Goal: Task Accomplishment & Management: Manage account settings

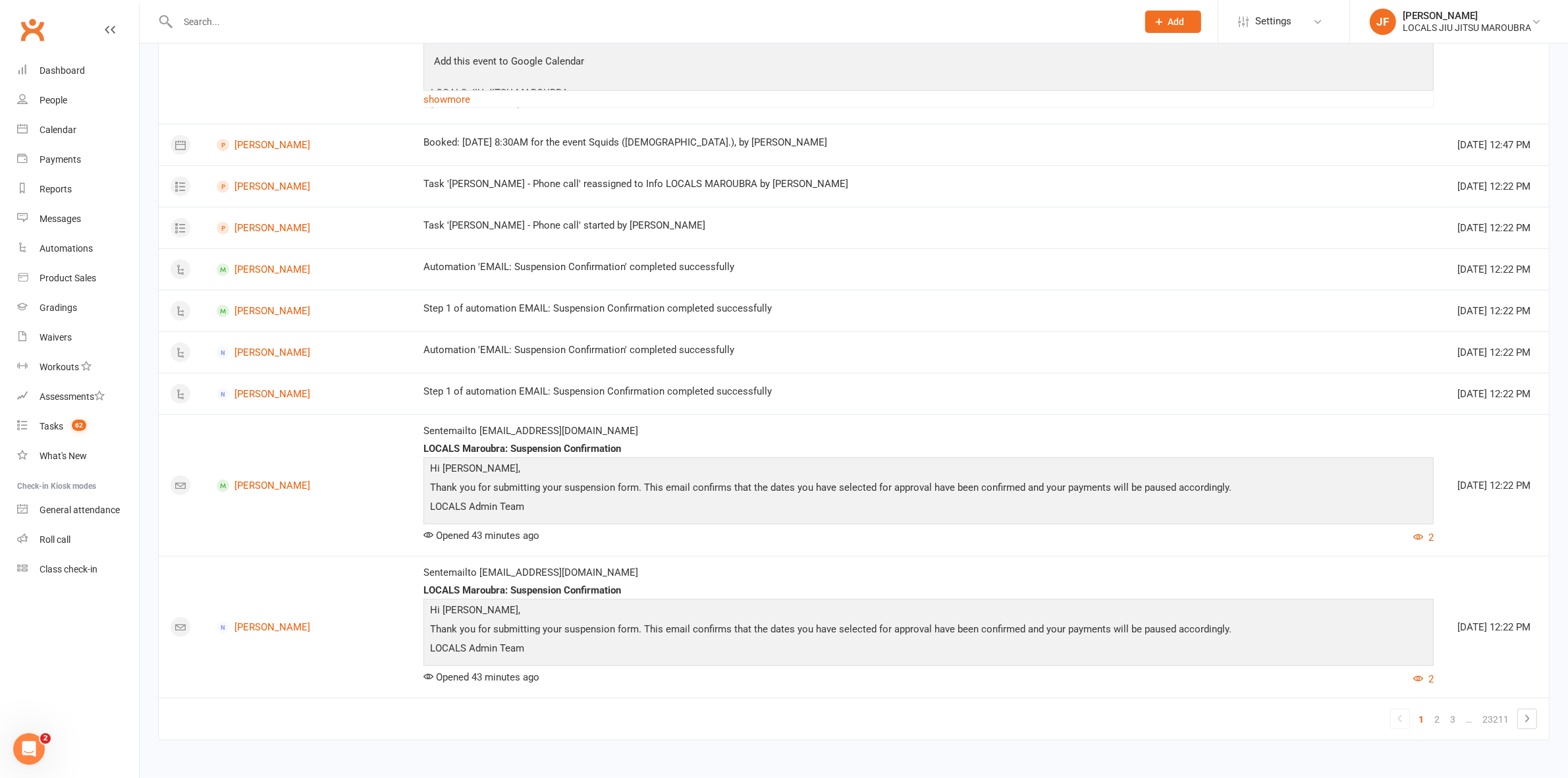
click at [515, 15] on input "text" at bounding box center [651, 22] width 954 height 19
paste input "Raul Montanheiro Mattos"
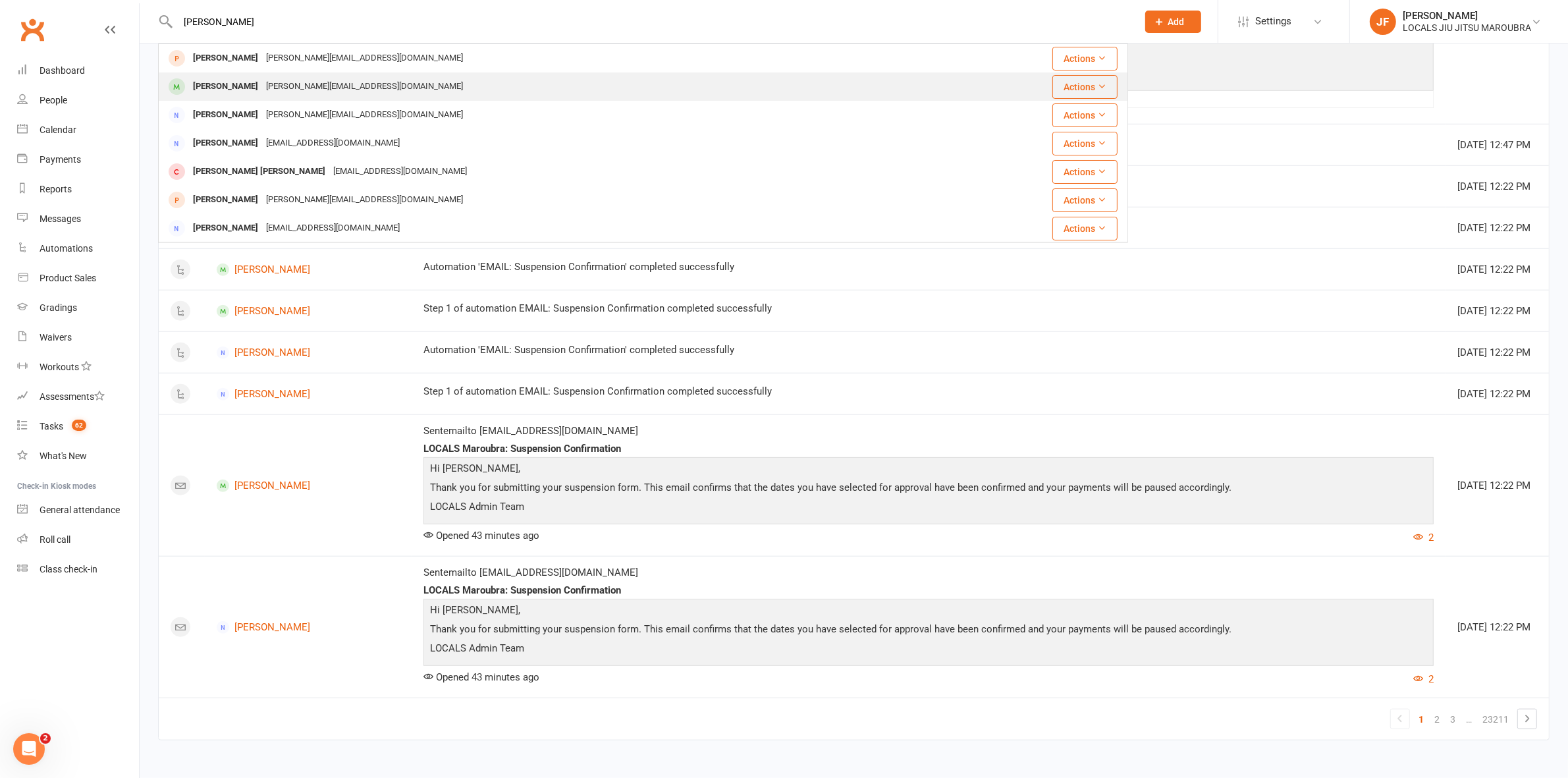
type input "Raul Montanheiro Mattos"
click at [429, 86] on div "Barbara.montanheiro@gmail.com" at bounding box center [364, 87] width 205 height 19
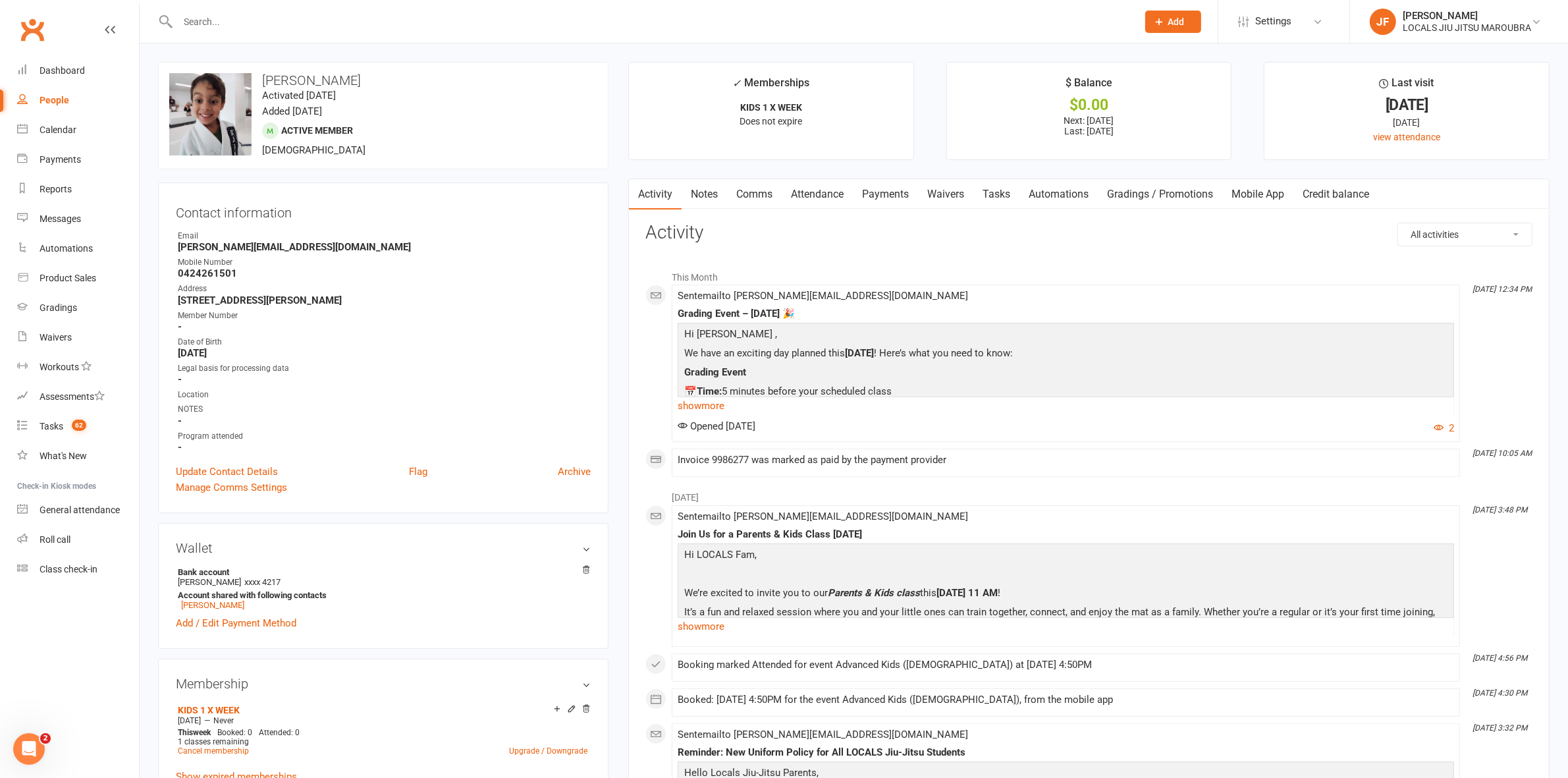
click at [617, 22] on input "text" at bounding box center [651, 22] width 954 height 19
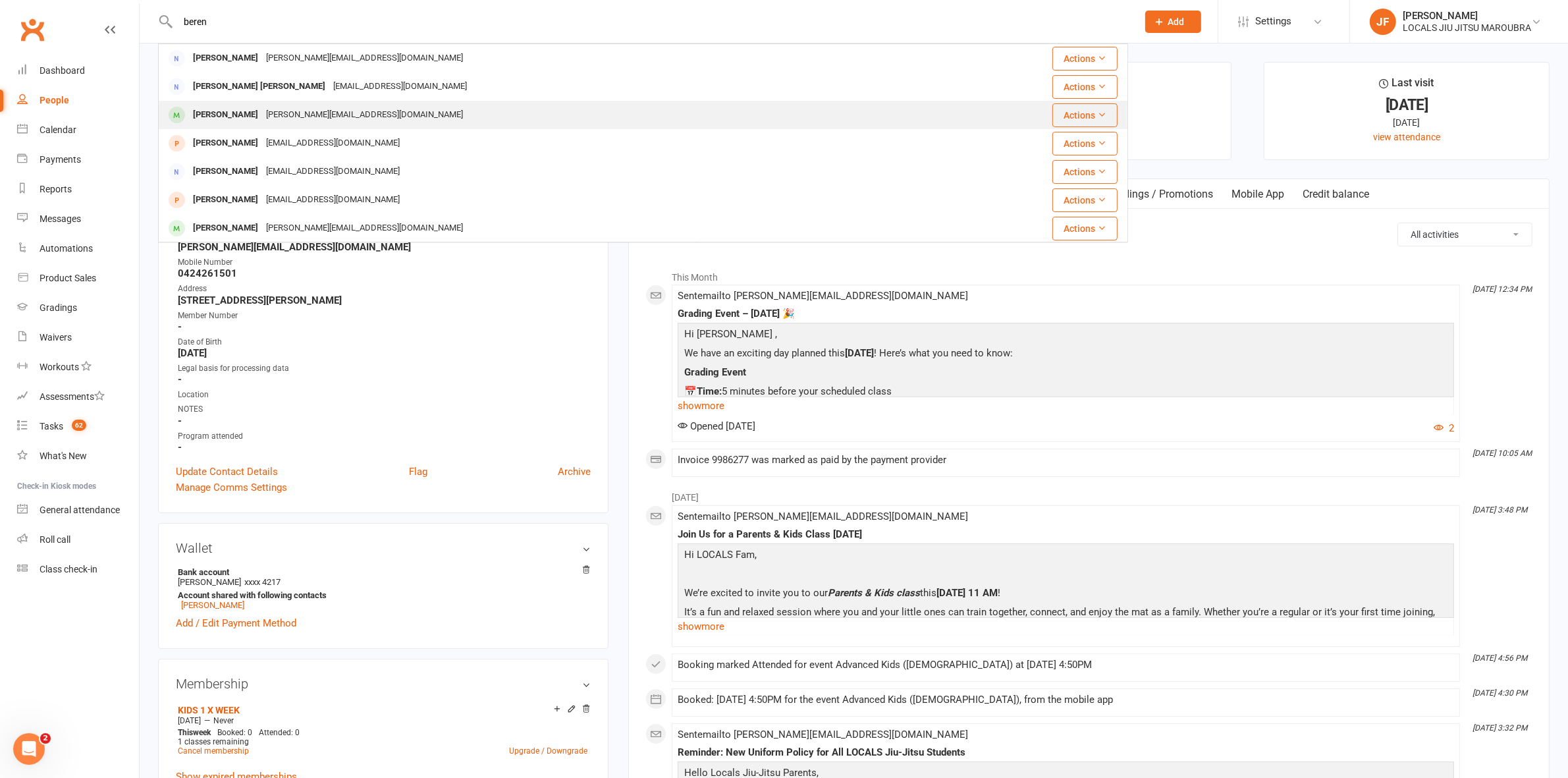
type input "beren"
click at [294, 112] on div "marion.berenhole@hotmail.com" at bounding box center [364, 115] width 205 height 19
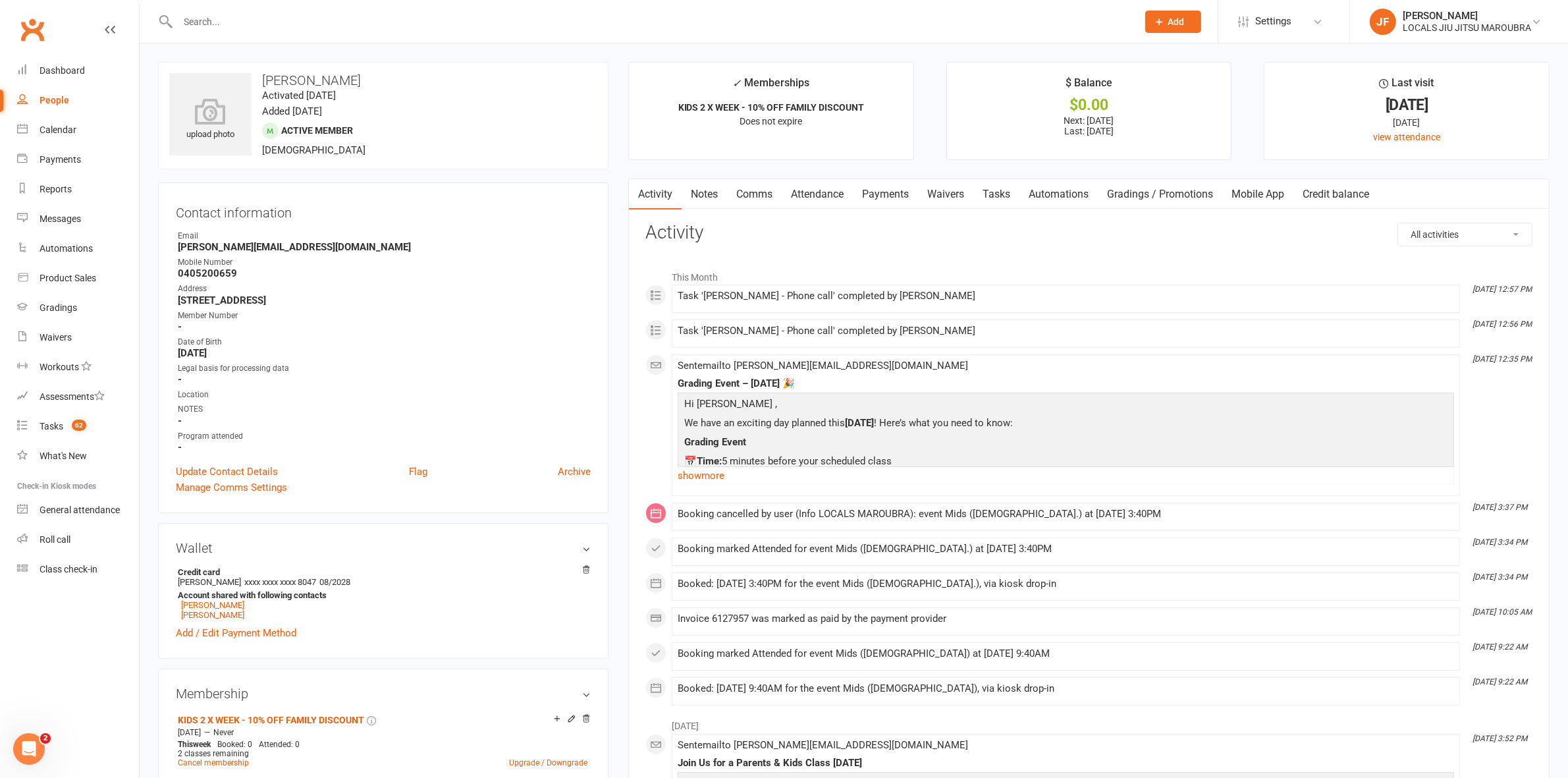
click at [884, 188] on link "Payments" at bounding box center [885, 194] width 66 height 30
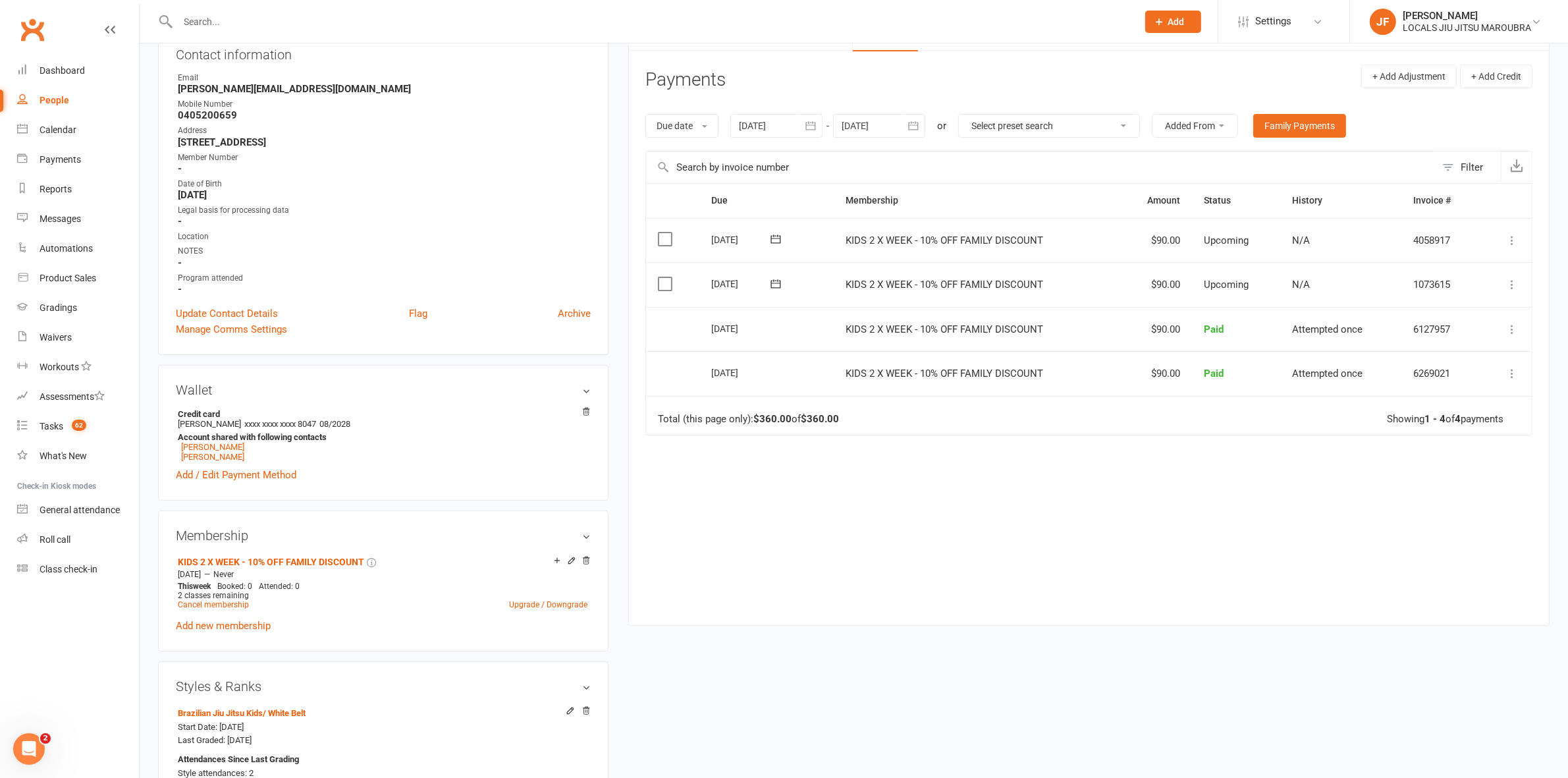
scroll to position [165, 0]
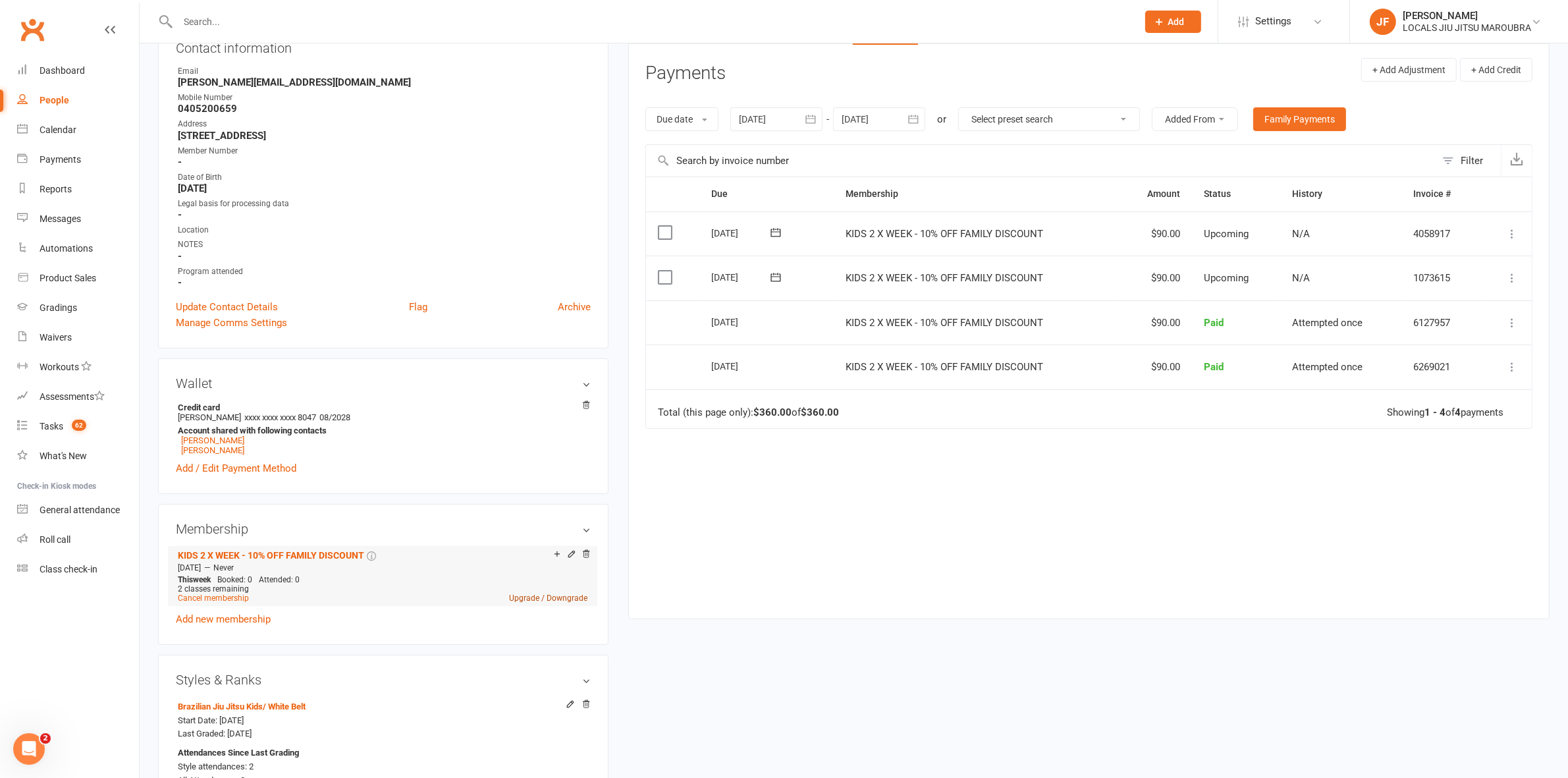
click at [534, 602] on link "Upgrade / Downgrade" at bounding box center [548, 599] width 78 height 9
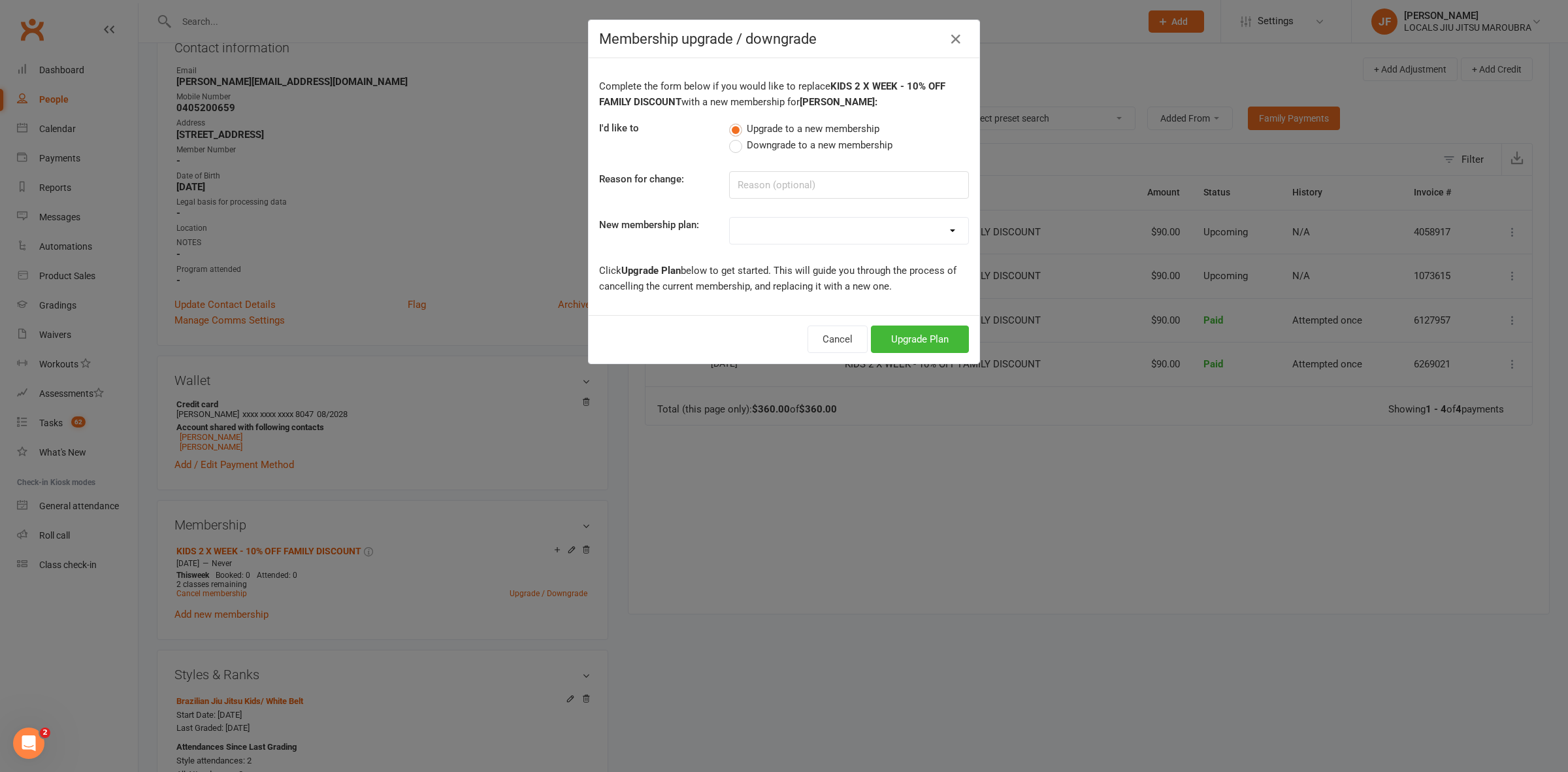
click at [747, 145] on span "Downgrade to a new membership" at bounding box center [820, 144] width 146 height 14
click at [738, 137] on input "Downgrade to a new membership" at bounding box center [733, 137] width 9 height 0
click at [746, 194] on input at bounding box center [849, 184] width 240 height 27
type input "Downgrade"
click at [778, 222] on select at bounding box center [849, 231] width 238 height 26
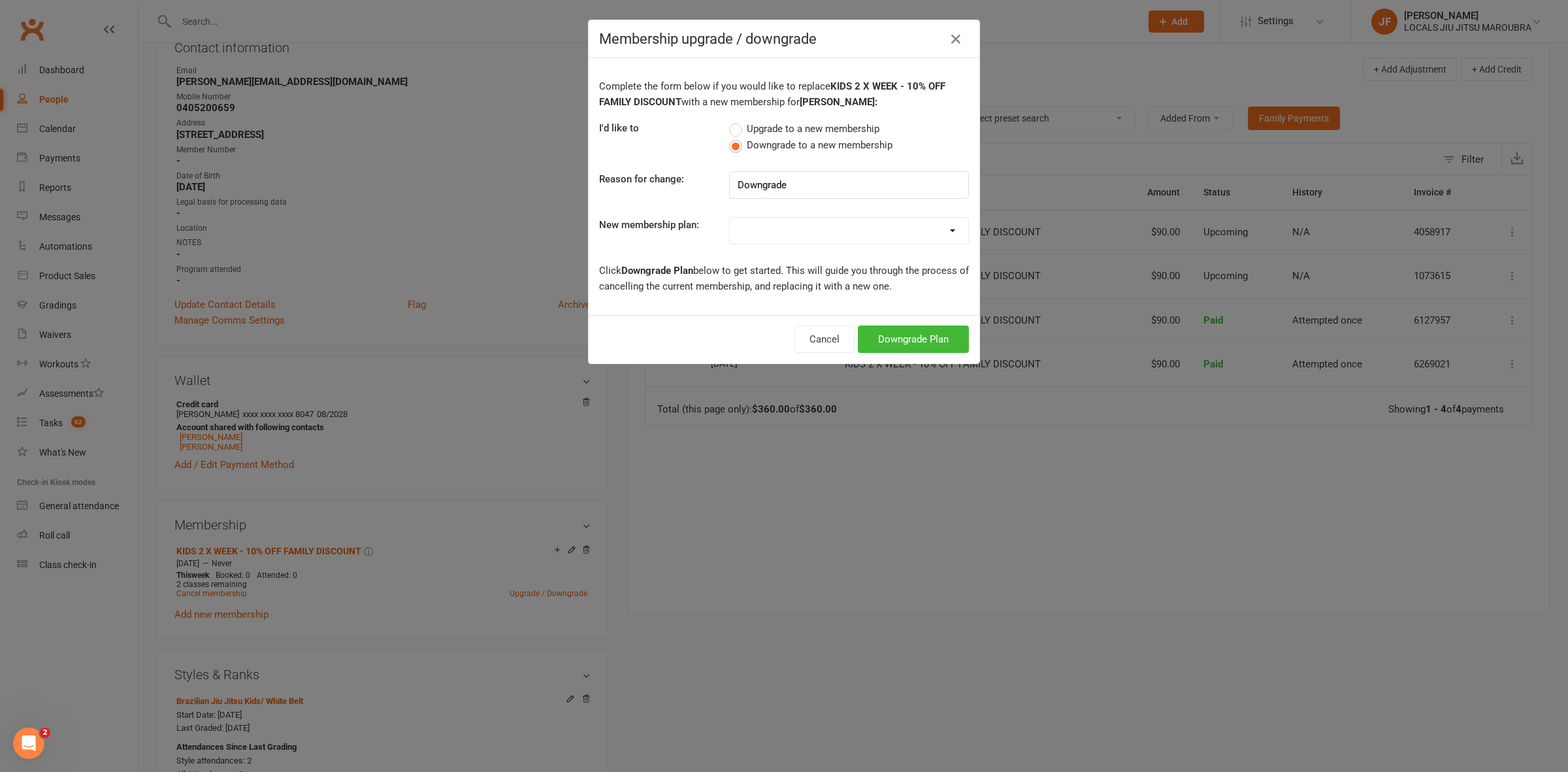
click at [947, 228] on select at bounding box center [849, 231] width 238 height 26
click at [947, 228] on select "ADULTS UNLIMITED ADULTS 2 X CLASSES A WEEK ADULTS STUDENT KIDS 1 X WEEK KIDS 1 …" at bounding box center [849, 231] width 238 height 26
select select "4"
click at [730, 218] on select "ADULTS UNLIMITED ADULTS 2 X CLASSES A WEEK ADULTS STUDENT KIDS 1 X WEEK KIDS 1 …" at bounding box center [849, 231] width 238 height 26
click at [902, 332] on button "Downgrade Plan" at bounding box center [914, 338] width 111 height 27
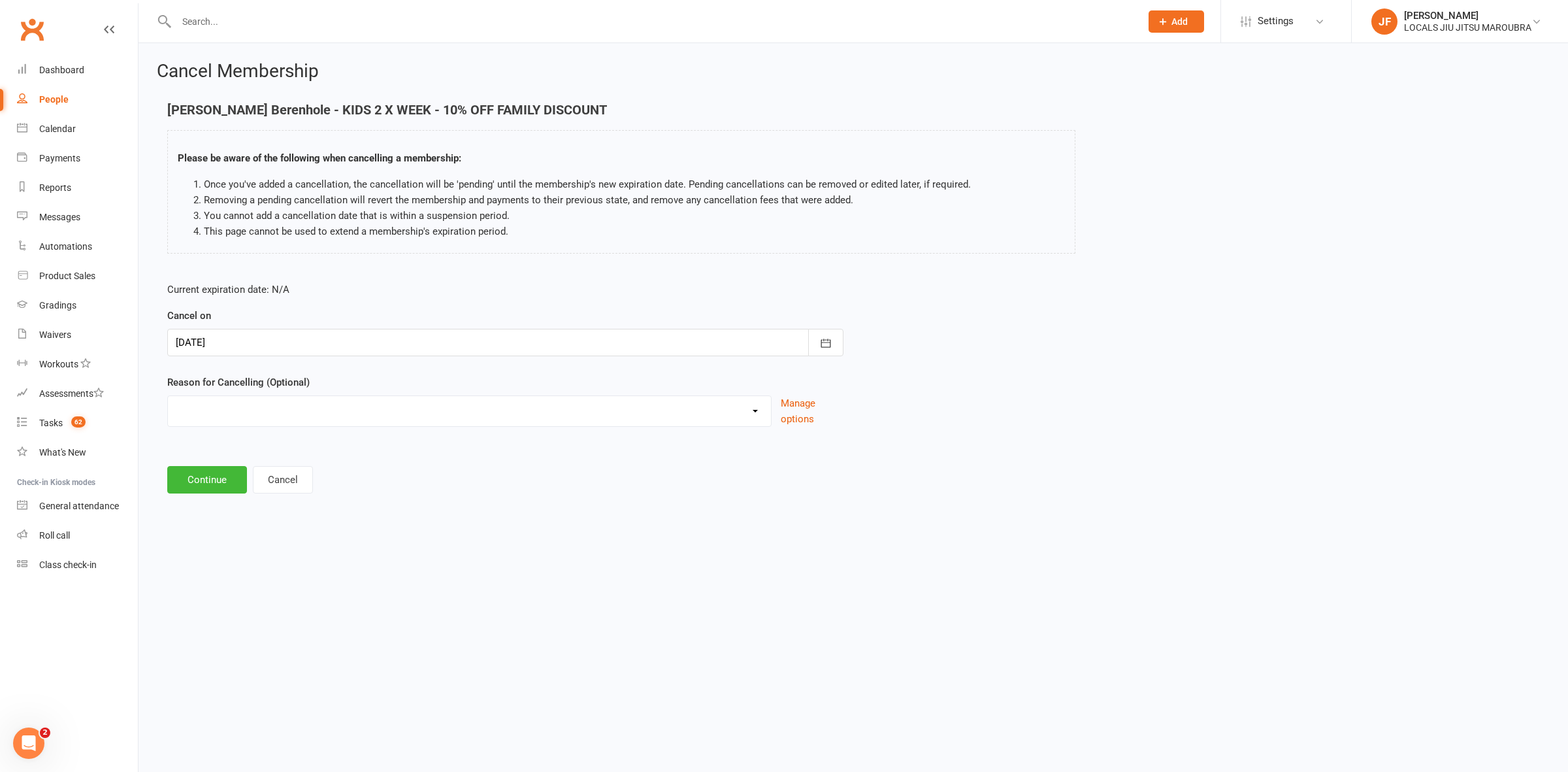
click at [248, 405] on select "Downgrade Financial Holiday Injury Lost motivation Relocation Schedule school c…" at bounding box center [469, 410] width 603 height 26
select select "0"
click at [168, 396] on select "Downgrade Financial Holiday Injury Lost motivation Relocation Schedule school c…" at bounding box center [469, 410] width 603 height 26
drag, startPoint x: 195, startPoint y: 479, endPoint x: 213, endPoint y: 475, distance: 18.4
click at [196, 479] on button "Continue" at bounding box center [207, 479] width 80 height 27
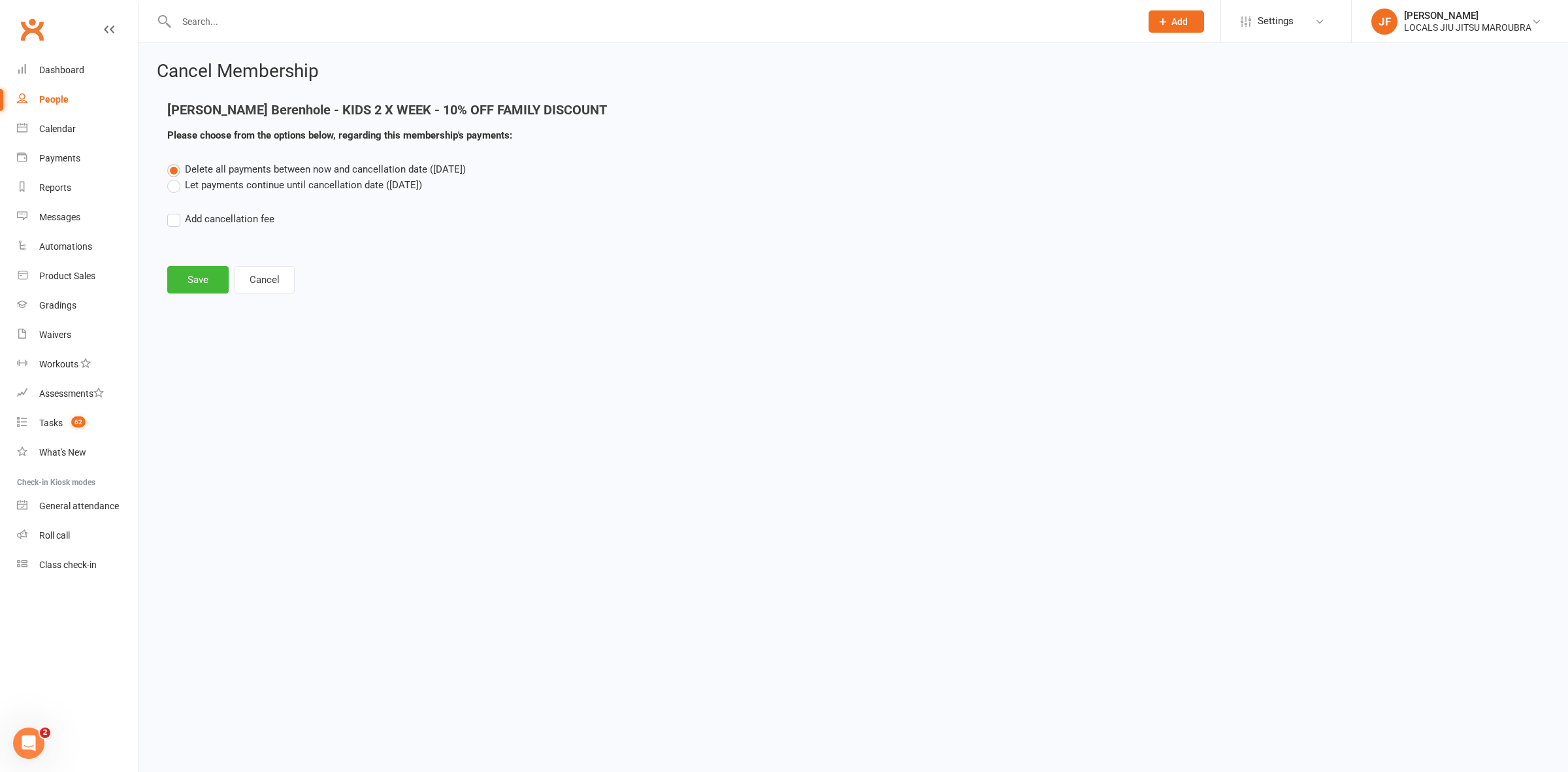
click at [257, 178] on label "Let payments continue until cancellation date (Aug 15, 2025)" at bounding box center [294, 185] width 255 height 15
click at [176, 177] on input "Let payments continue until cancellation date (Aug 15, 2025)" at bounding box center [171, 177] width 9 height 0
click at [187, 258] on main "Paul Forgeat Berenhole - KIDS 2 X WEEK - 10% OFF FAMILY DISCOUNT Please choose …" at bounding box center [854, 198] width 1393 height 191
drag, startPoint x: 228, startPoint y: 283, endPoint x: 216, endPoint y: 279, distance: 12.6
click at [221, 283] on footer "Save Cancel" at bounding box center [853, 280] width 1372 height 27
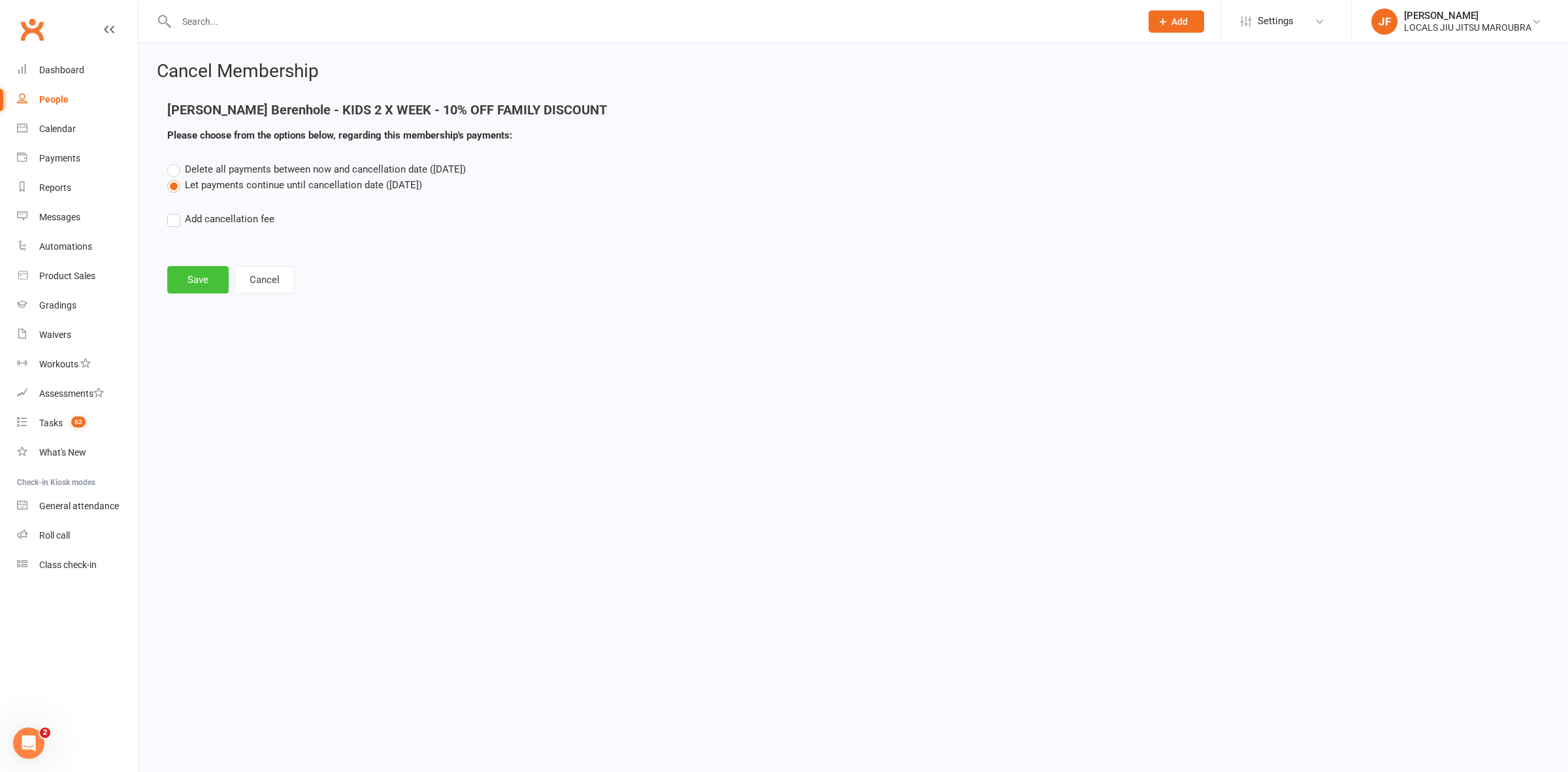
click at [210, 278] on button "Save" at bounding box center [197, 280] width 61 height 27
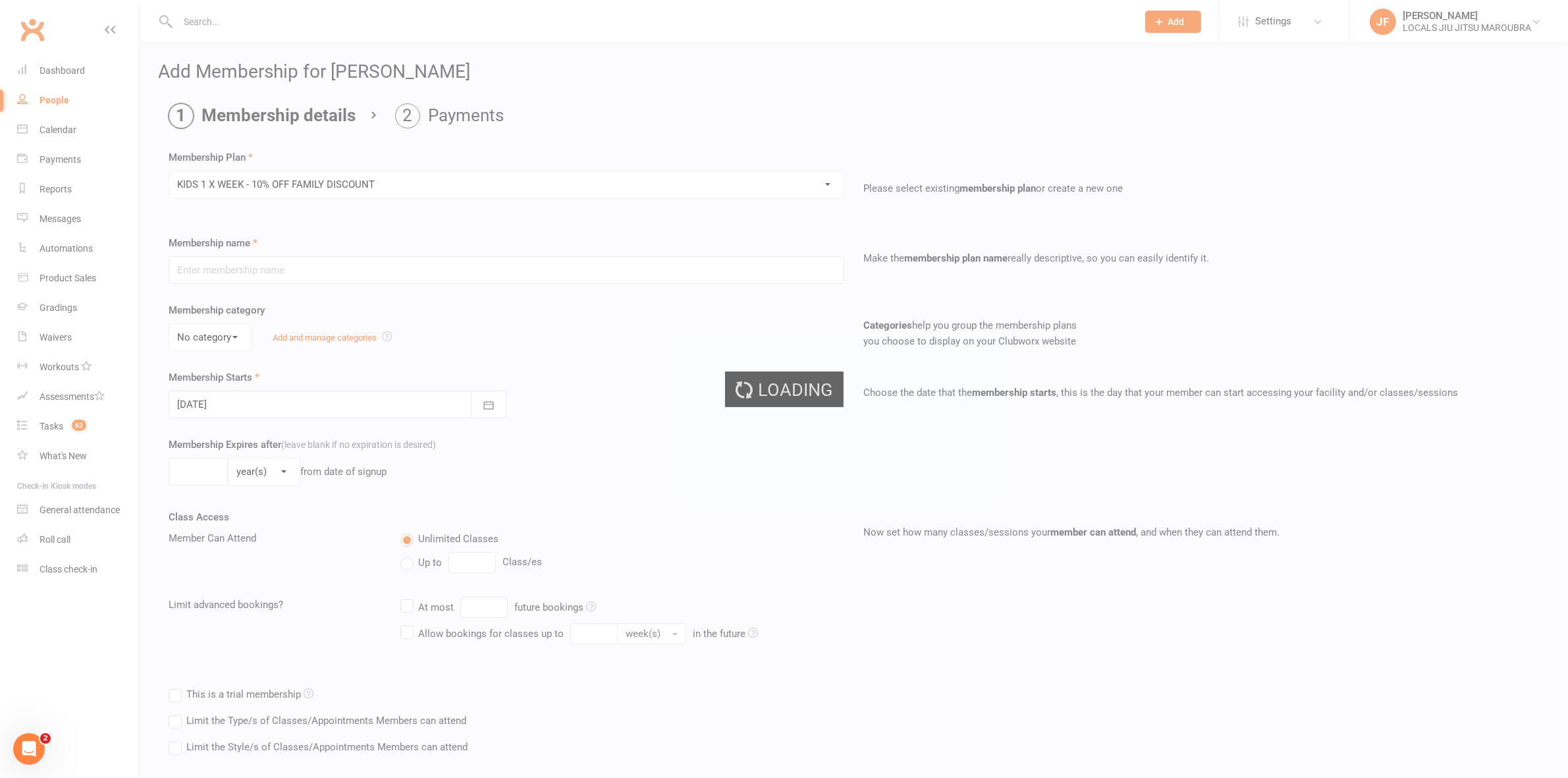
type input "KIDS 1 X WEEK - 10% OFF FAMILY DISCOUNT"
select select "1"
type input "0"
type input "1"
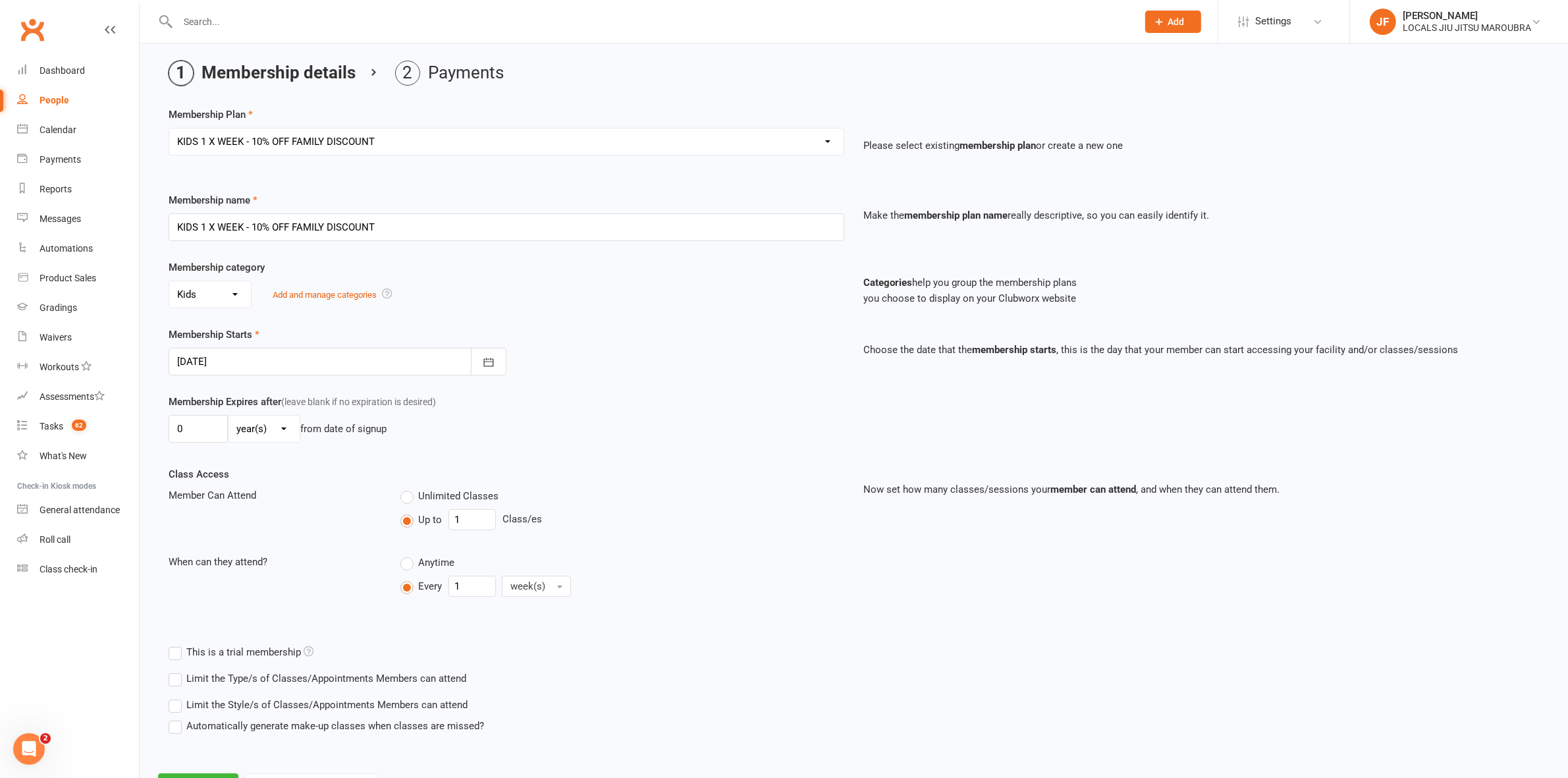
scroll to position [104, 0]
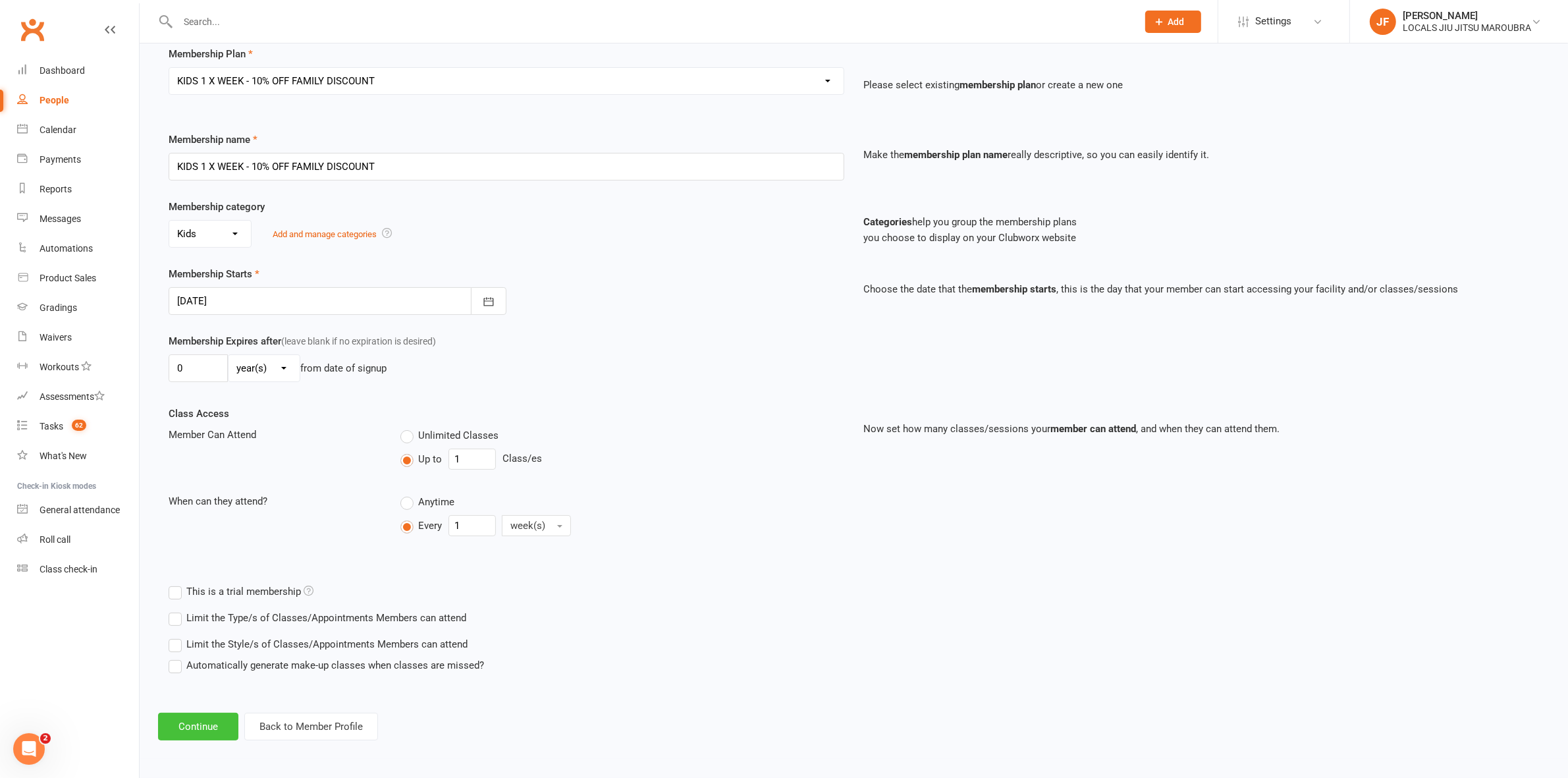
click at [199, 725] on button "Continue" at bounding box center [198, 726] width 80 height 27
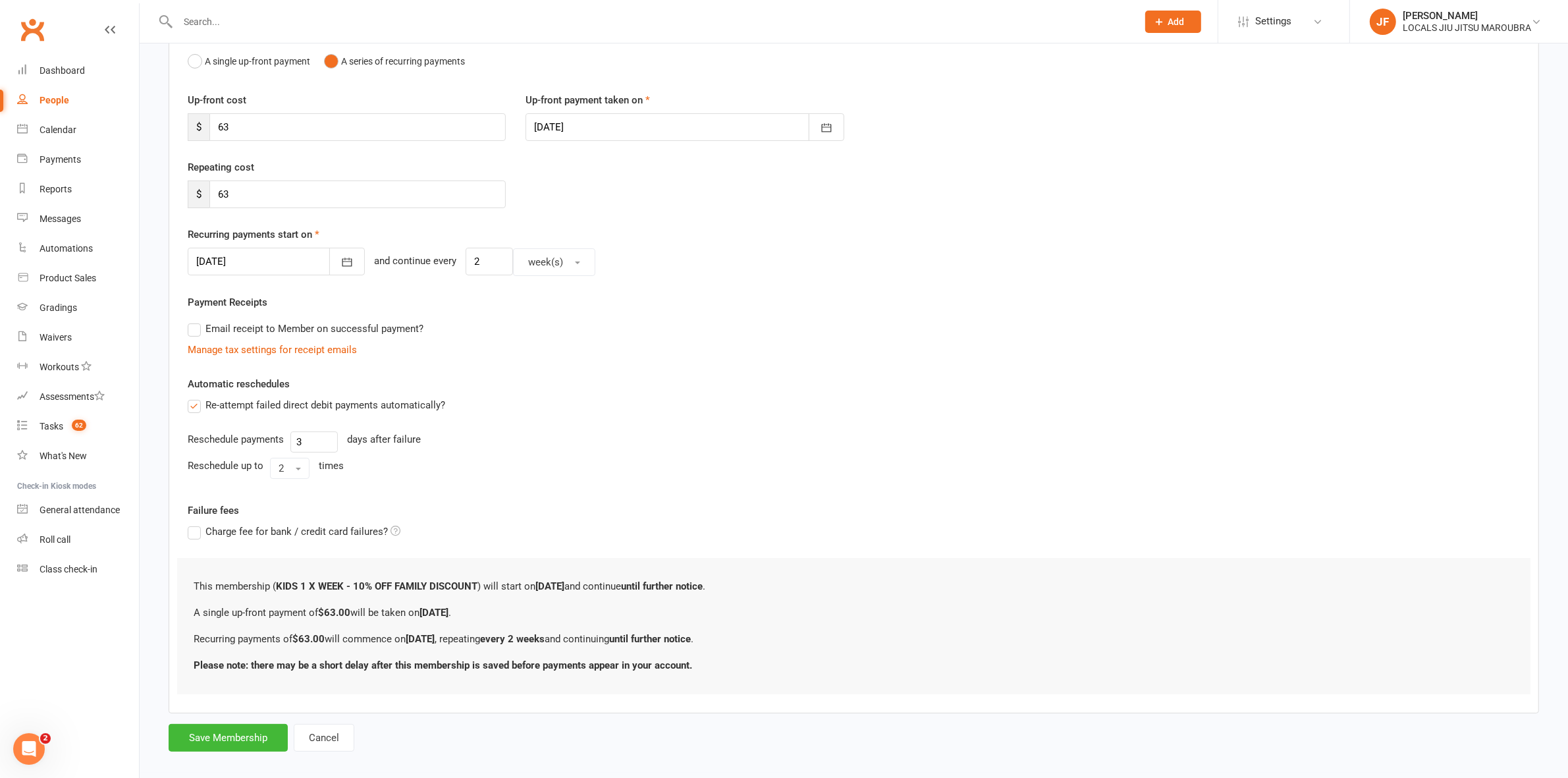
scroll to position [155, 0]
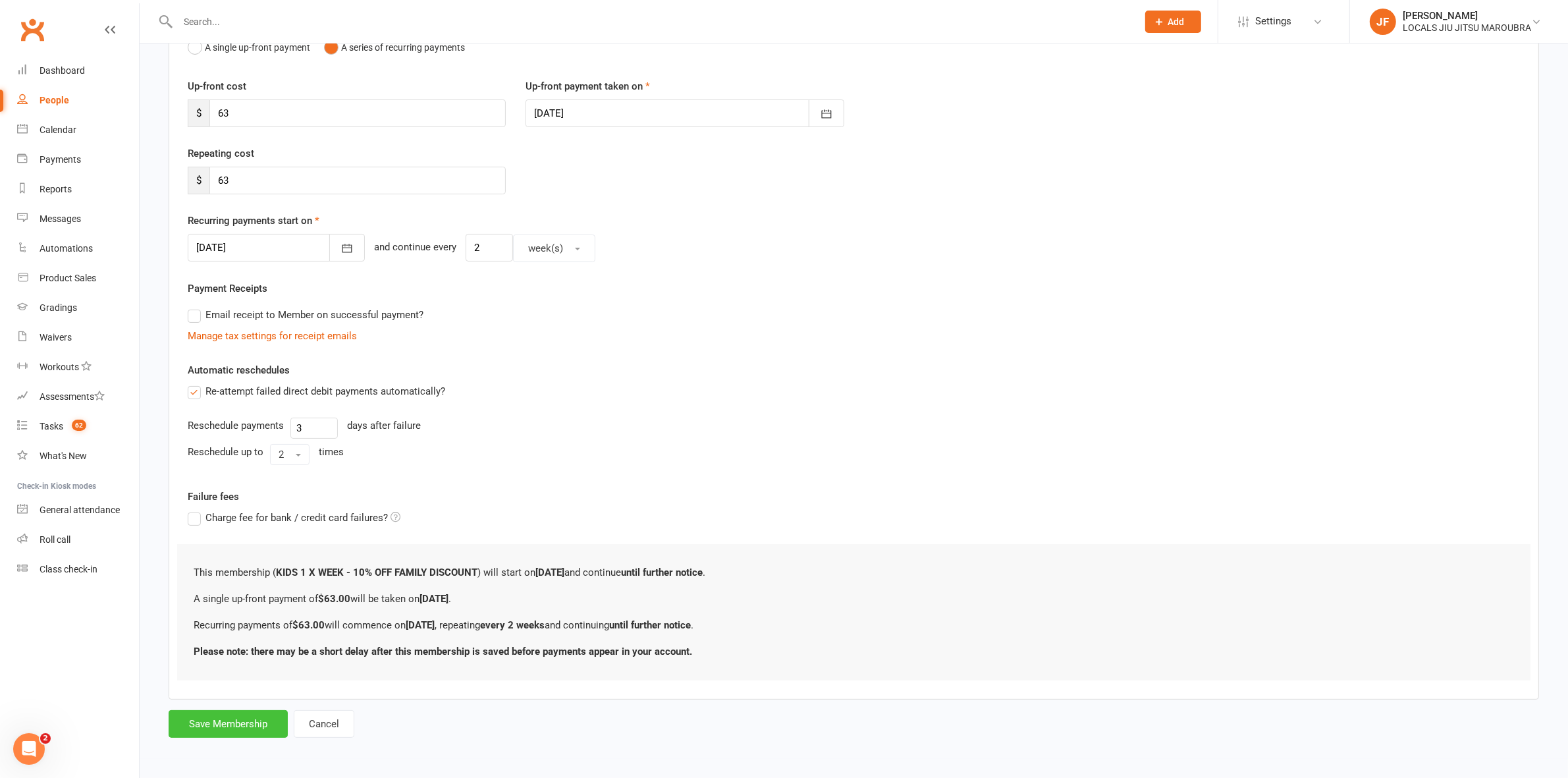
click at [238, 723] on button "Save Membership" at bounding box center [228, 723] width 119 height 27
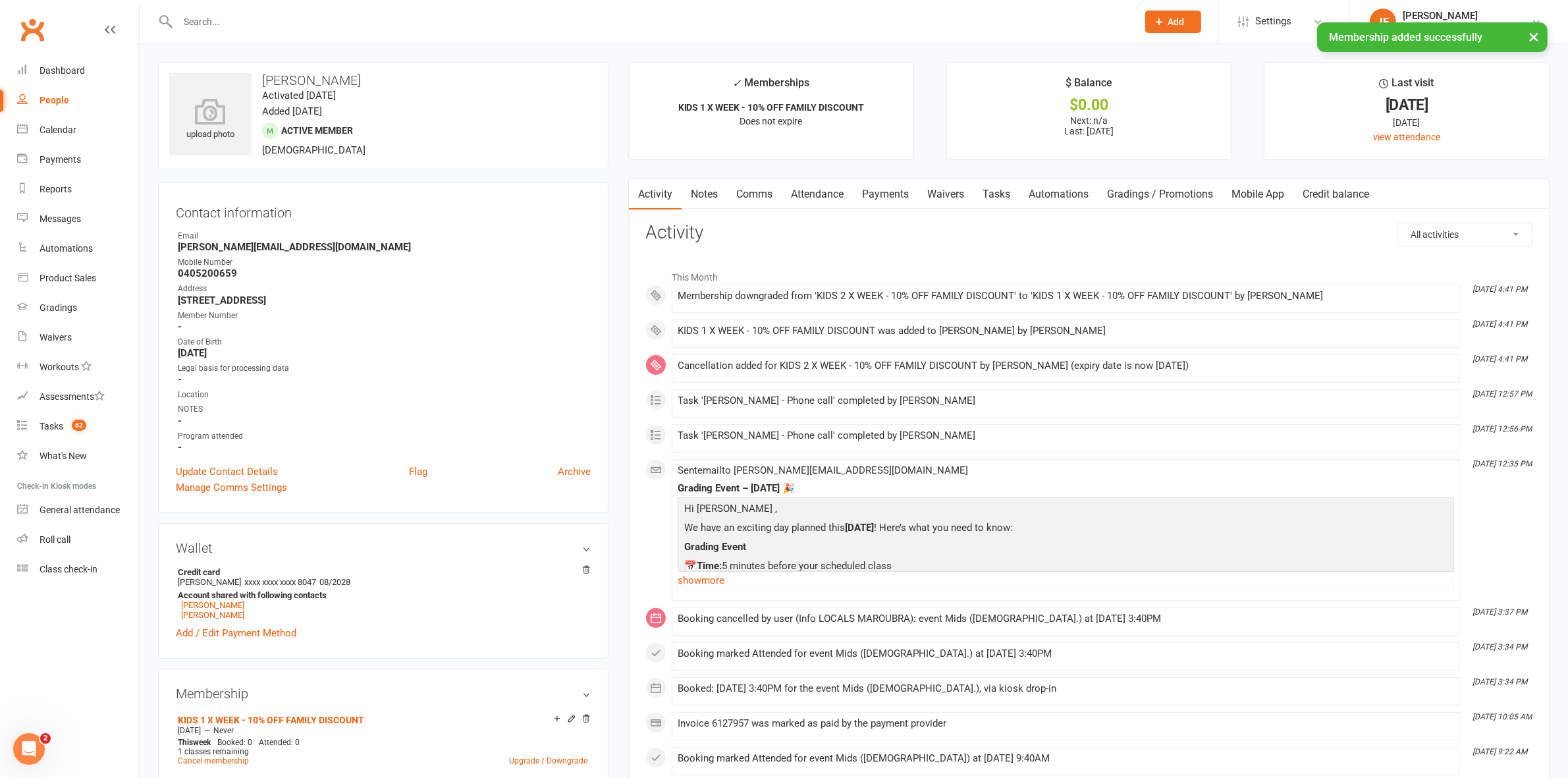
click at [889, 195] on link "Payments" at bounding box center [885, 194] width 66 height 30
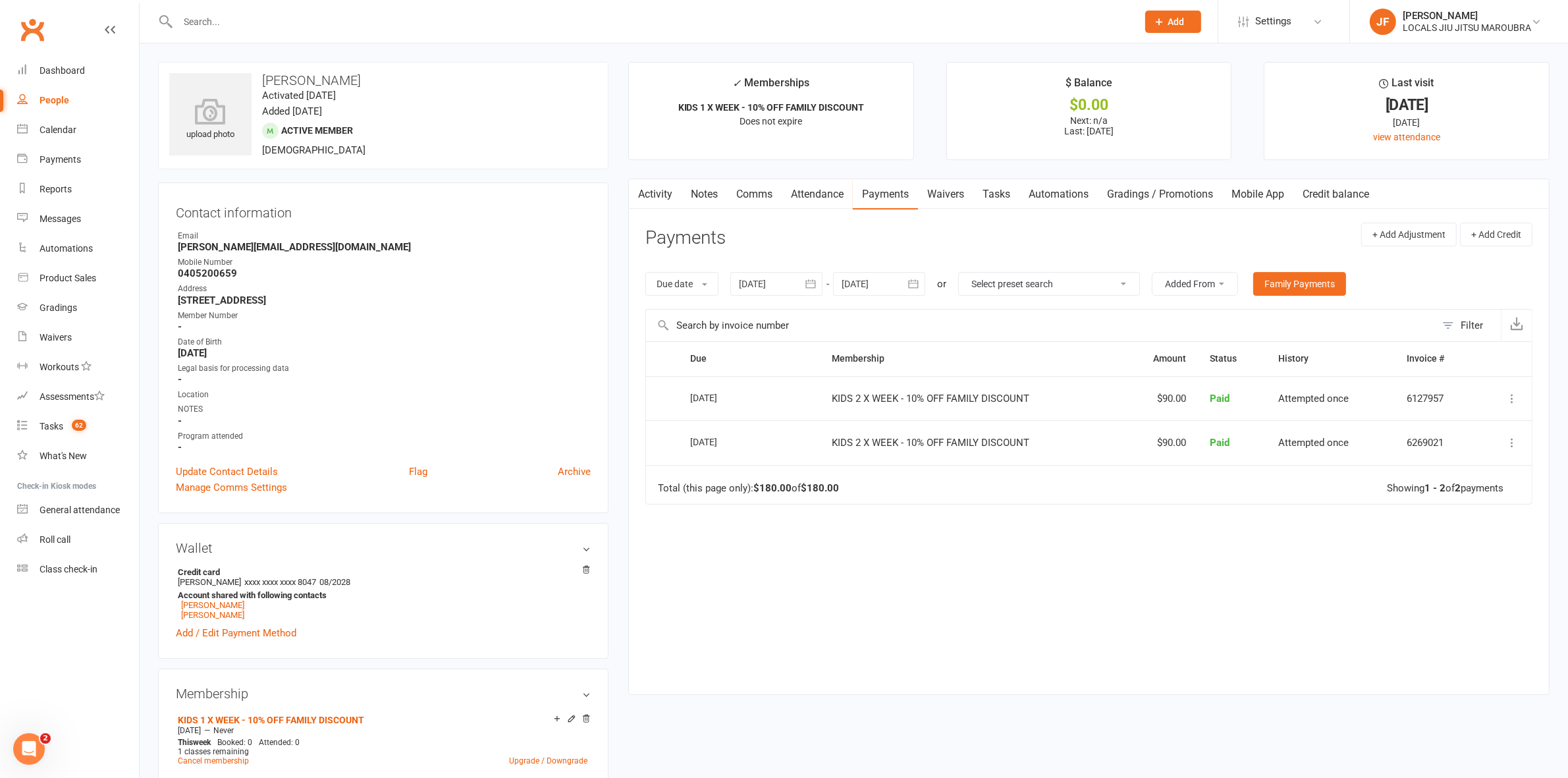
click at [1072, 570] on div "Due Contact Membership Amount Status History Invoice # Select this 06 Aug 2025 …" at bounding box center [1088, 507] width 887 height 333
click at [97, 80] on link "Dashboard" at bounding box center [78, 71] width 122 height 30
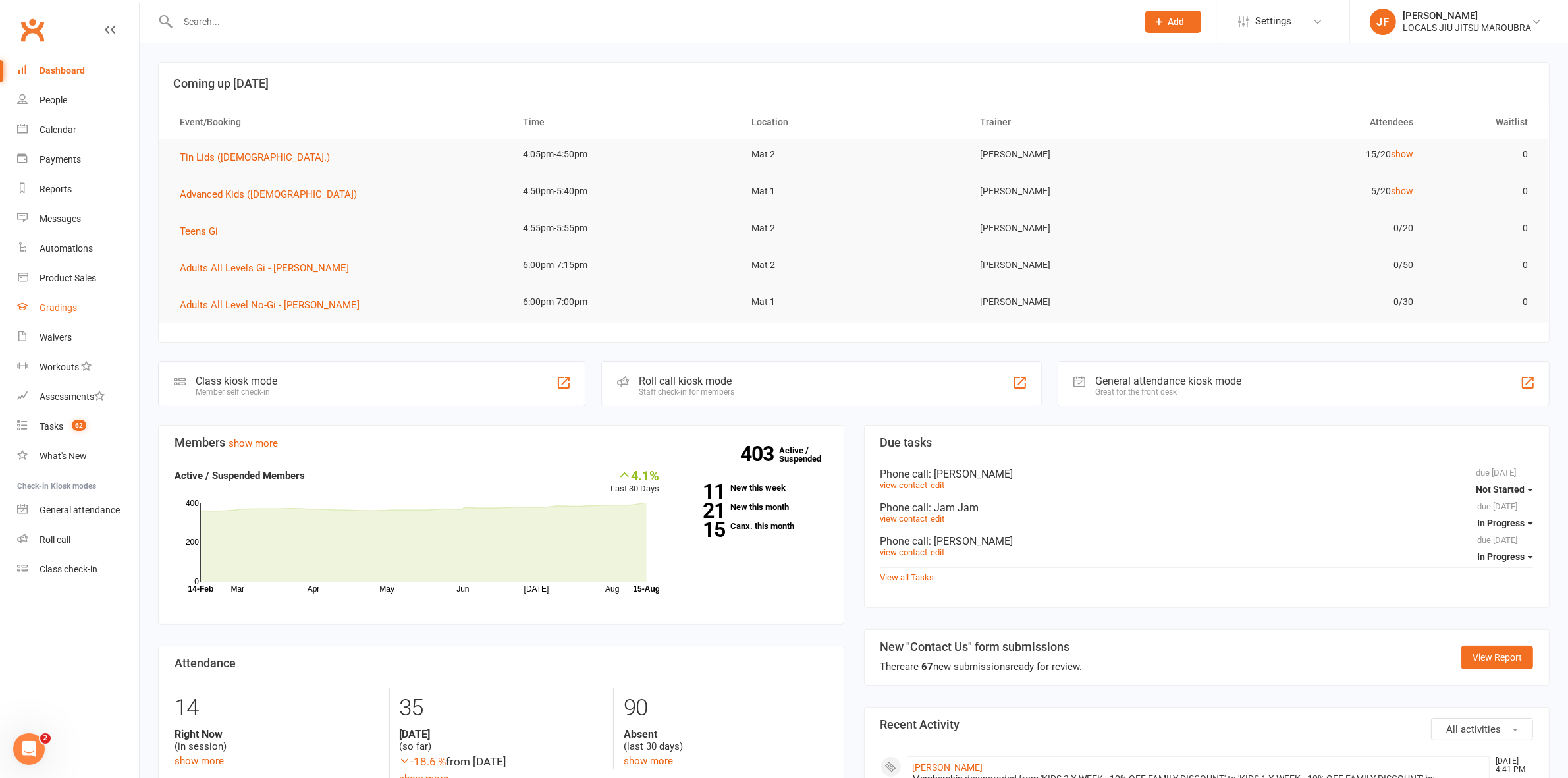
click at [63, 304] on div "Gradings" at bounding box center [59, 308] width 37 height 11
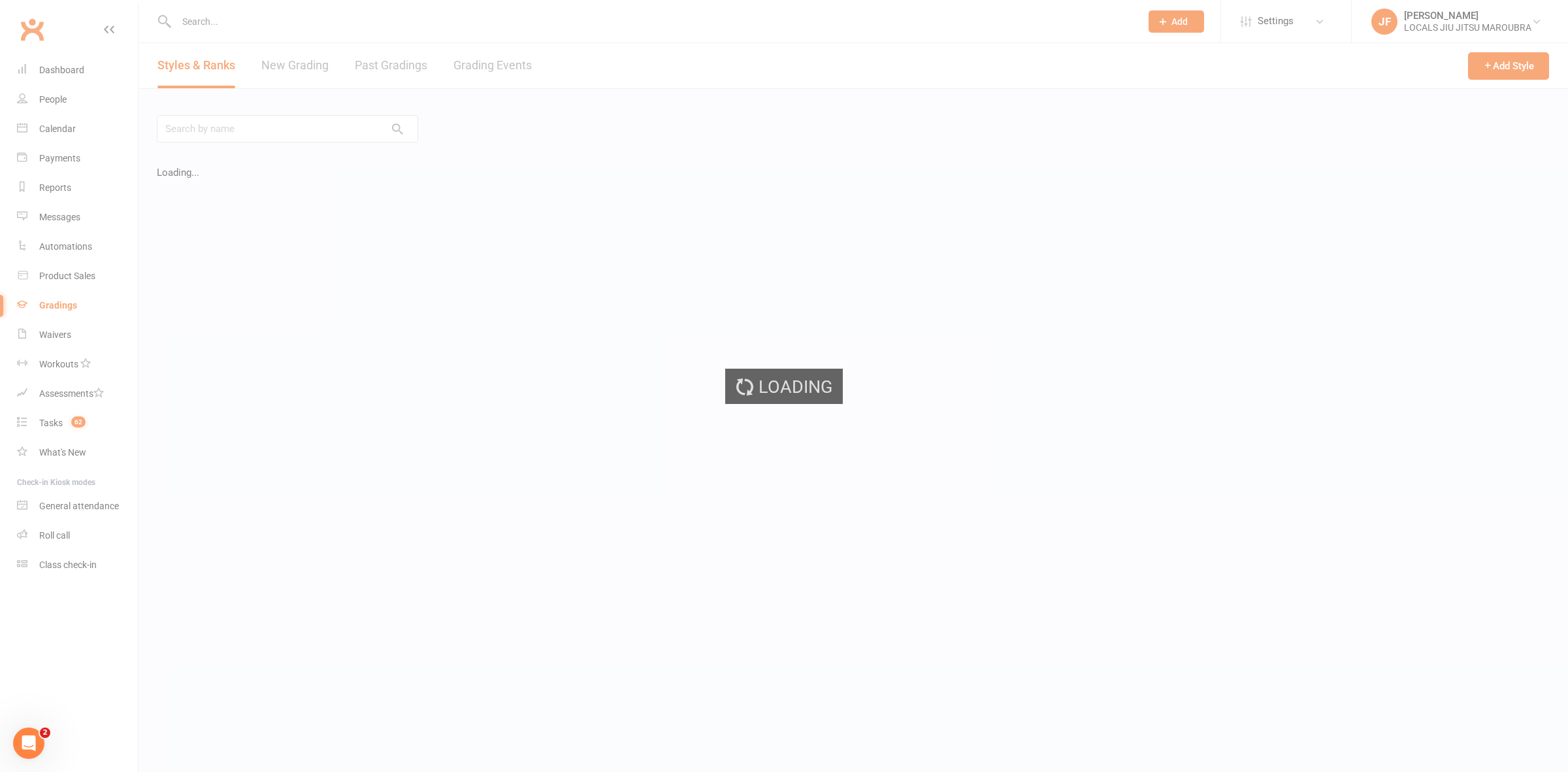
click at [497, 67] on div "Loading" at bounding box center [784, 386] width 1568 height 772
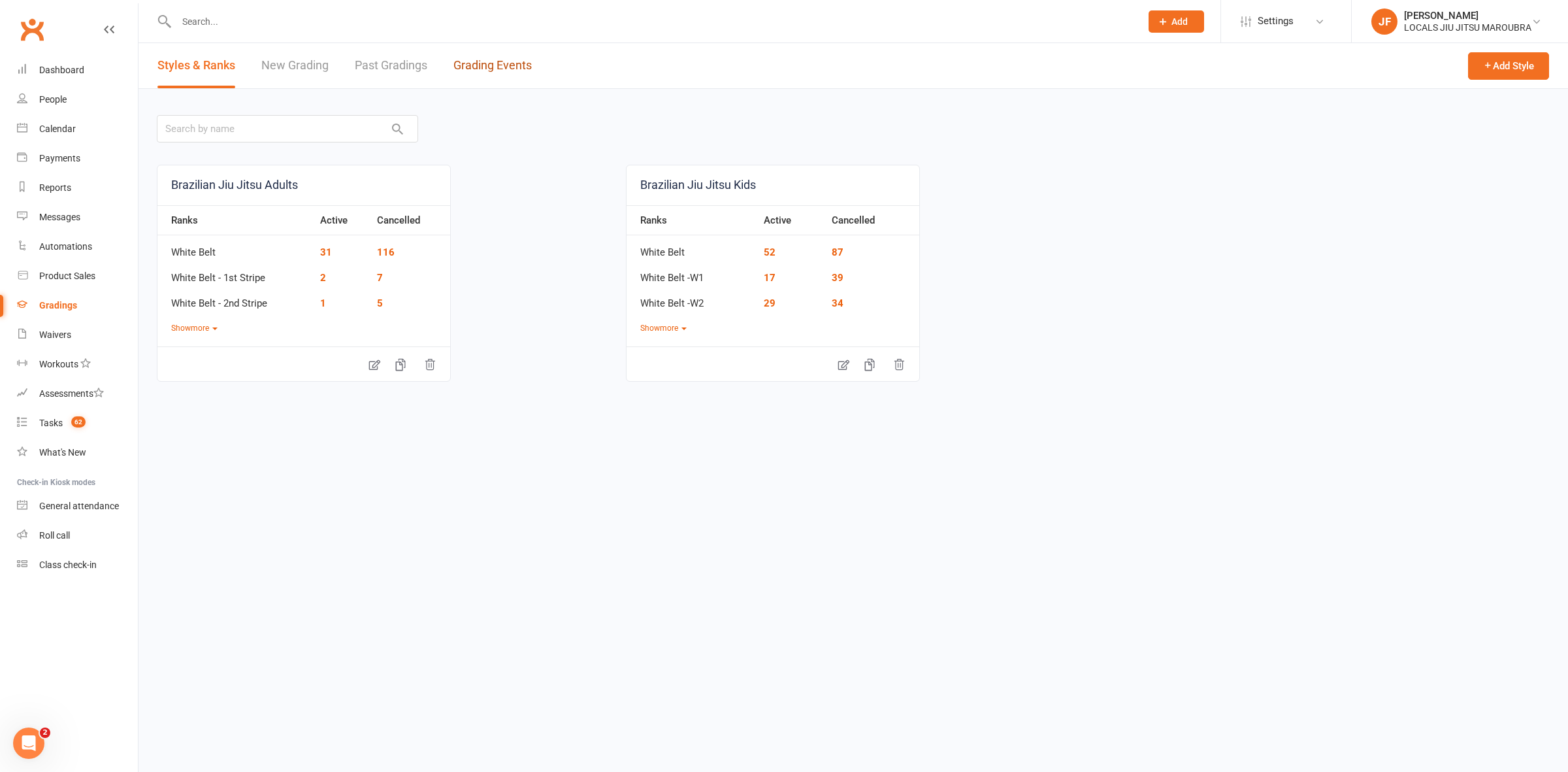
click at [497, 67] on link "Grading Events" at bounding box center [492, 66] width 78 height 45
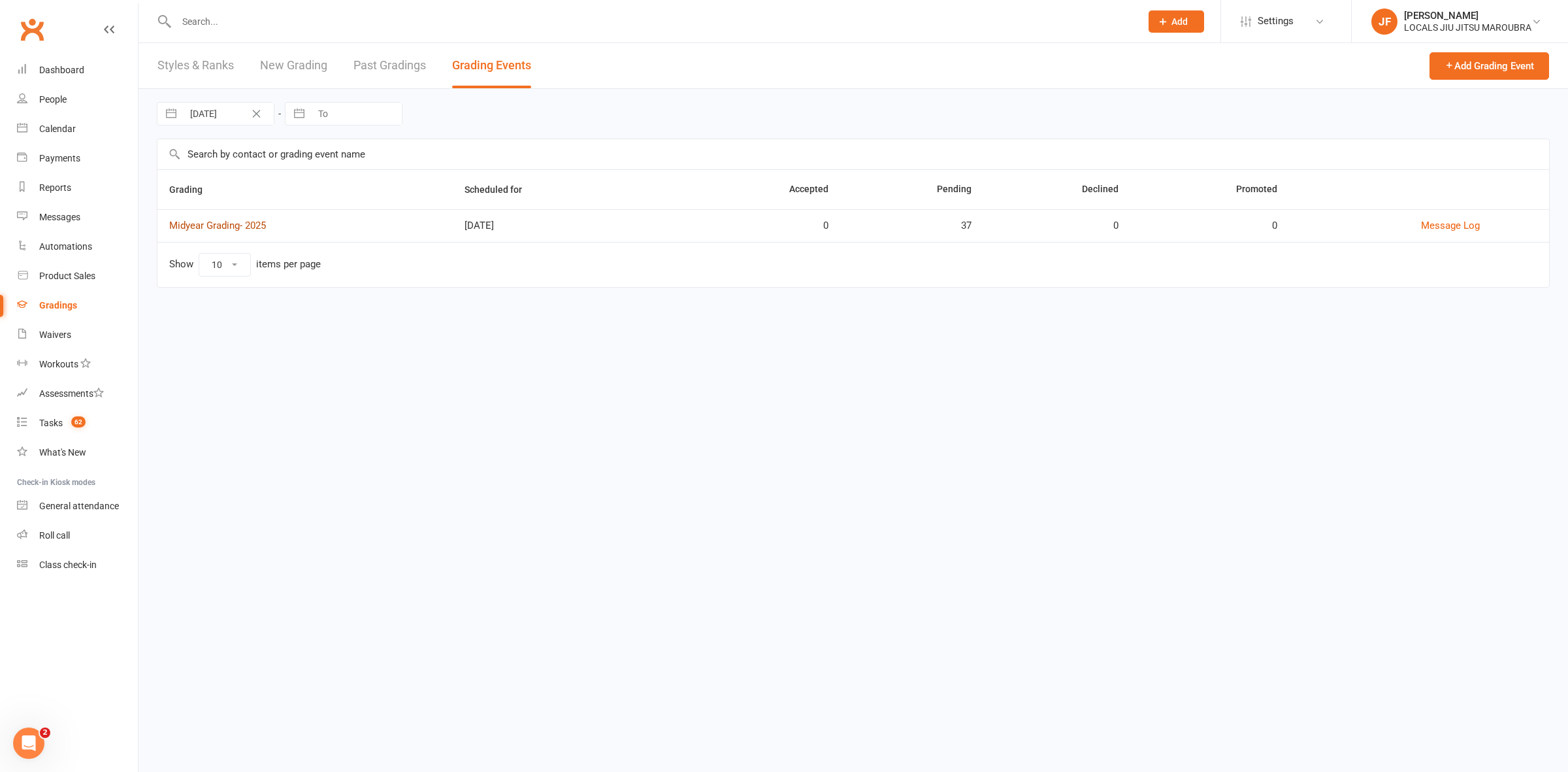
click at [241, 231] on link "Midyear Grading- 2025" at bounding box center [217, 225] width 97 height 12
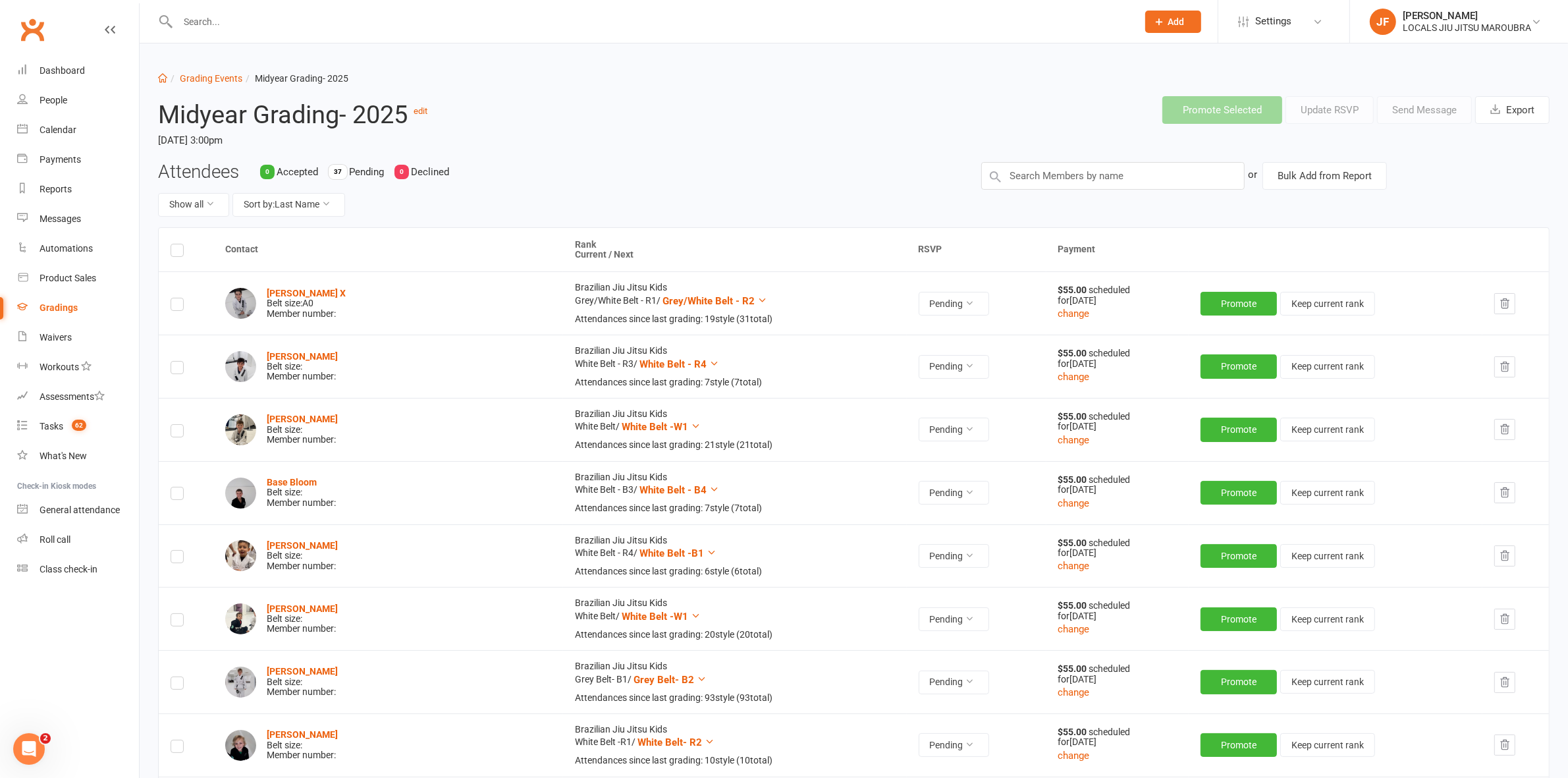
click at [176, 252] on label at bounding box center [177, 252] width 13 height 0
click at [176, 244] on input "checkbox" at bounding box center [177, 244] width 13 height 0
click at [1343, 104] on button "Update RSVP" at bounding box center [1329, 109] width 88 height 27
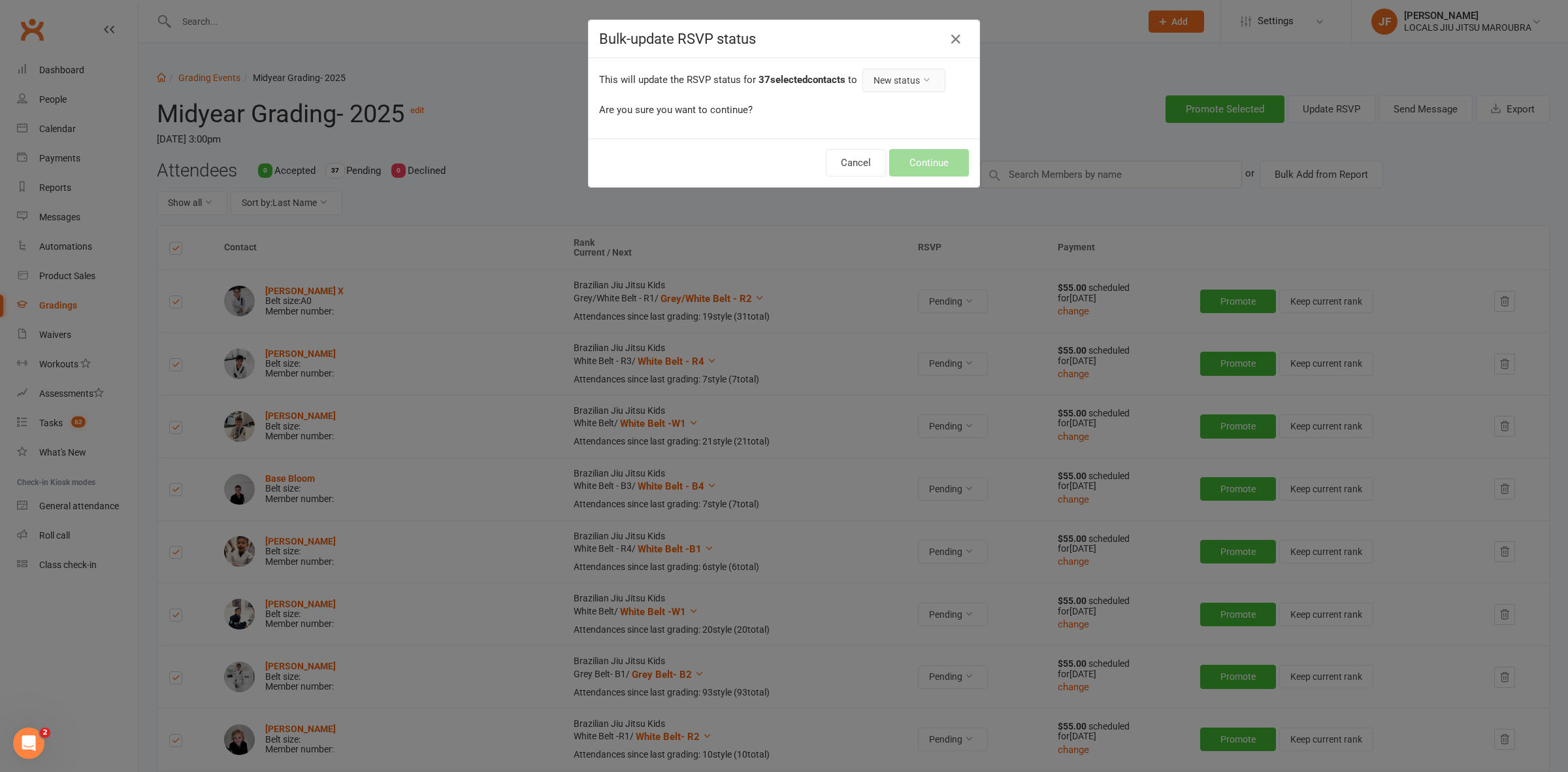
click at [889, 81] on button "New status" at bounding box center [903, 81] width 83 height 23
click at [864, 132] on link "Accepted" at bounding box center [877, 136] width 129 height 26
click at [940, 156] on button "Continue" at bounding box center [929, 162] width 80 height 27
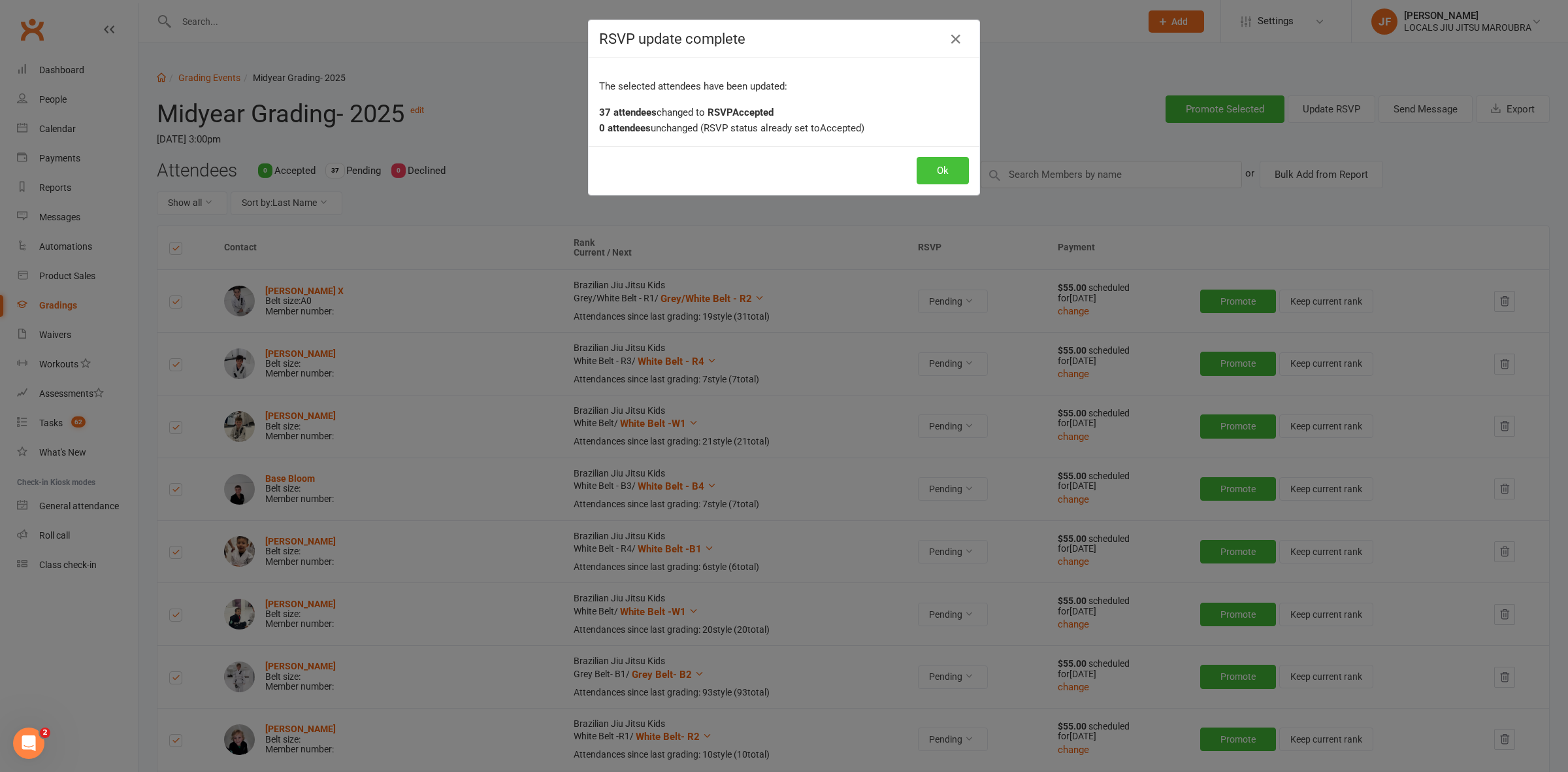
click at [926, 174] on button "Ok" at bounding box center [943, 170] width 53 height 27
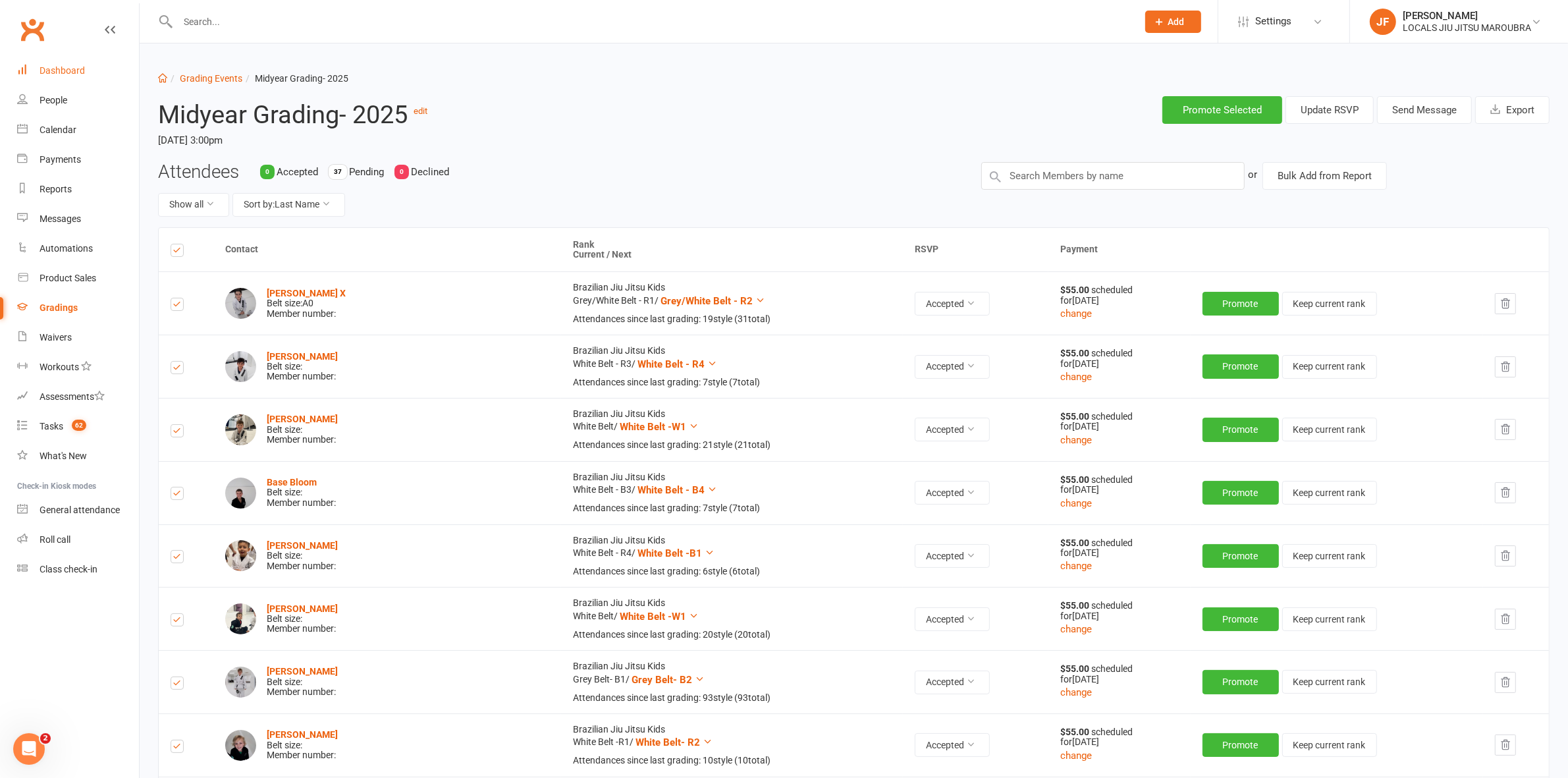
click at [104, 79] on link "Dashboard" at bounding box center [78, 71] width 122 height 30
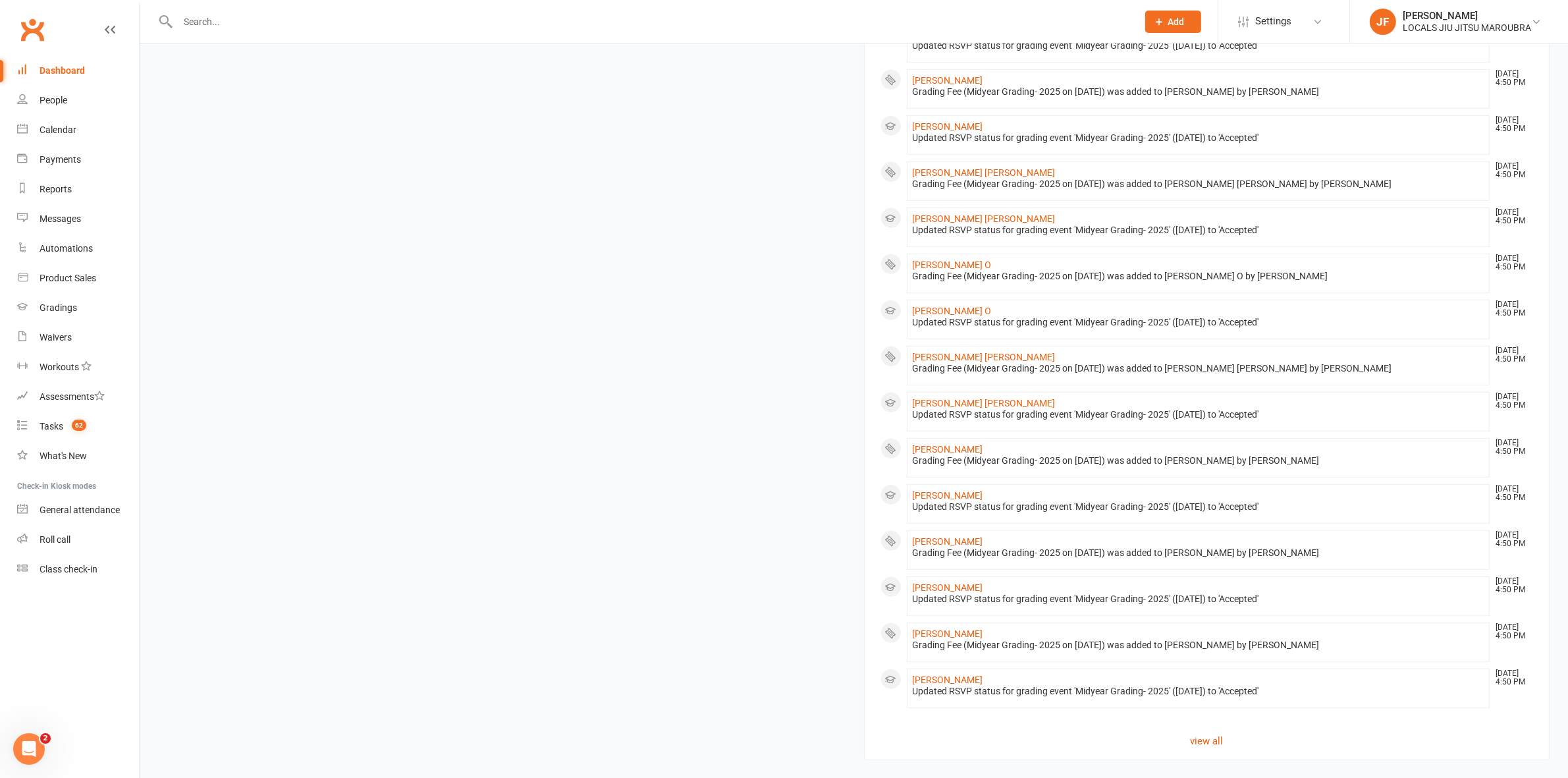
scroll to position [972, 0]
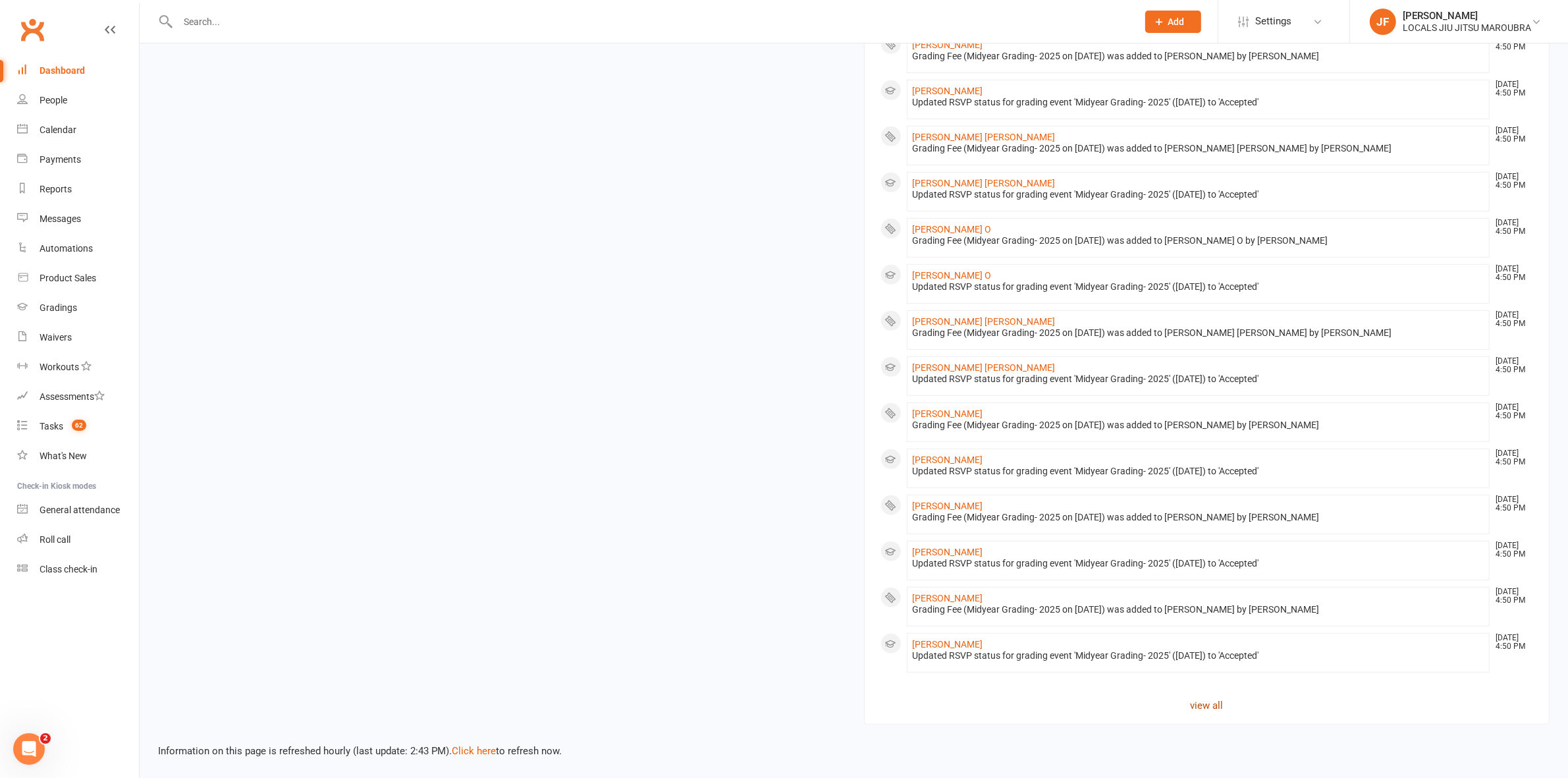
click at [1204, 709] on link "view all" at bounding box center [1207, 705] width 653 height 16
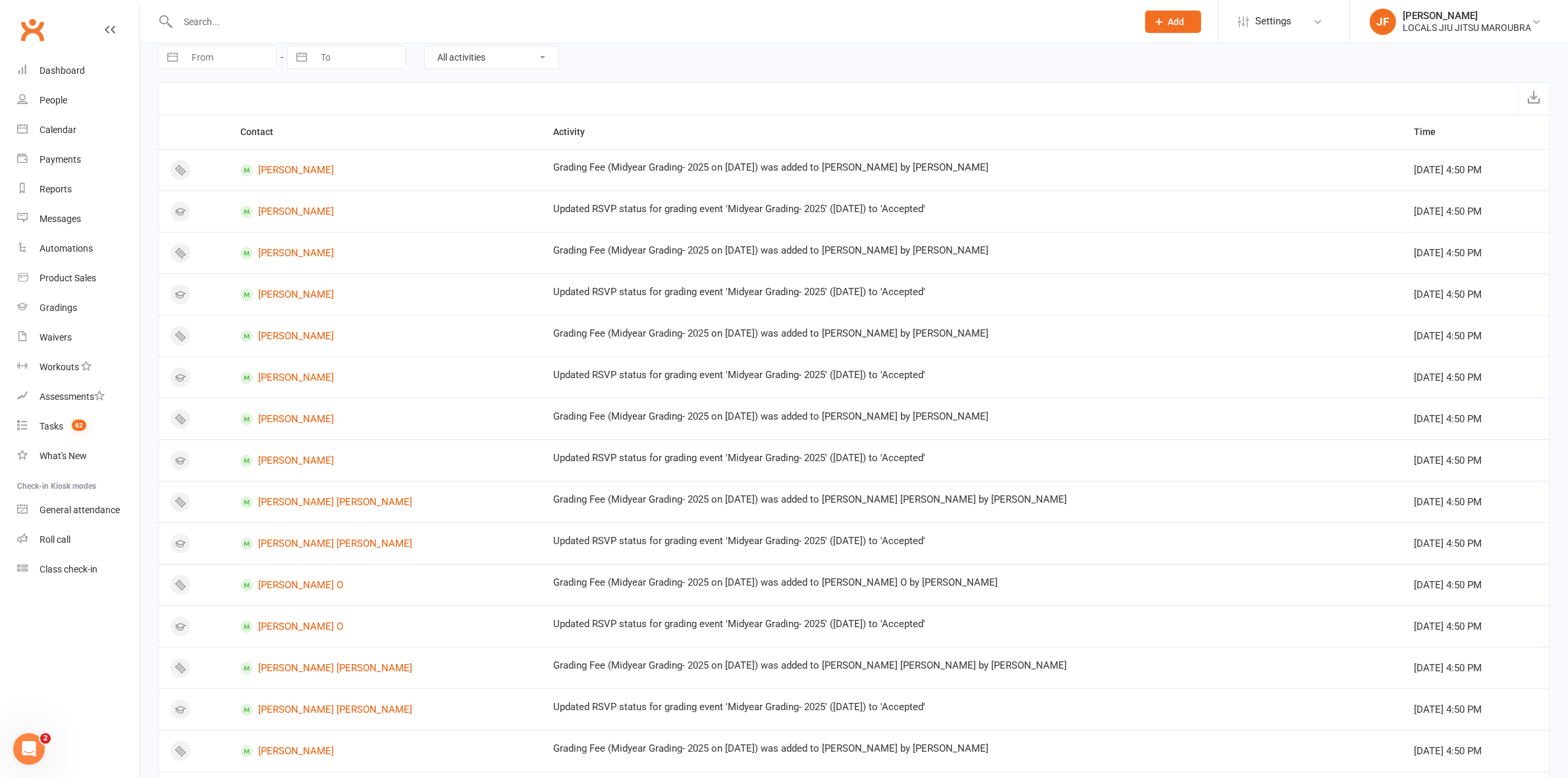
scroll to position [506, 0]
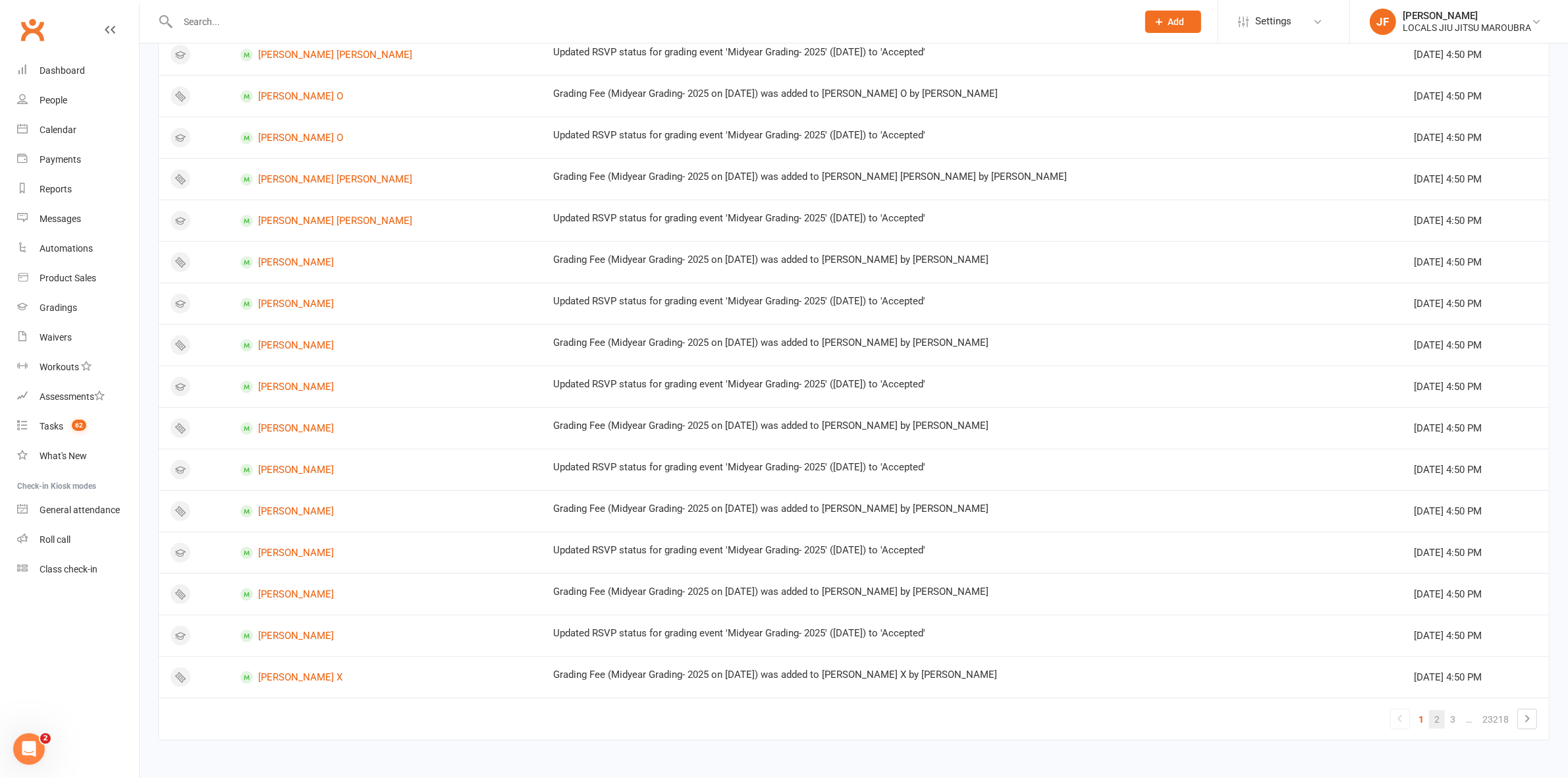
click at [1440, 717] on link "2" at bounding box center [1437, 719] width 16 height 19
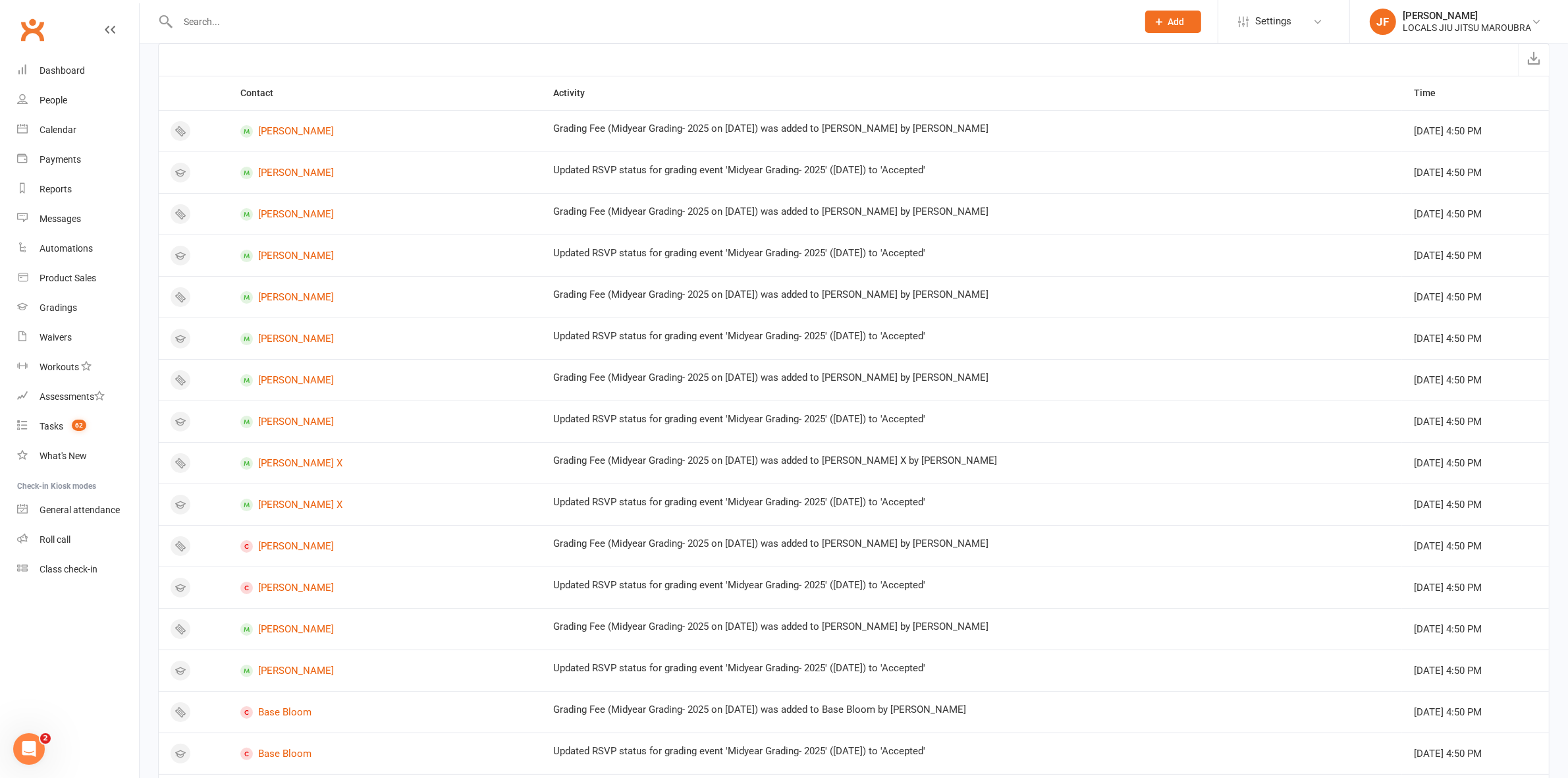
scroll to position [0, 0]
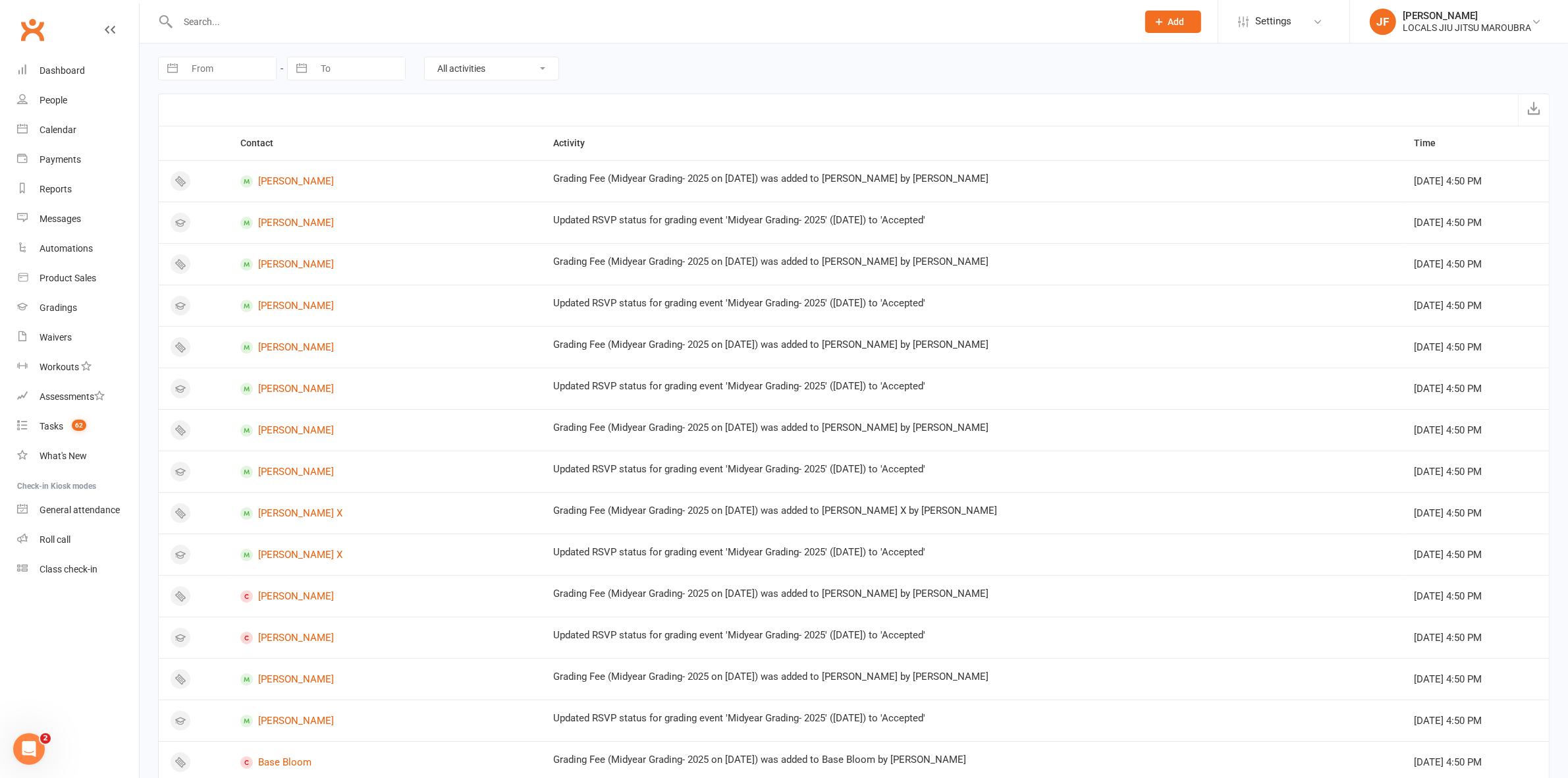
click at [428, 15] on input "text" at bounding box center [651, 22] width 954 height 19
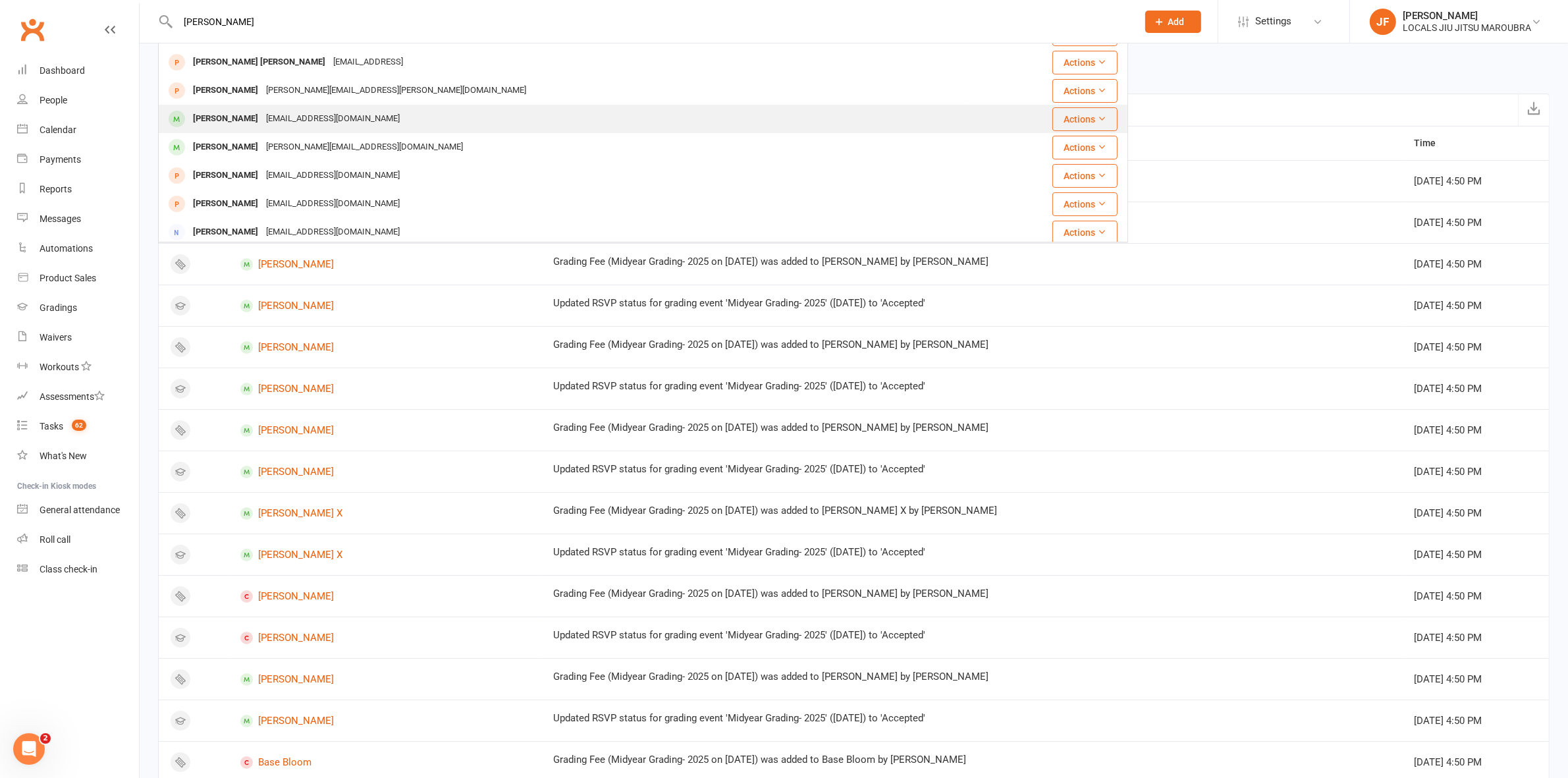
scroll to position [83, 0]
type input "jones"
click at [236, 127] on div "Piper Allsop-Jones renayjones@live.co.uk" at bounding box center [562, 117] width 806 height 27
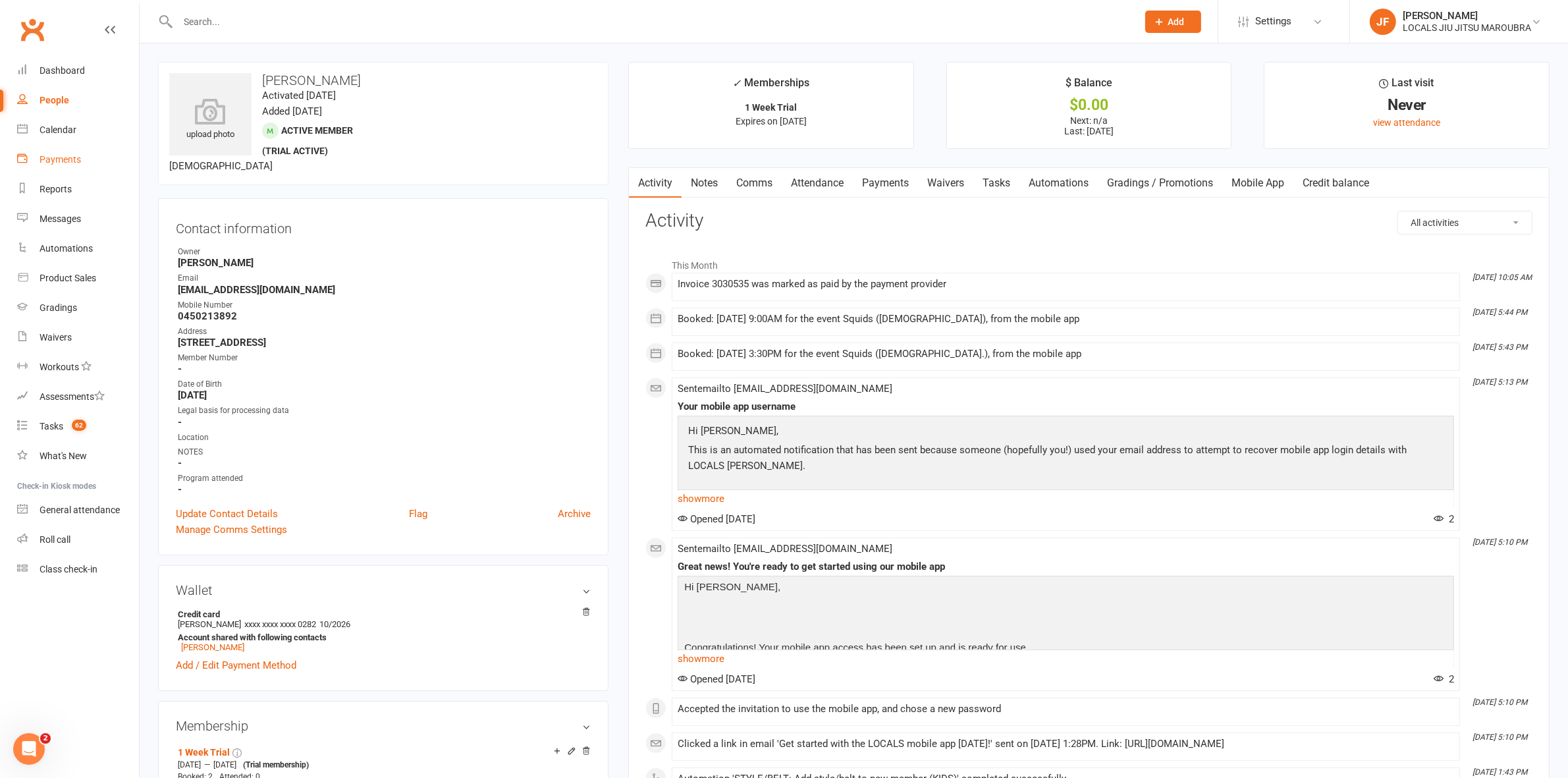
click at [41, 159] on div "Payments" at bounding box center [60, 160] width 41 height 11
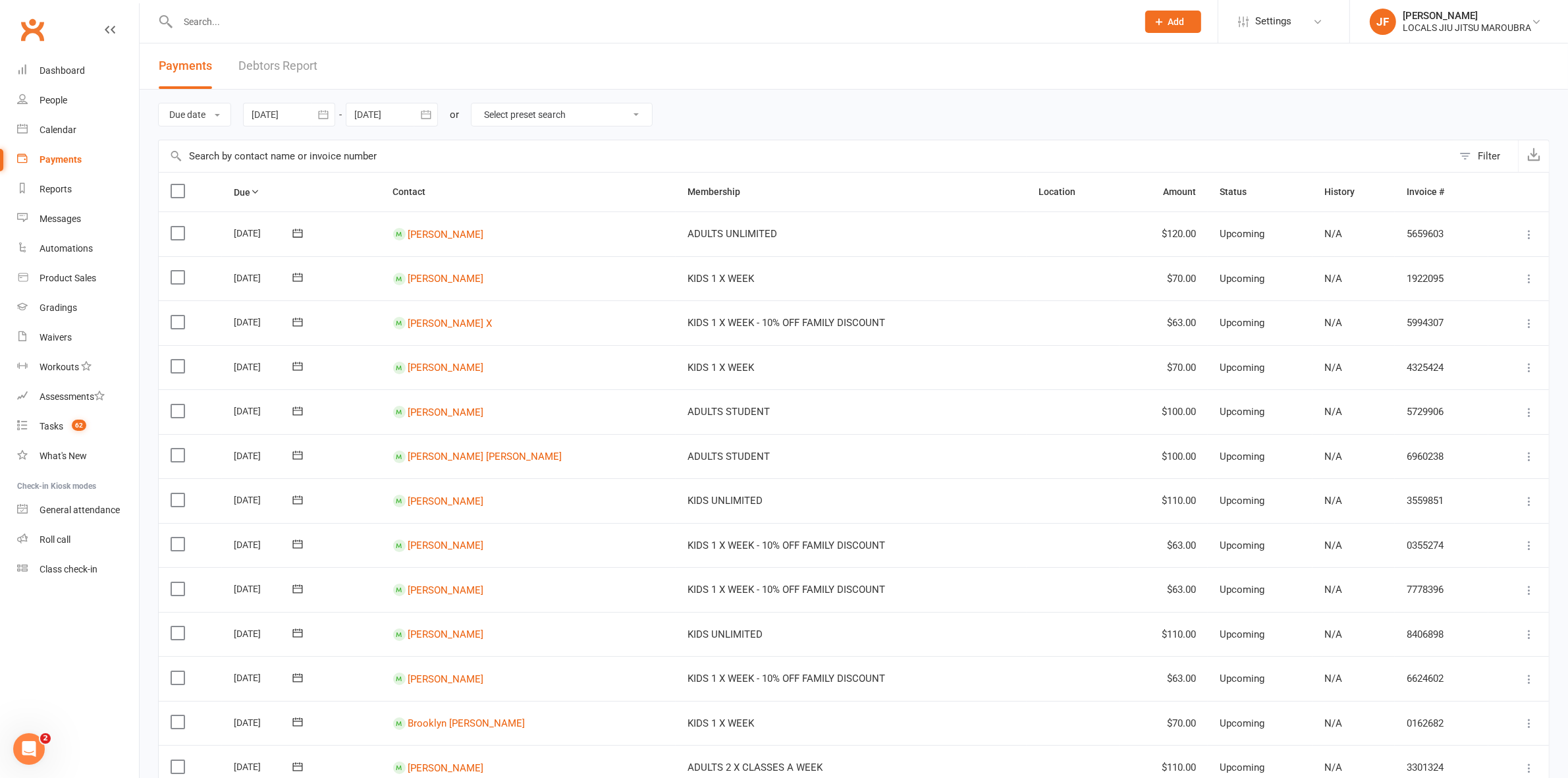
click at [274, 69] on link "Debtors Report" at bounding box center [278, 66] width 79 height 45
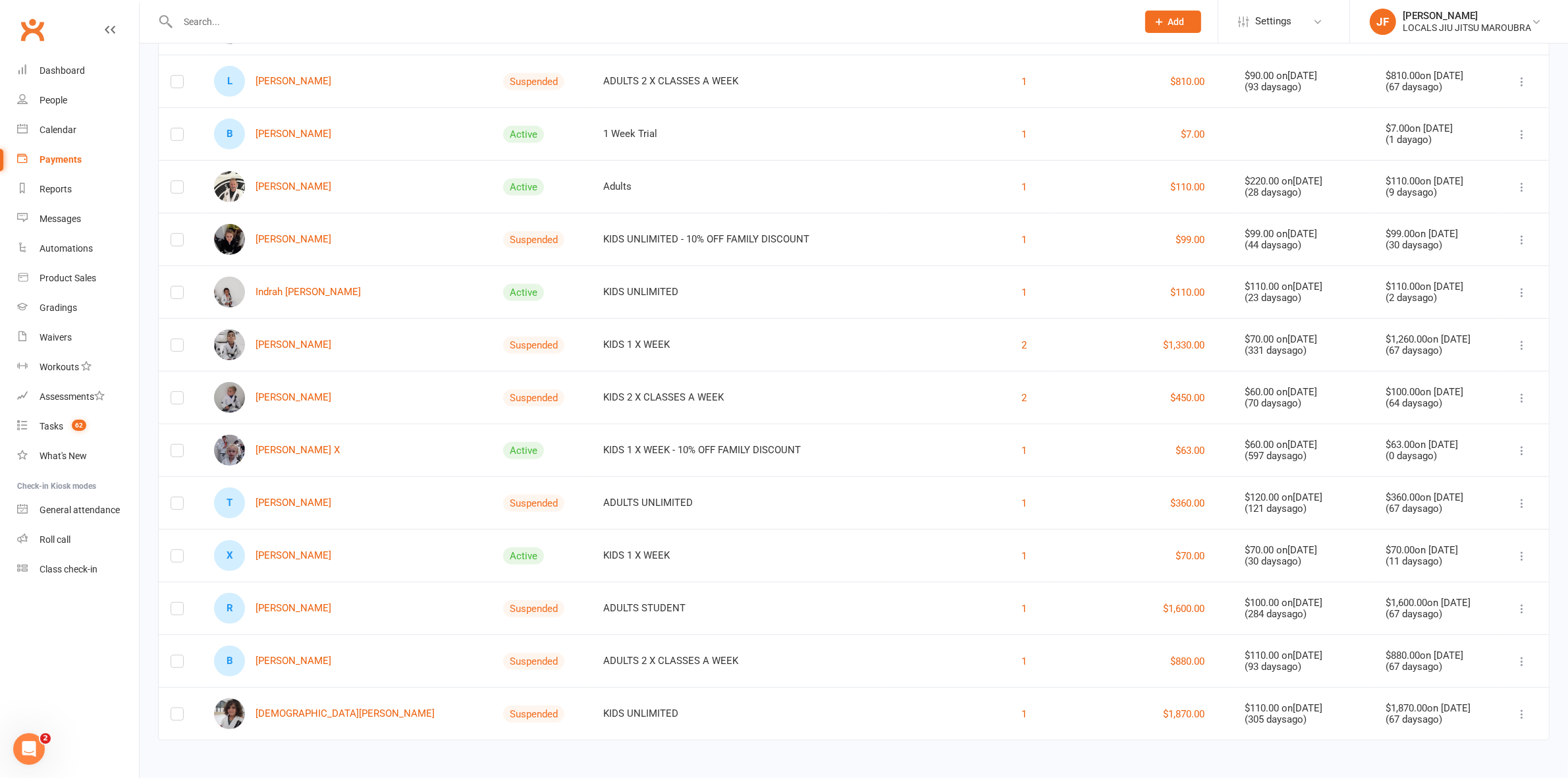
scroll to position [847, 0]
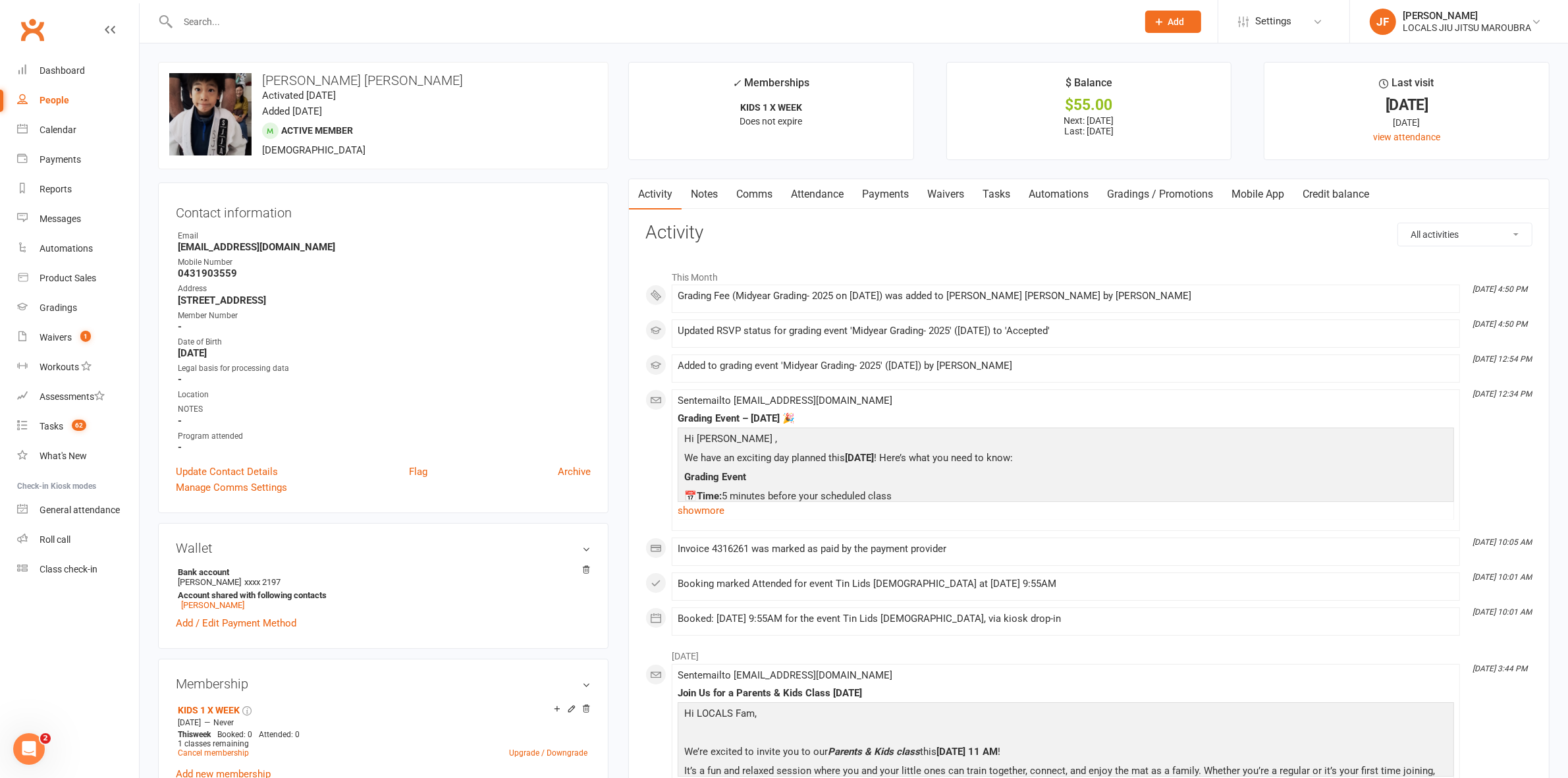
click at [888, 191] on link "Payments" at bounding box center [885, 194] width 66 height 30
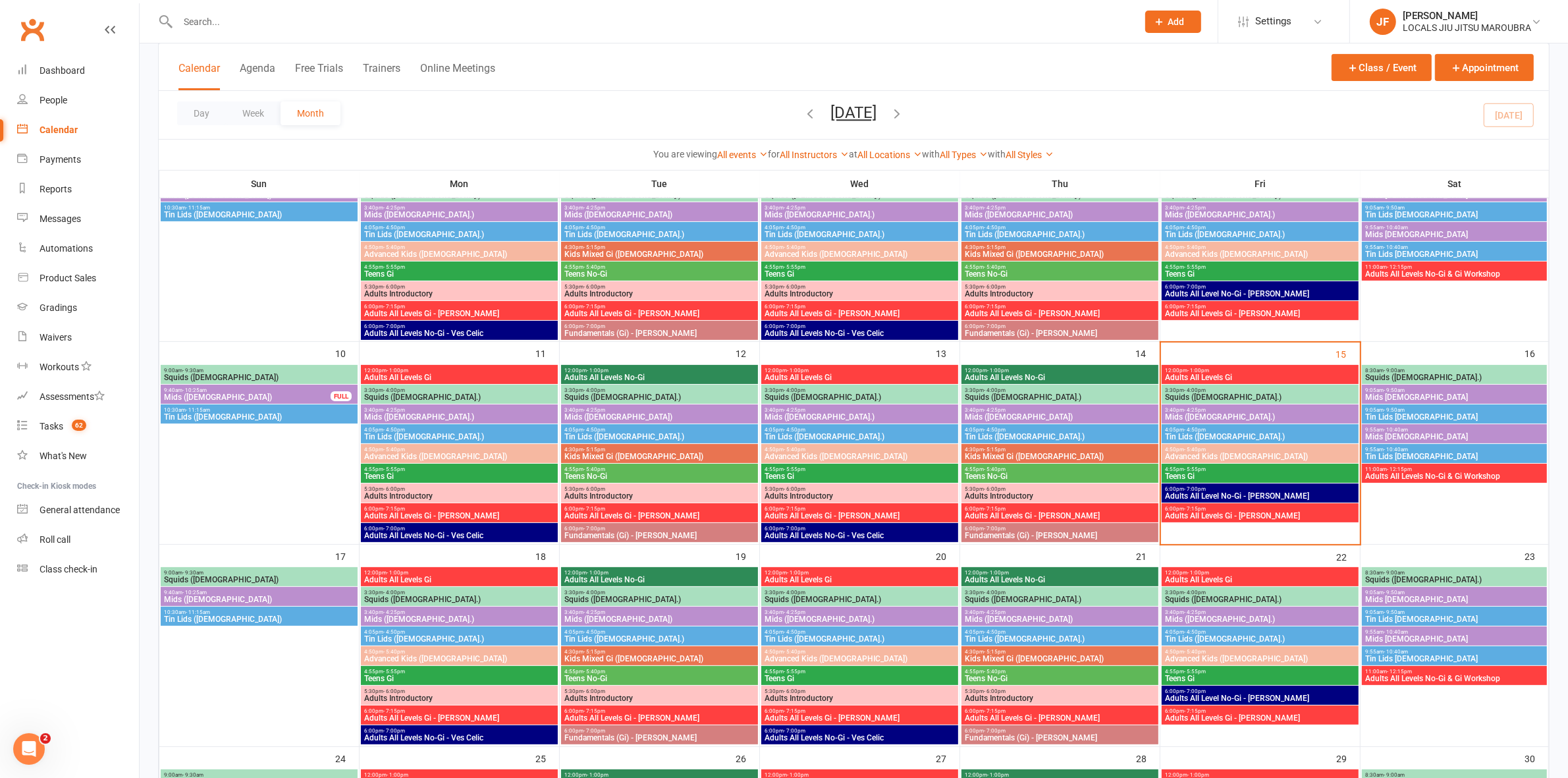
click at [1262, 378] on span "Adults All Levels Gi" at bounding box center [1261, 378] width 192 height 8
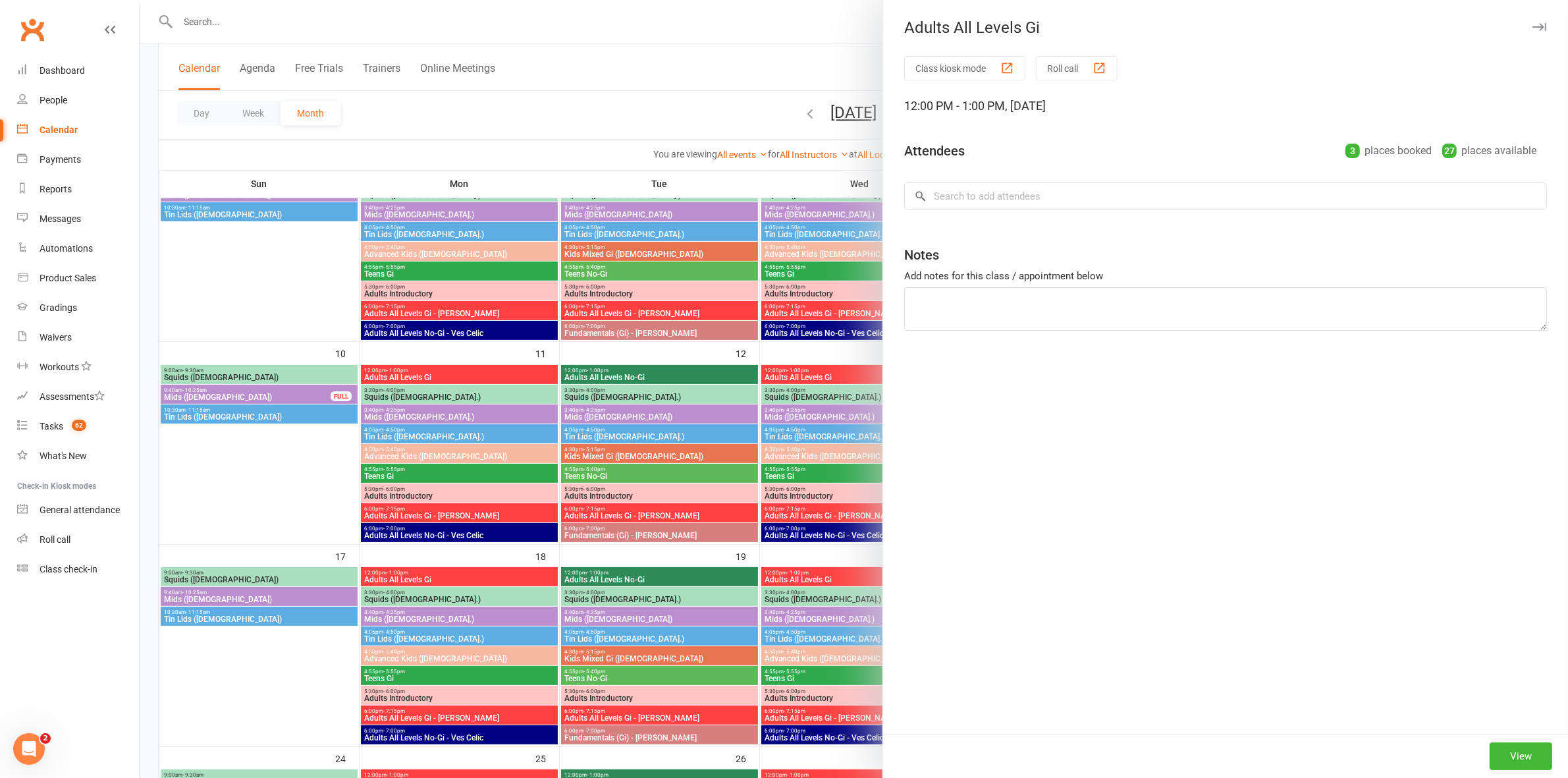
click at [700, 357] on div at bounding box center [853, 389] width 1428 height 778
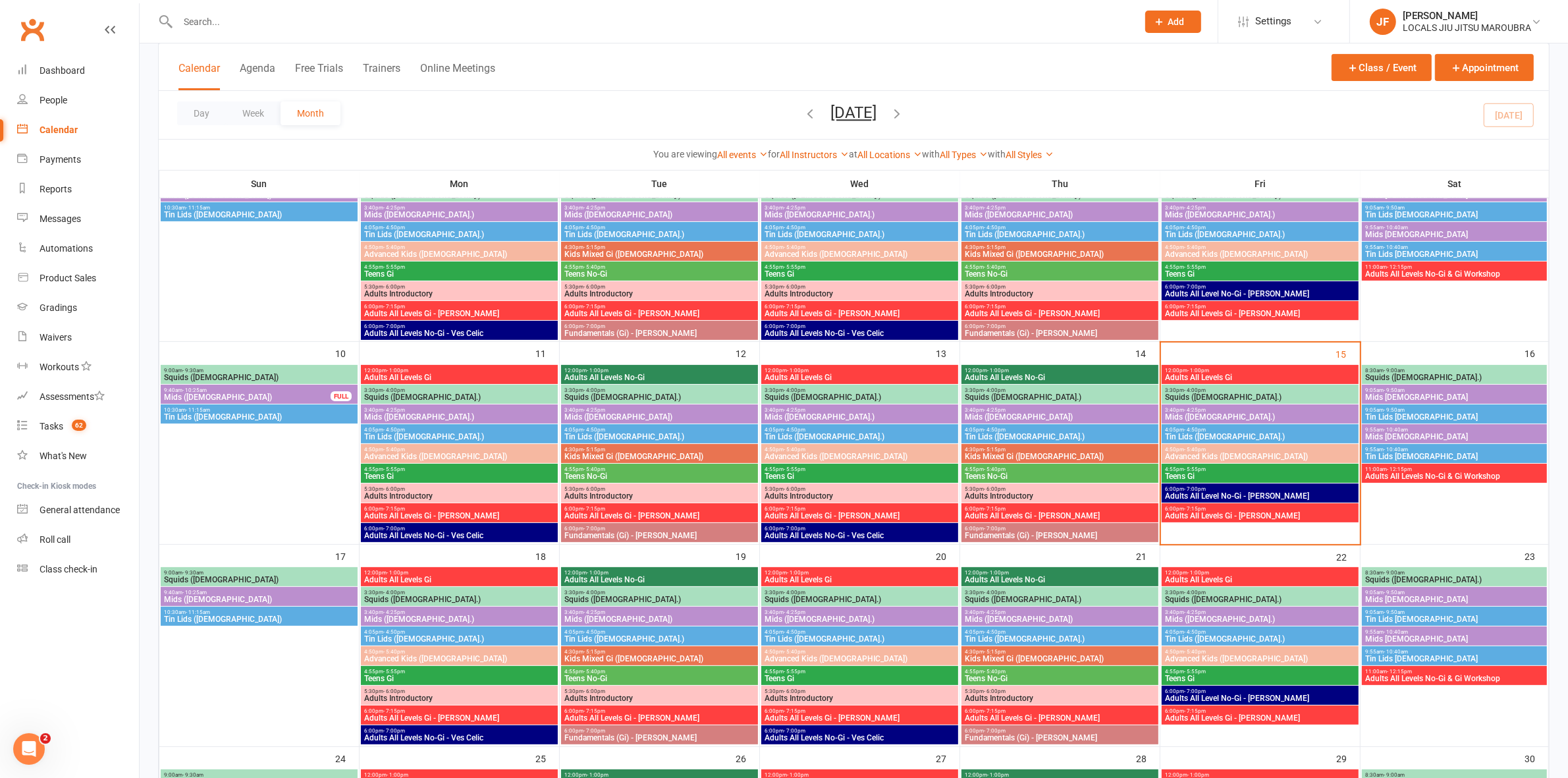
click at [1215, 394] on span "Squids (3-5 y.o.)" at bounding box center [1261, 397] width 192 height 8
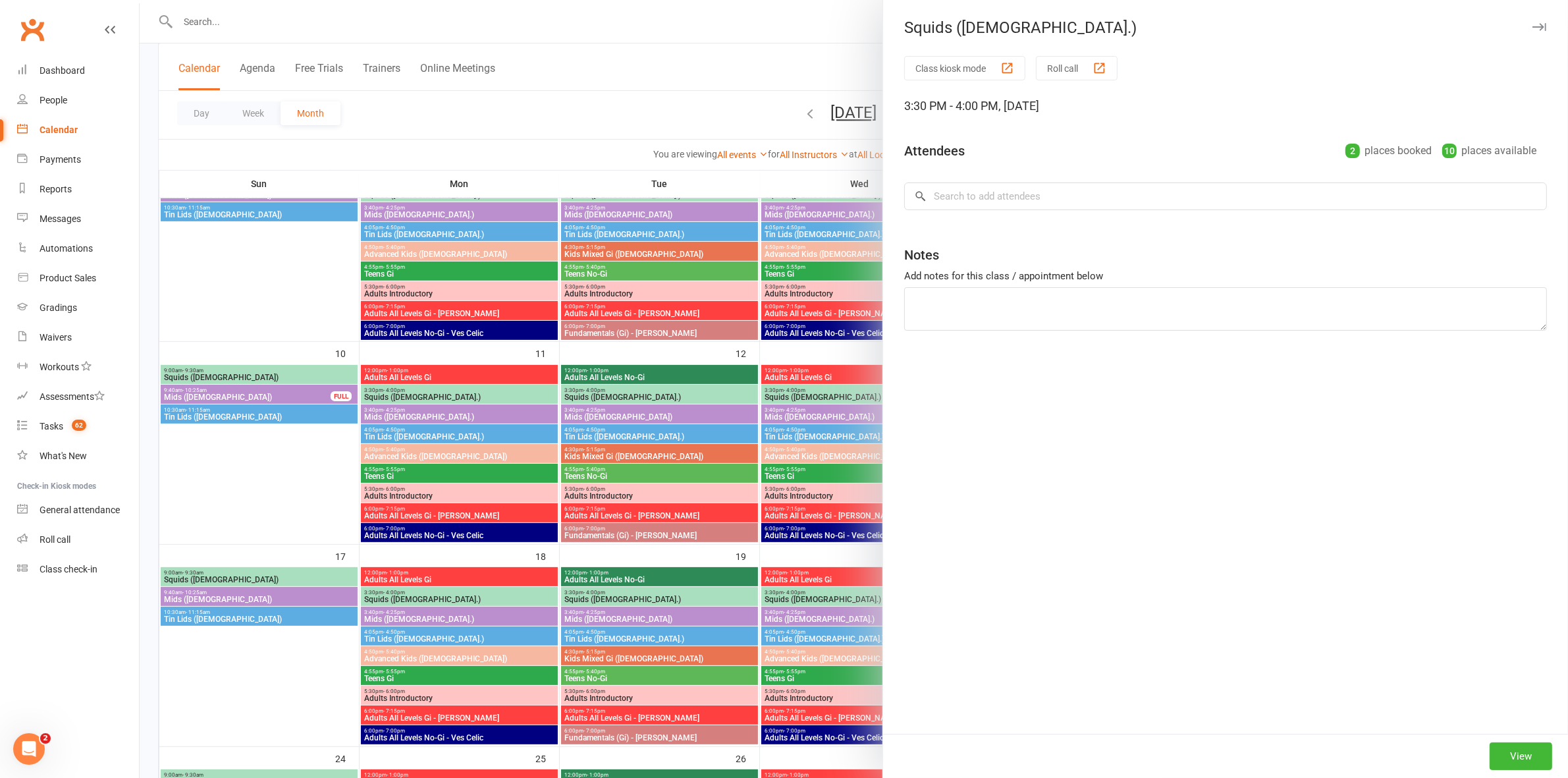
click at [619, 341] on div at bounding box center [853, 389] width 1428 height 778
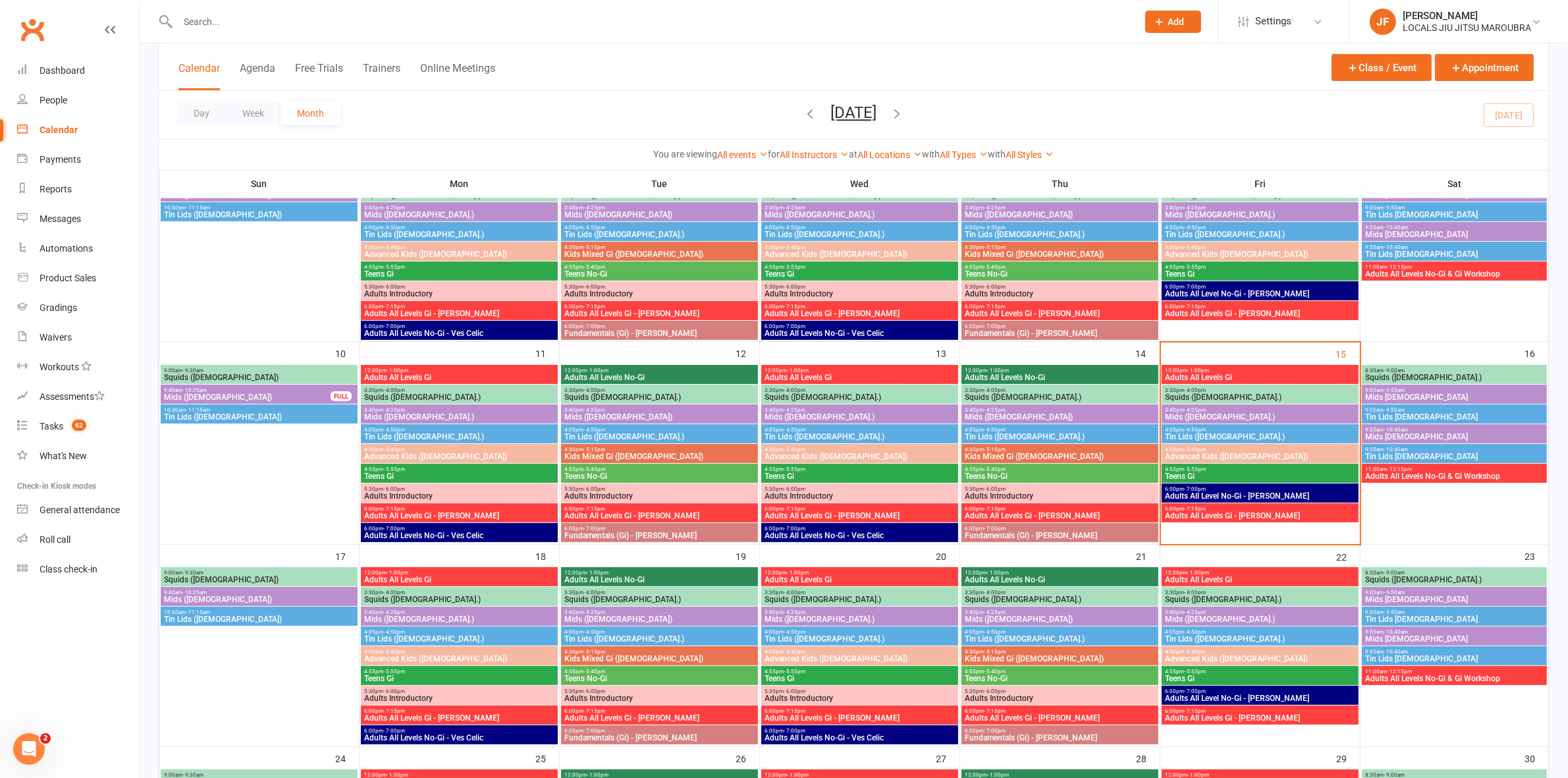
click at [1208, 414] on span "Mids (5-7 y.o.)" at bounding box center [1261, 417] width 192 height 8
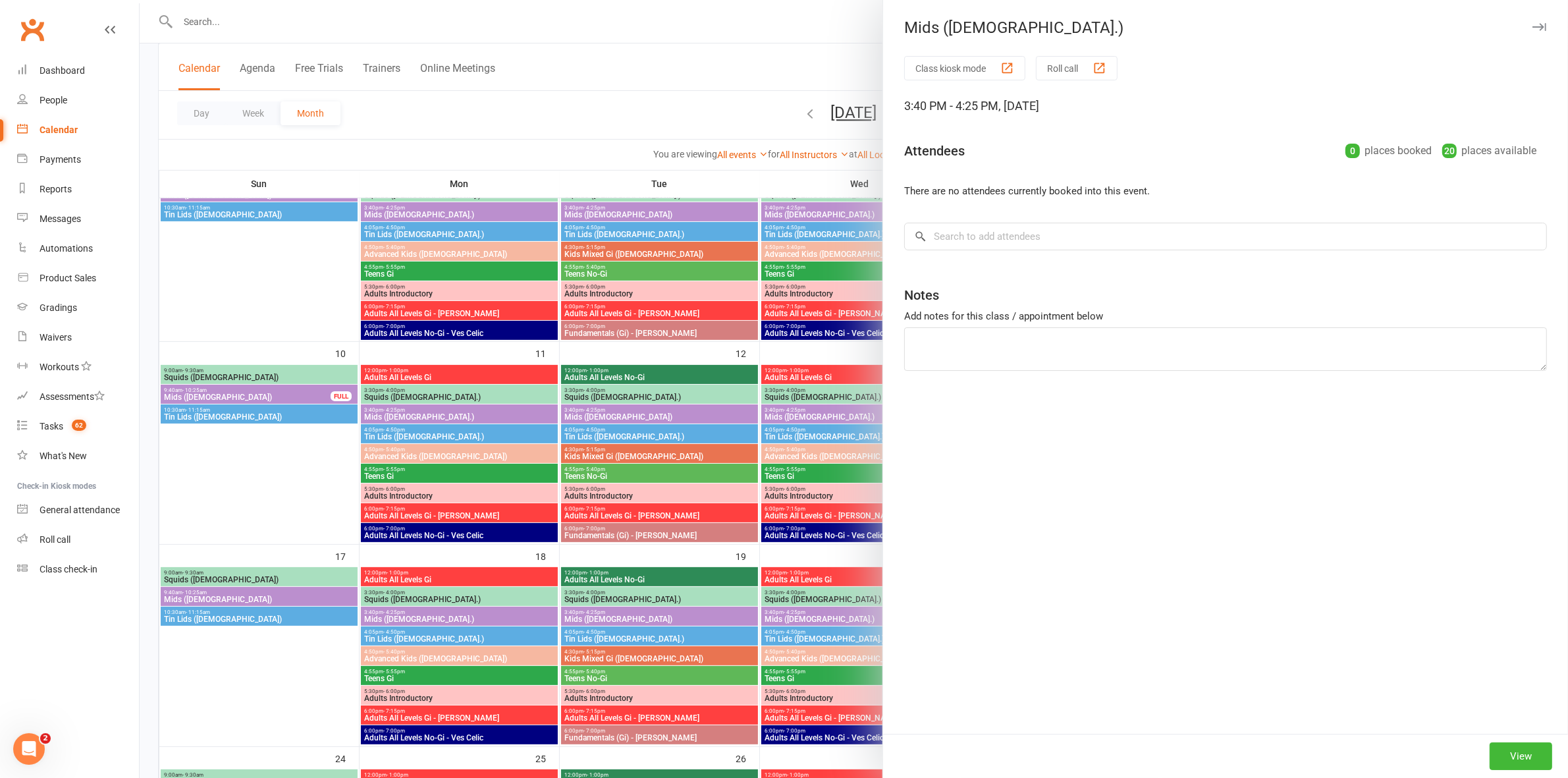
click at [725, 368] on div at bounding box center [853, 389] width 1428 height 778
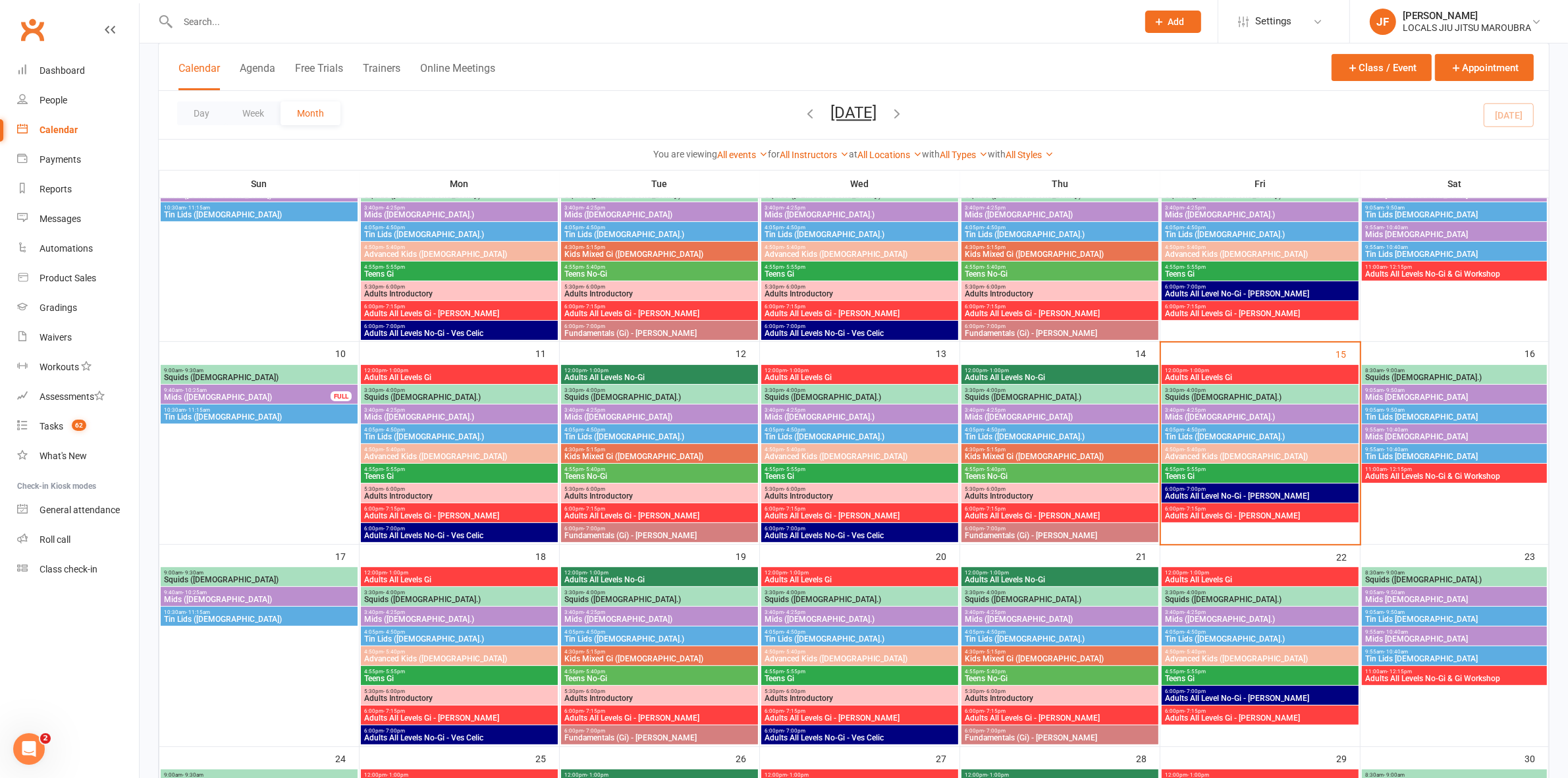
click at [1201, 436] on span "Tin Lids (8-12 y.o.)" at bounding box center [1261, 437] width 192 height 8
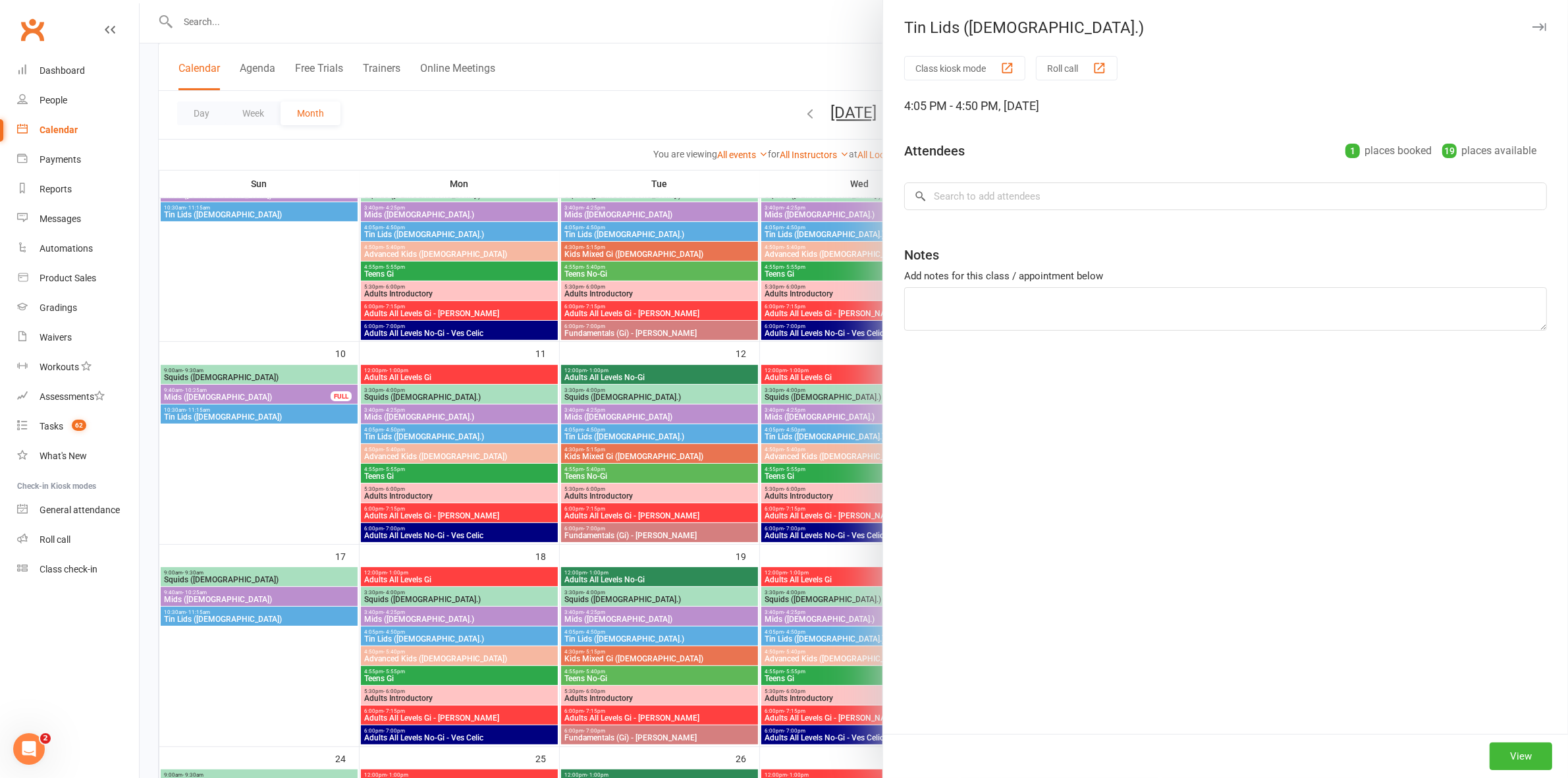
click at [757, 376] on div at bounding box center [853, 389] width 1428 height 778
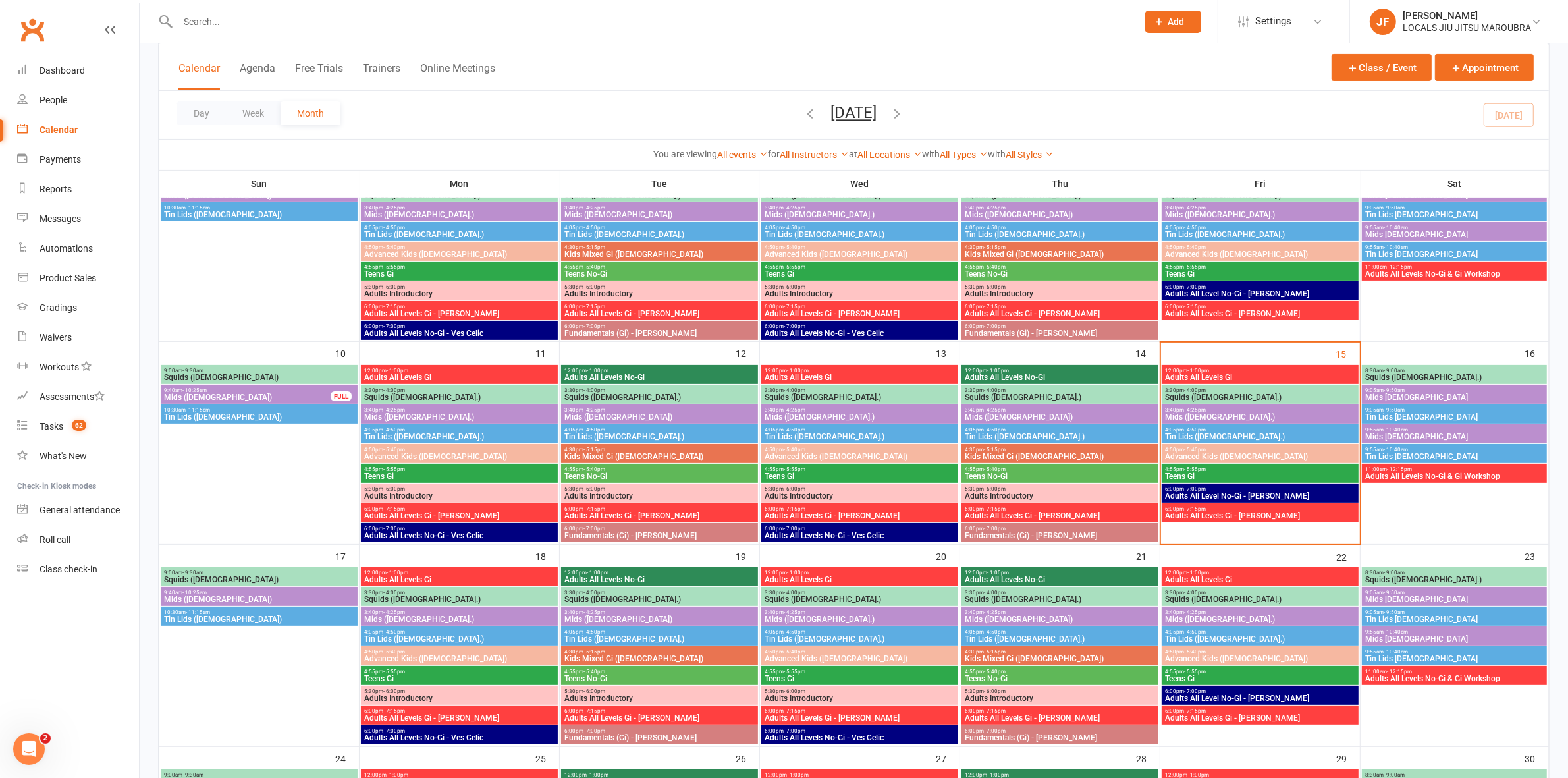
click at [1235, 455] on span "Advanced Kids (5-12 y.o)" at bounding box center [1261, 456] width 192 height 8
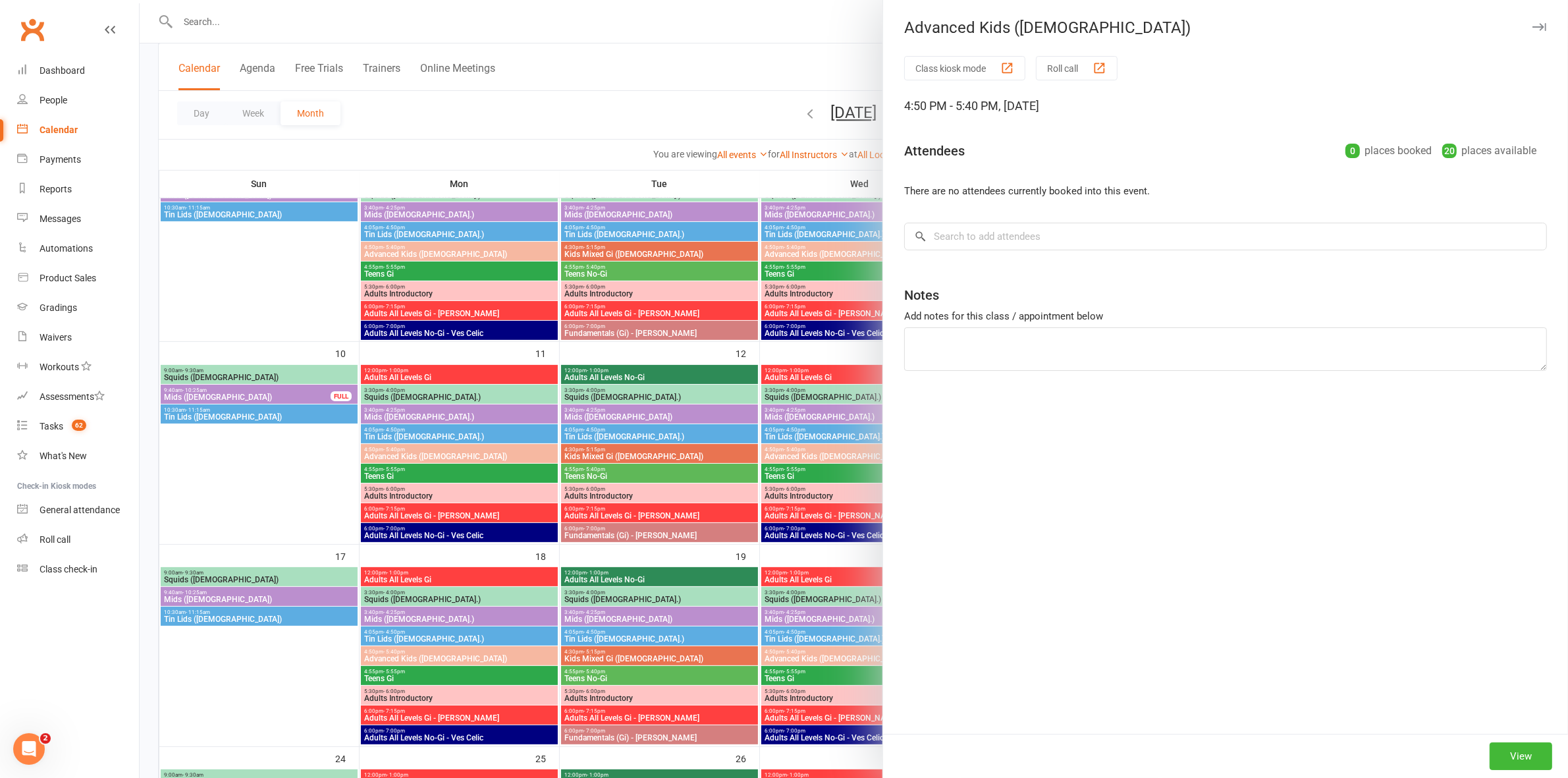
click at [626, 361] on div at bounding box center [853, 389] width 1428 height 778
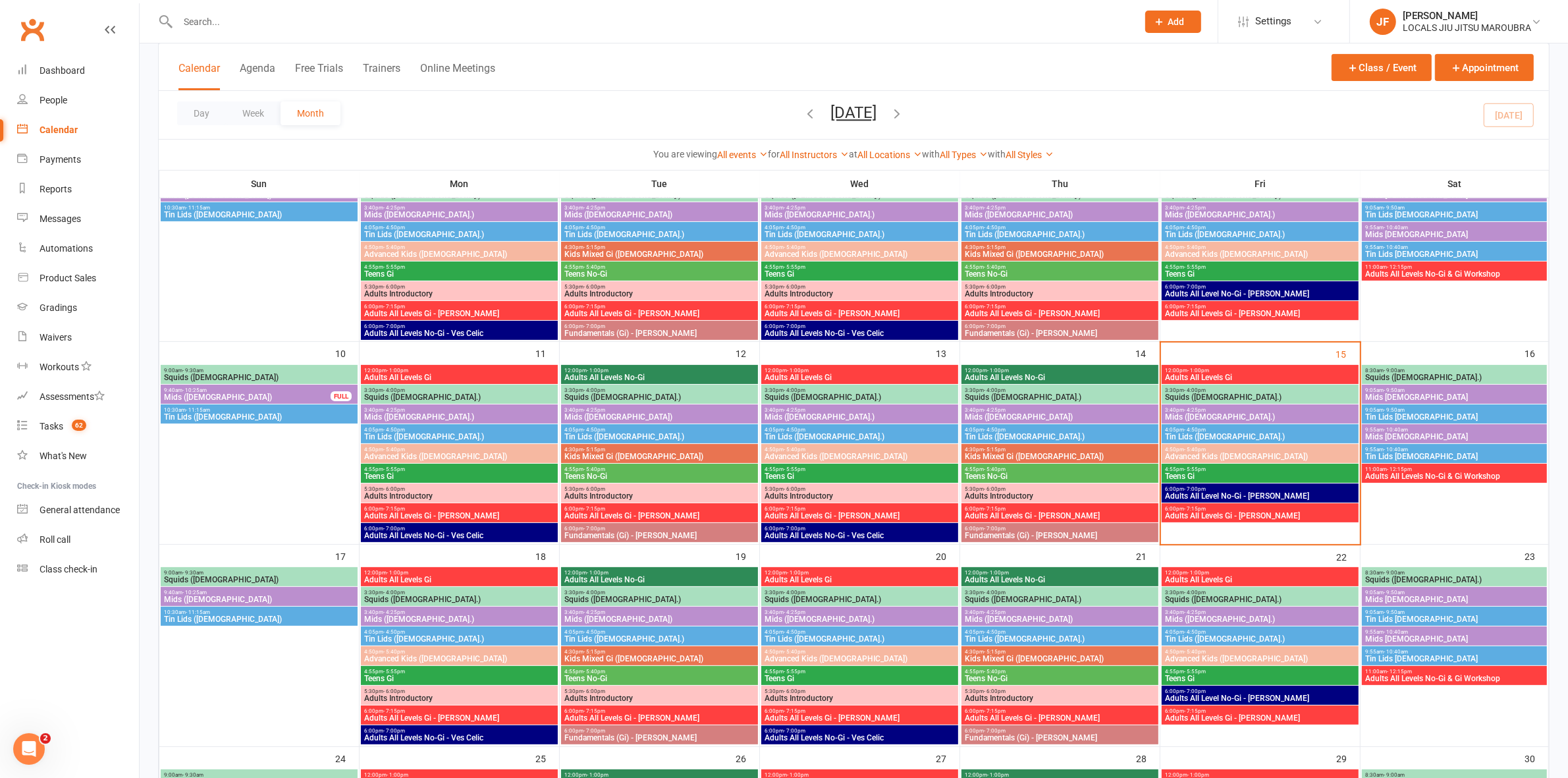
click at [1183, 453] on span "Advanced Kids ([DEMOGRAPHIC_DATA])" at bounding box center [1261, 456] width 192 height 8
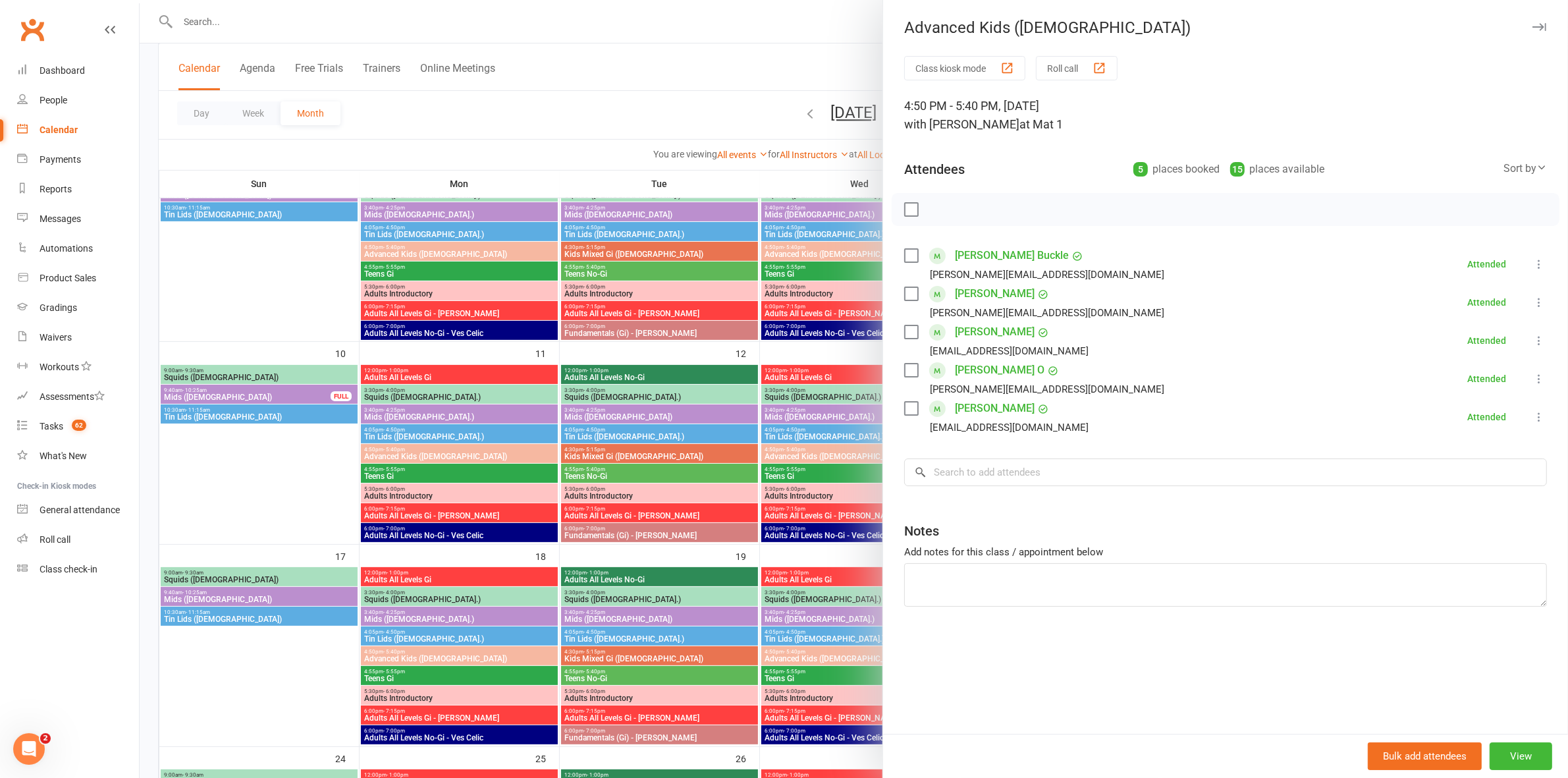
click at [413, 303] on div at bounding box center [853, 389] width 1428 height 778
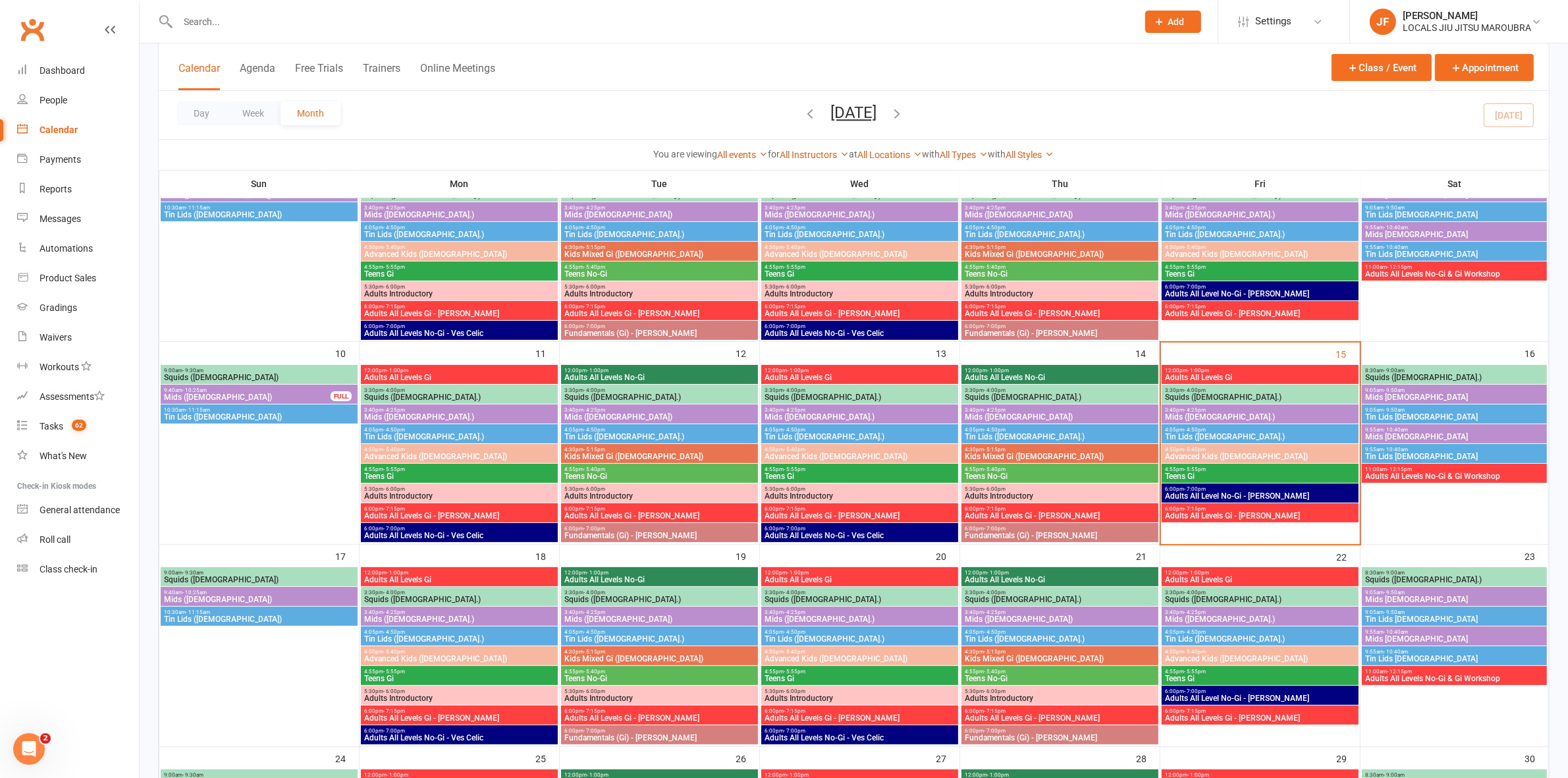
click at [1068, 374] on span "Adults All Levels No-Gi" at bounding box center [1060, 378] width 192 height 8
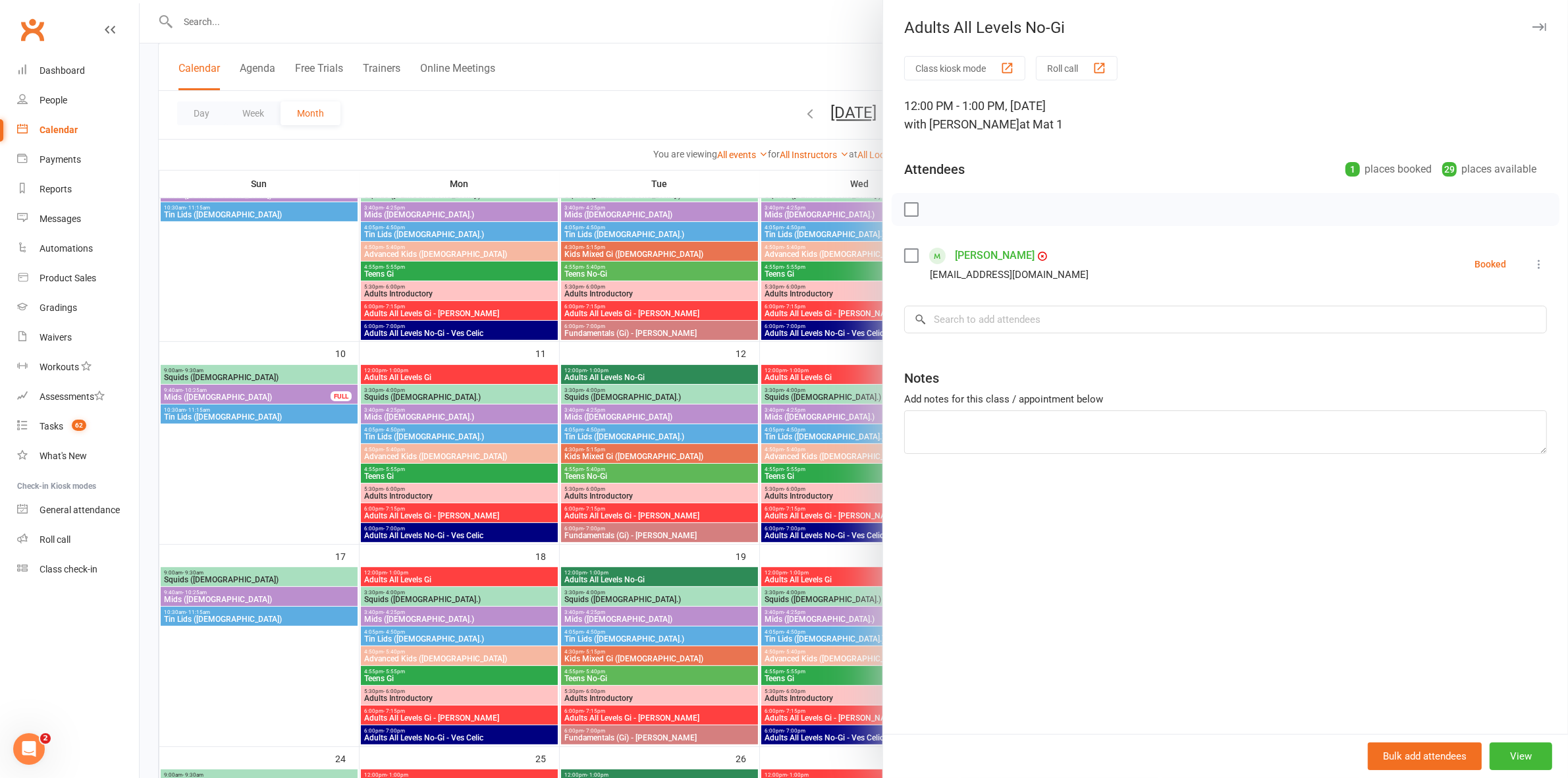
click at [746, 50] on div at bounding box center [853, 389] width 1428 height 778
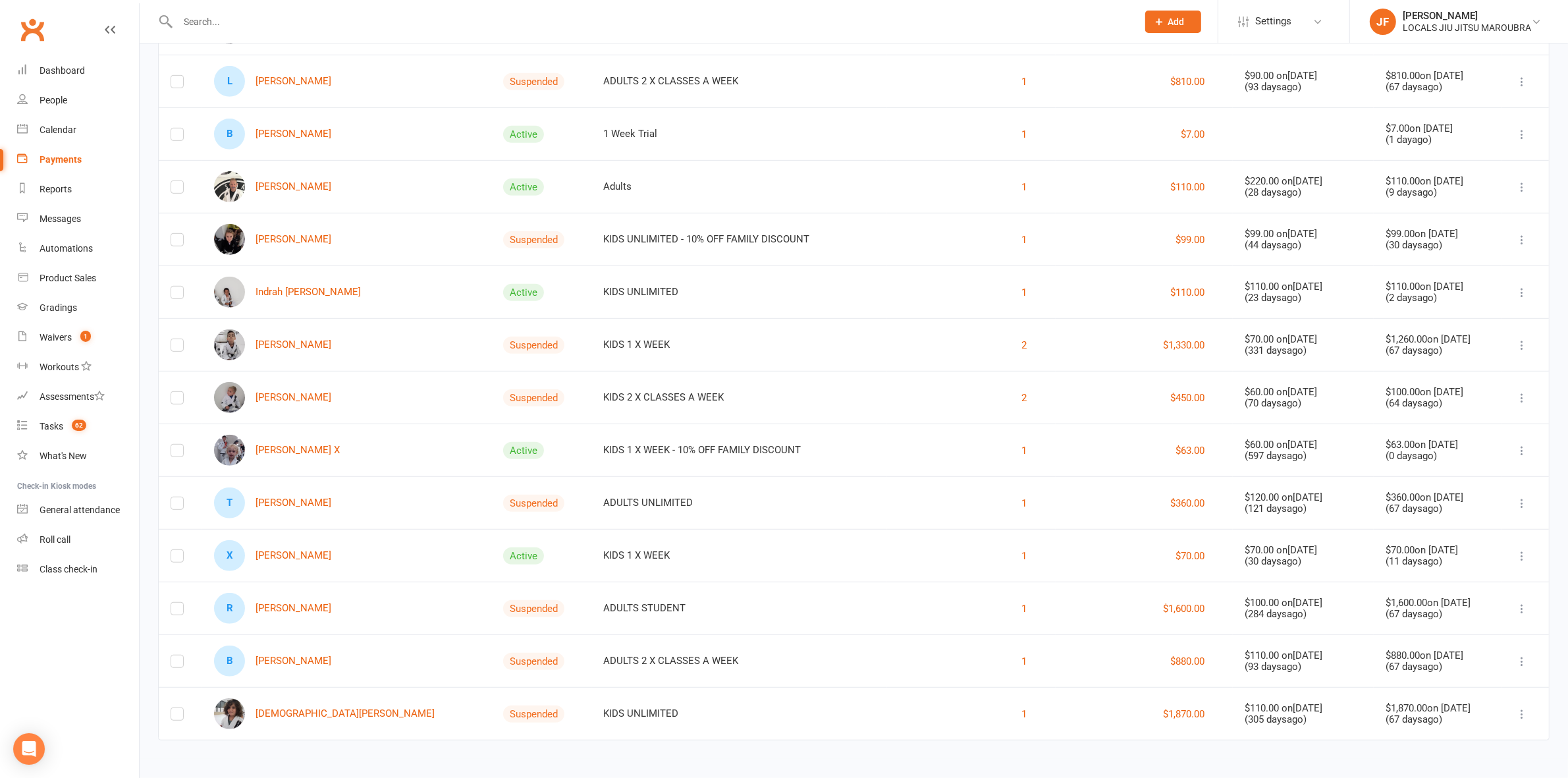
click at [759, 560] on td "KIDS 1 X WEEK" at bounding box center [739, 556] width 296 height 53
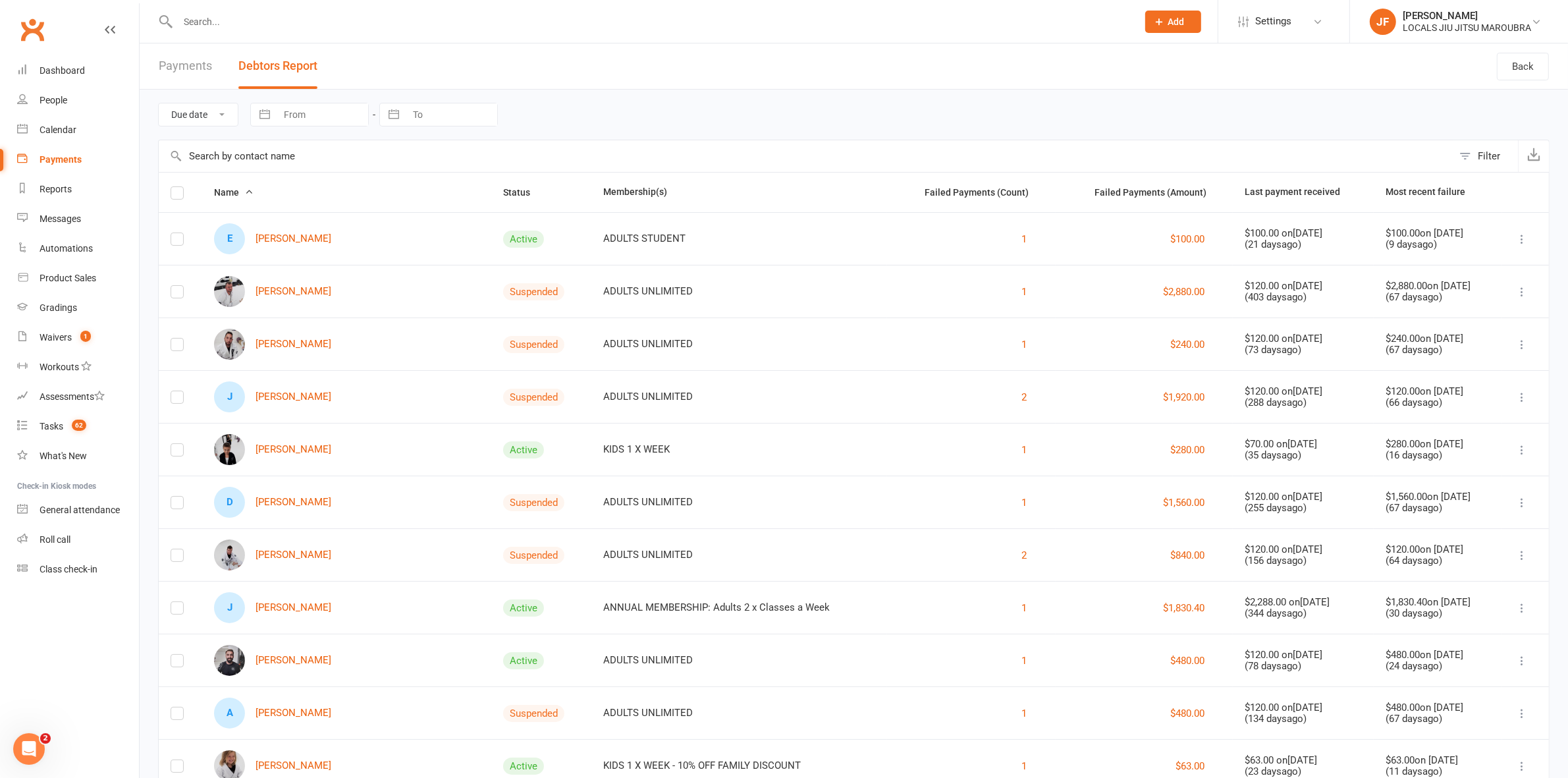
click at [743, 629] on td "ANNUAL MEMBERSHIP: Adults 2 x Classes a Week" at bounding box center [739, 608] width 296 height 53
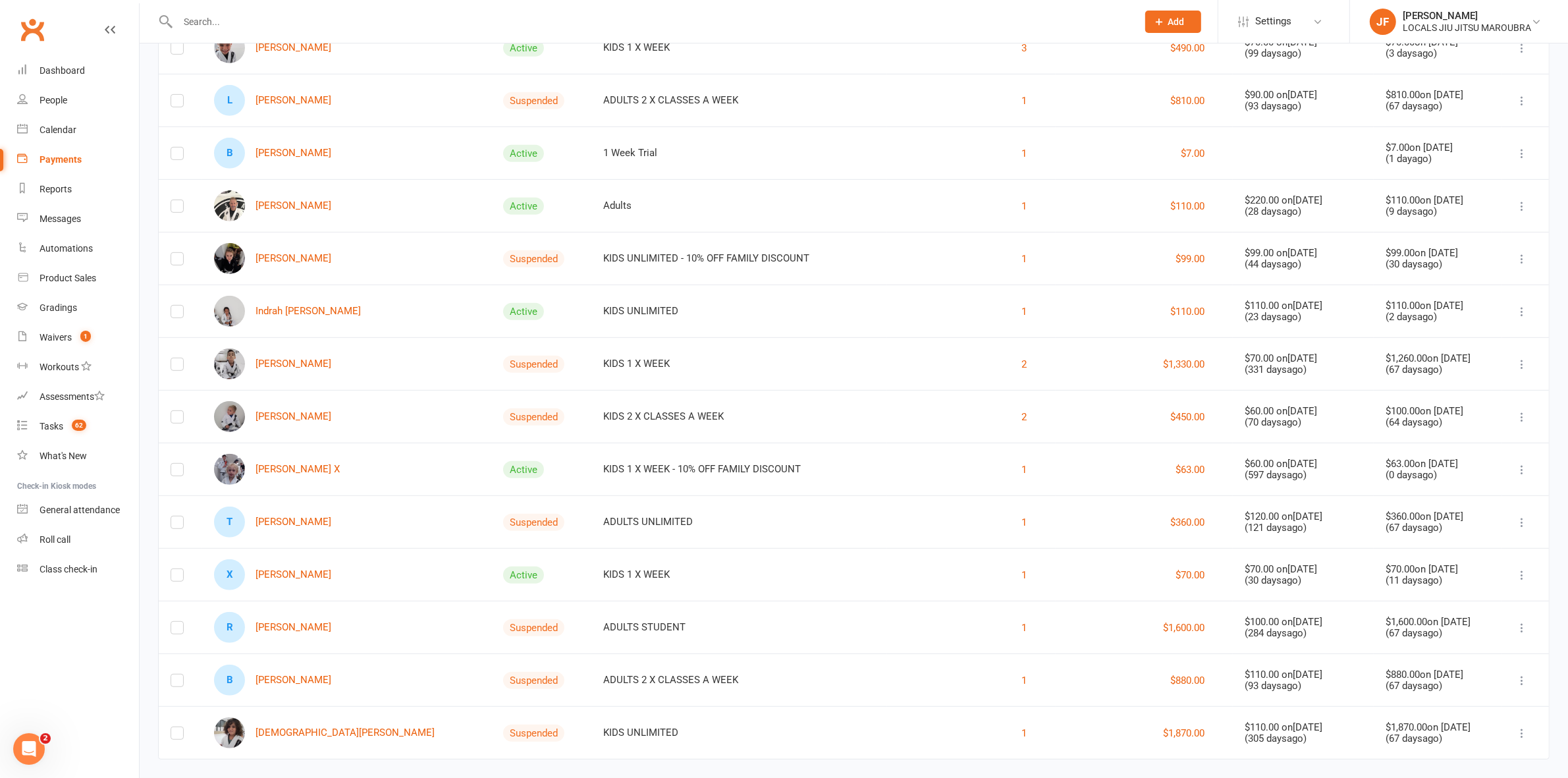
scroll to position [847, 0]
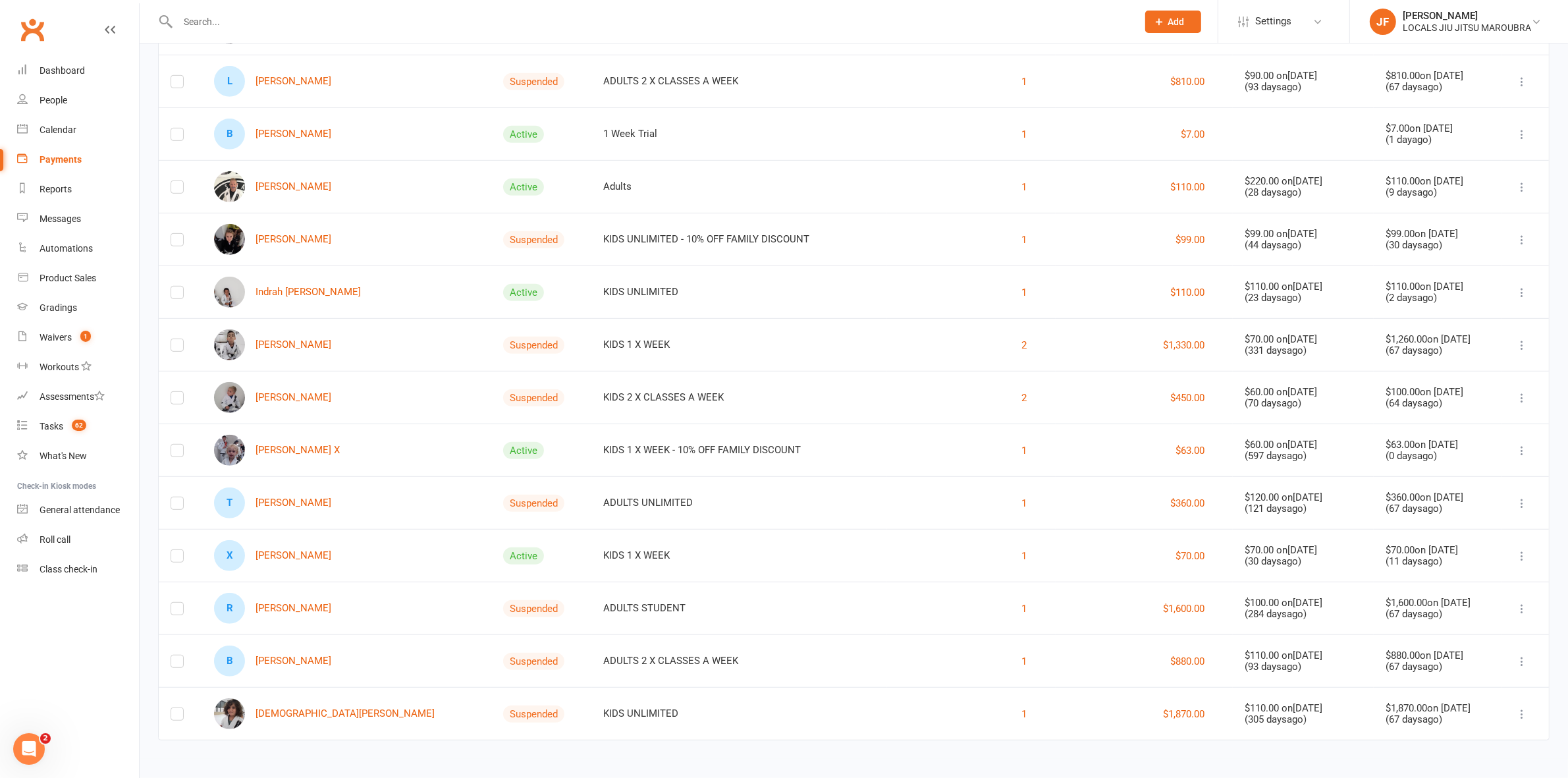
click at [810, 752] on div "Name Status Membership(s) Failed Payments (Count) Failed Payments (Amount) Last…" at bounding box center [854, 44] width 1392 height 1430
click at [51, 343] on link "Waivers 1" at bounding box center [78, 338] width 122 height 30
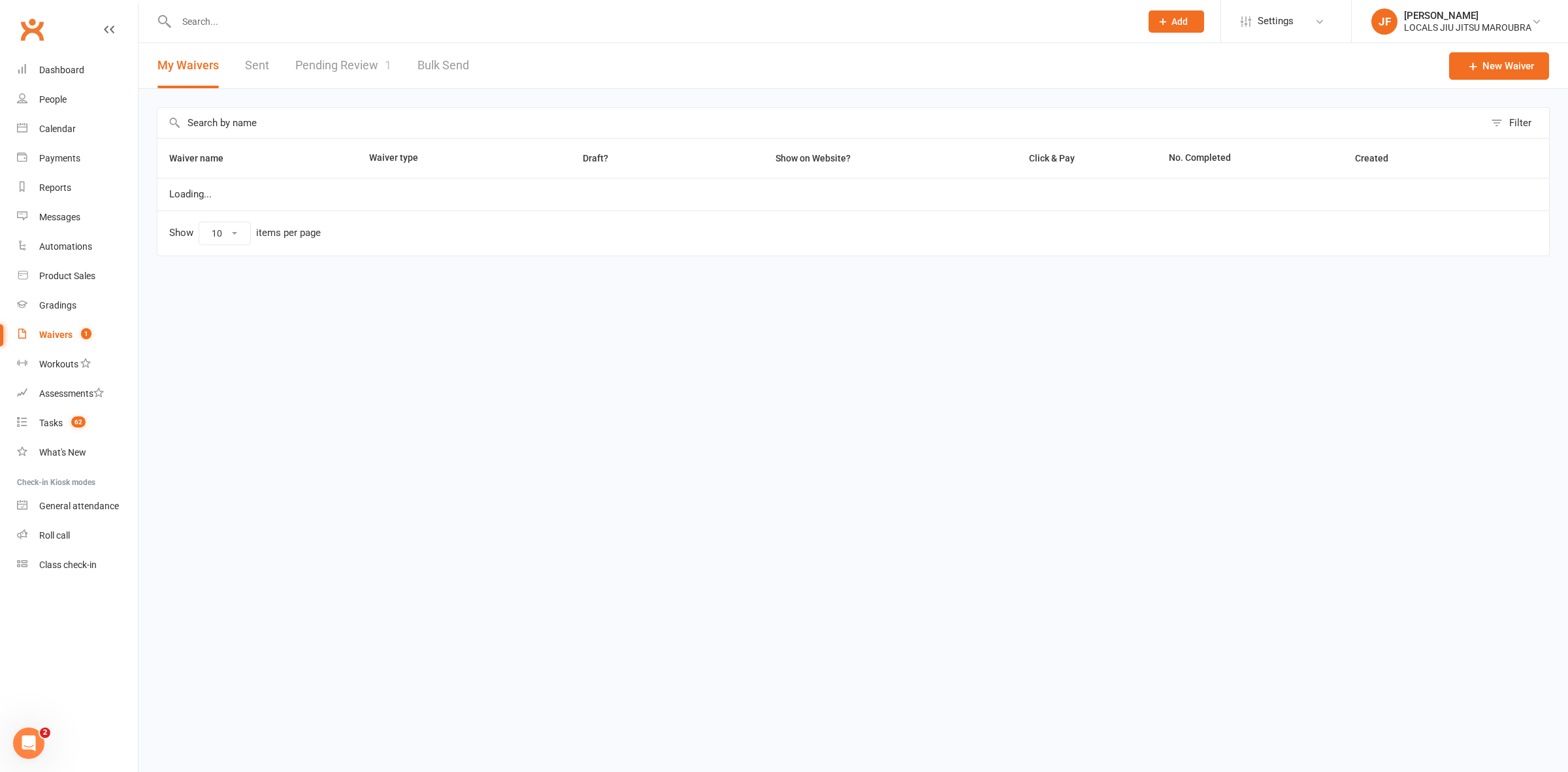
select select "100"
click at [345, 77] on link "Pending Review 1" at bounding box center [344, 66] width 96 height 45
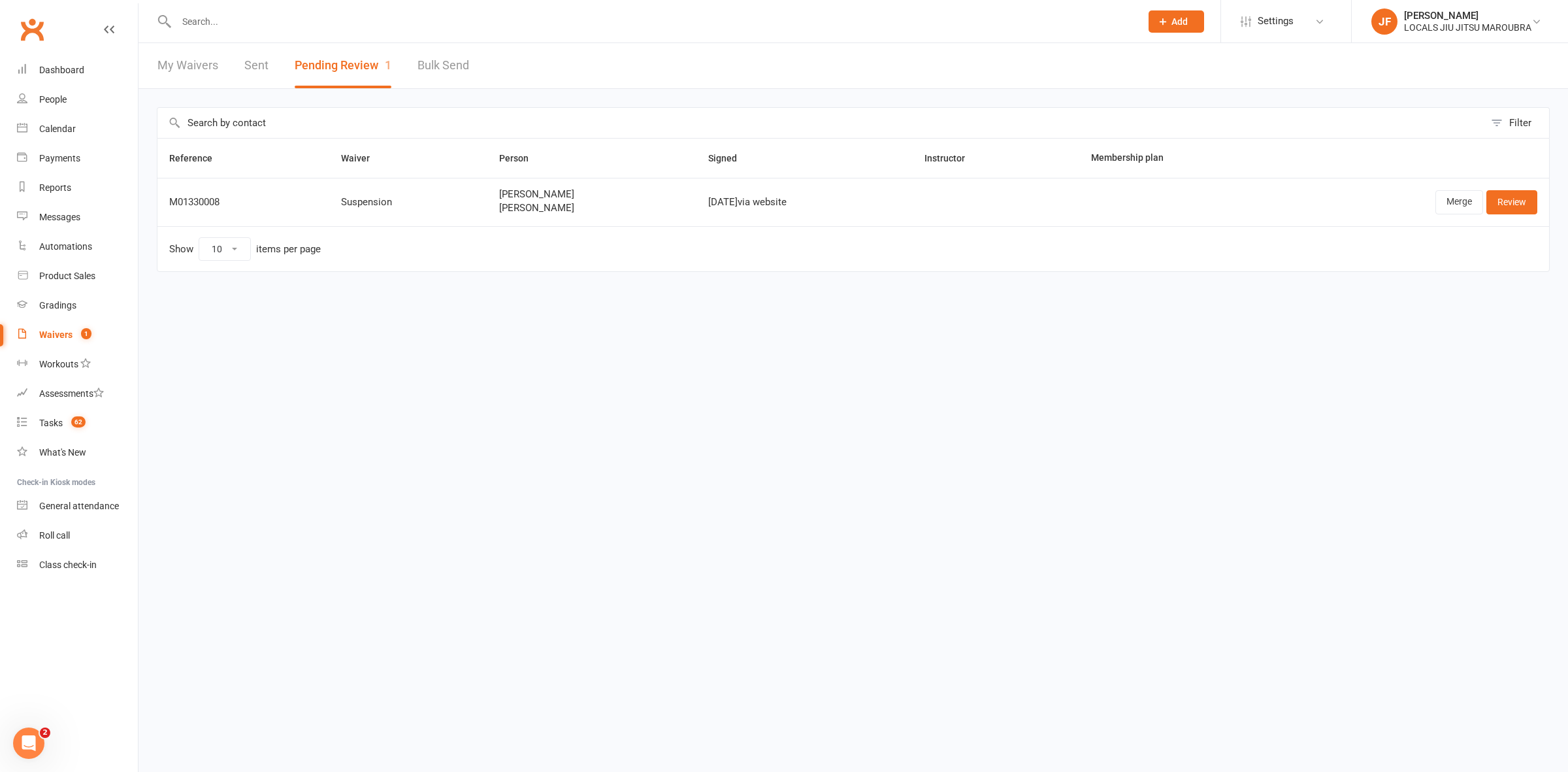
click at [1085, 327] on html "Prospect Member Non-attending contact Class / event Appointment Grading event T…" at bounding box center [784, 163] width 1568 height 327
click at [59, 430] on link "Tasks 62" at bounding box center [77, 424] width 121 height 29
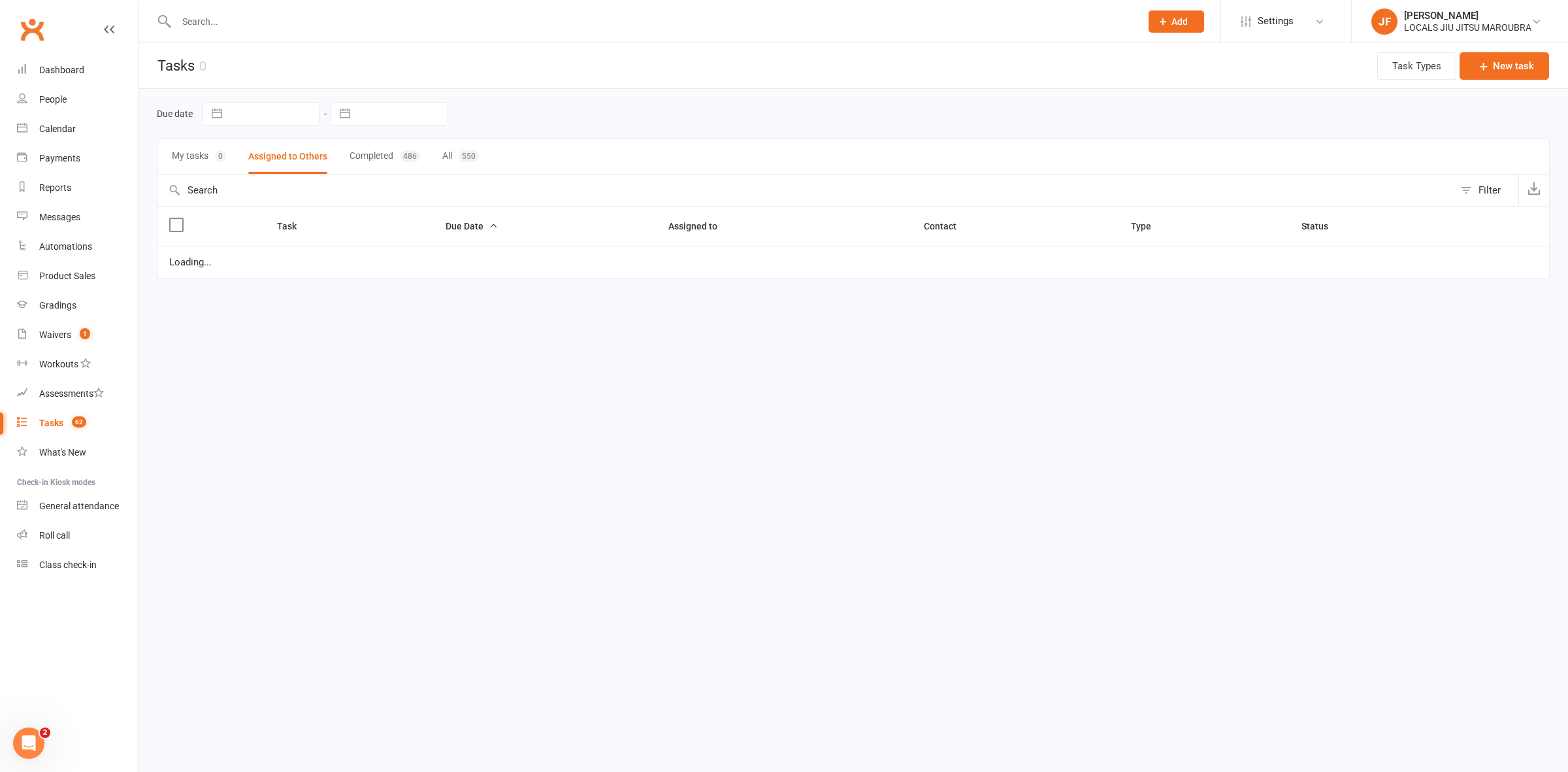
select select "started"
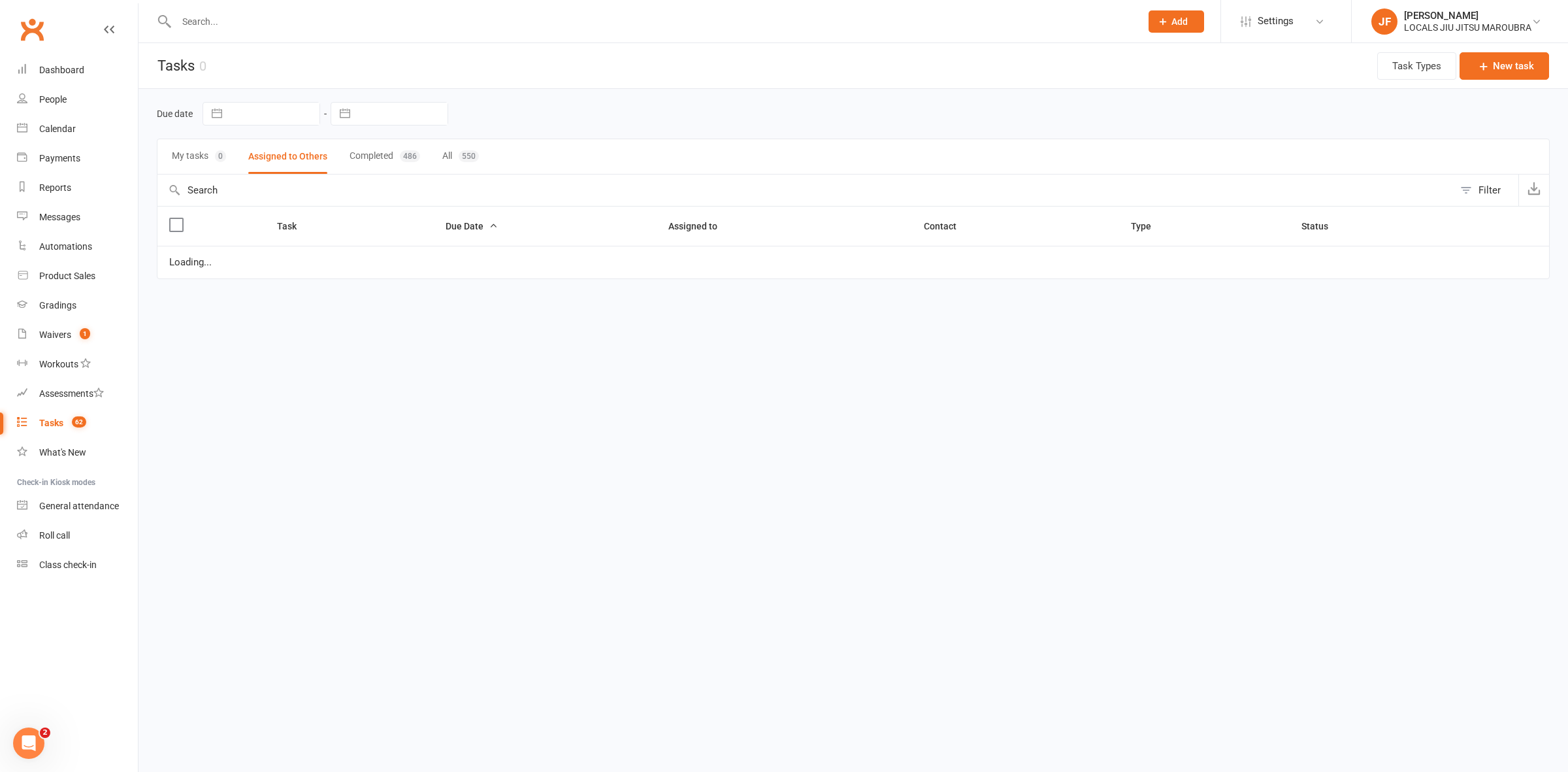
select select "started"
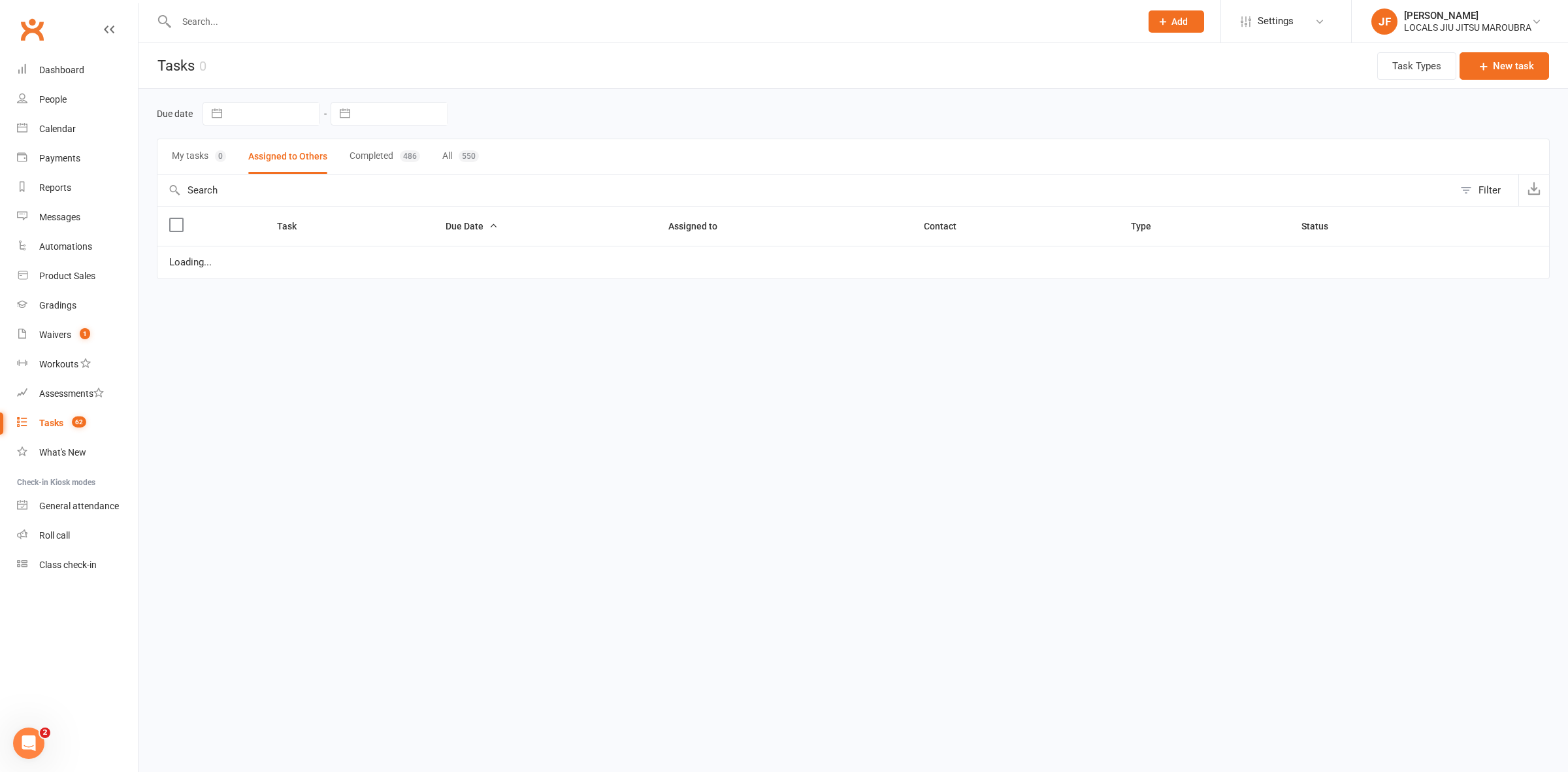
select select "started"
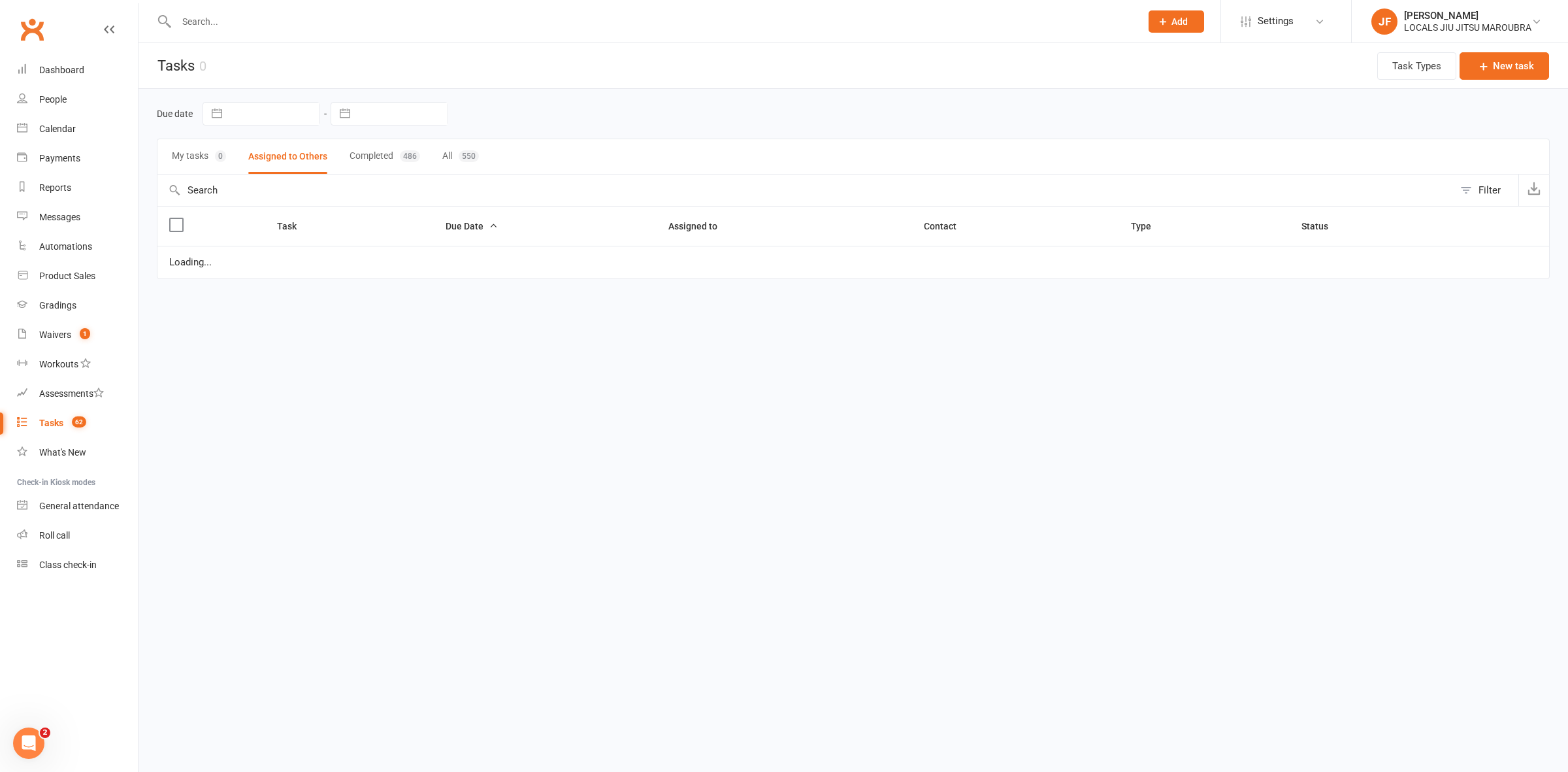
select select "started"
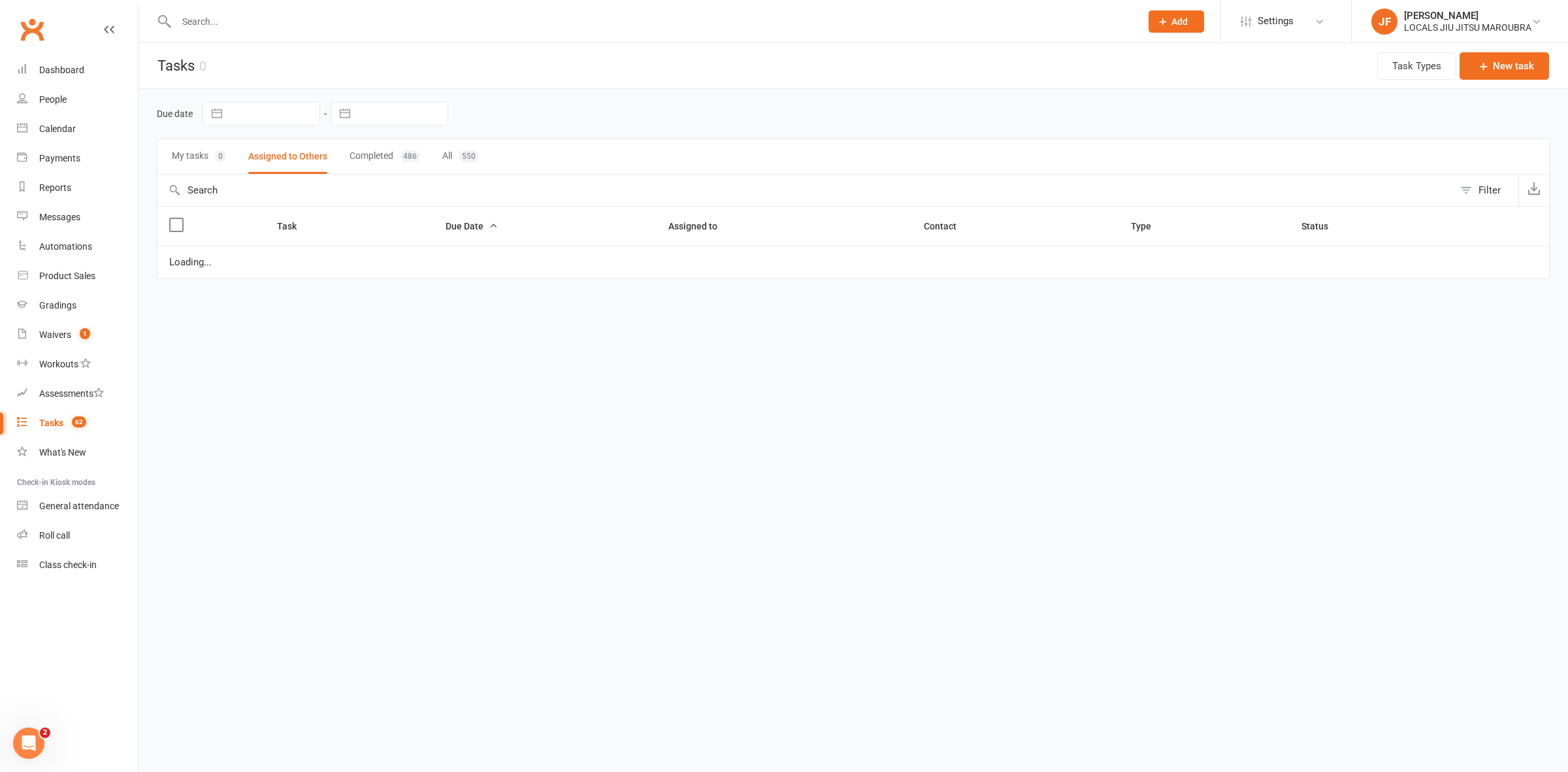
select select "started"
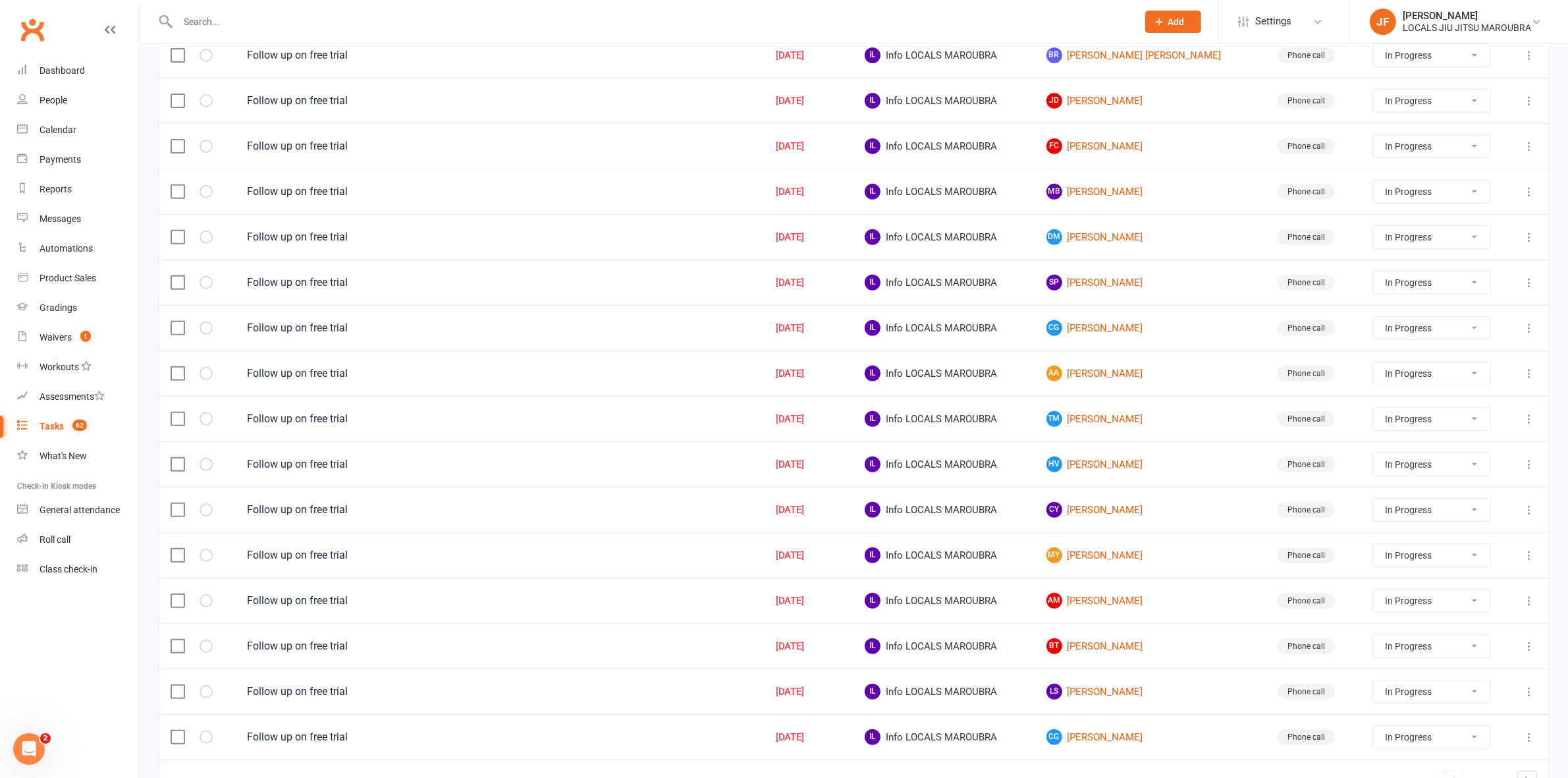
scroll to position [719, 0]
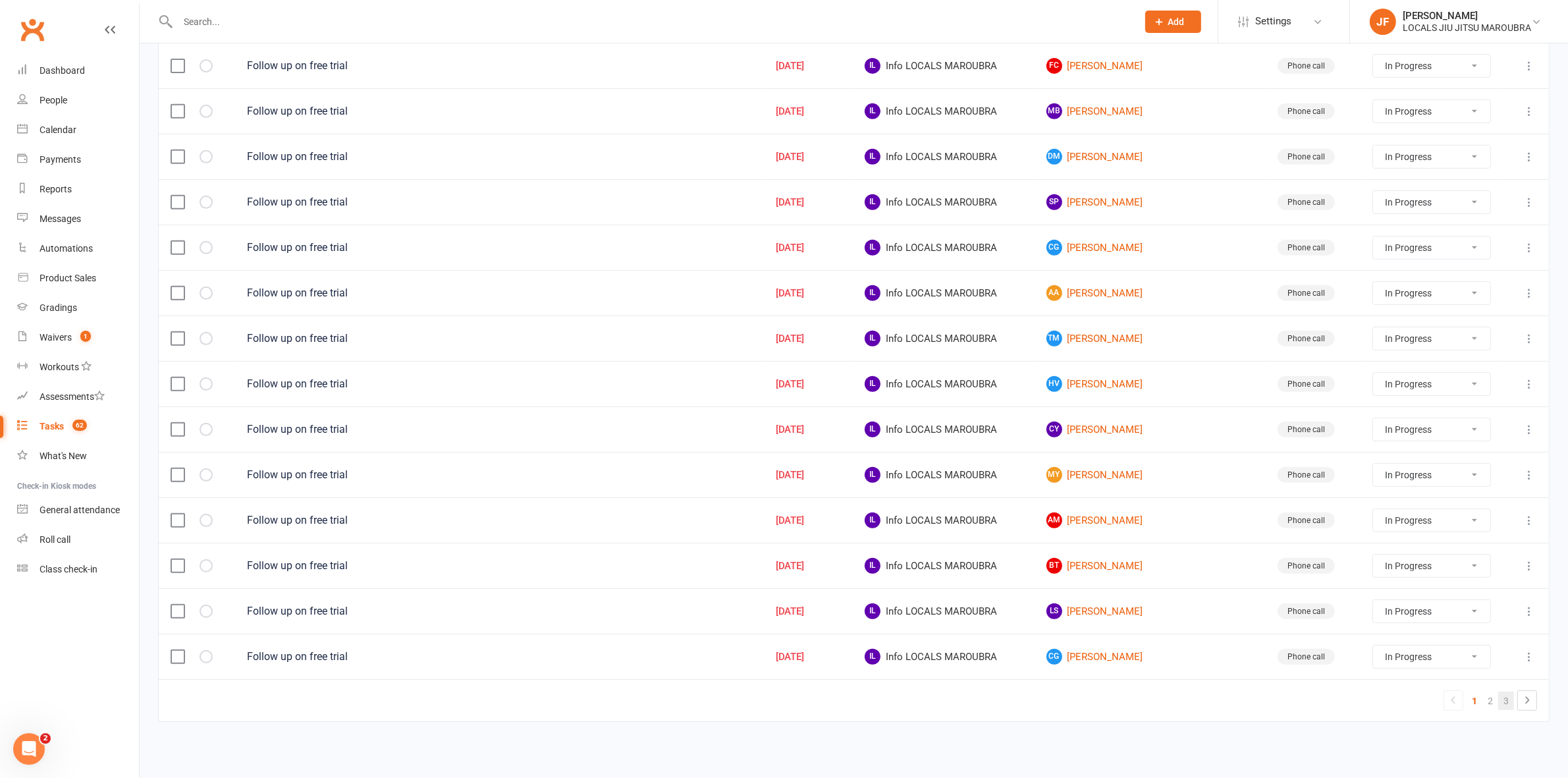
click at [1499, 696] on link "3" at bounding box center [1506, 701] width 16 height 19
select select "started"
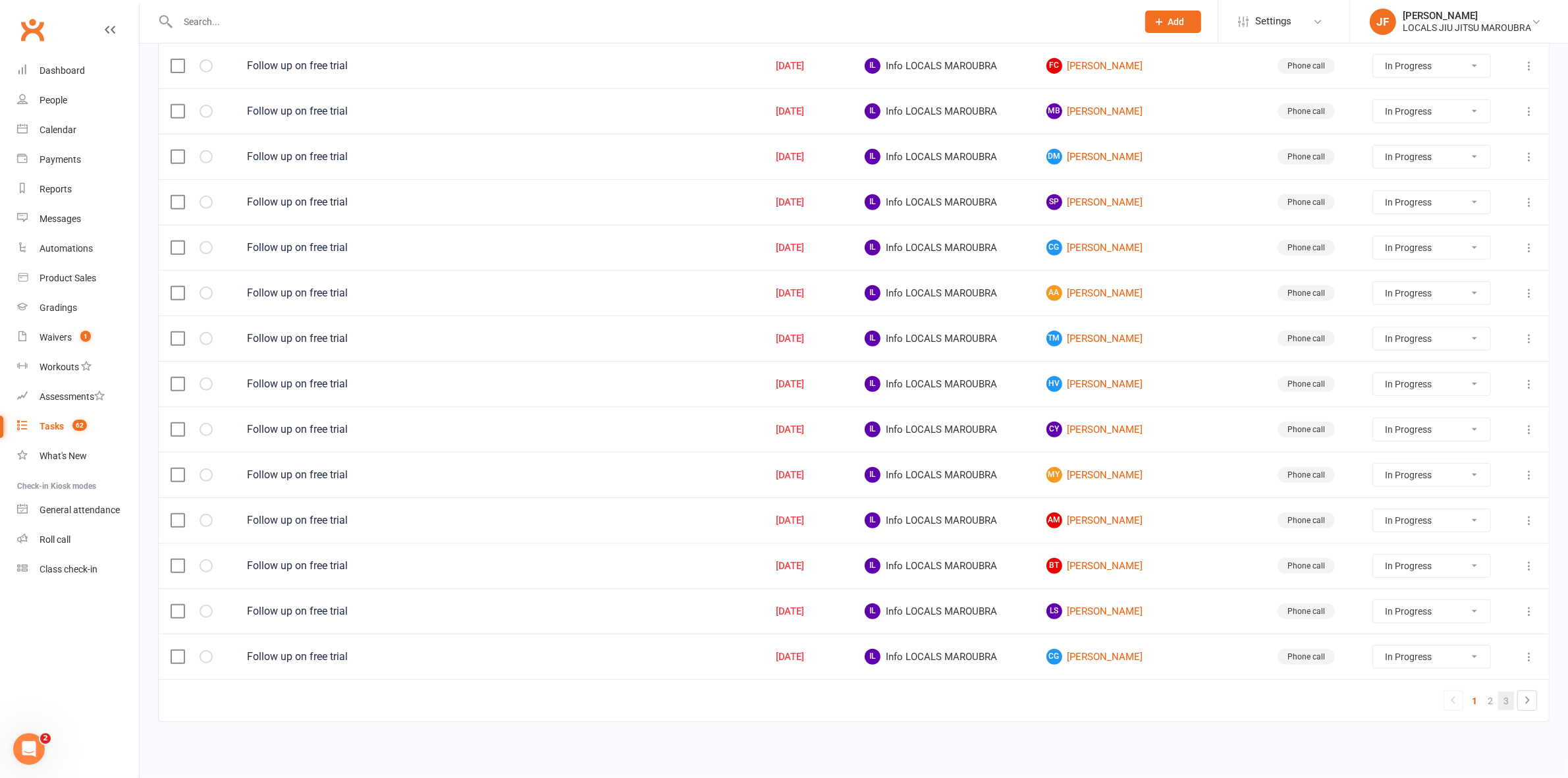
select select "started"
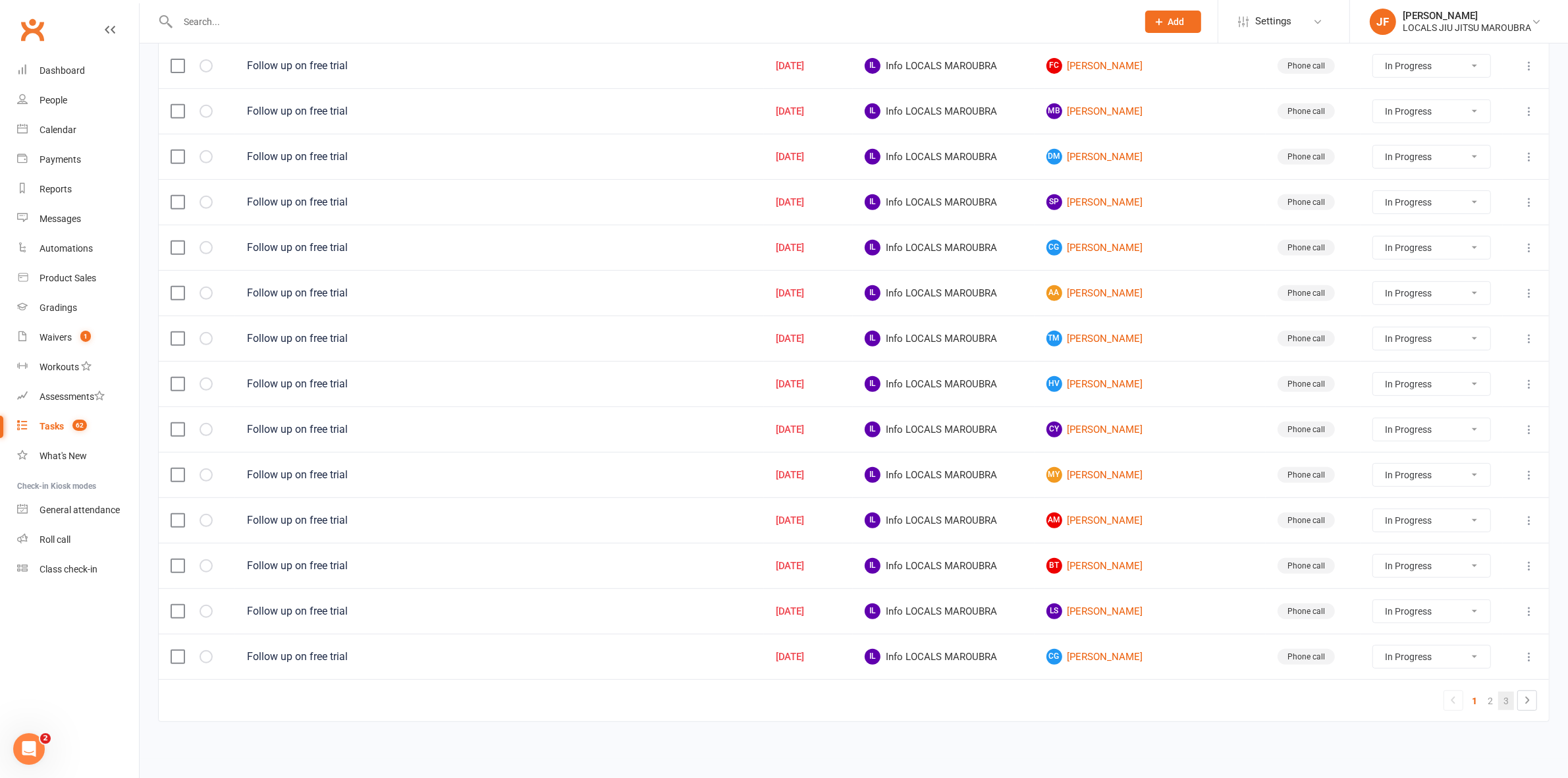
select select "started"
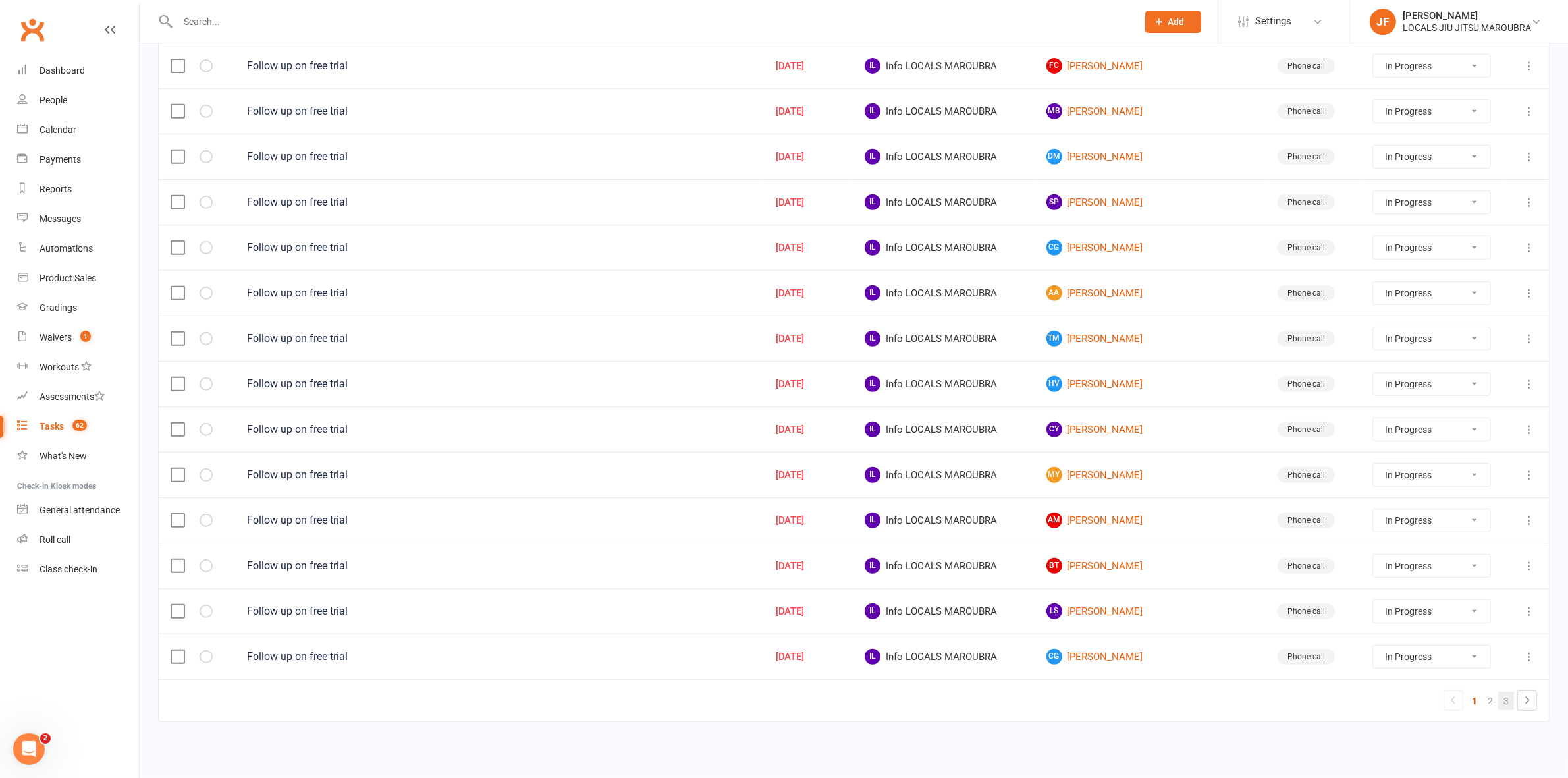
select select "started"
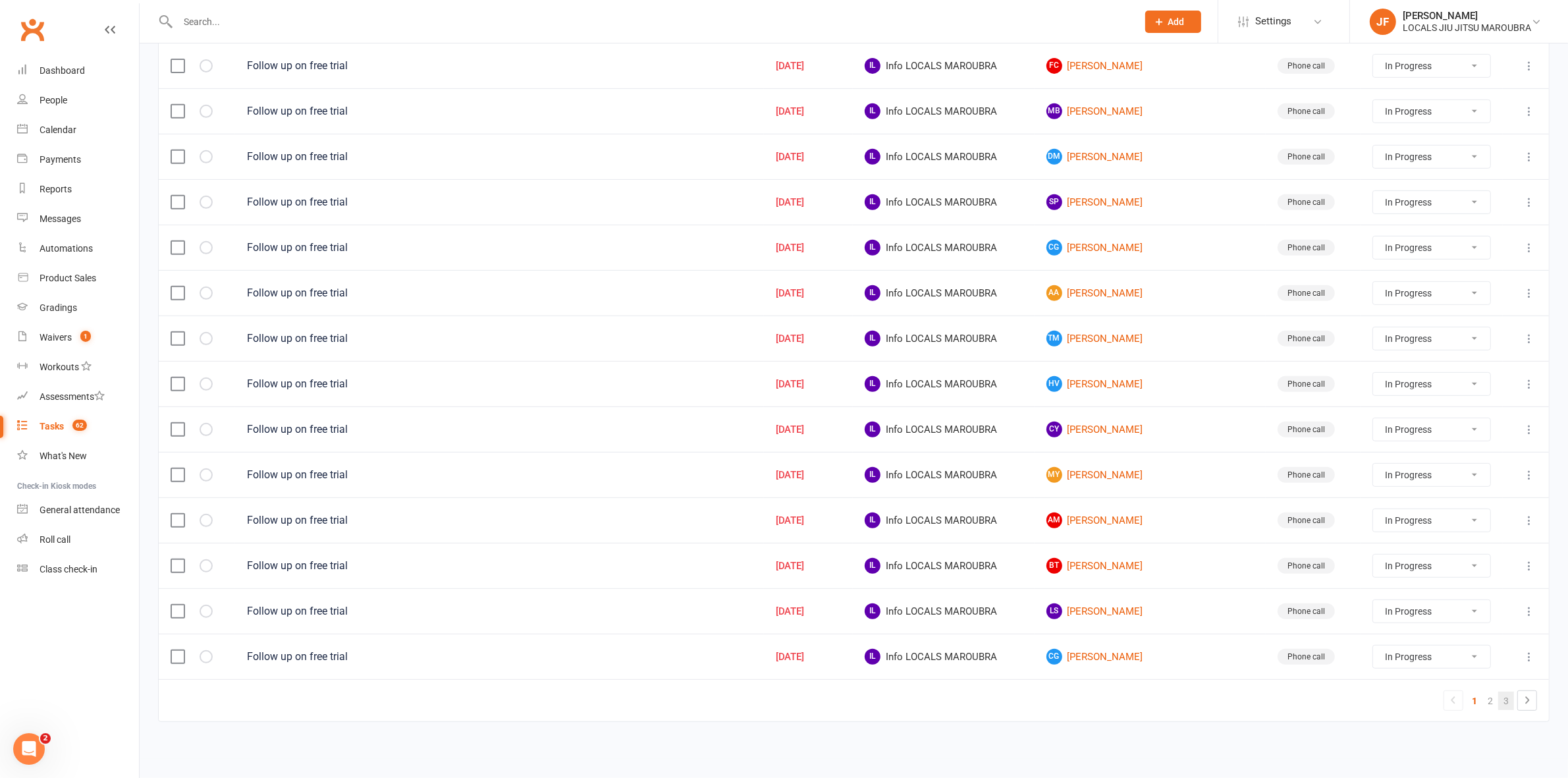
select select "started"
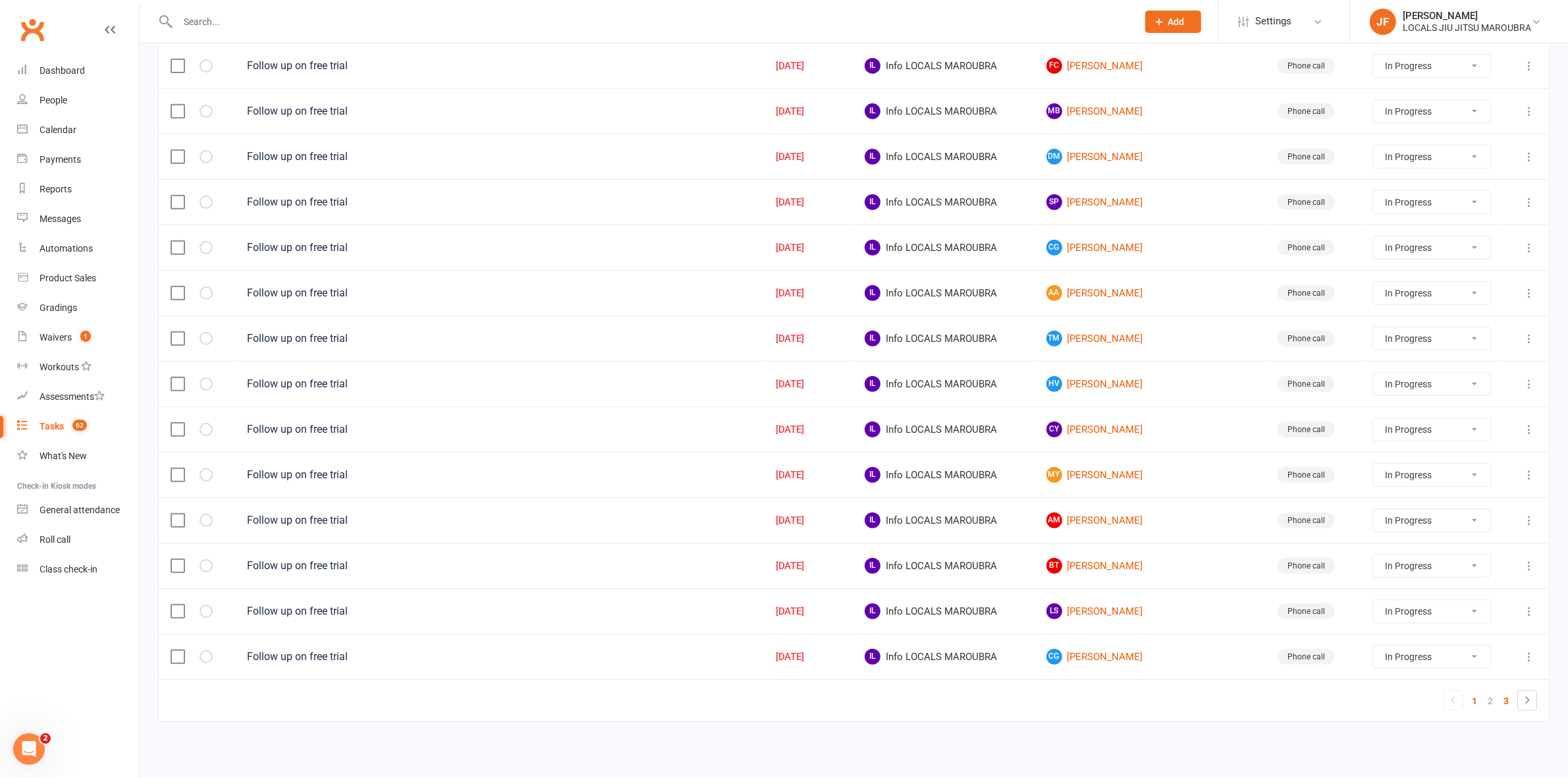
select select "started"
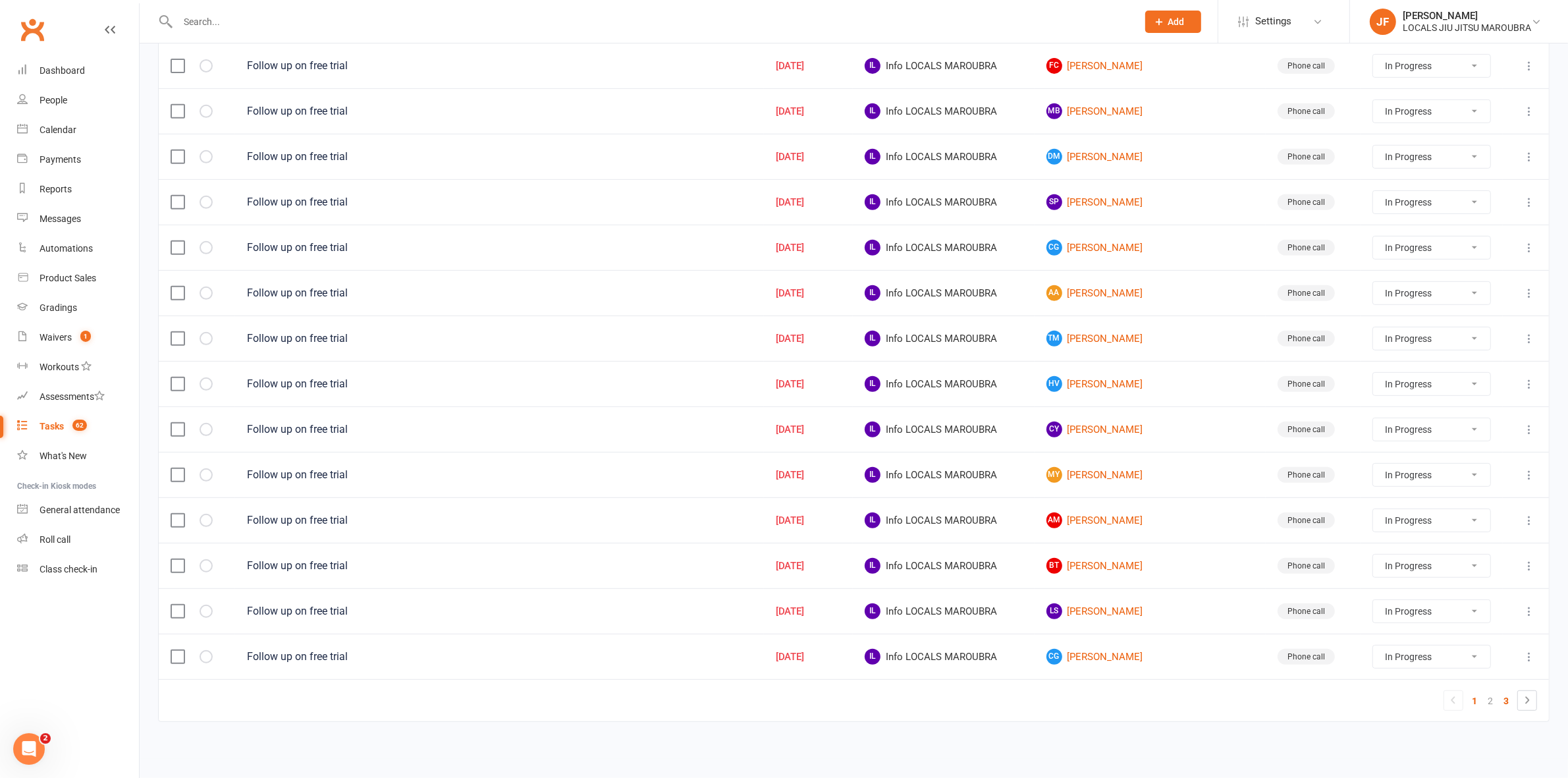
select select "started"
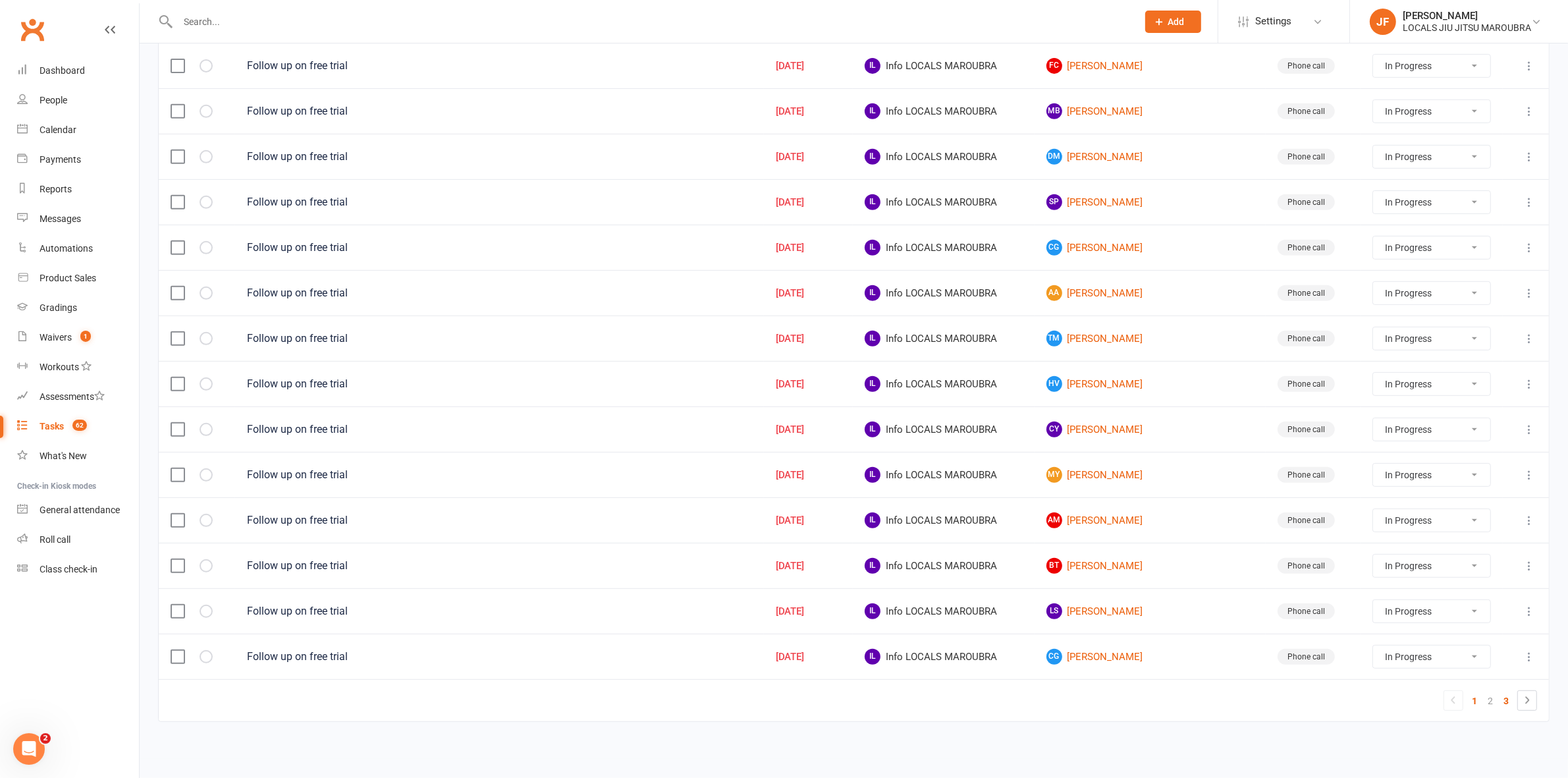
select select "started"
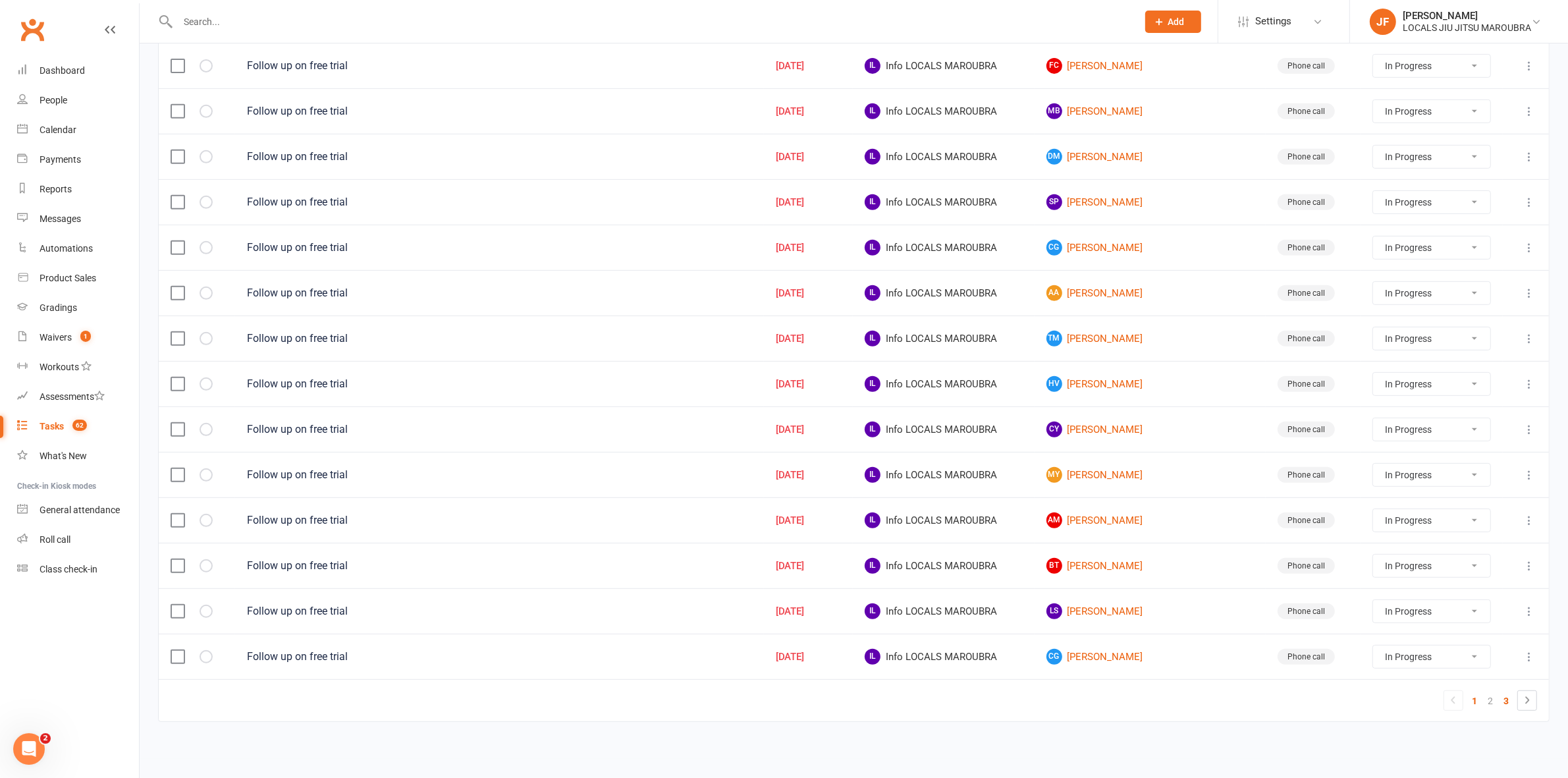
select select "started"
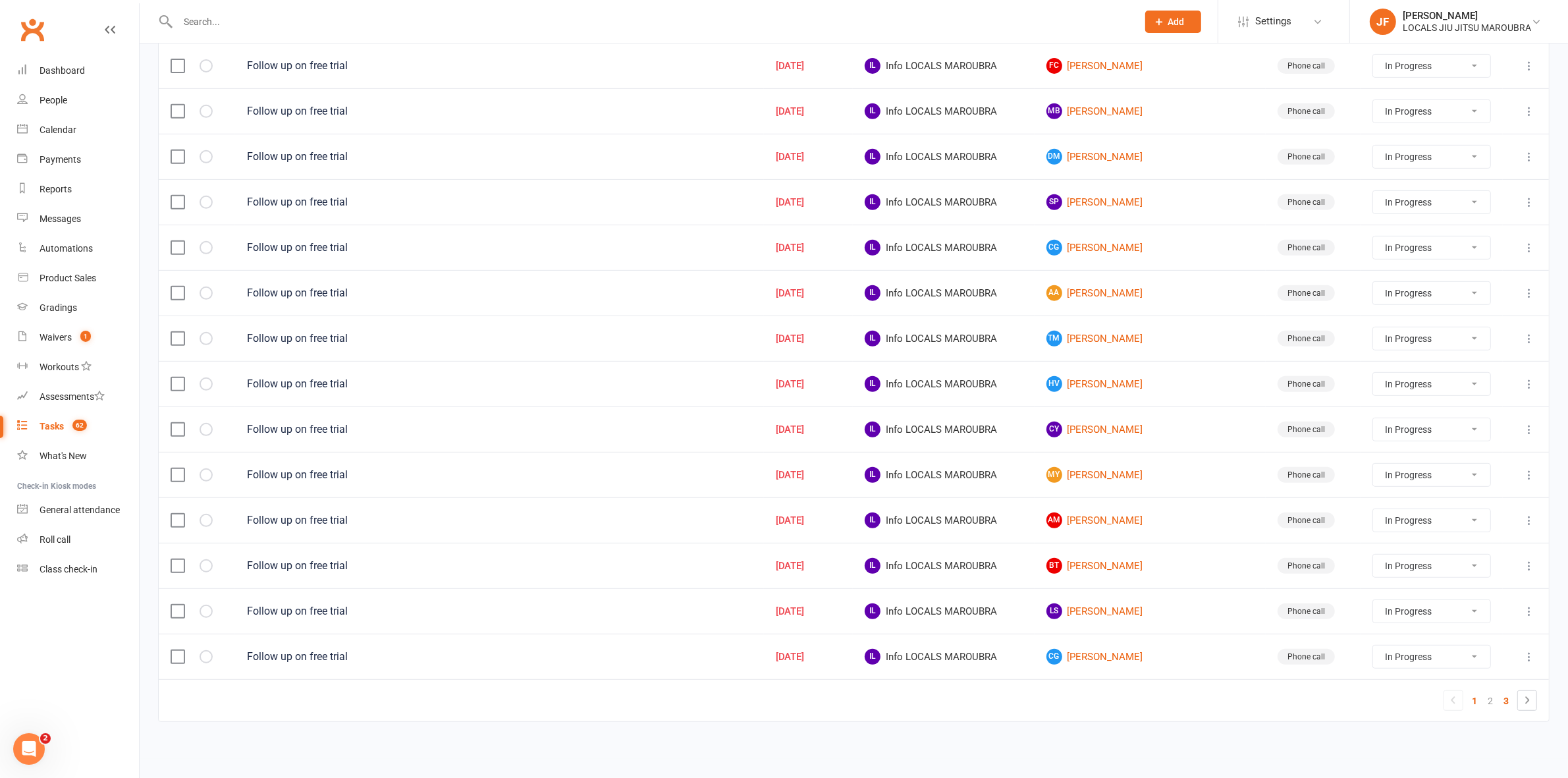
select select "started"
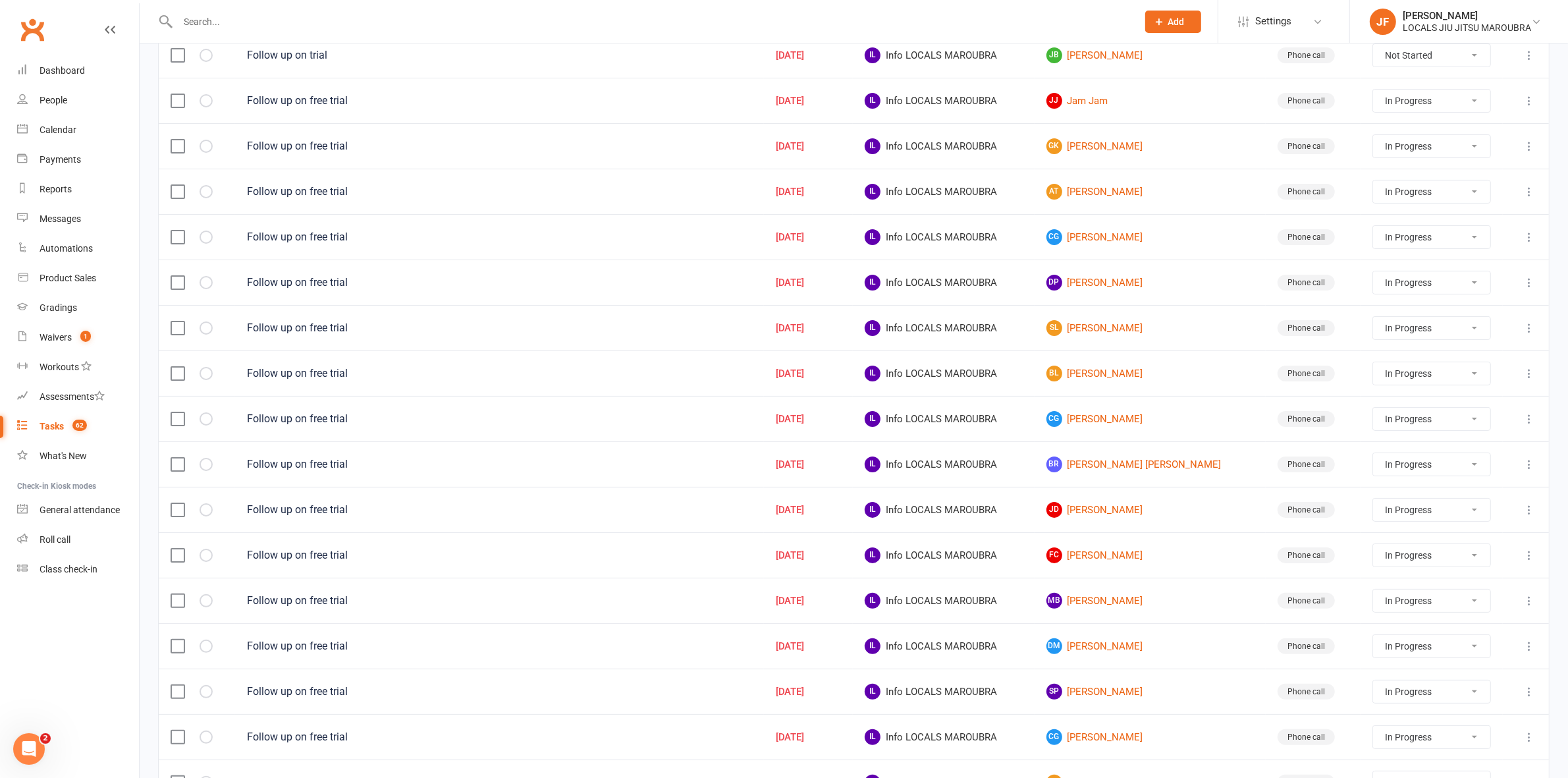
select select "started"
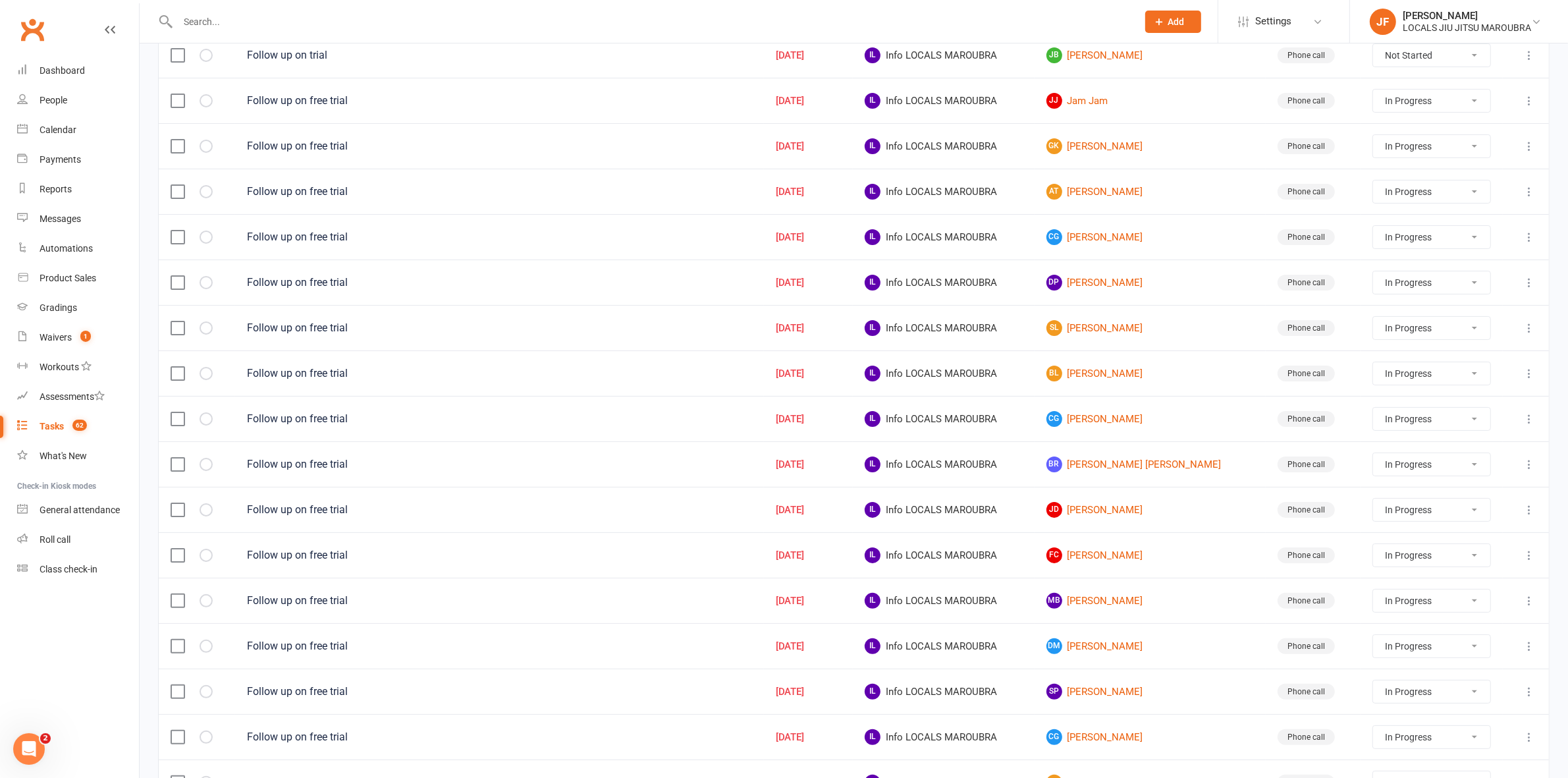
select select "started"
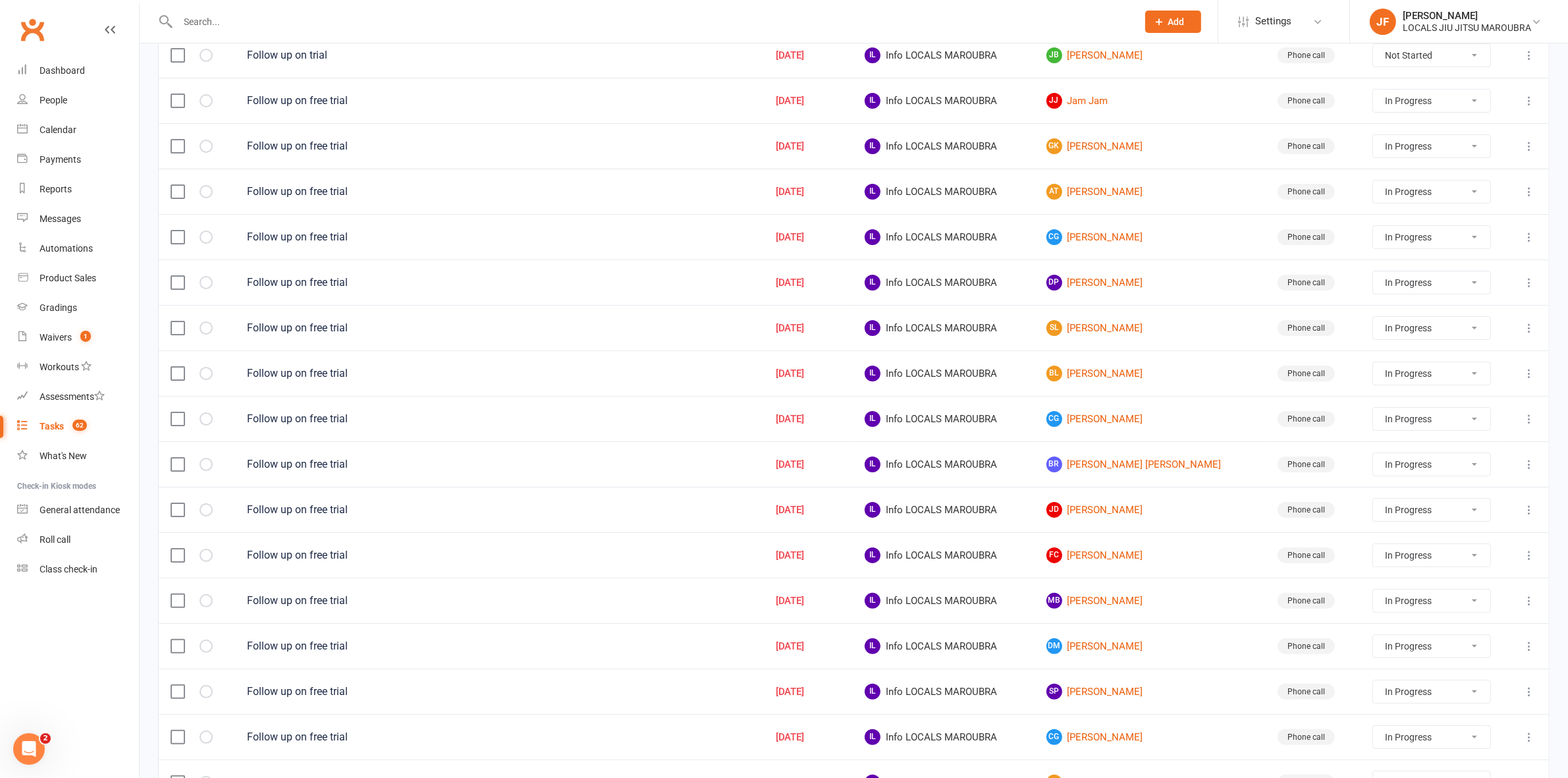
select select "started"
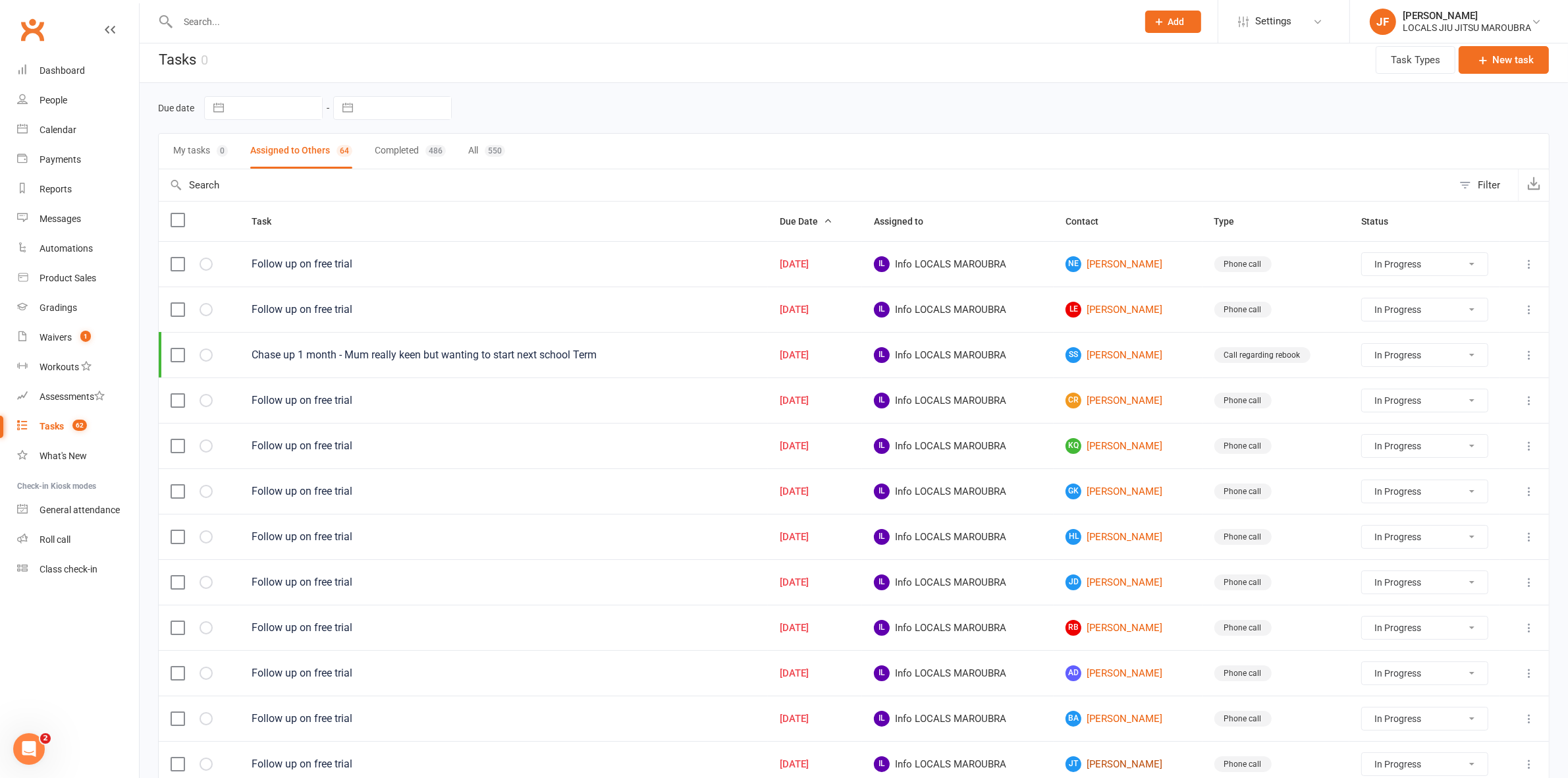
scroll to position [0, 0]
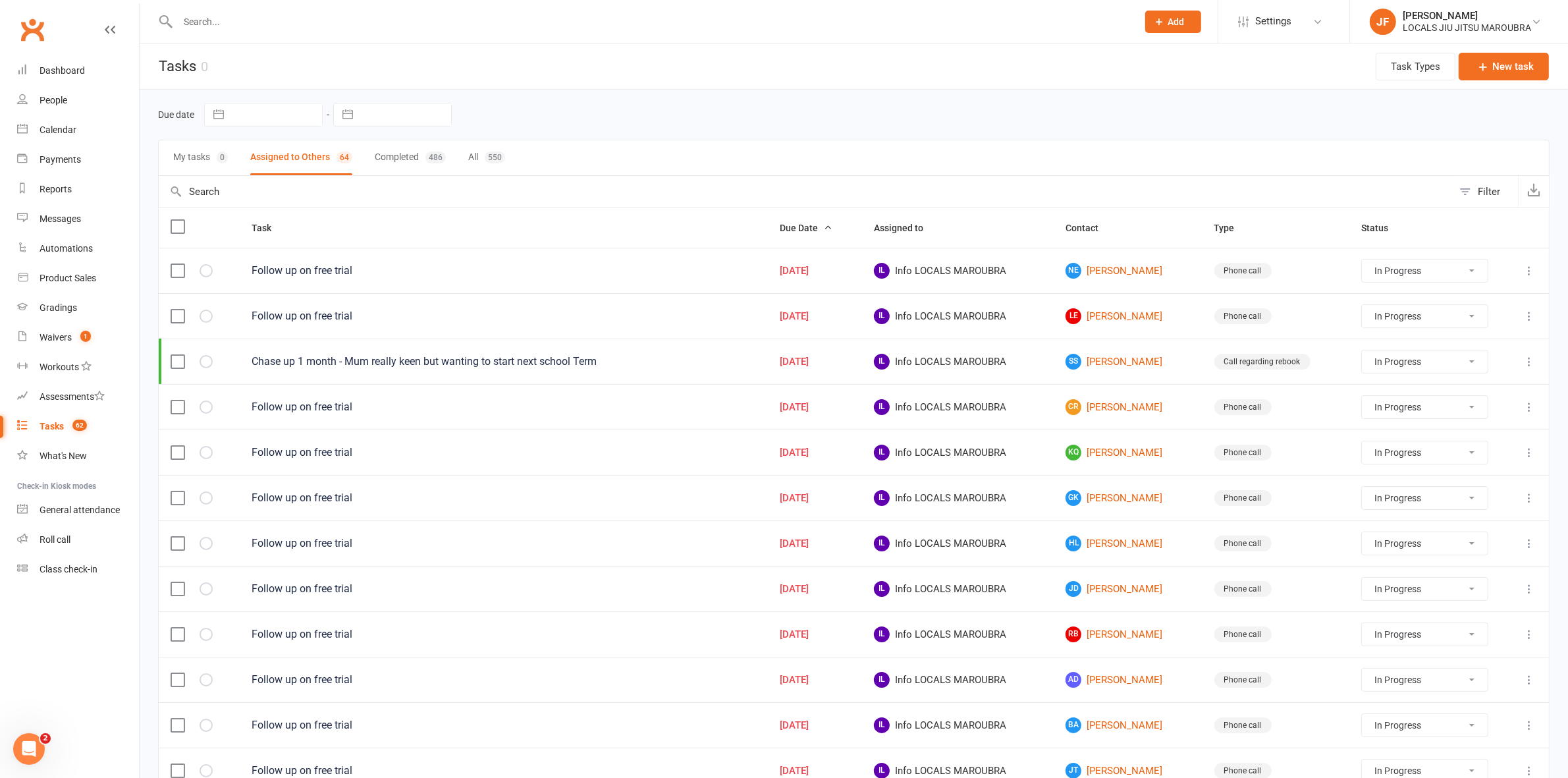
drag, startPoint x: 483, startPoint y: 28, endPoint x: 462, endPoint y: 5, distance: 31.1
click at [481, 25] on input "text" at bounding box center [651, 22] width 954 height 19
click at [100, 616] on nav "Clubworx Dashboard People Calendar Payments Reports Messages Automations Produc…" at bounding box center [69, 392] width 140 height 778
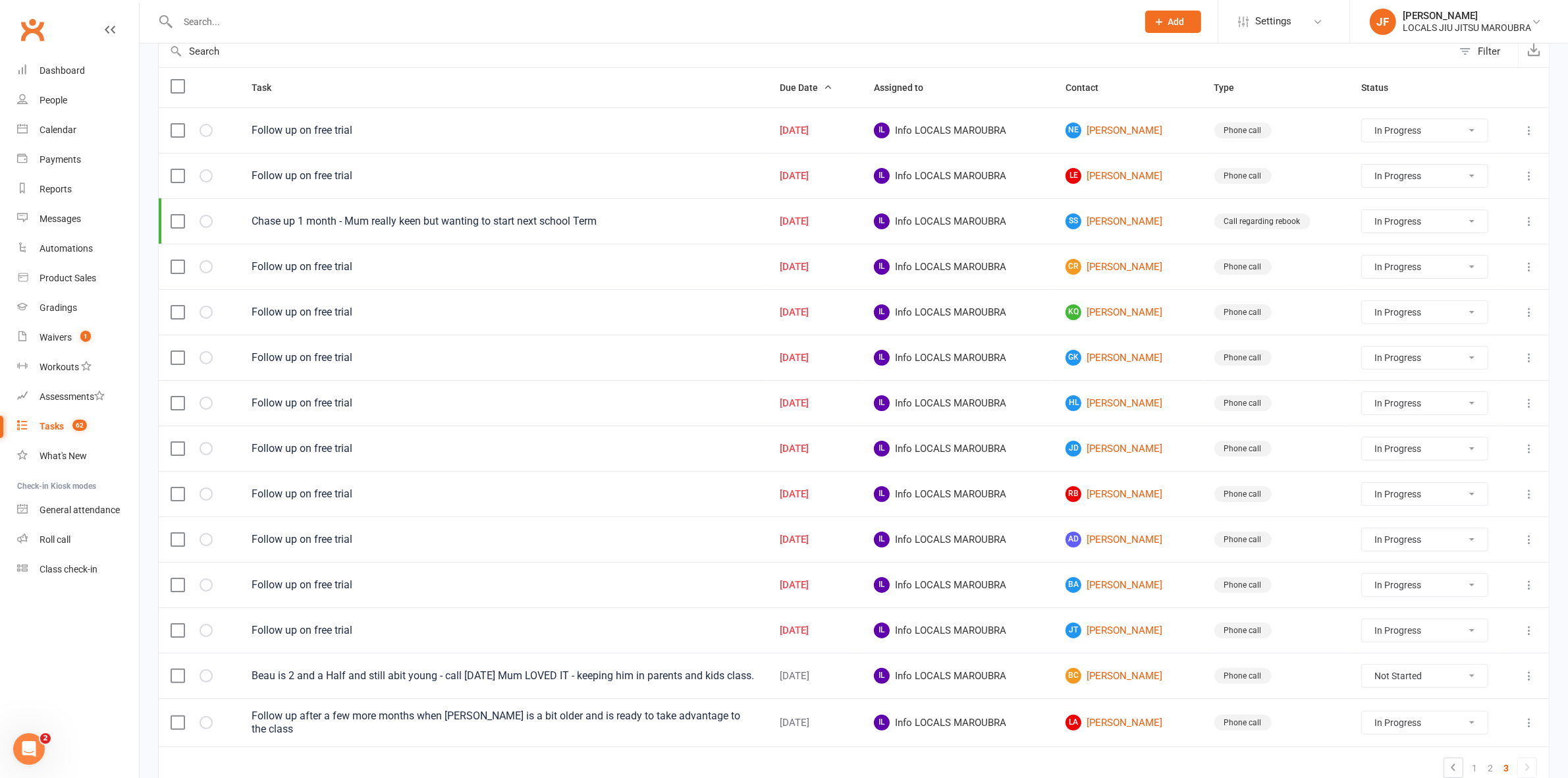
scroll to position [215, 0]
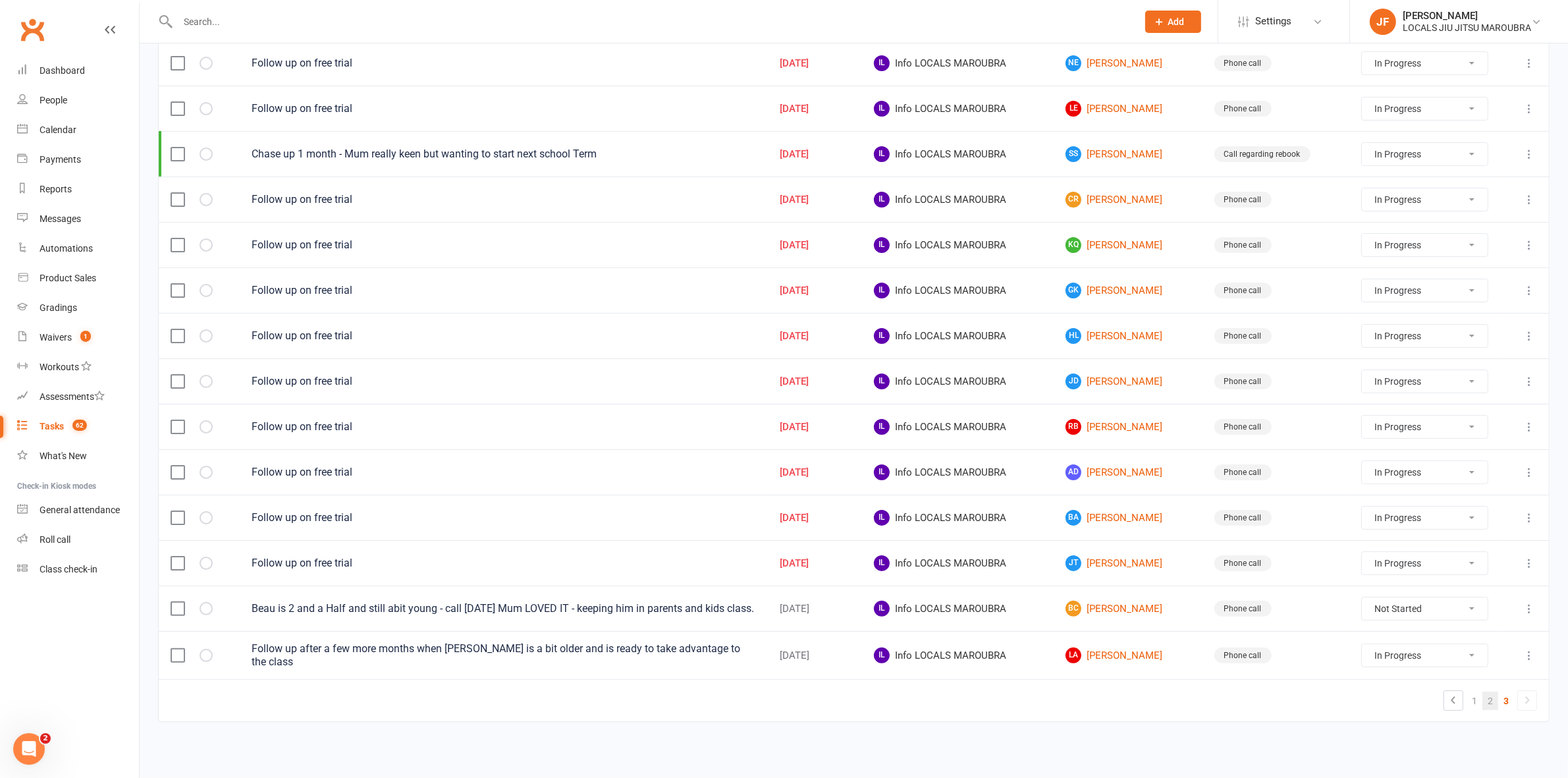
click at [1491, 705] on link "2" at bounding box center [1490, 701] width 16 height 19
select select "started"
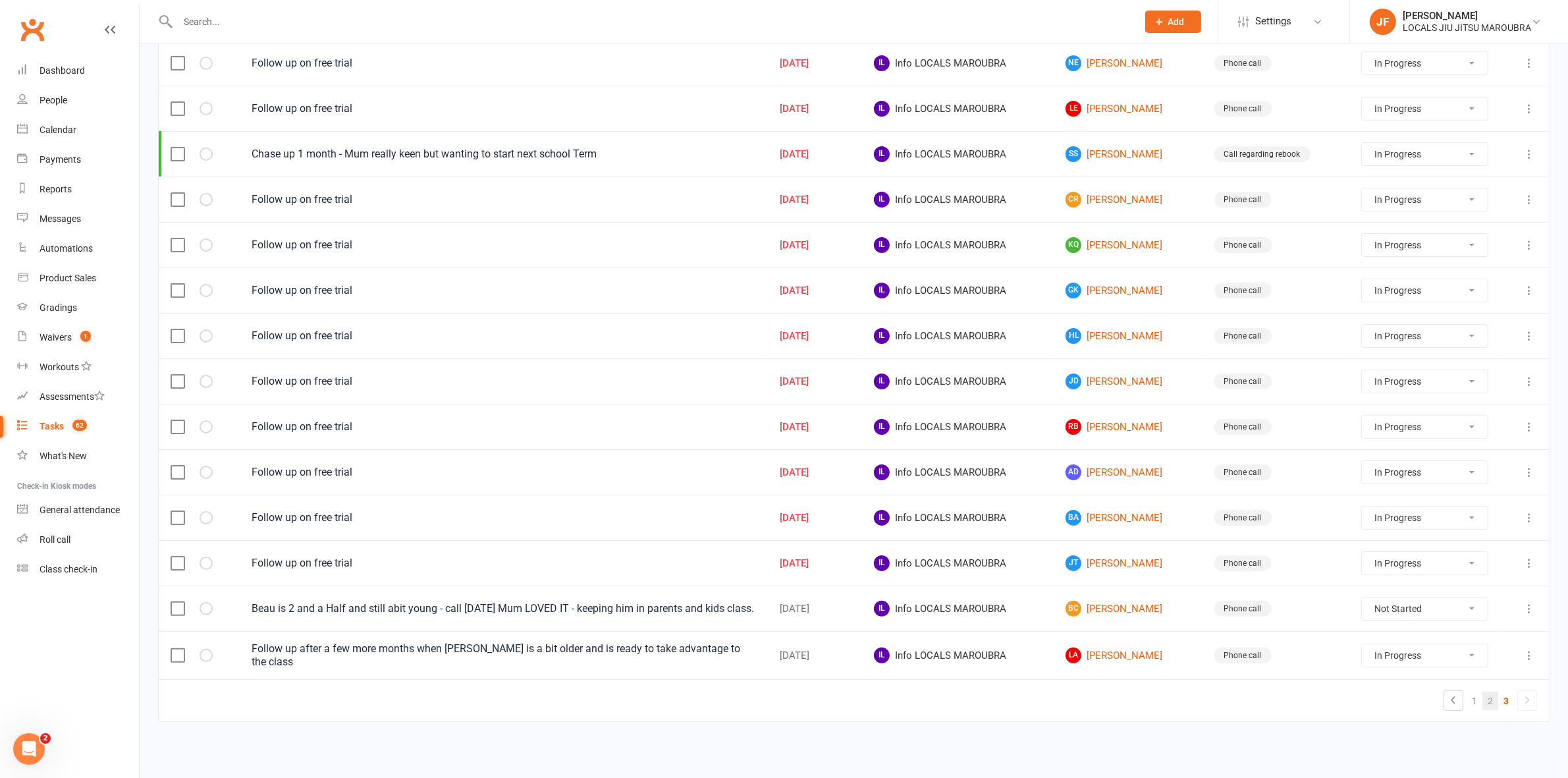
select select "started"
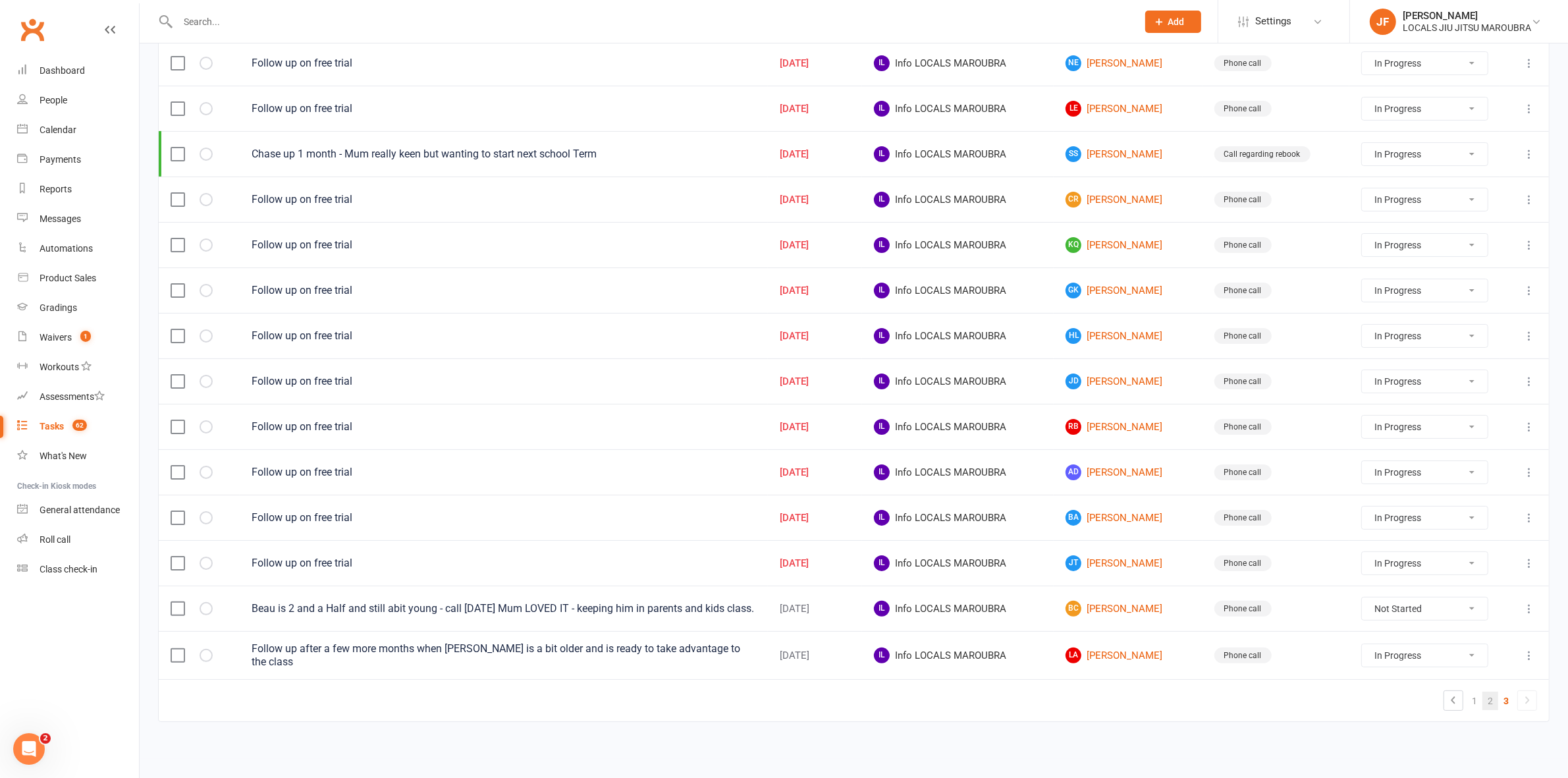
select select "started"
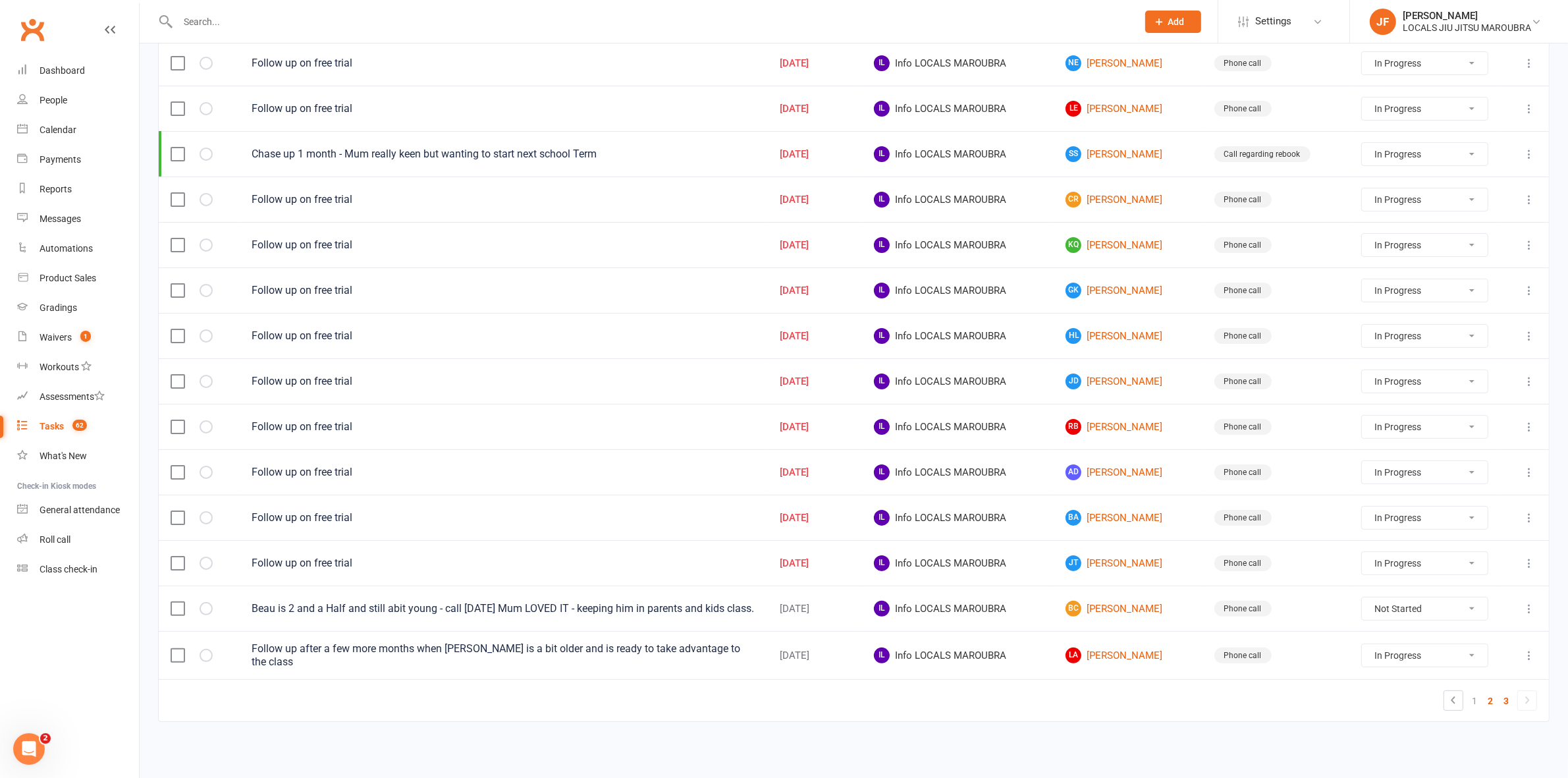
select select "started"
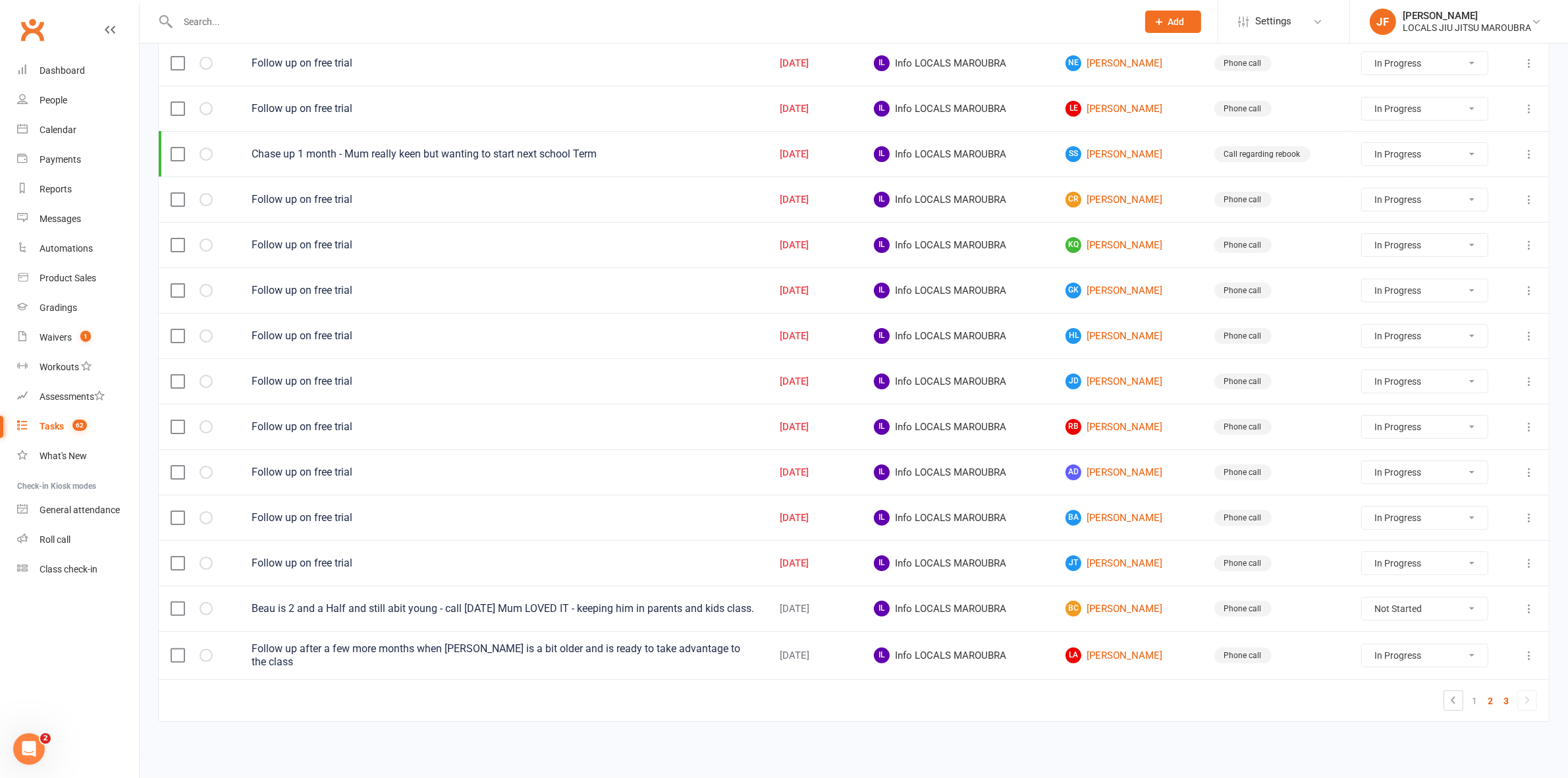
select select "started"
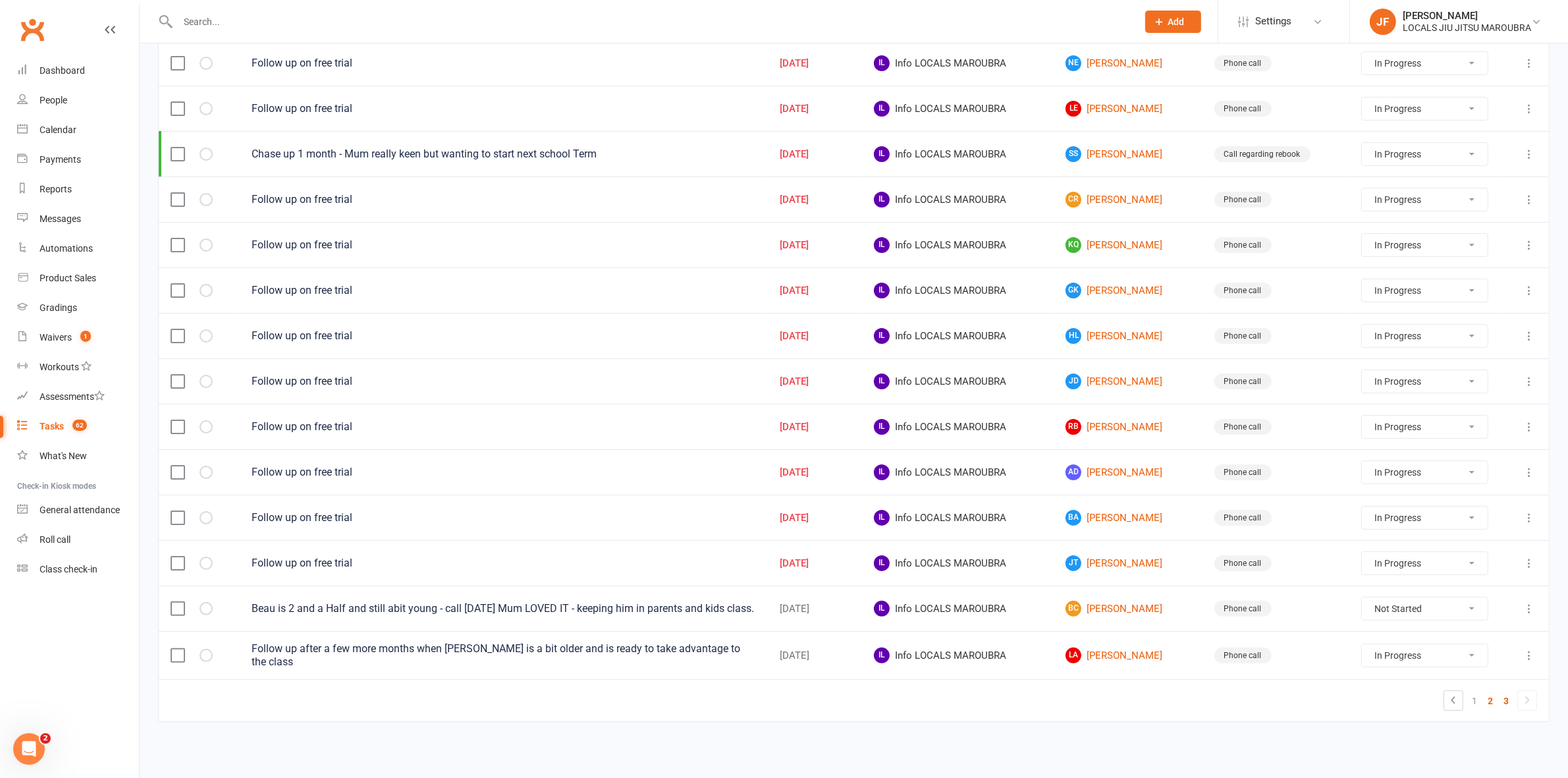
select select "started"
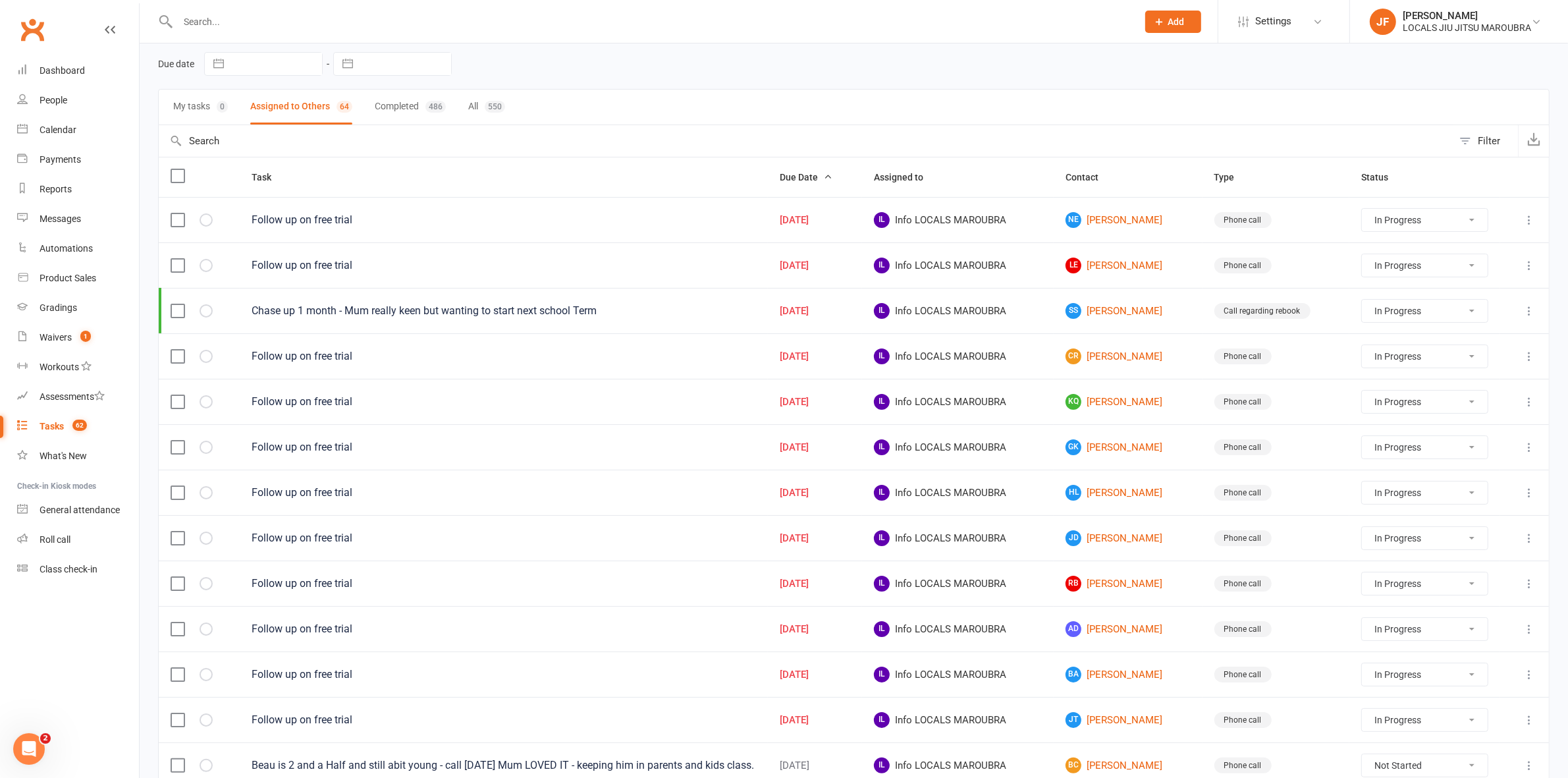
select select "started"
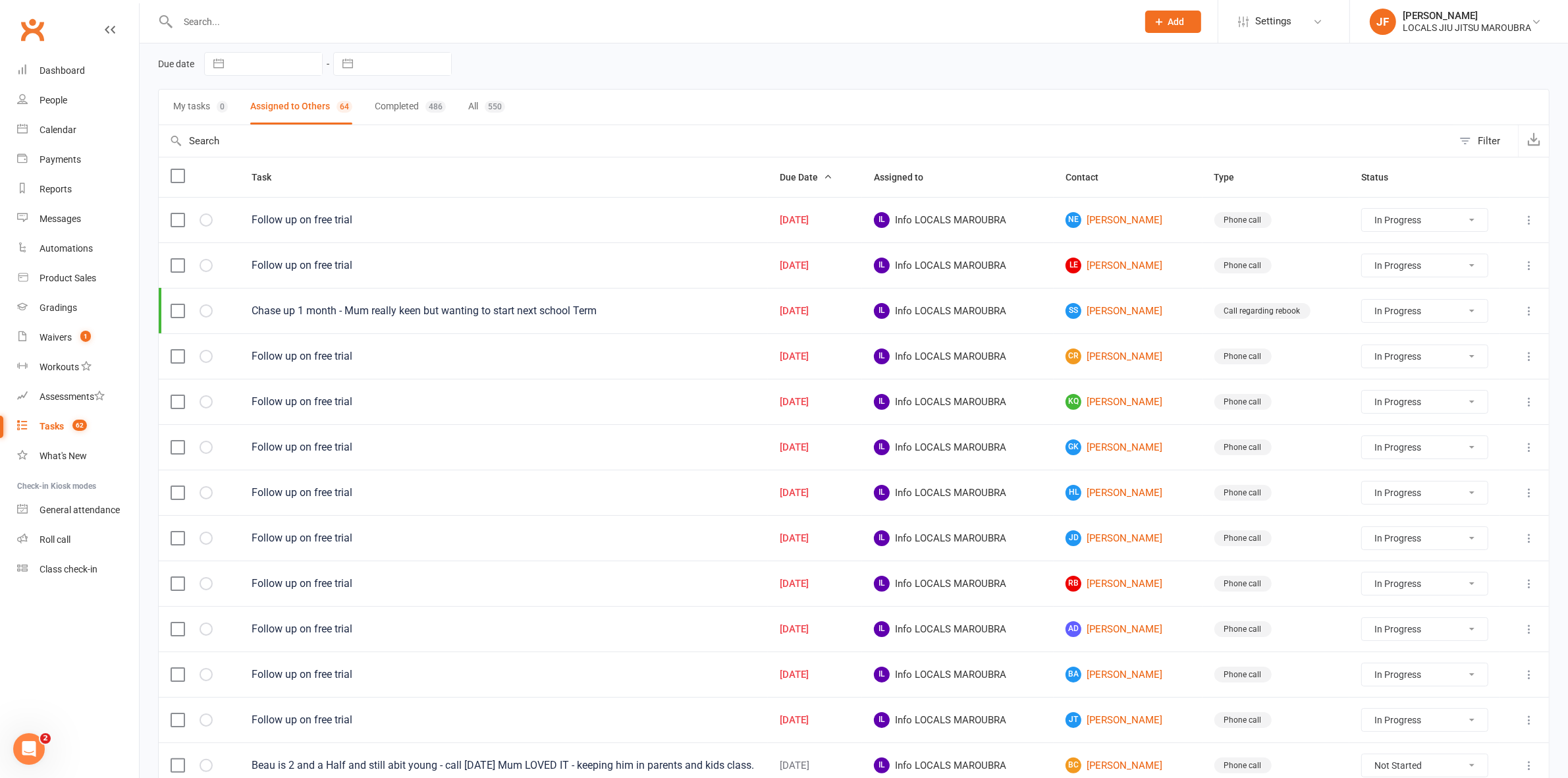
select select "started"
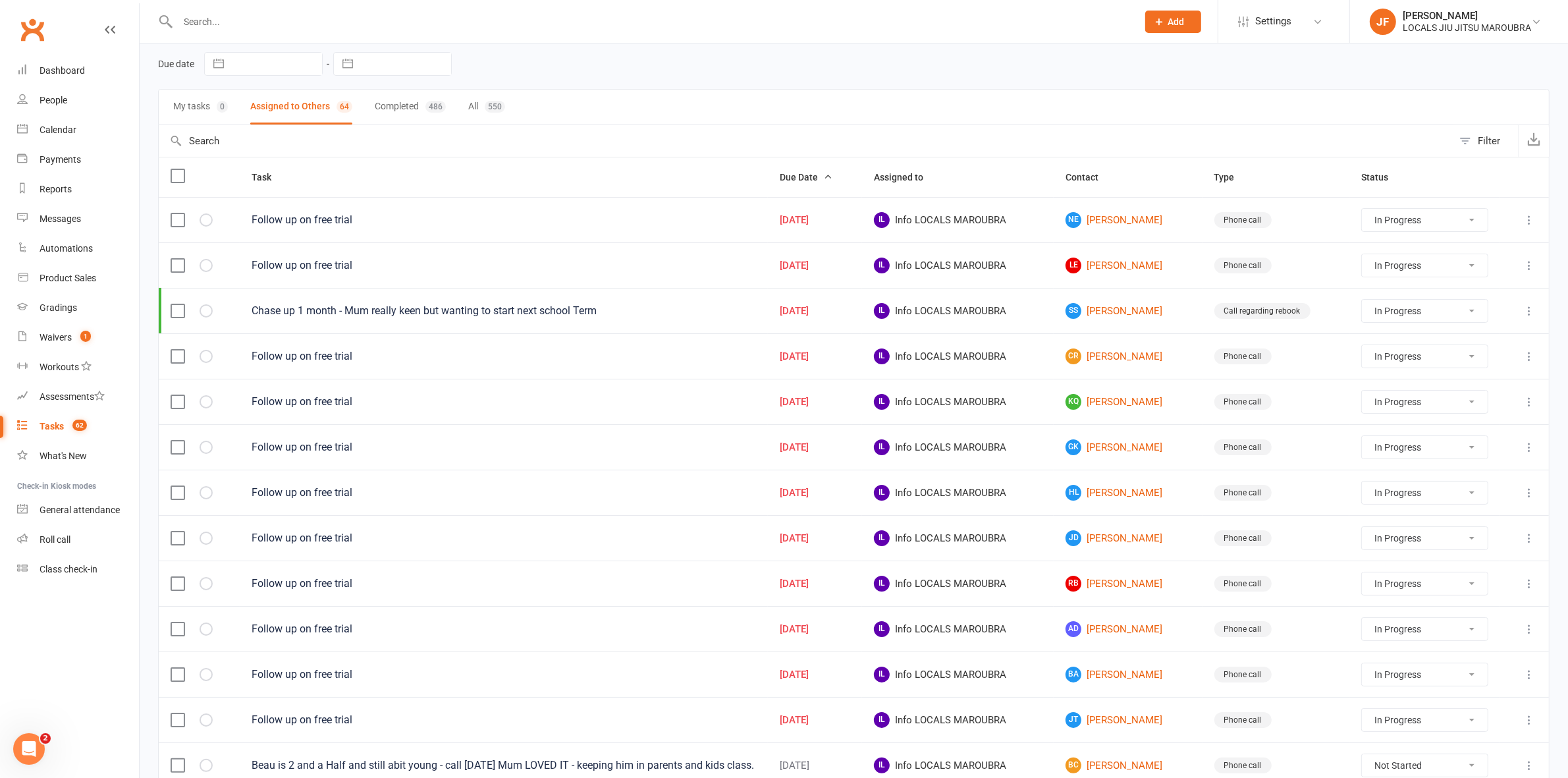
select select "started"
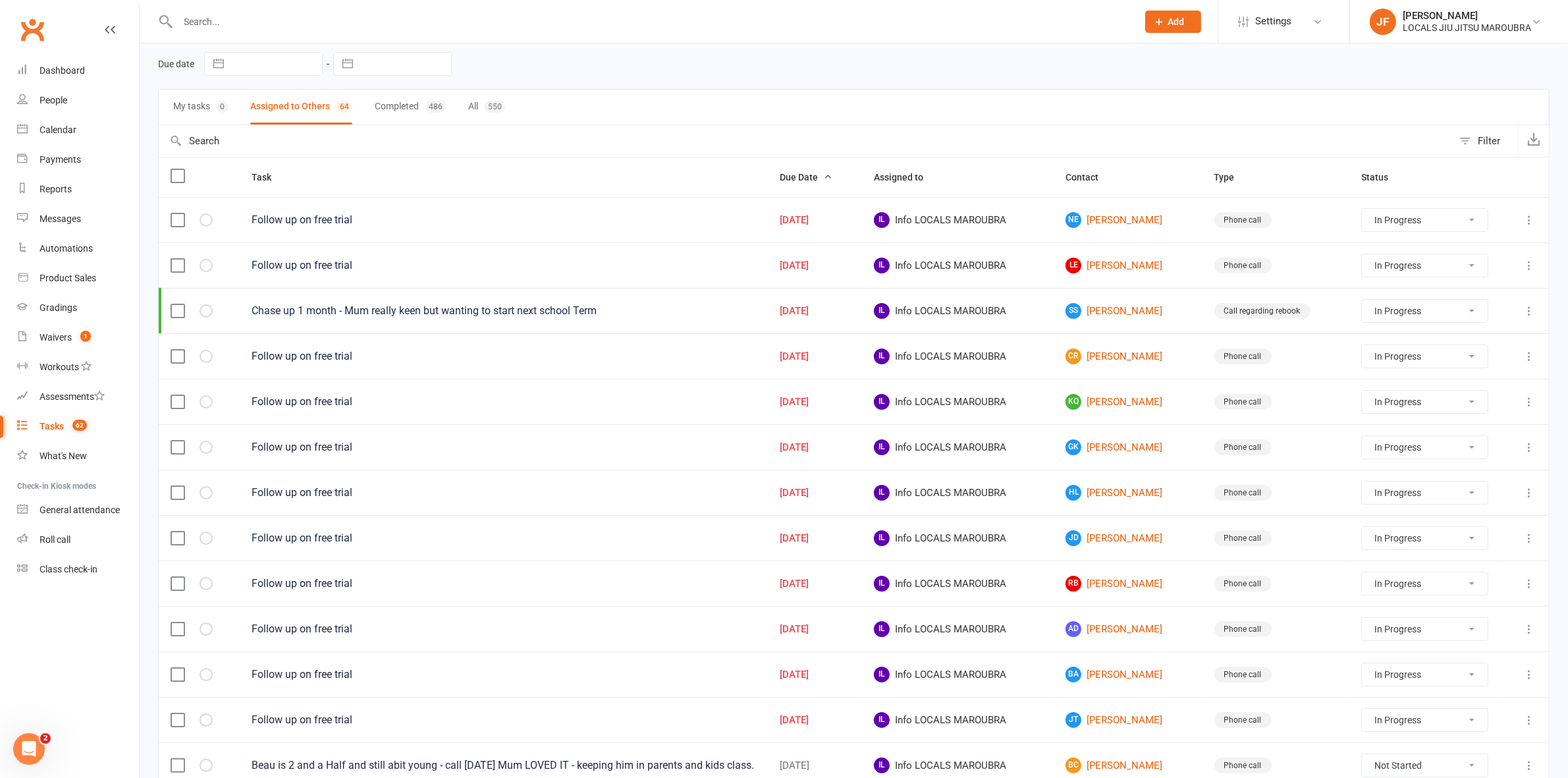
select select "started"
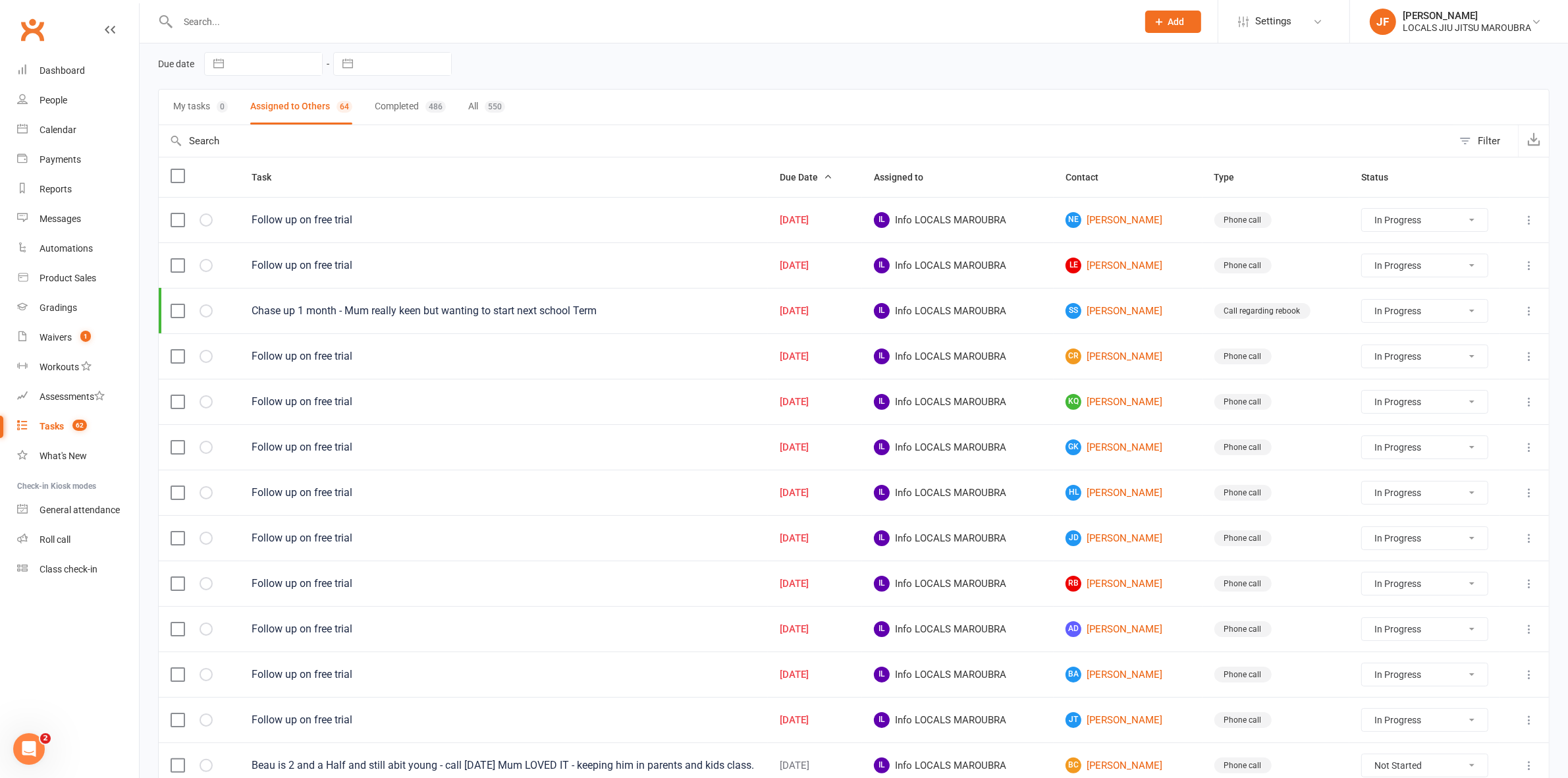
select select "started"
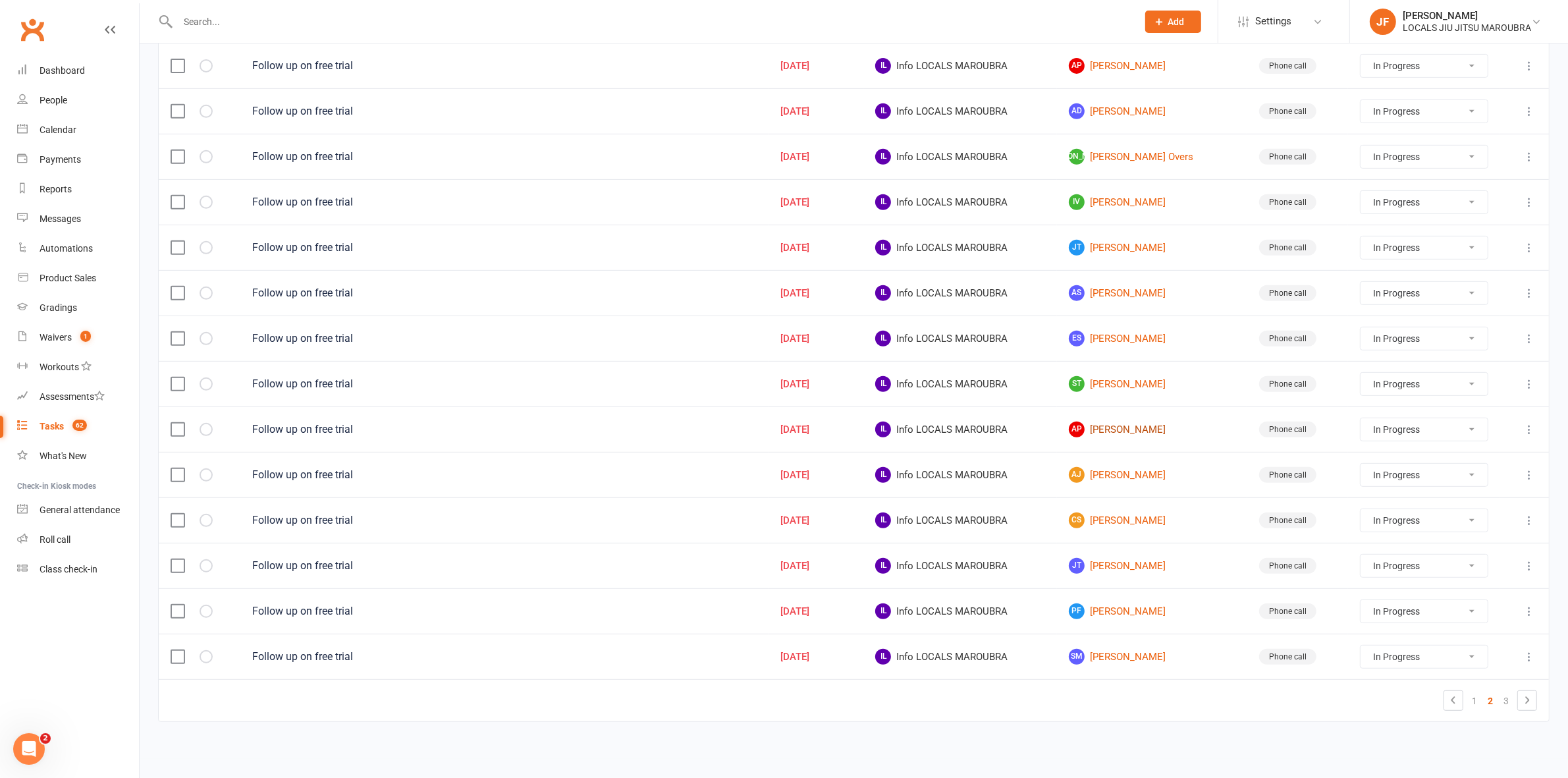
scroll to position [719, 0]
click at [1474, 709] on ul "1 2 3" at bounding box center [1491, 701] width 94 height 20
click at [1474, 706] on link "1" at bounding box center [1474, 701] width 16 height 19
select select "started"
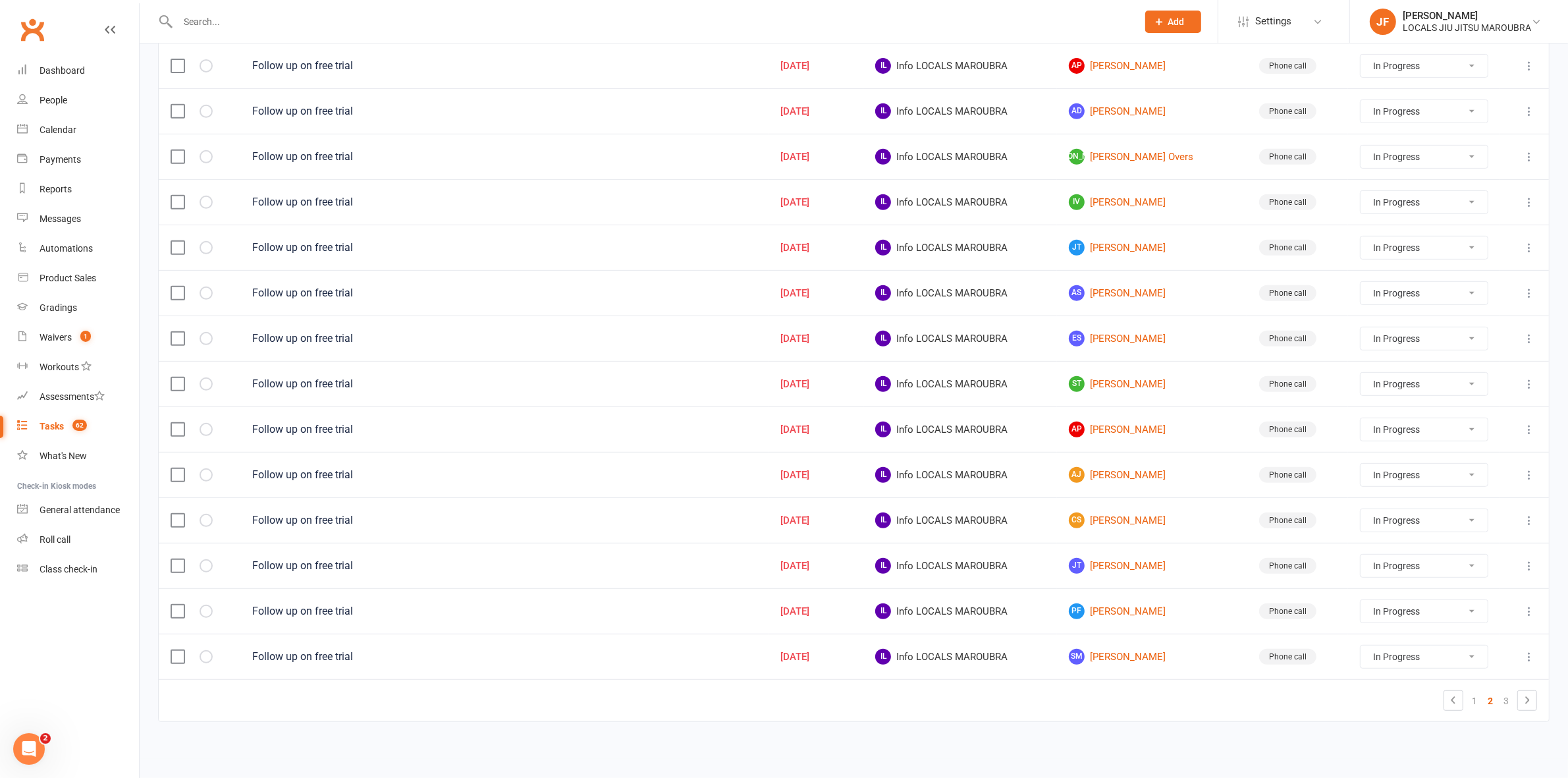
select select "started"
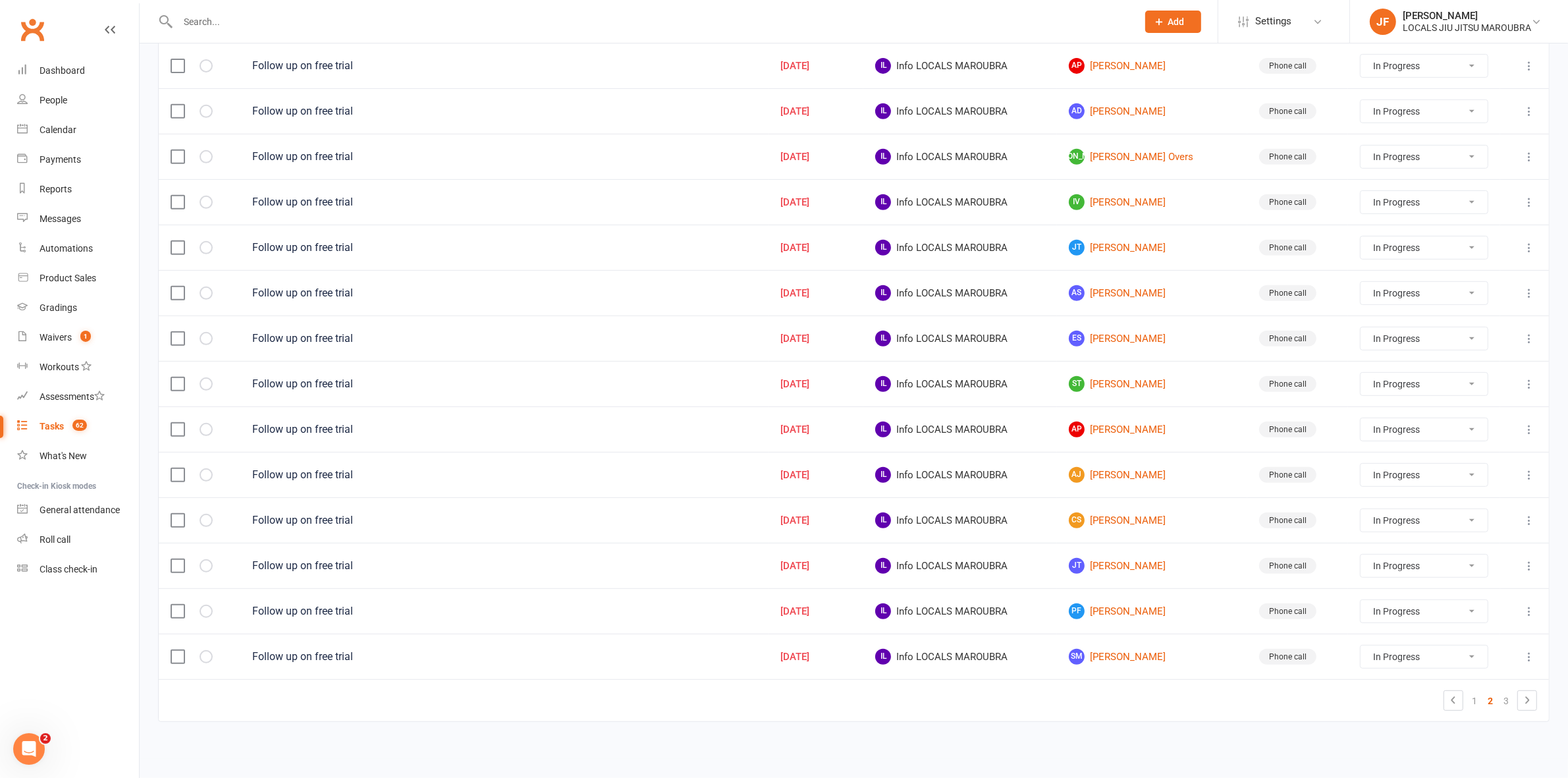
select select "started"
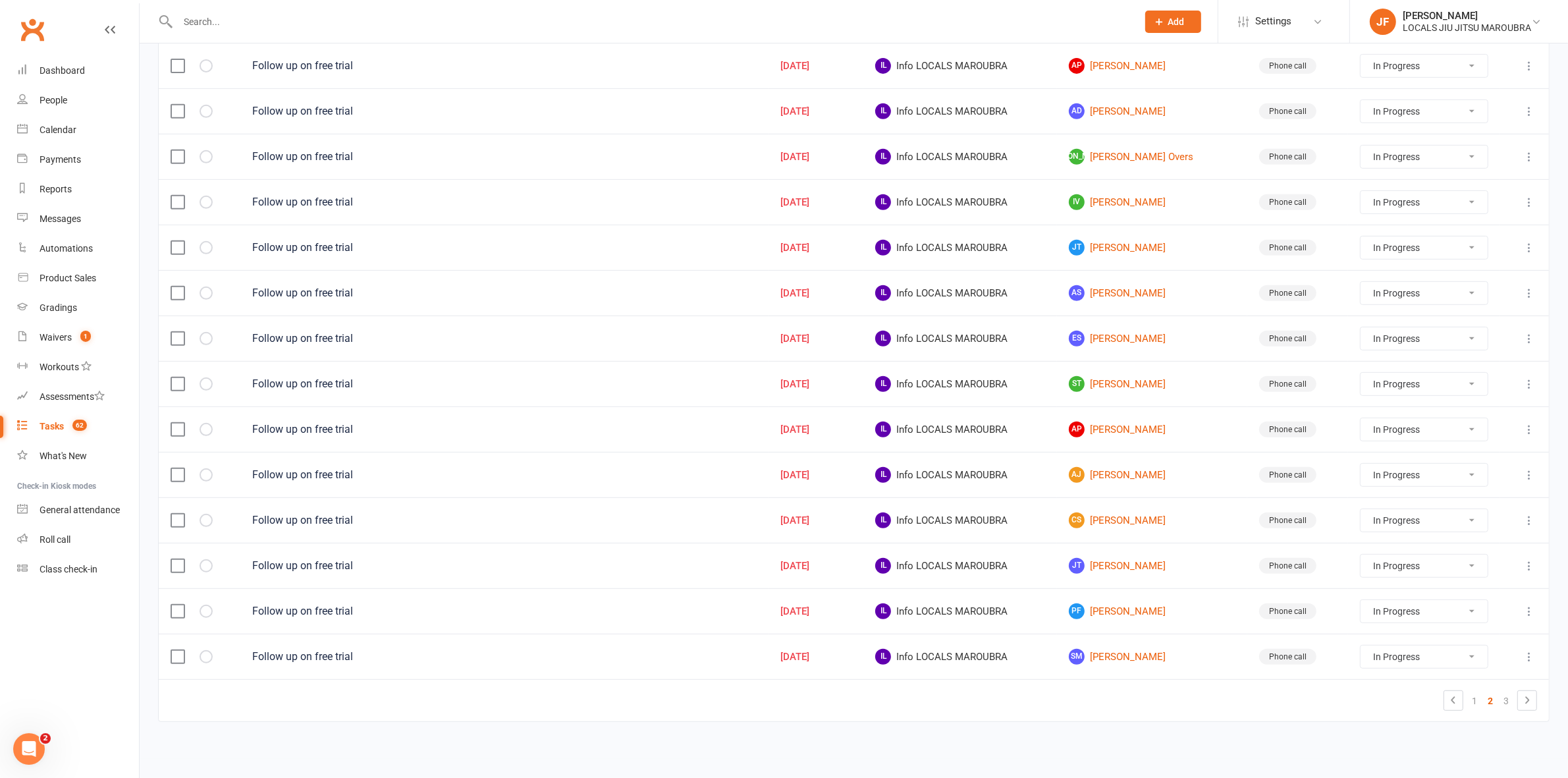
select select "started"
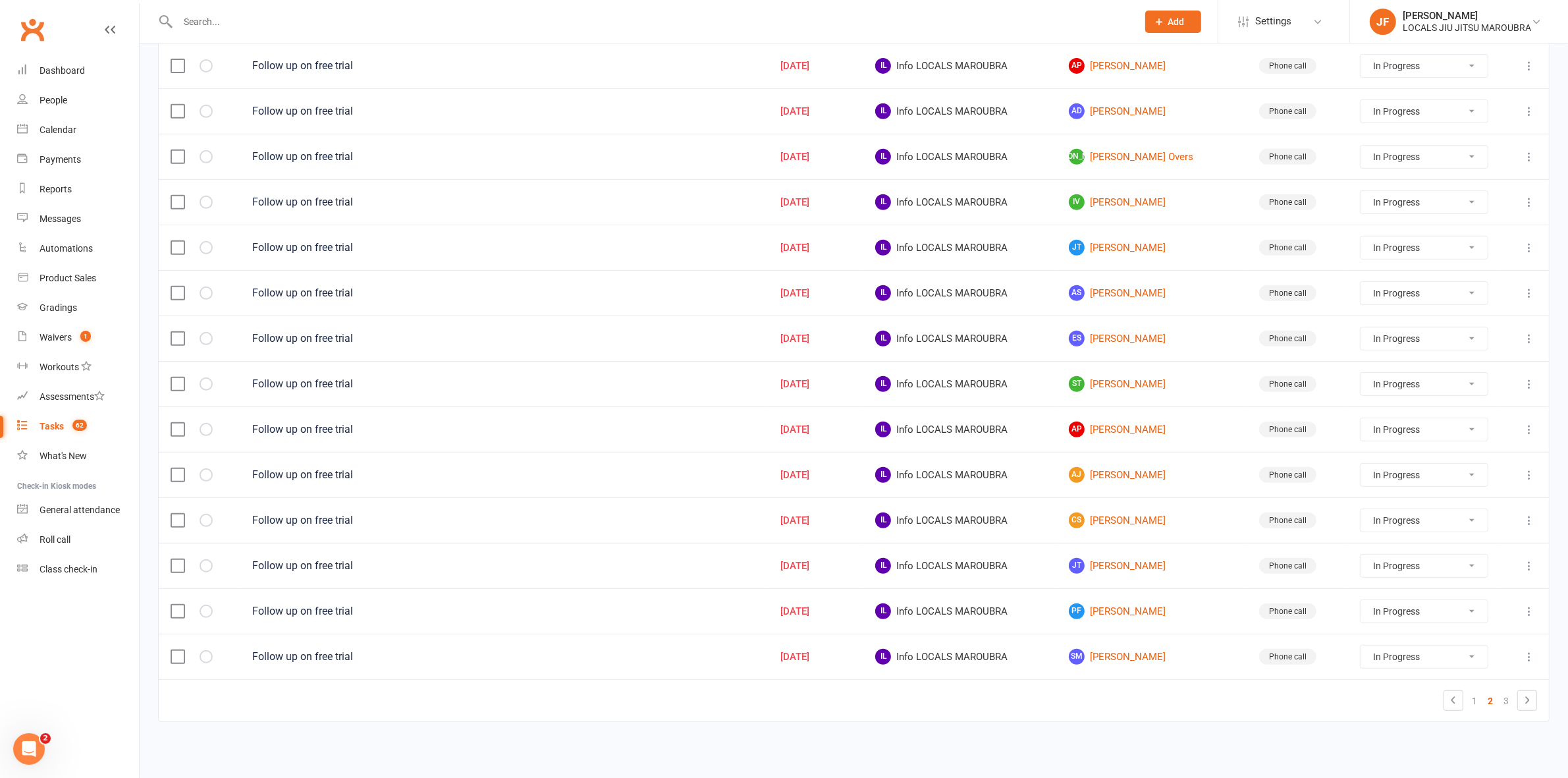
select select "started"
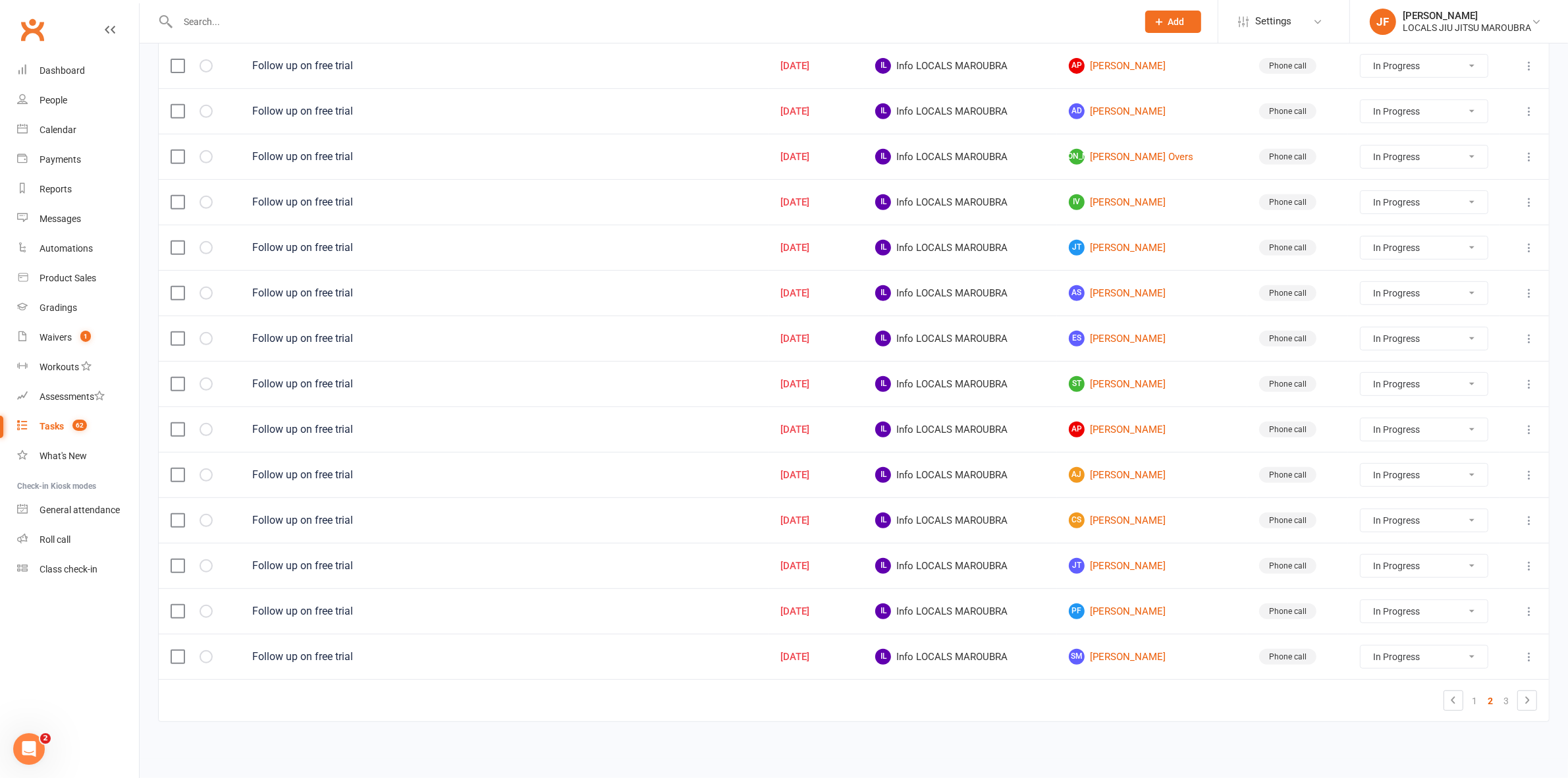
select select "started"
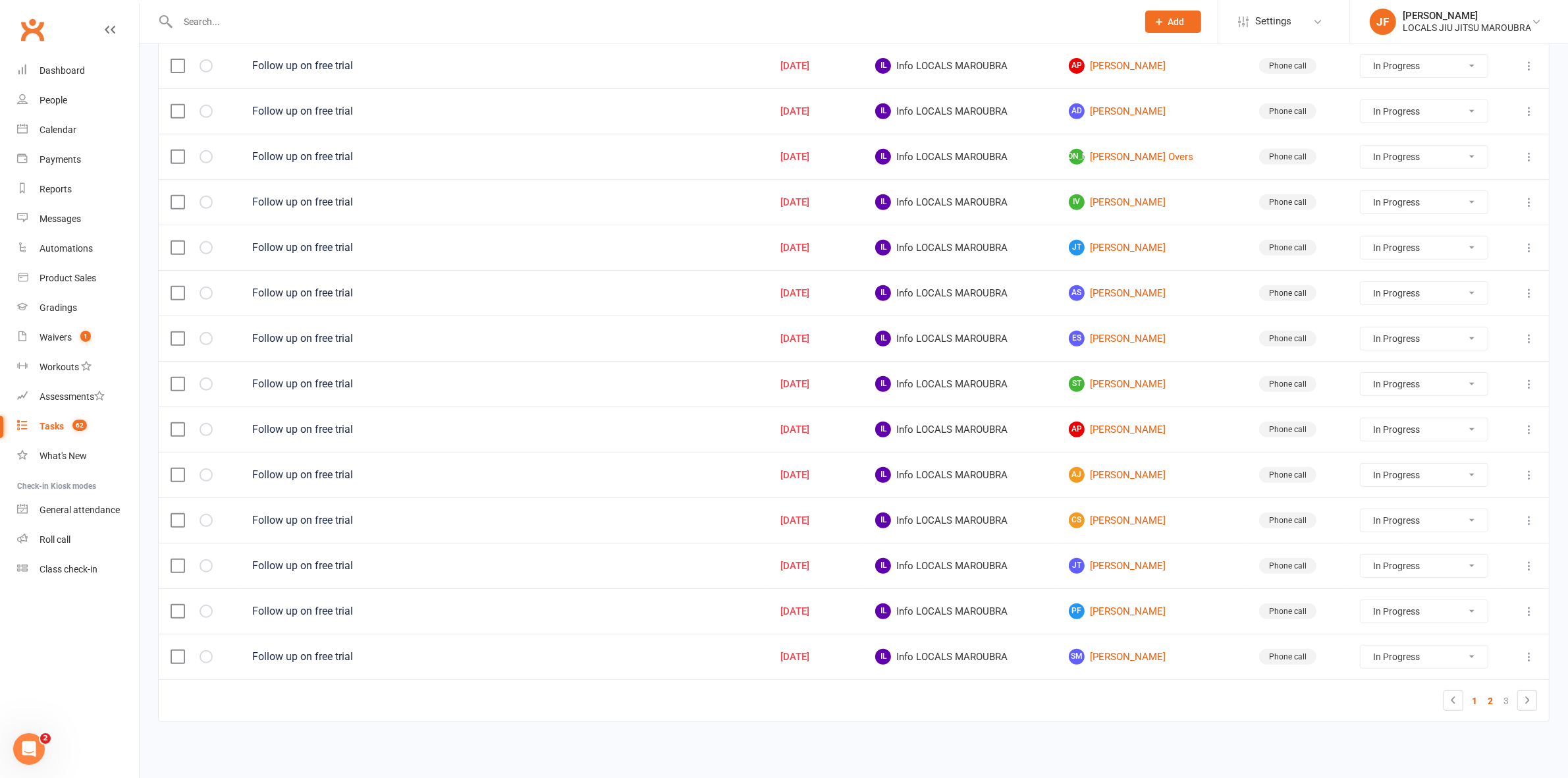
select select "started"
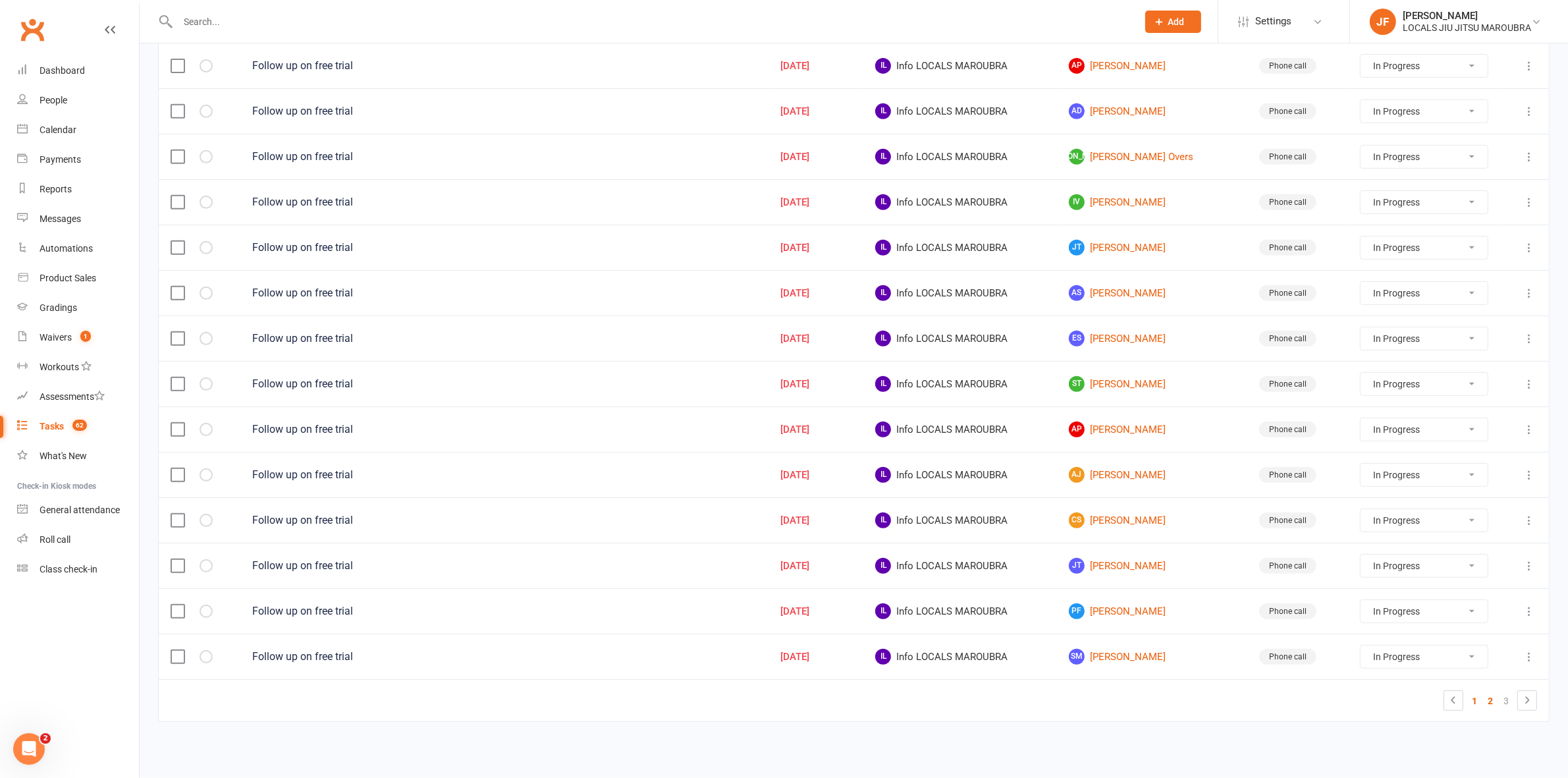
select select "started"
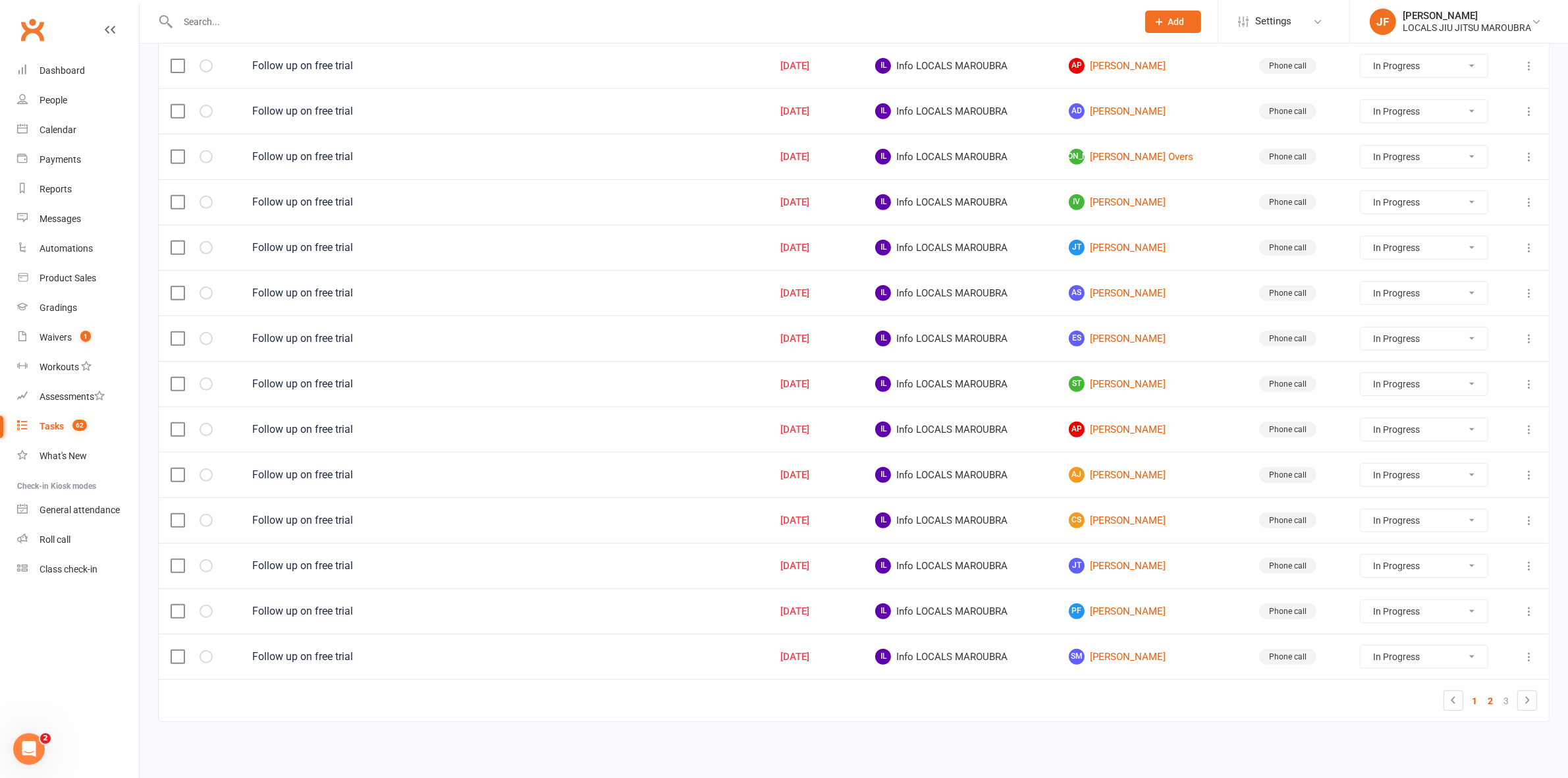
select select "started"
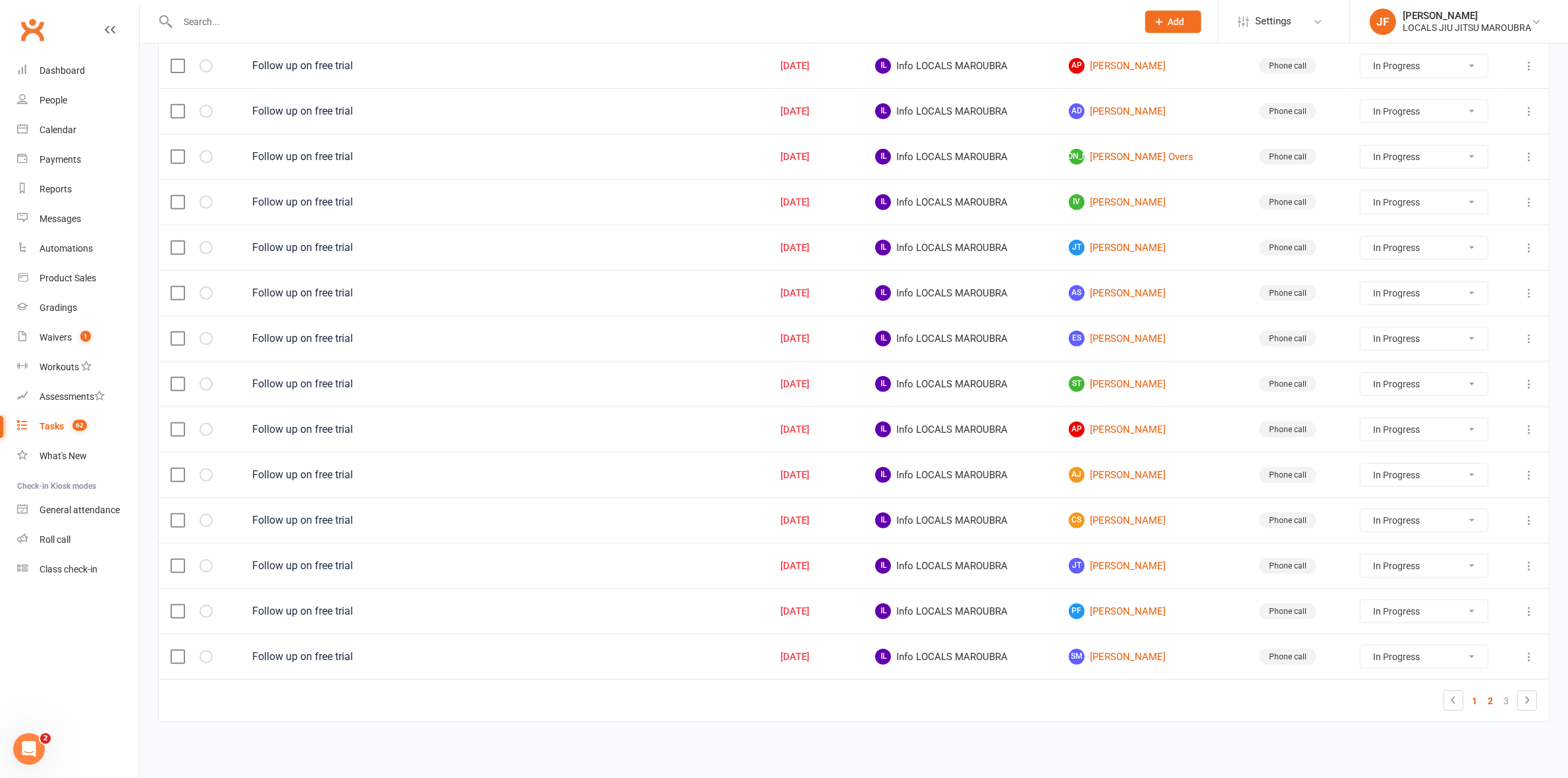
select select "started"
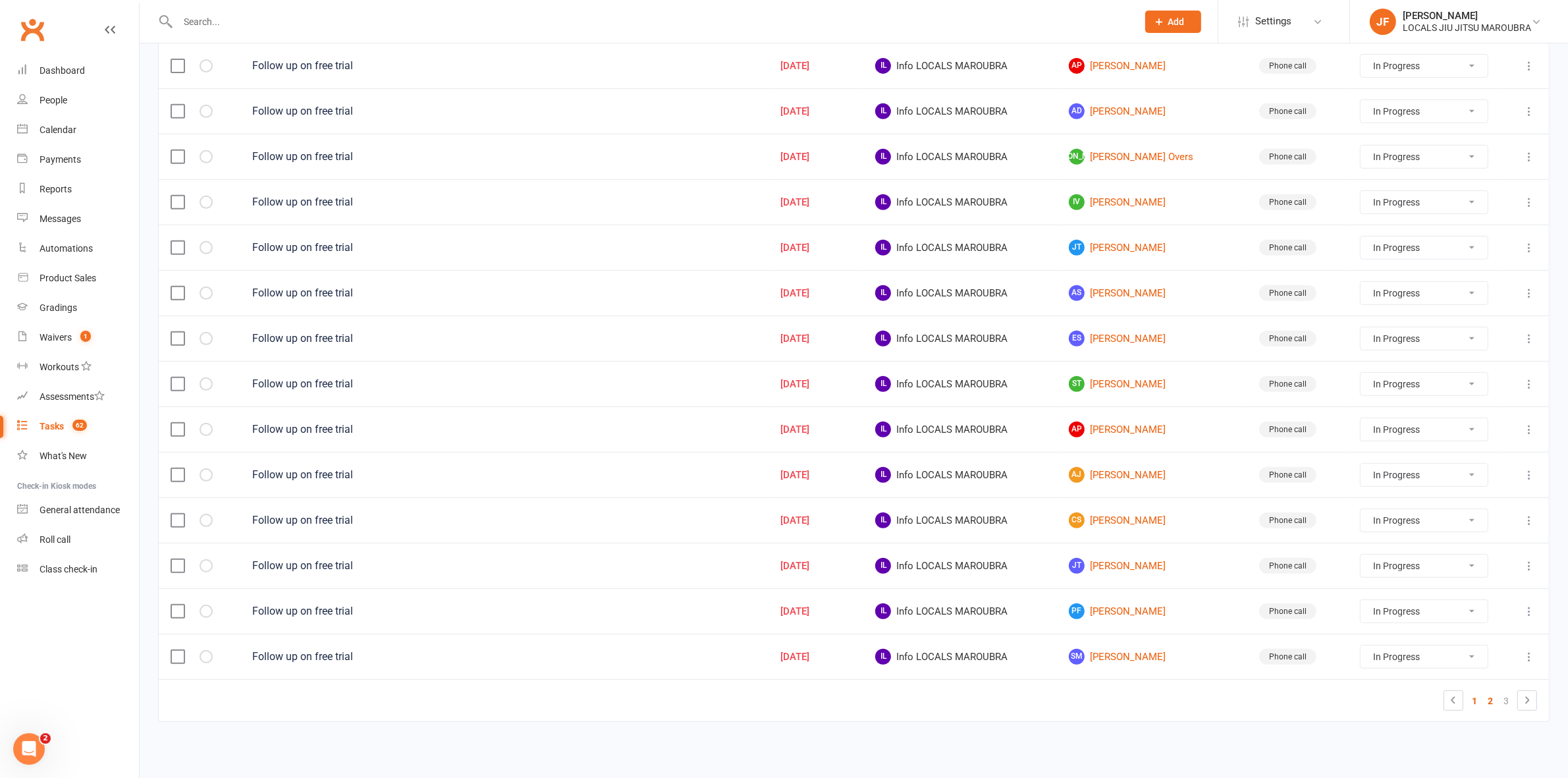
select select "started"
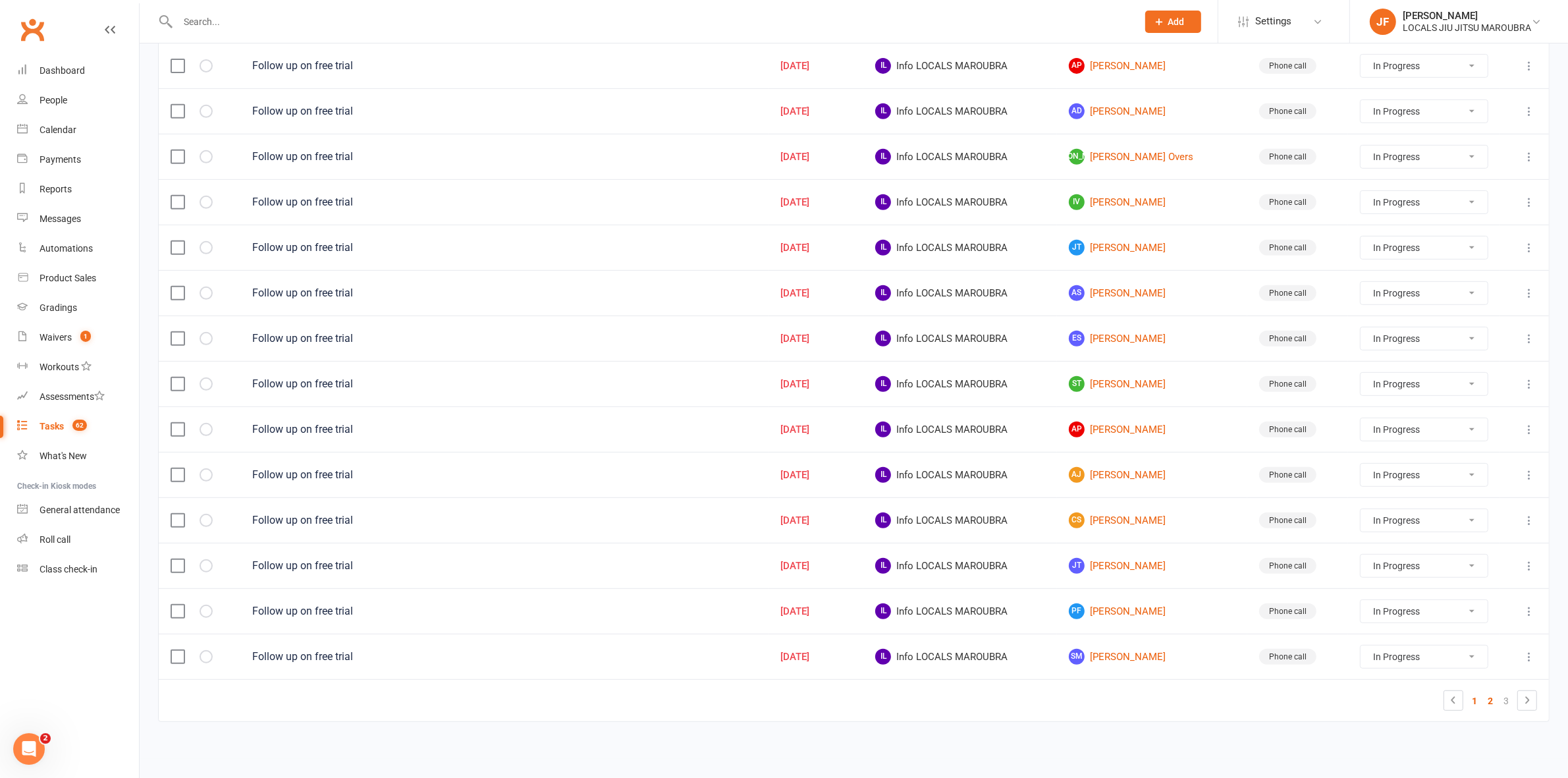
select select "started"
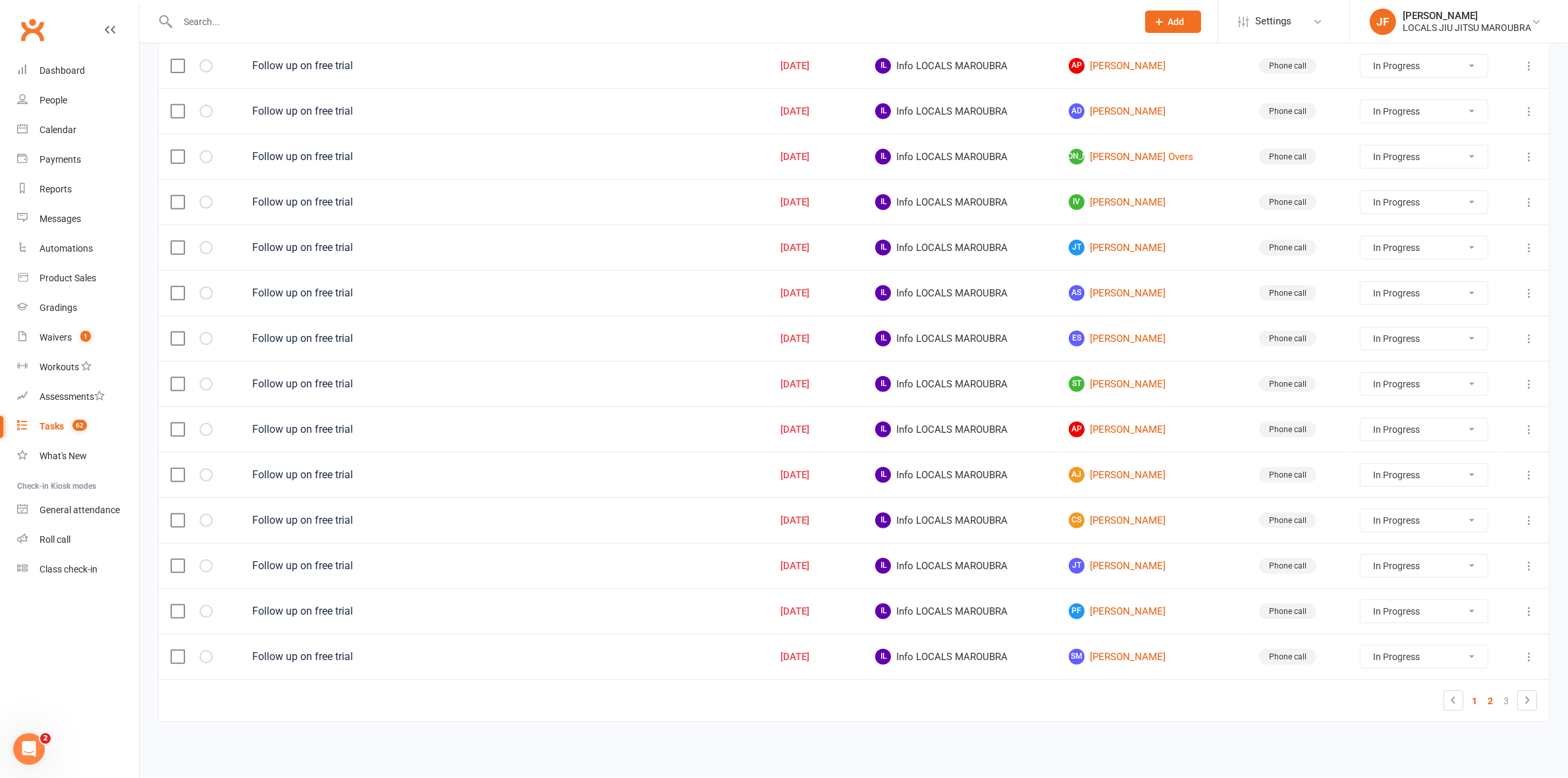
select select "started"
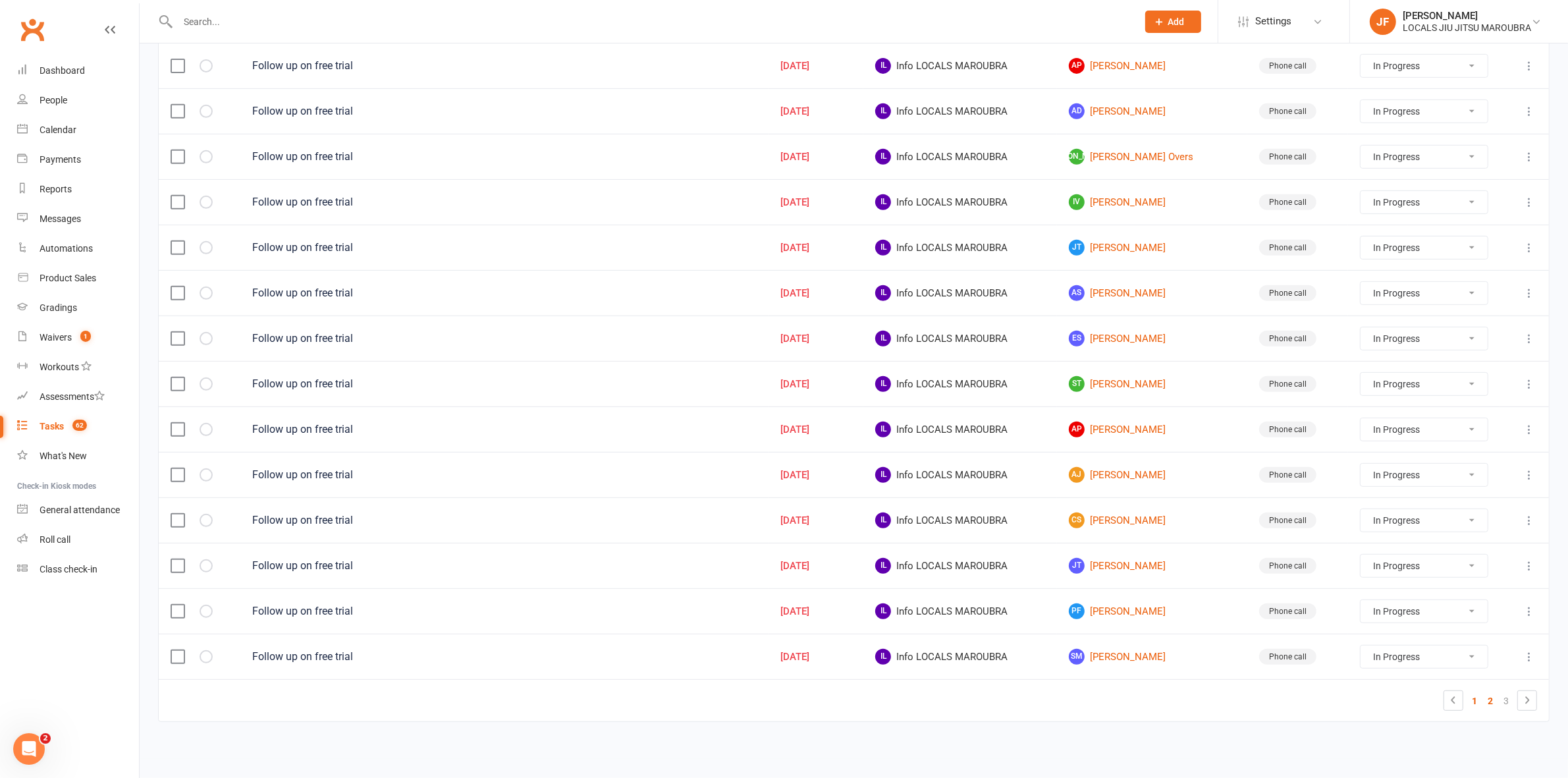
select select "started"
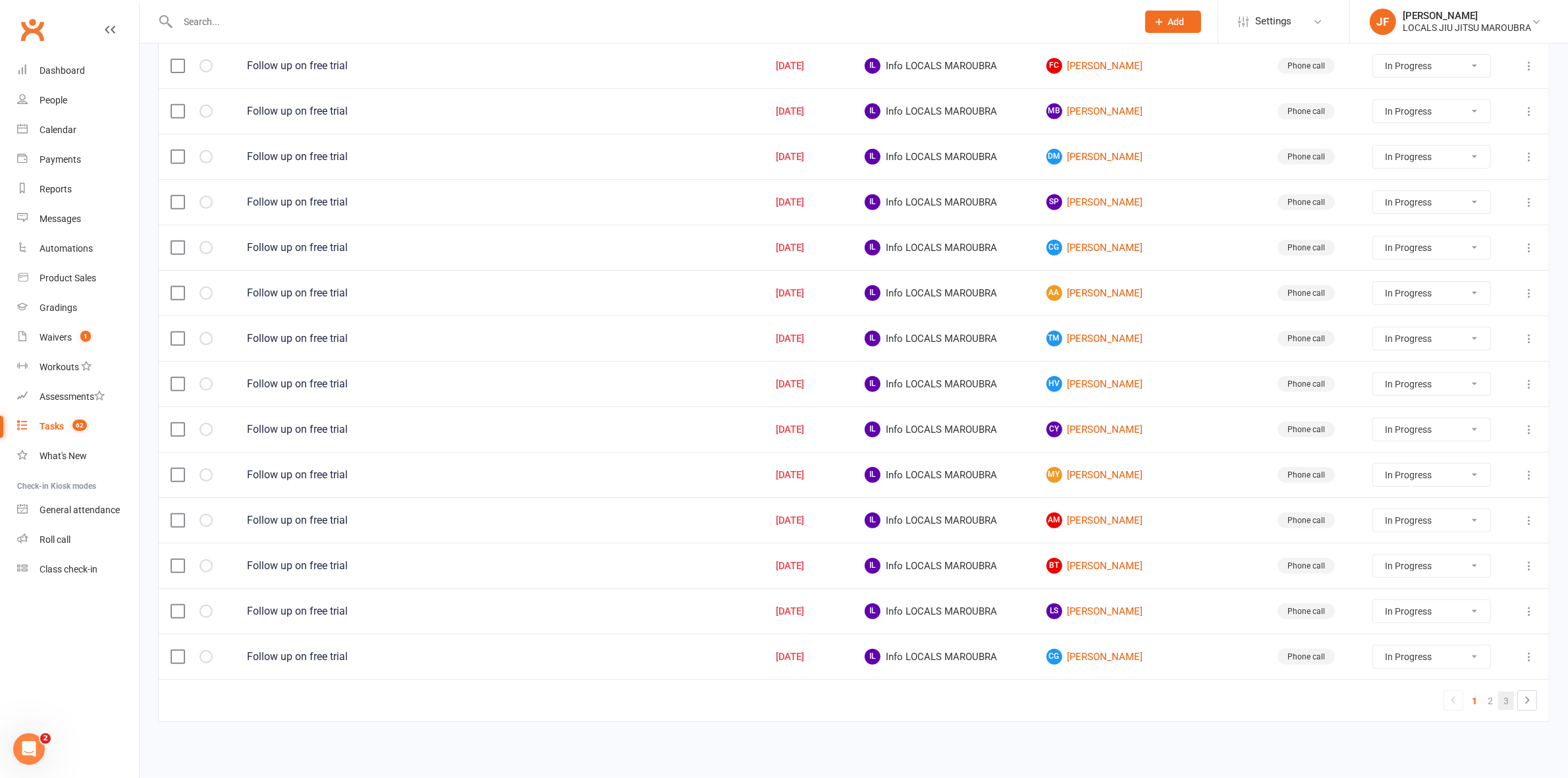
click at [1502, 707] on link "3" at bounding box center [1506, 701] width 16 height 19
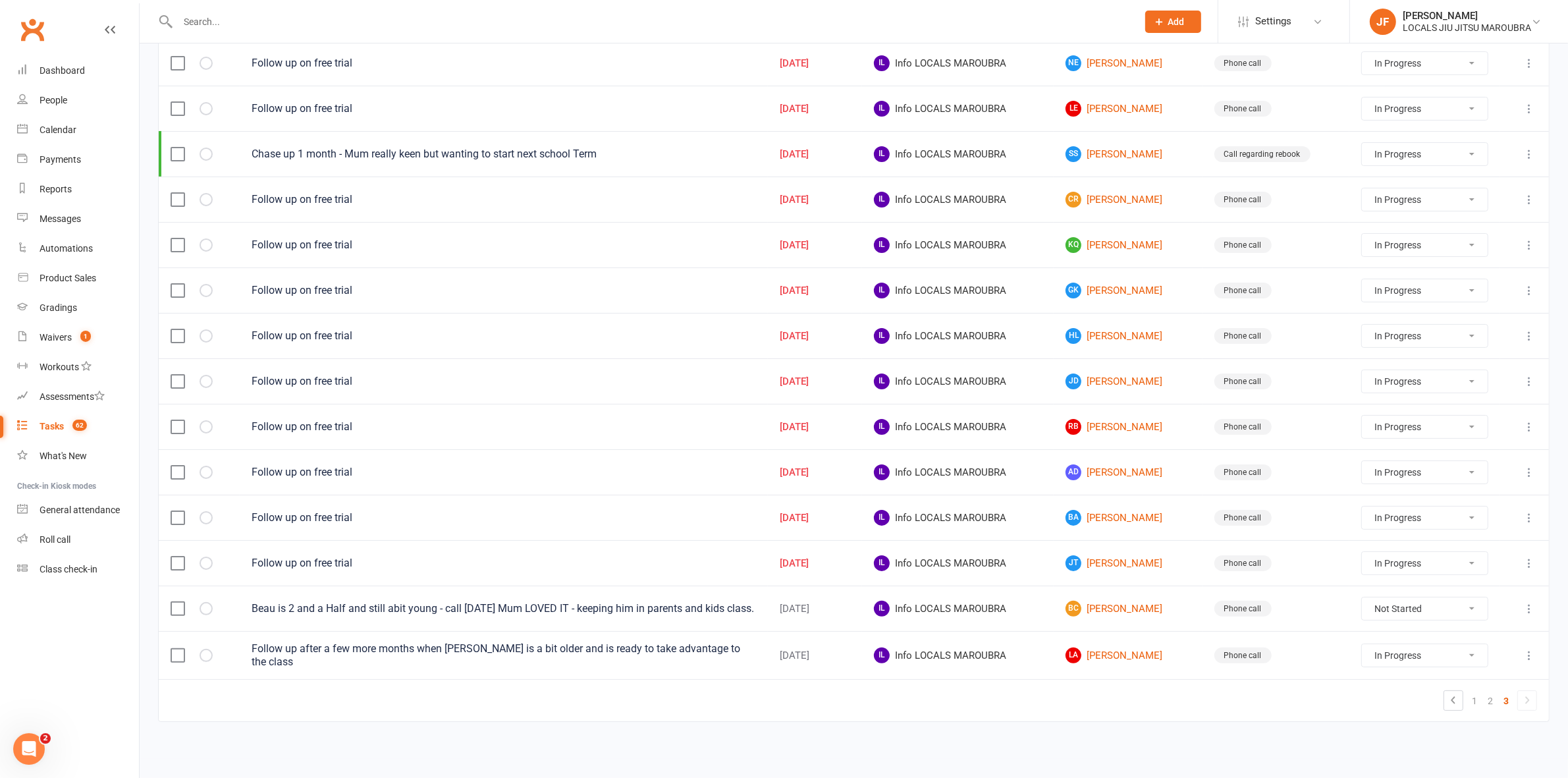
scroll to position [215, 0]
click at [255, 23] on input "text" at bounding box center [651, 22] width 954 height 19
paste input "[PERSON_NAME]"
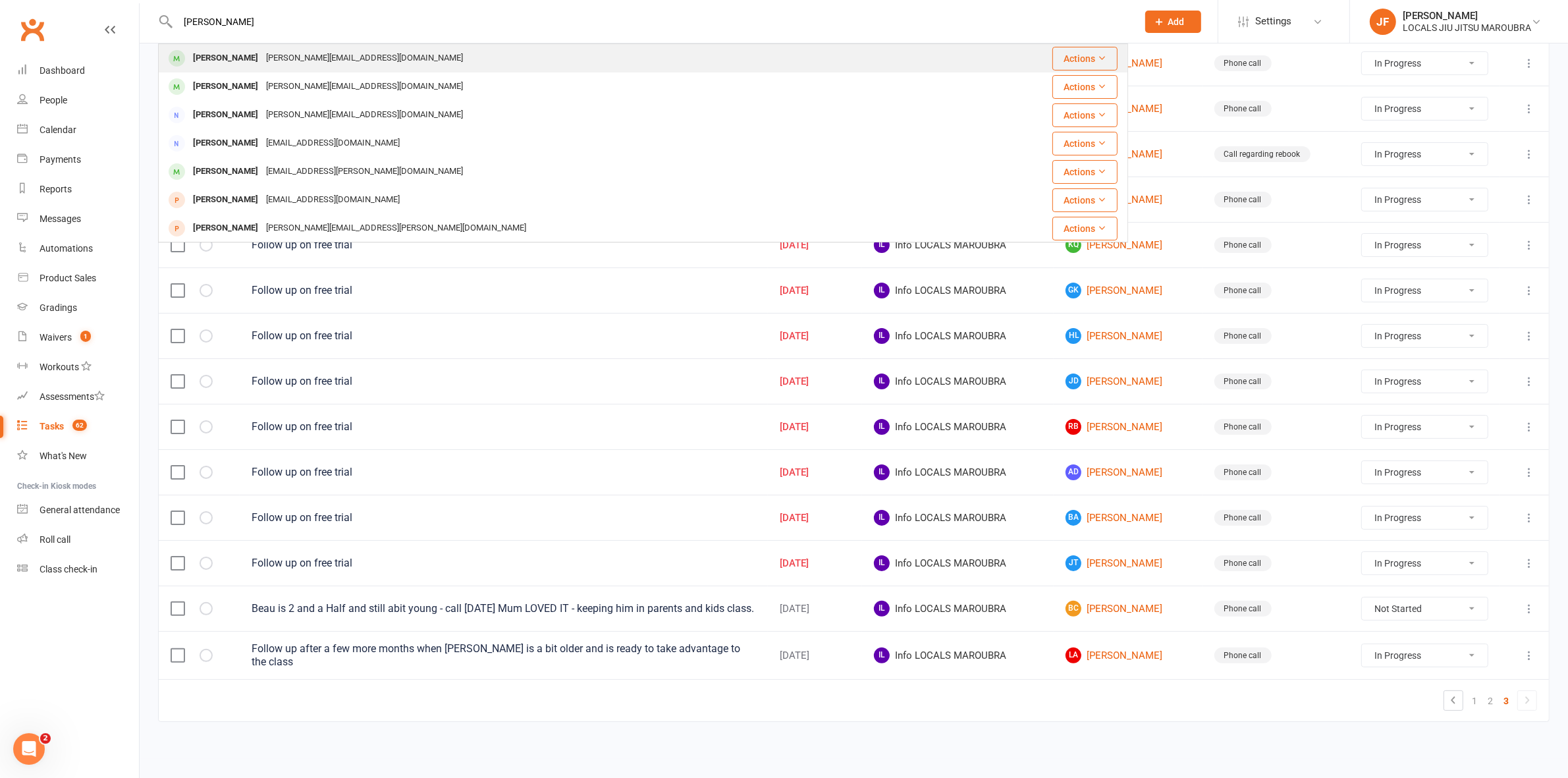
click at [254, 55] on div "[PERSON_NAME]" at bounding box center [225, 58] width 73 height 19
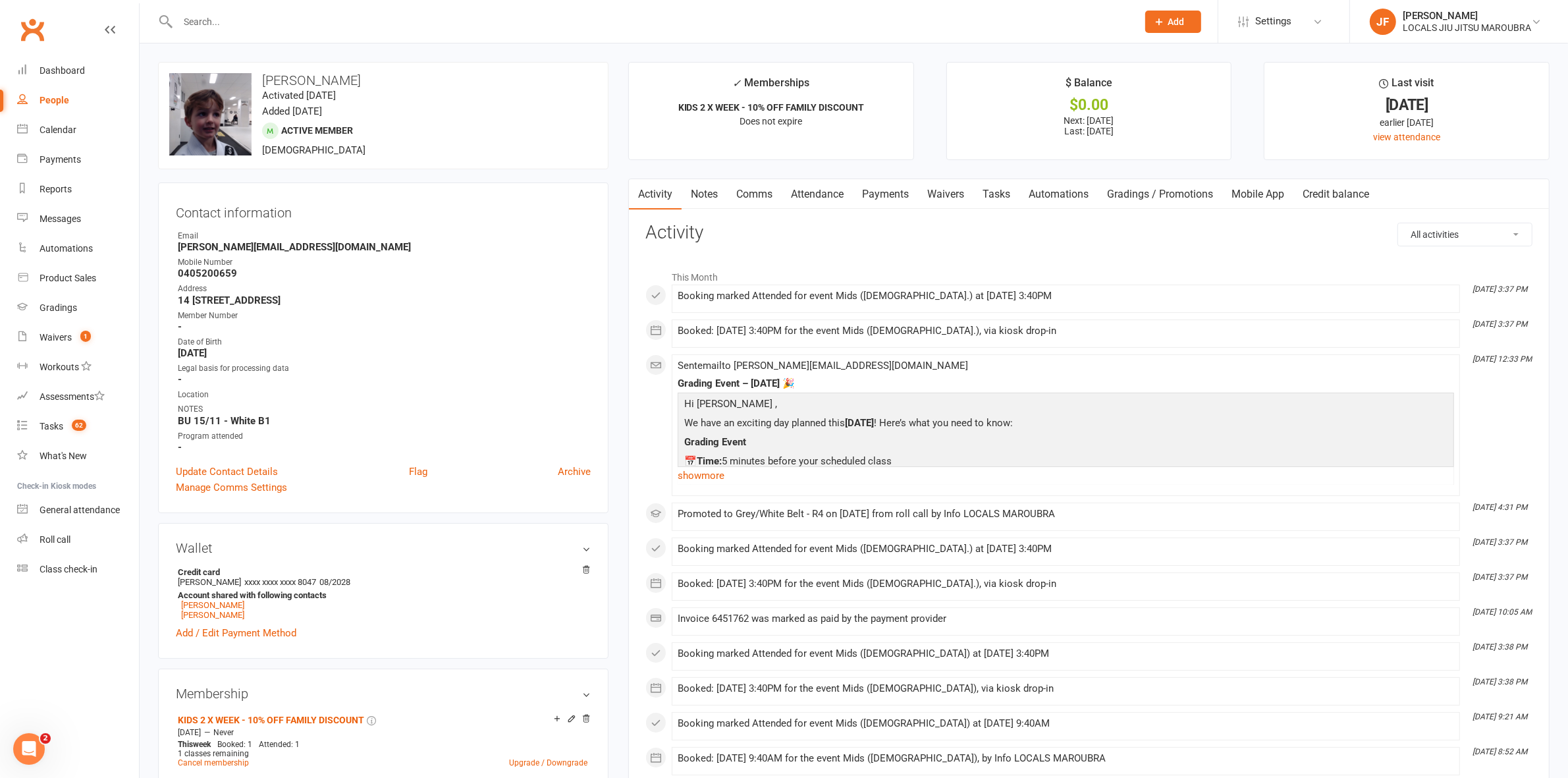
click at [882, 188] on link "Payments" at bounding box center [885, 194] width 66 height 30
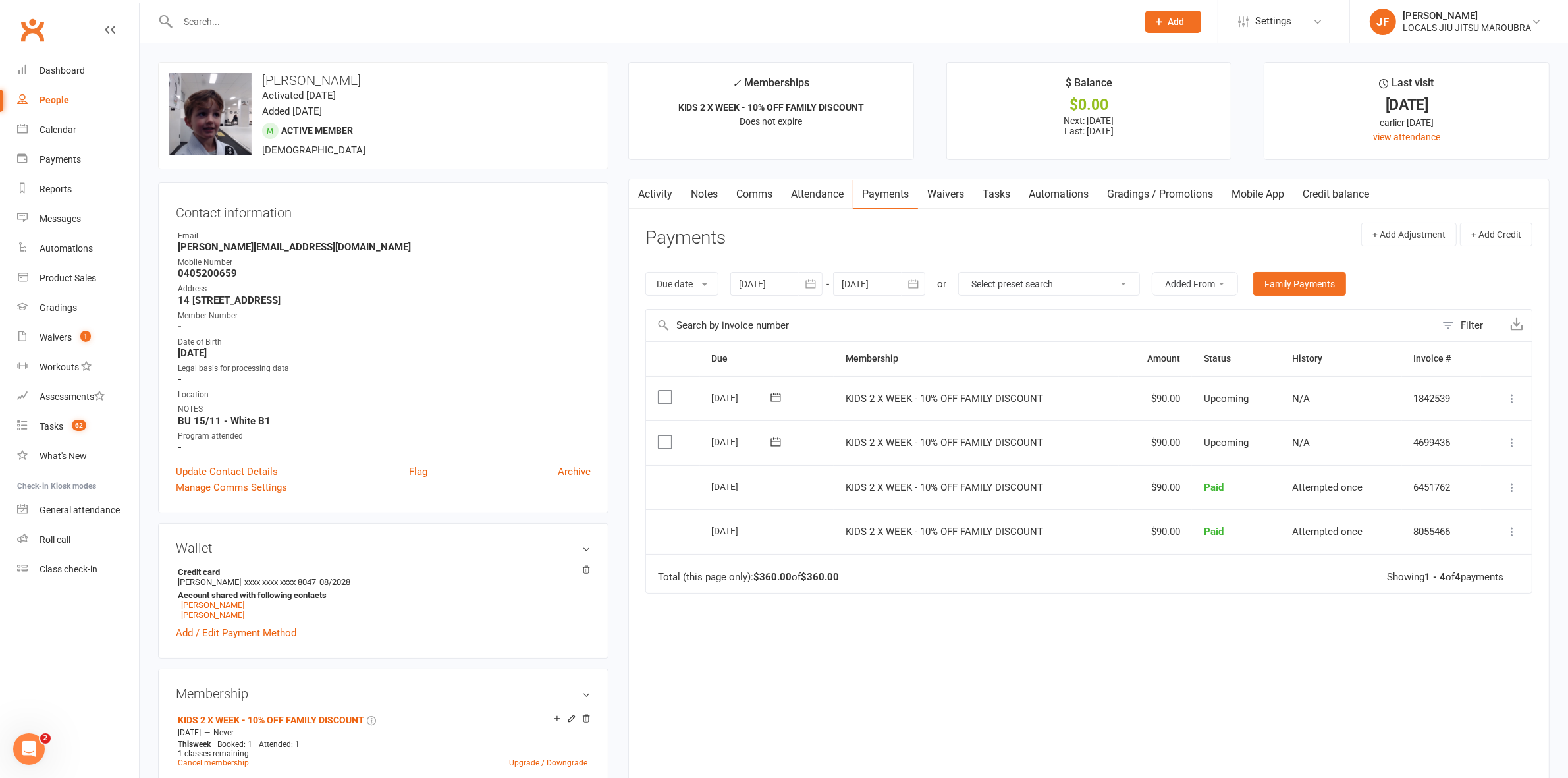
click at [916, 284] on icon "button" at bounding box center [913, 283] width 10 height 9
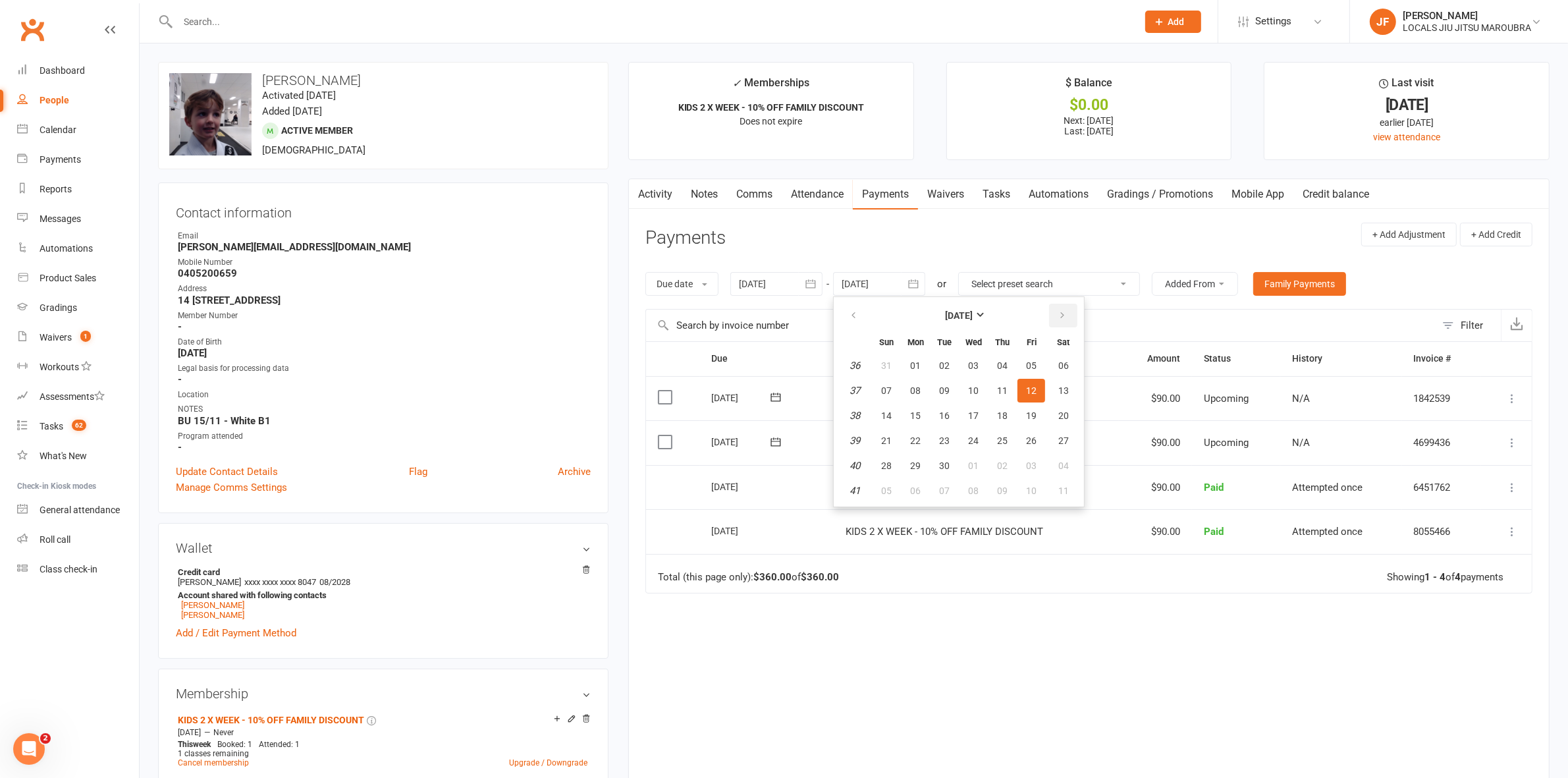
click at [1066, 318] on button "button" at bounding box center [1063, 315] width 28 height 23
click at [996, 400] on button "11" at bounding box center [1002, 390] width 27 height 23
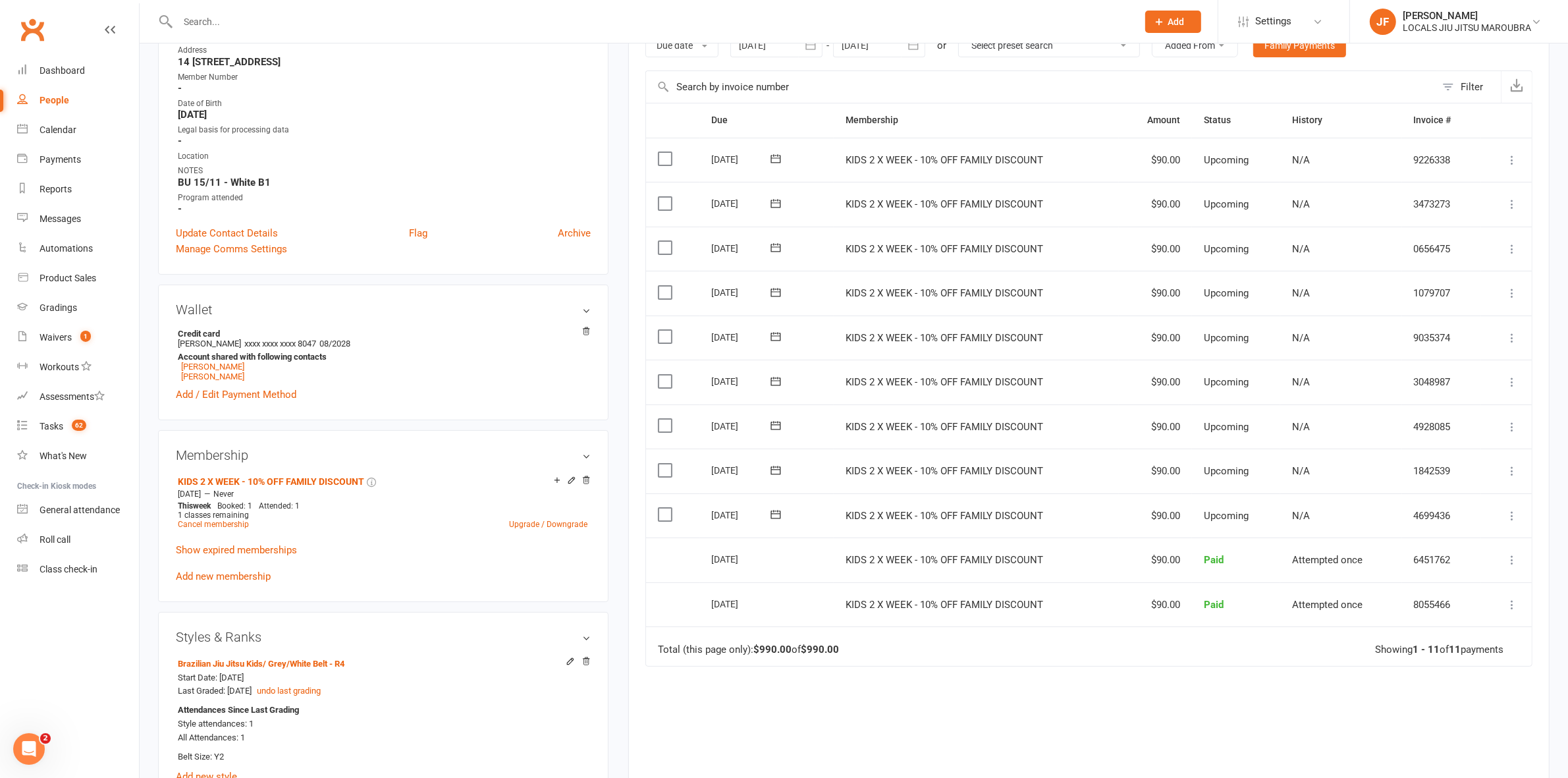
scroll to position [247, 0]
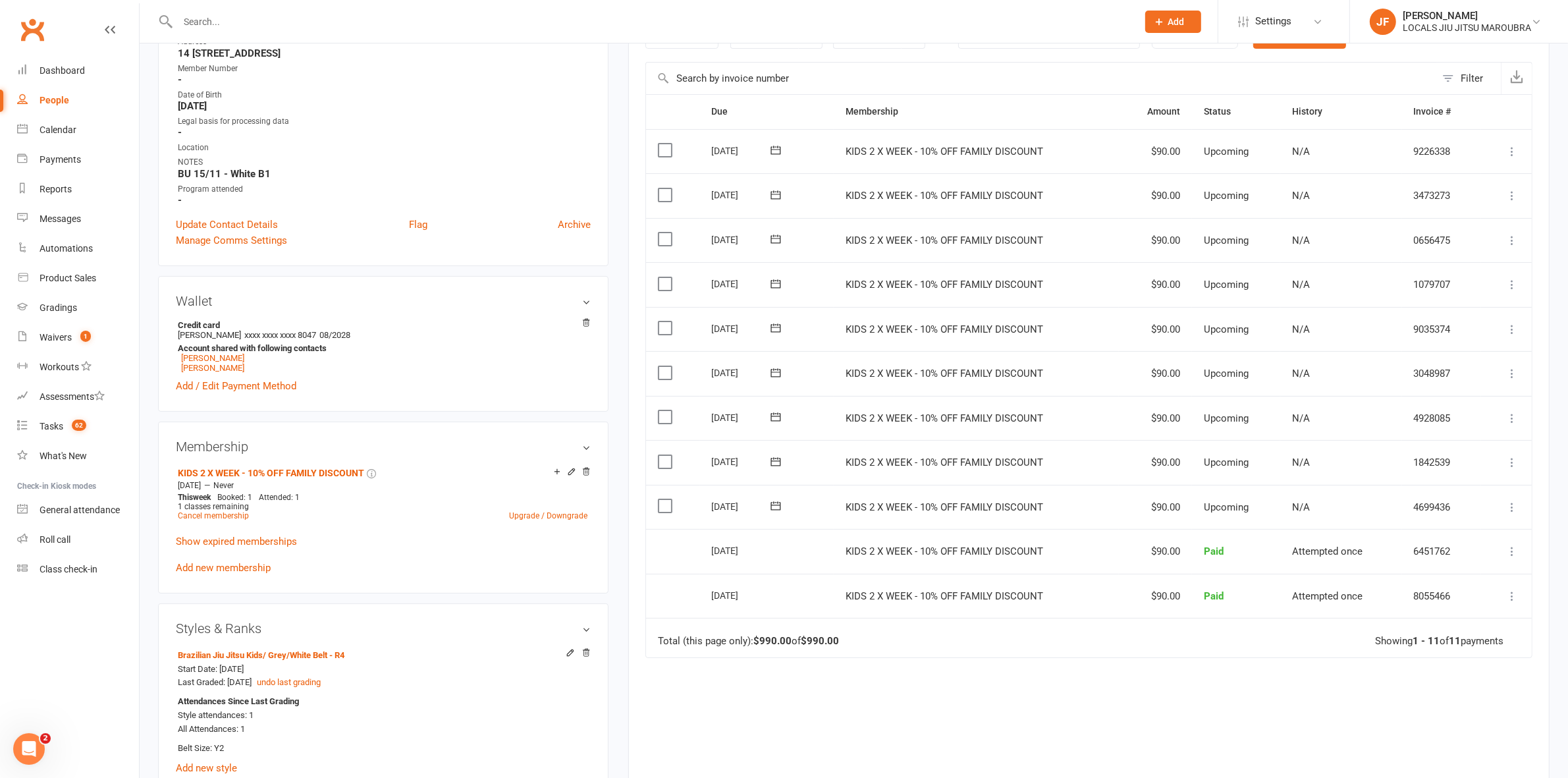
click at [1030, 742] on div "Due Contact Membership Amount Status History Invoice # Select this 10 Dec 2025 …" at bounding box center [1088, 461] width 887 height 734
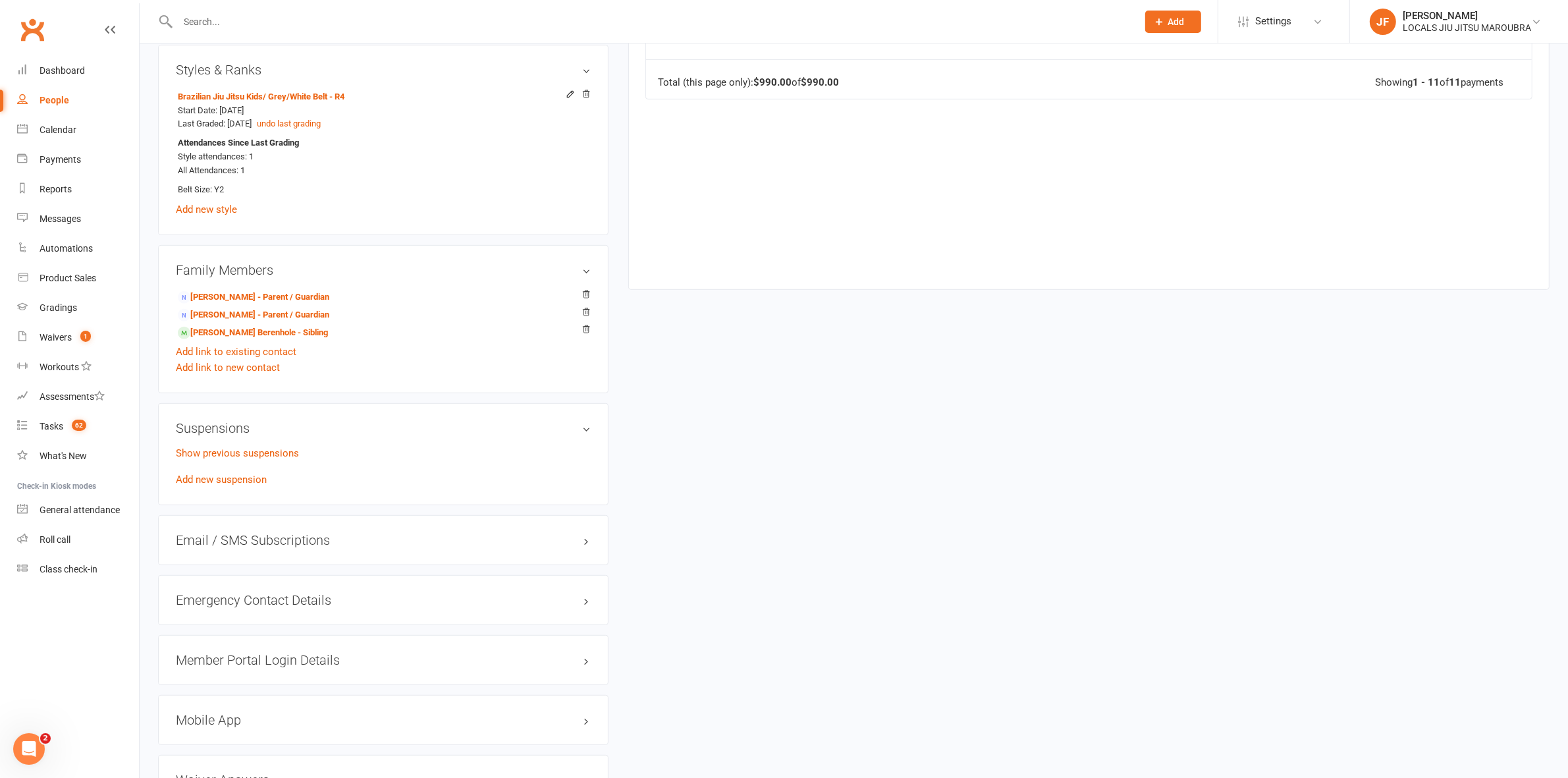
scroll to position [823, 0]
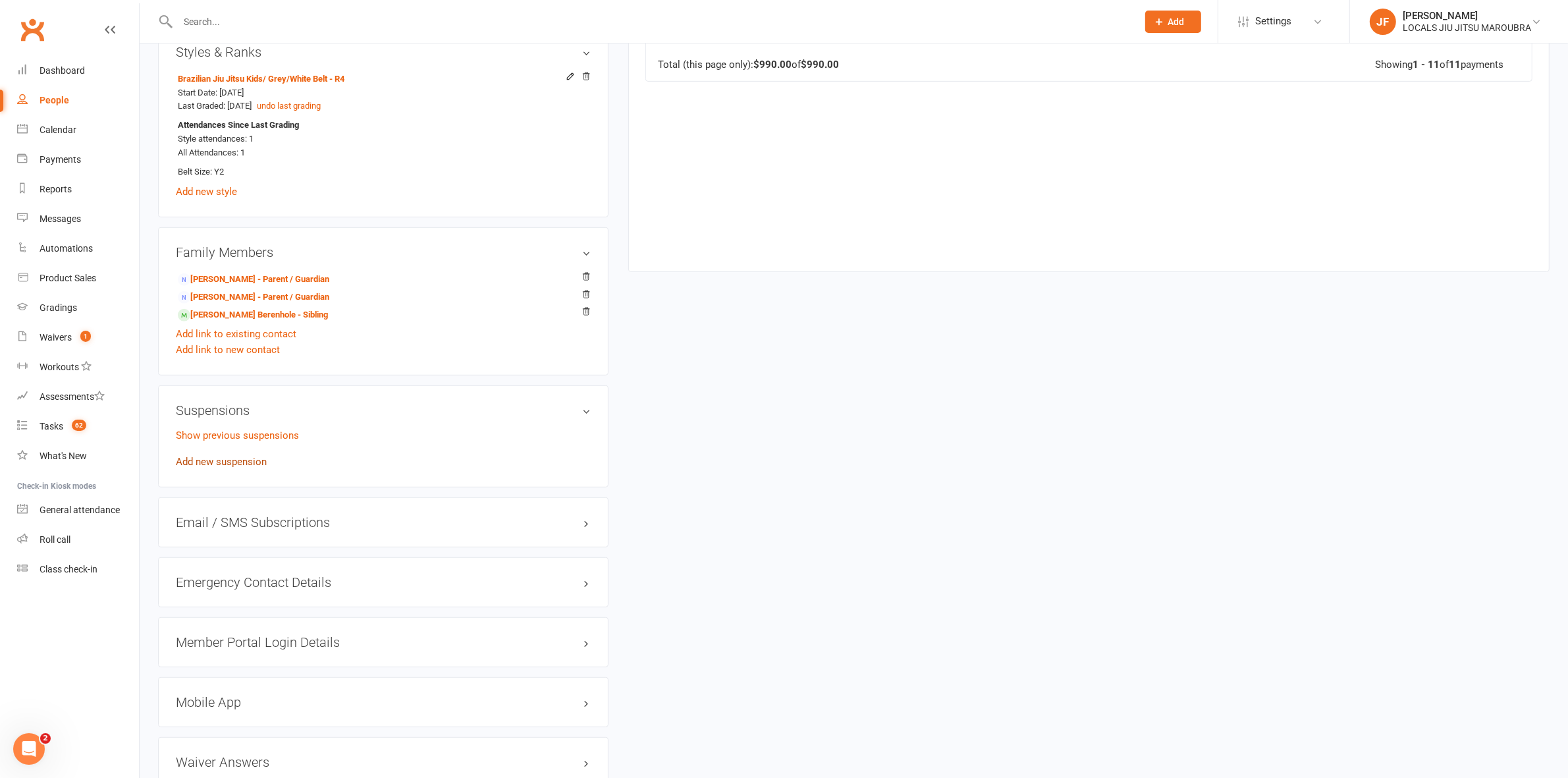
click at [215, 465] on link "Add new suspension" at bounding box center [221, 461] width 91 height 12
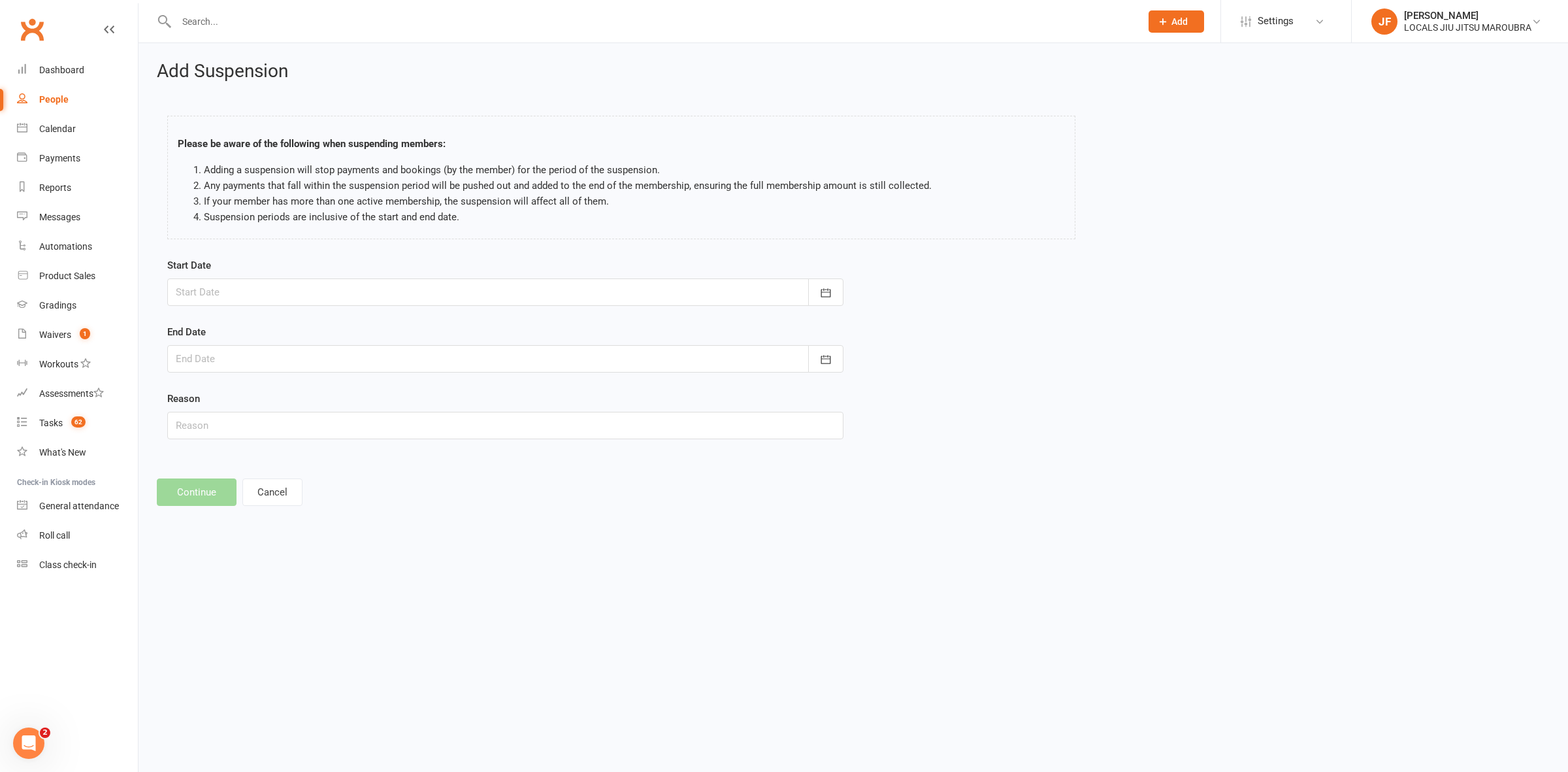
click at [462, 287] on div at bounding box center [505, 292] width 676 height 27
click at [383, 325] on button "button" at bounding box center [395, 325] width 28 height 23
click at [334, 427] on span "18" at bounding box center [335, 425] width 11 height 11
drag, startPoint x: 472, startPoint y: 366, endPoint x: 401, endPoint y: 378, distance: 72.0
click at [472, 365] on div at bounding box center [505, 359] width 676 height 27
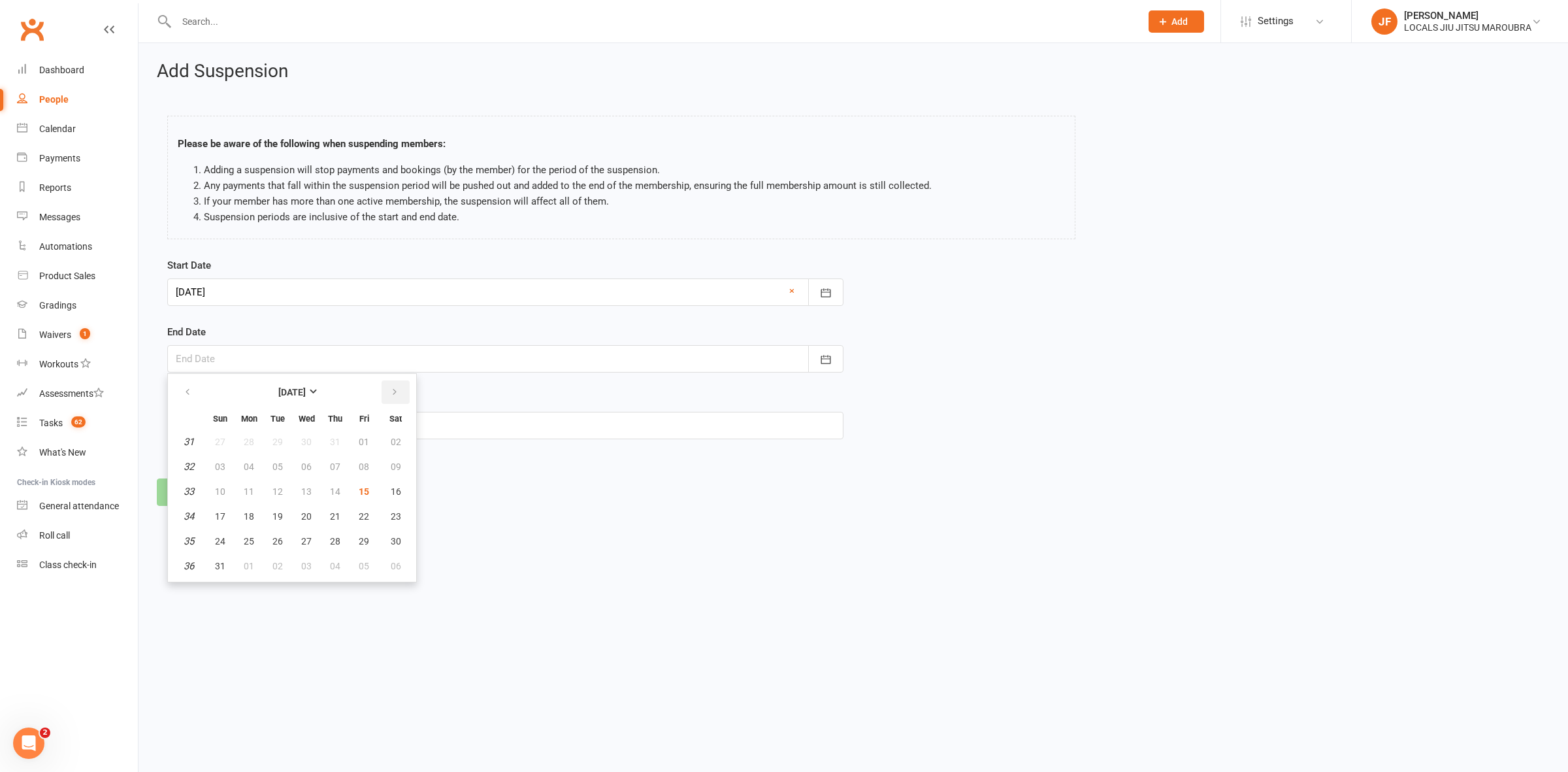
click at [382, 396] on button "button" at bounding box center [395, 392] width 28 height 23
click at [185, 387] on icon "button" at bounding box center [187, 393] width 9 height 11
click at [255, 535] on button "29" at bounding box center [248, 541] width 27 height 23
click at [262, 437] on input "text" at bounding box center [505, 425] width 676 height 27
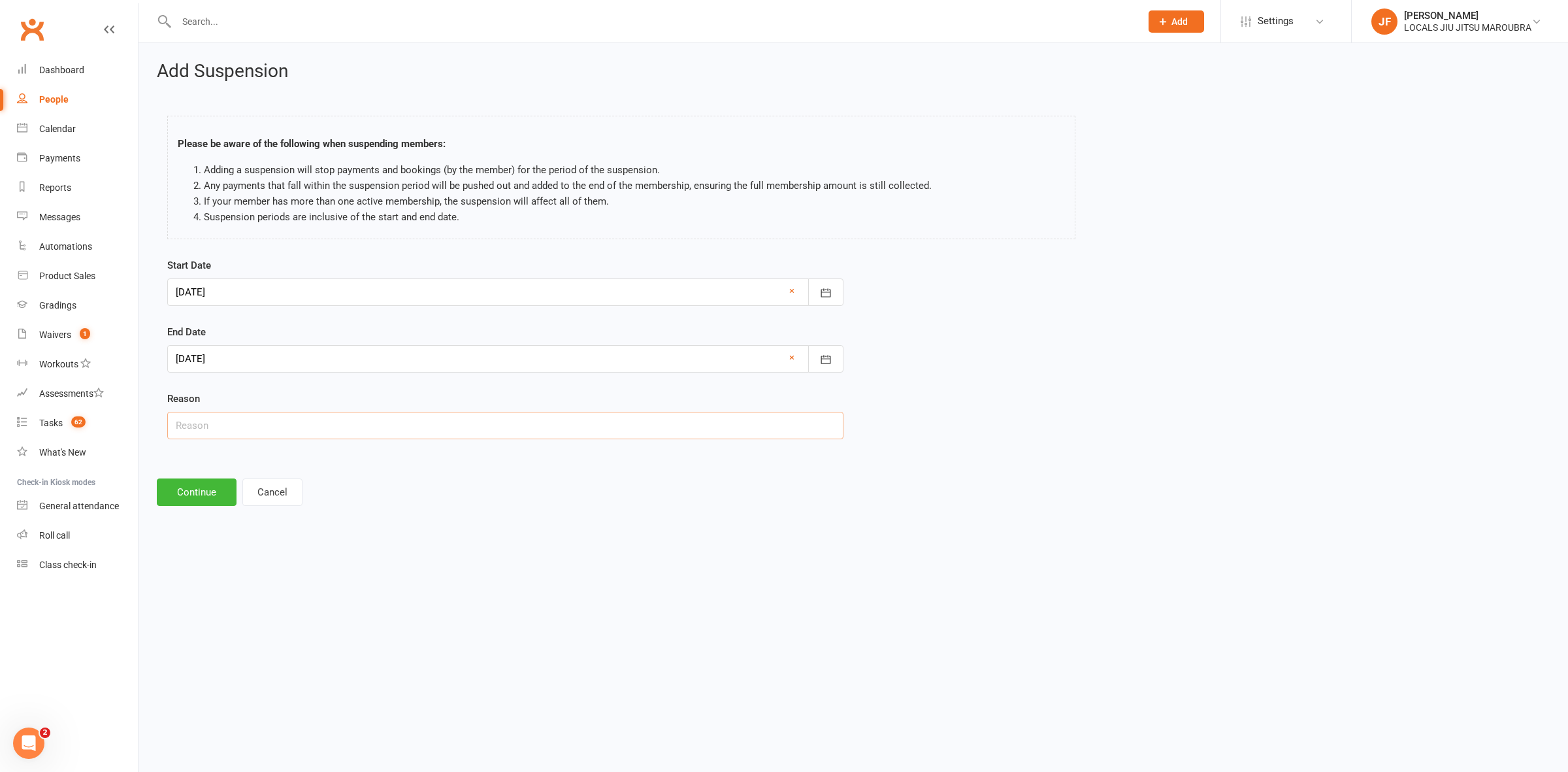
click at [369, 426] on input "text" at bounding box center [505, 425] width 676 height 27
click at [203, 497] on button "Continue" at bounding box center [197, 492] width 80 height 27
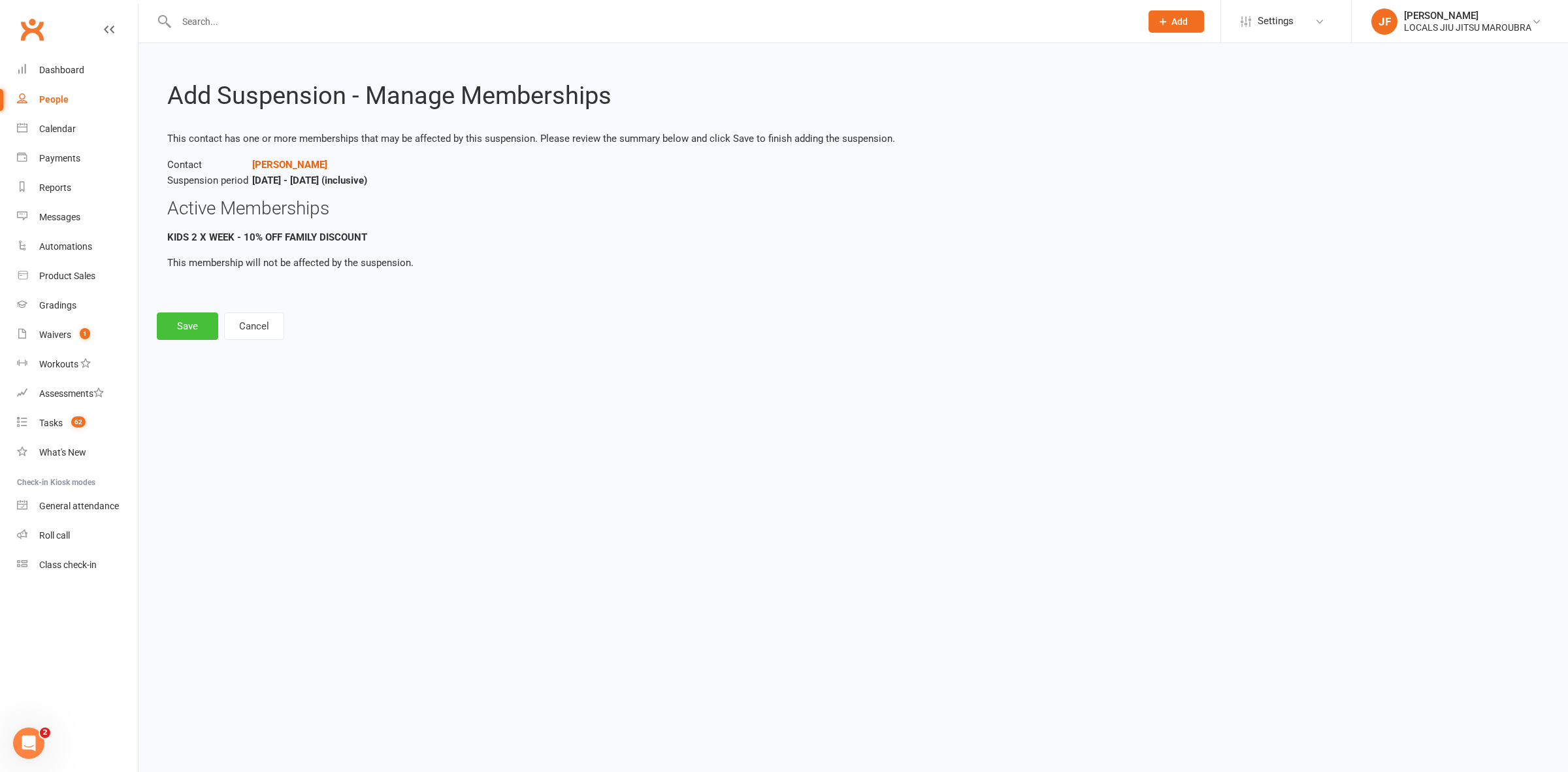
click at [175, 317] on button "Save" at bounding box center [187, 326] width 61 height 27
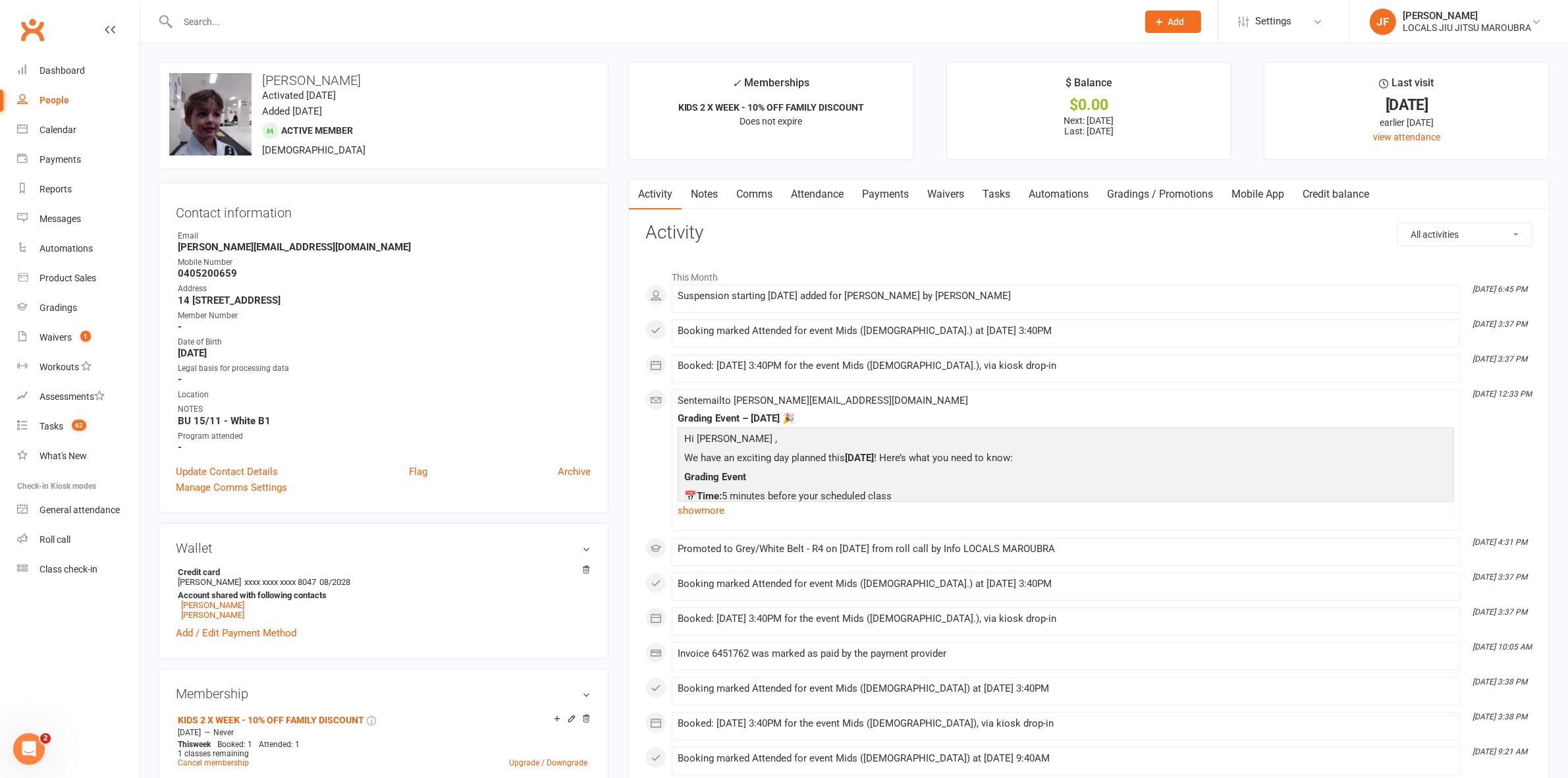
click at [886, 204] on link "Payments" at bounding box center [885, 194] width 66 height 30
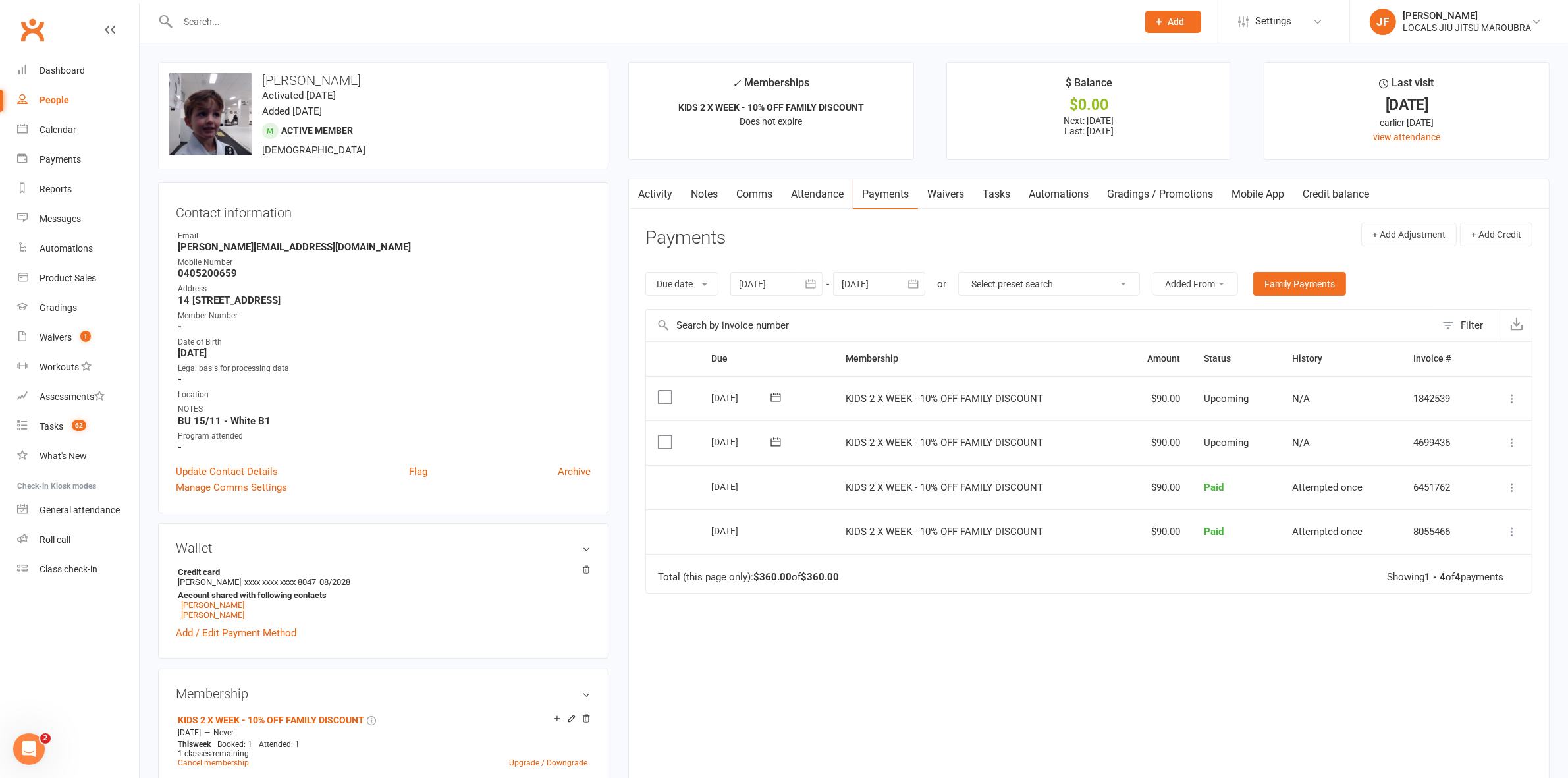
click at [919, 290] on icon "button" at bounding box center [913, 283] width 13 height 13
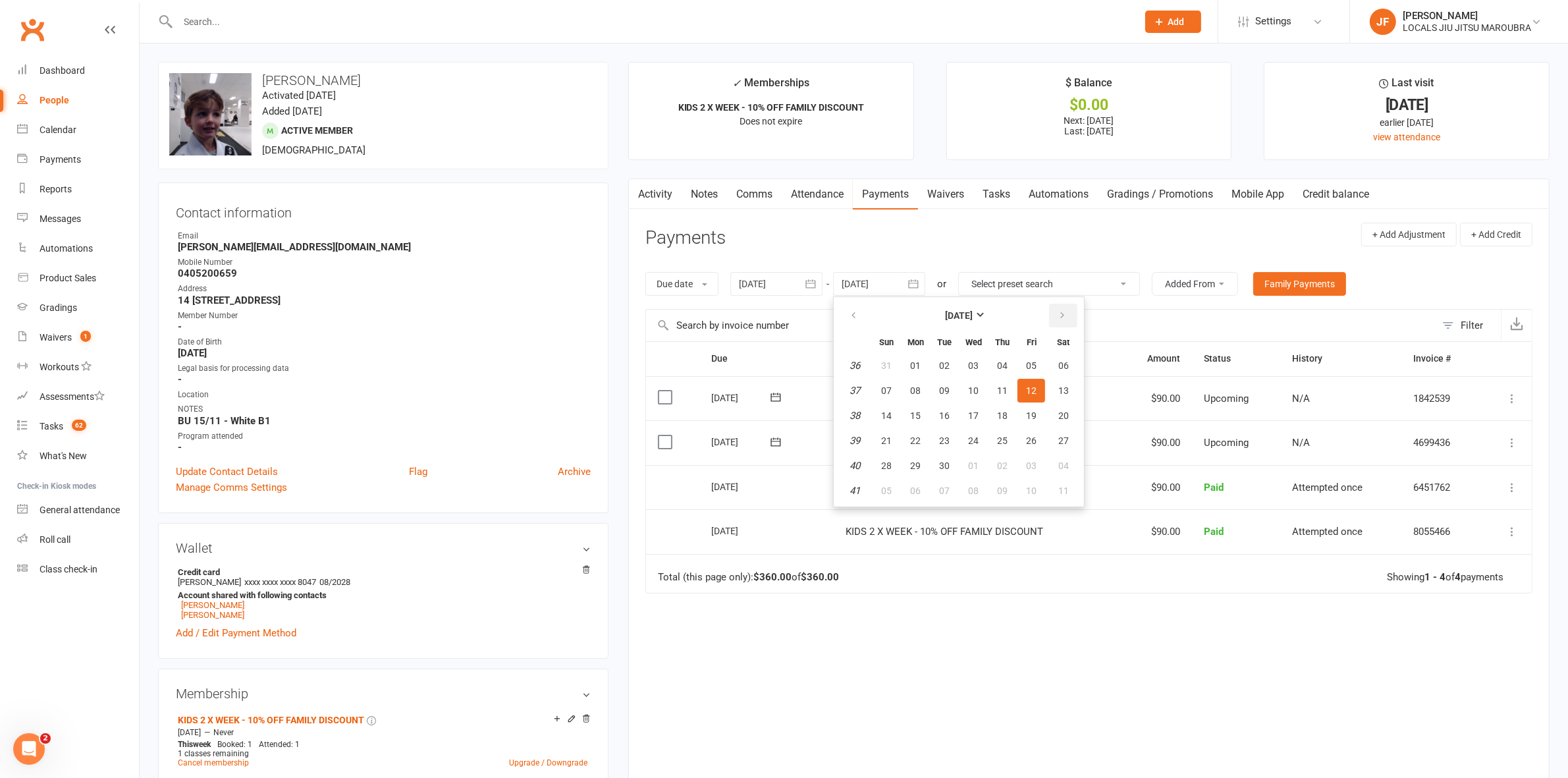
click at [1061, 318] on icon "button" at bounding box center [1062, 316] width 9 height 11
click at [976, 454] on button "31" at bounding box center [973, 466] width 27 height 23
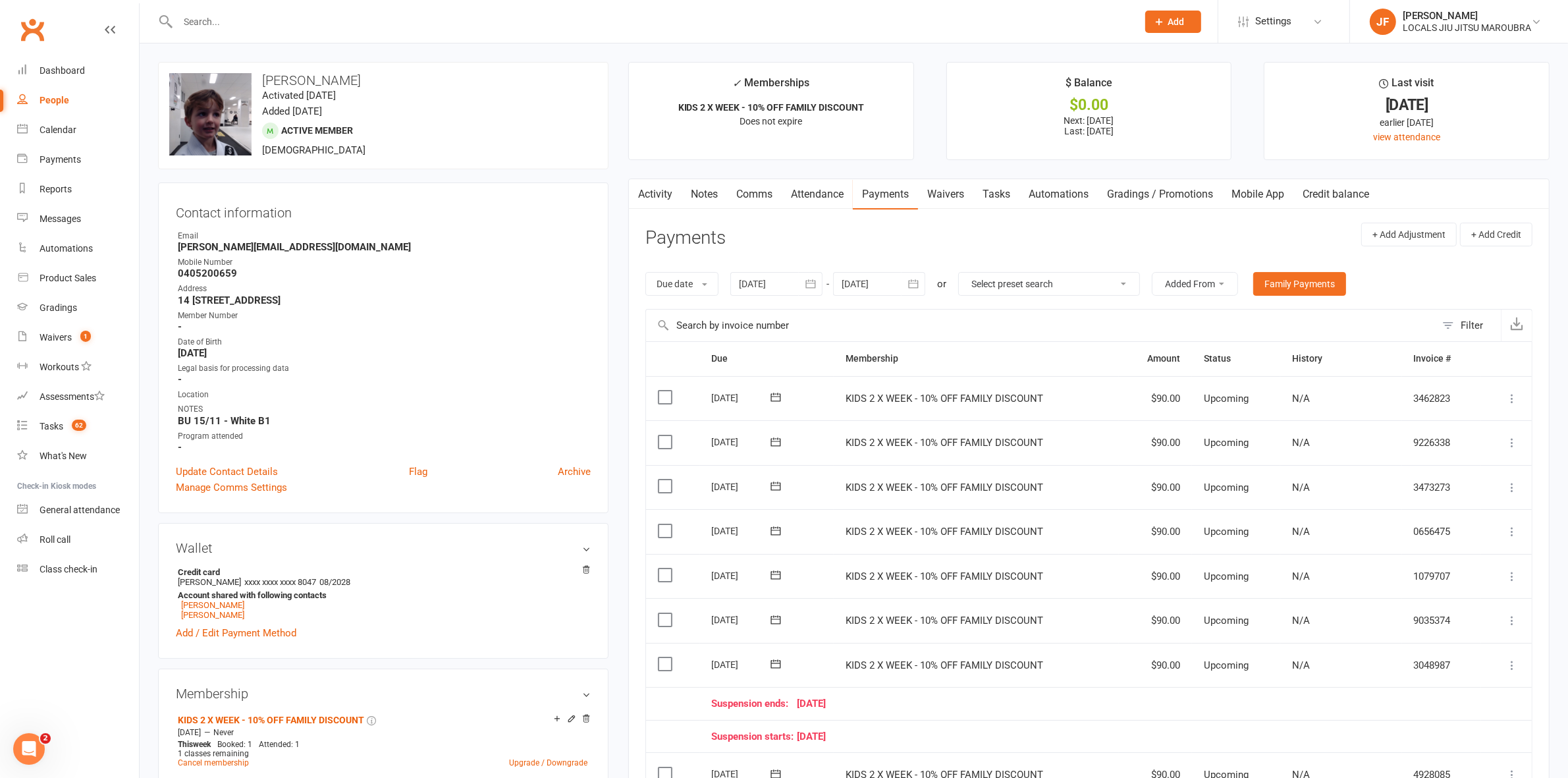
click at [601, 5] on div at bounding box center [644, 21] width 970 height 43
drag, startPoint x: 211, startPoint y: 24, endPoint x: 197, endPoint y: 24, distance: 14.0
click at [197, 24] on input "text" at bounding box center [651, 22] width 954 height 19
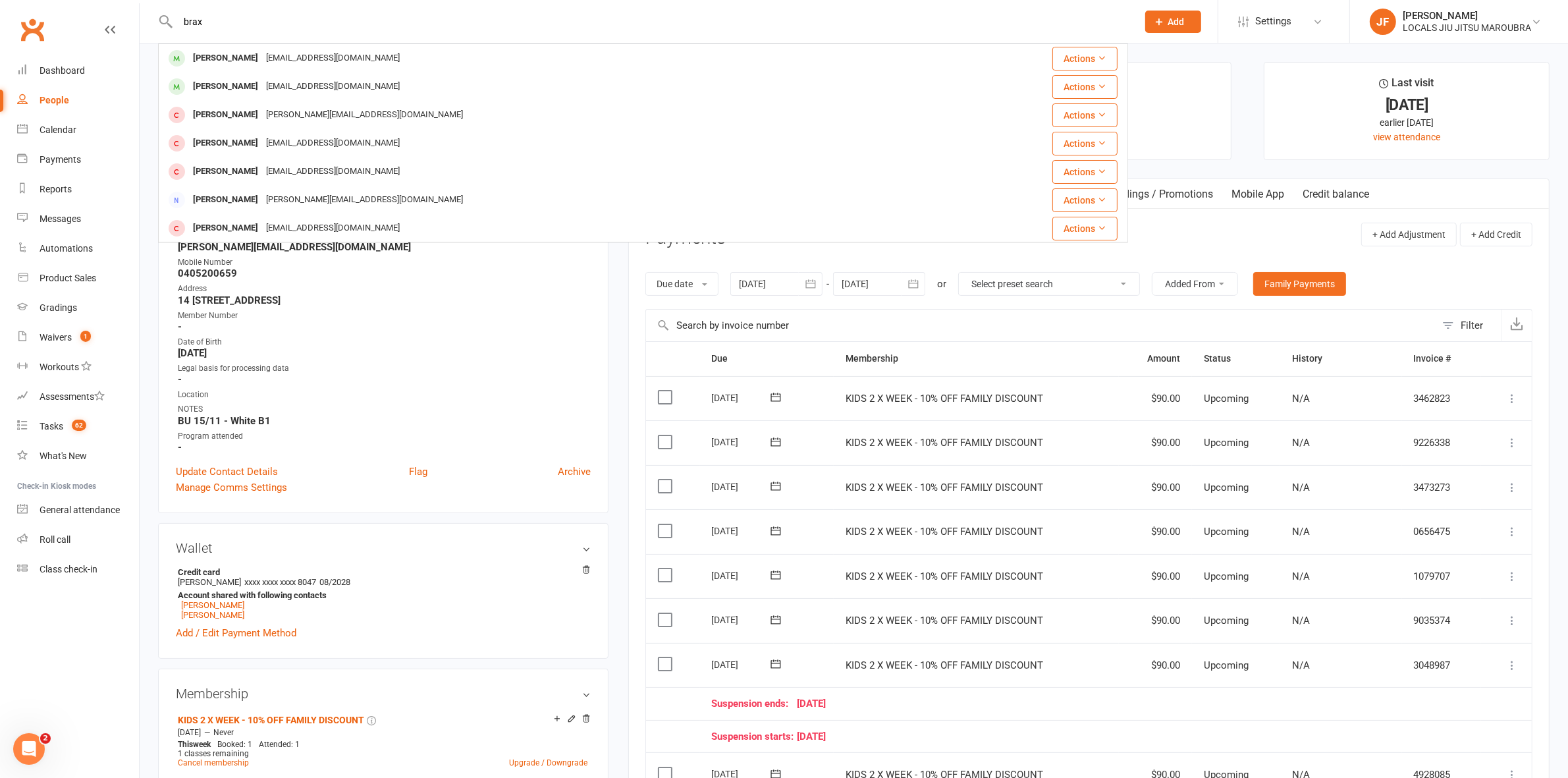
click at [423, 23] on input "brax" at bounding box center [651, 22] width 954 height 19
paste input "deannemcwhinnie@gmail.com"
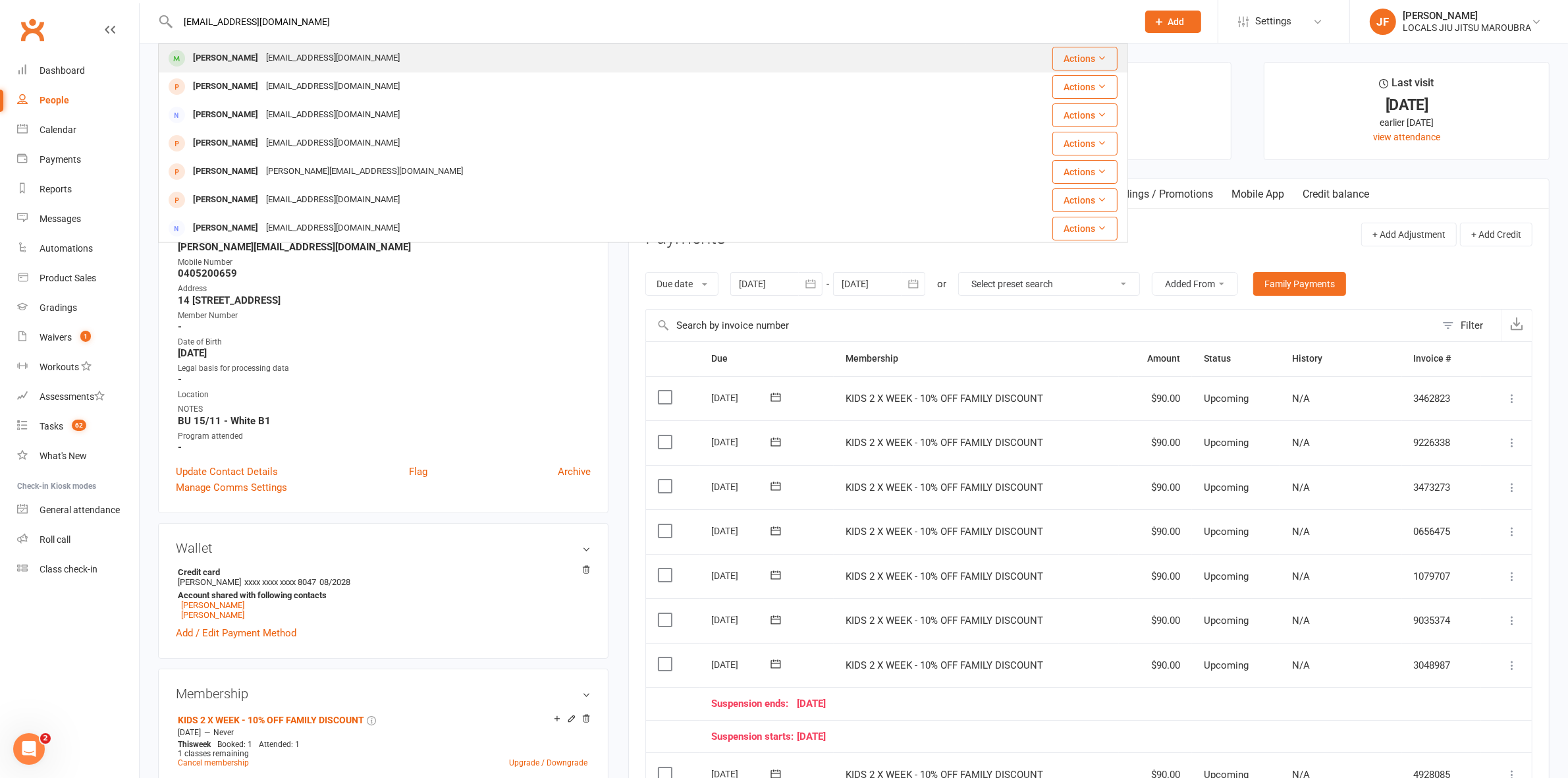
click at [282, 54] on div "deannemcwhinnie@gmail.com" at bounding box center [333, 58] width 142 height 19
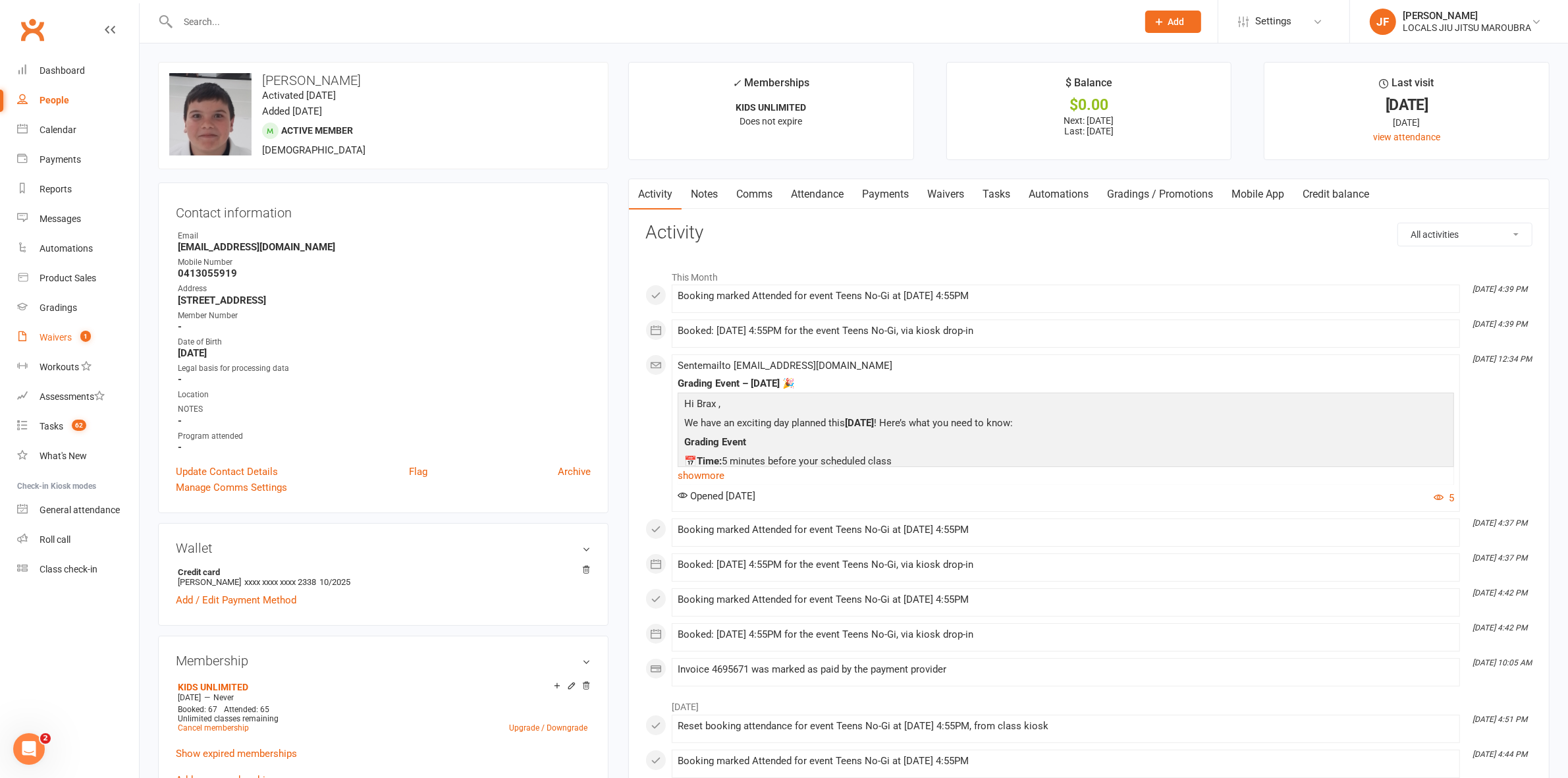
click at [60, 331] on link "Waivers 1" at bounding box center [78, 338] width 122 height 30
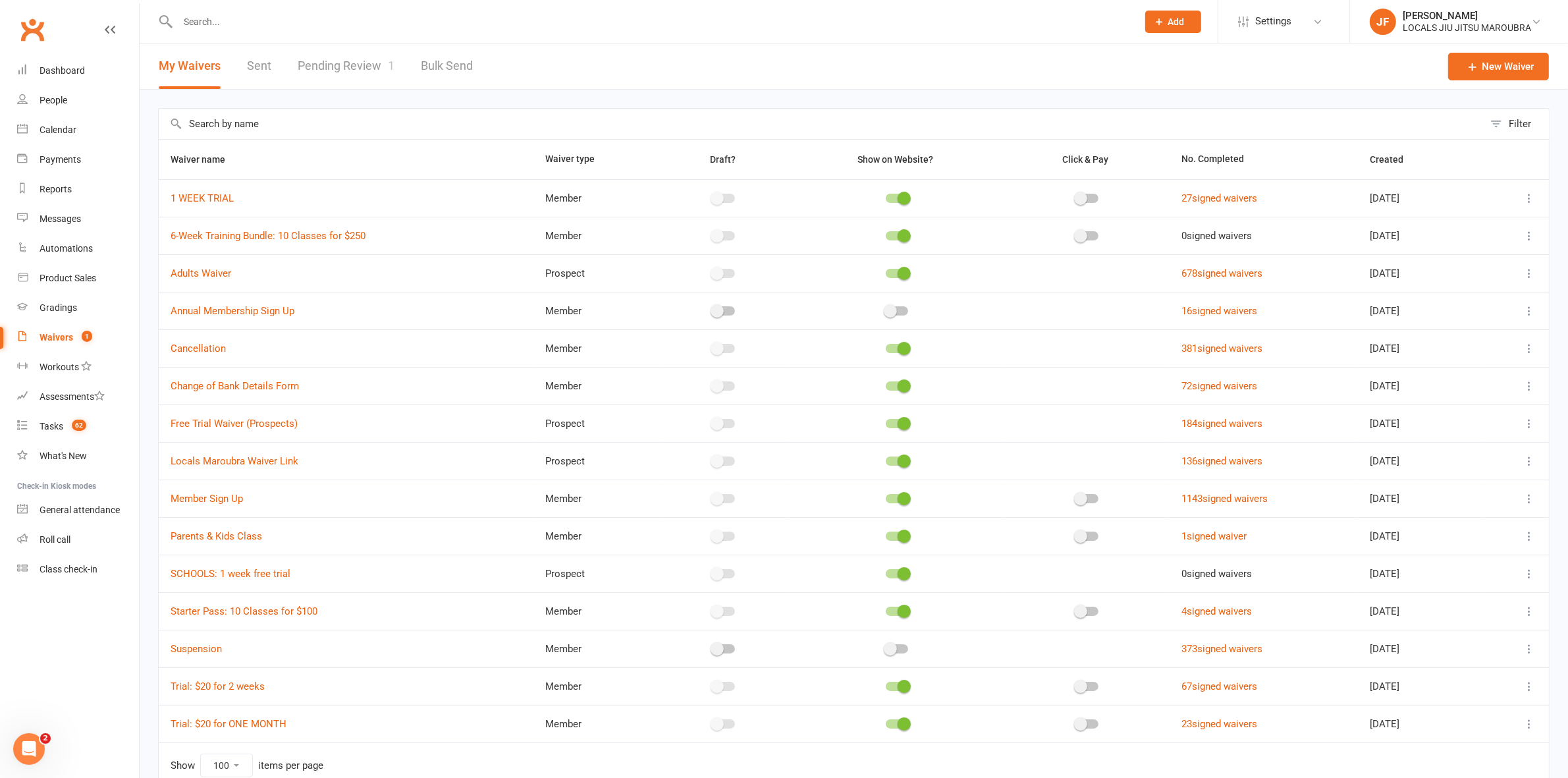
click at [344, 71] on link "Pending Review 1" at bounding box center [346, 66] width 97 height 45
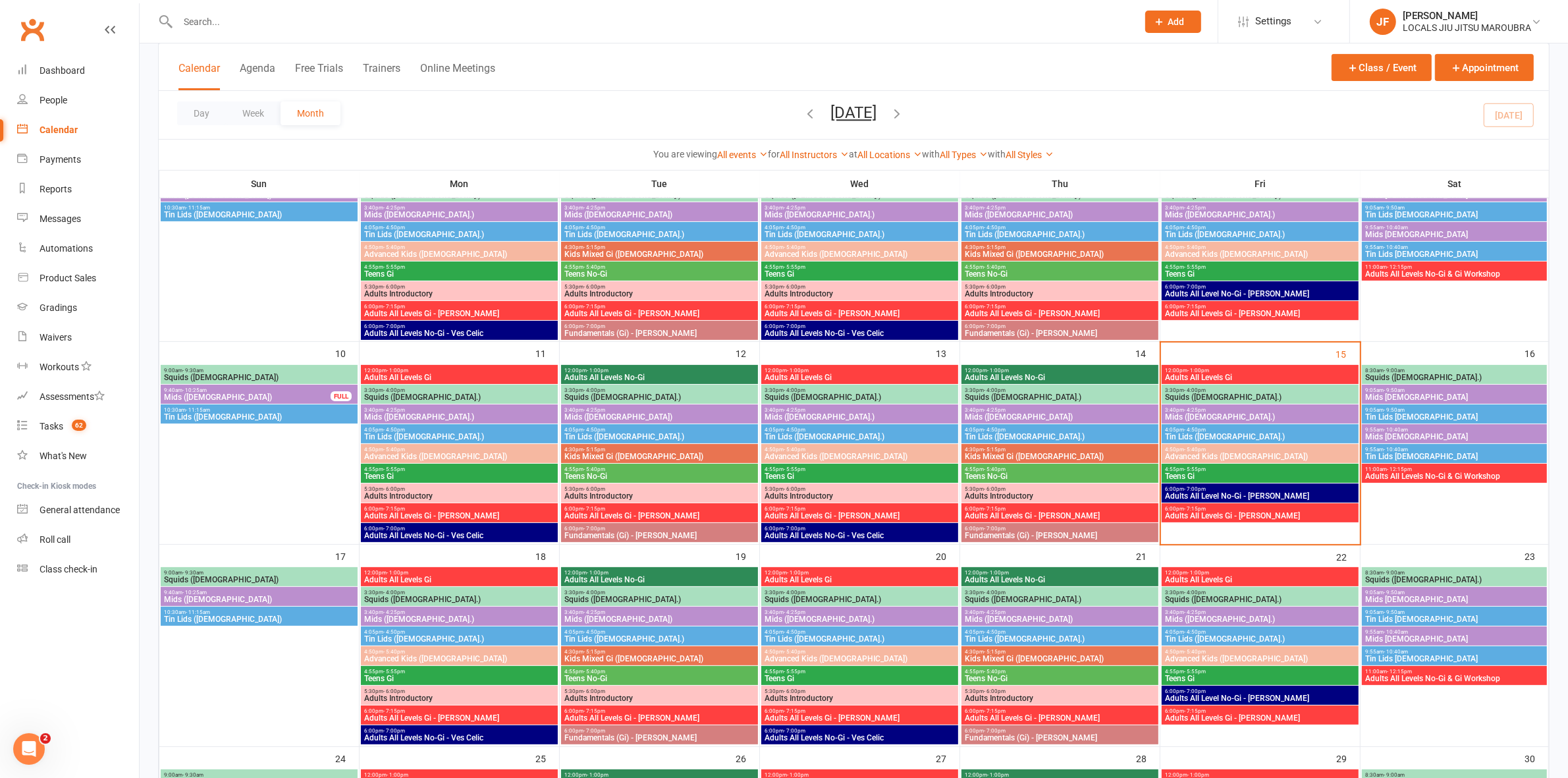
click at [1272, 378] on span "Adults All Levels Gi" at bounding box center [1261, 378] width 192 height 8
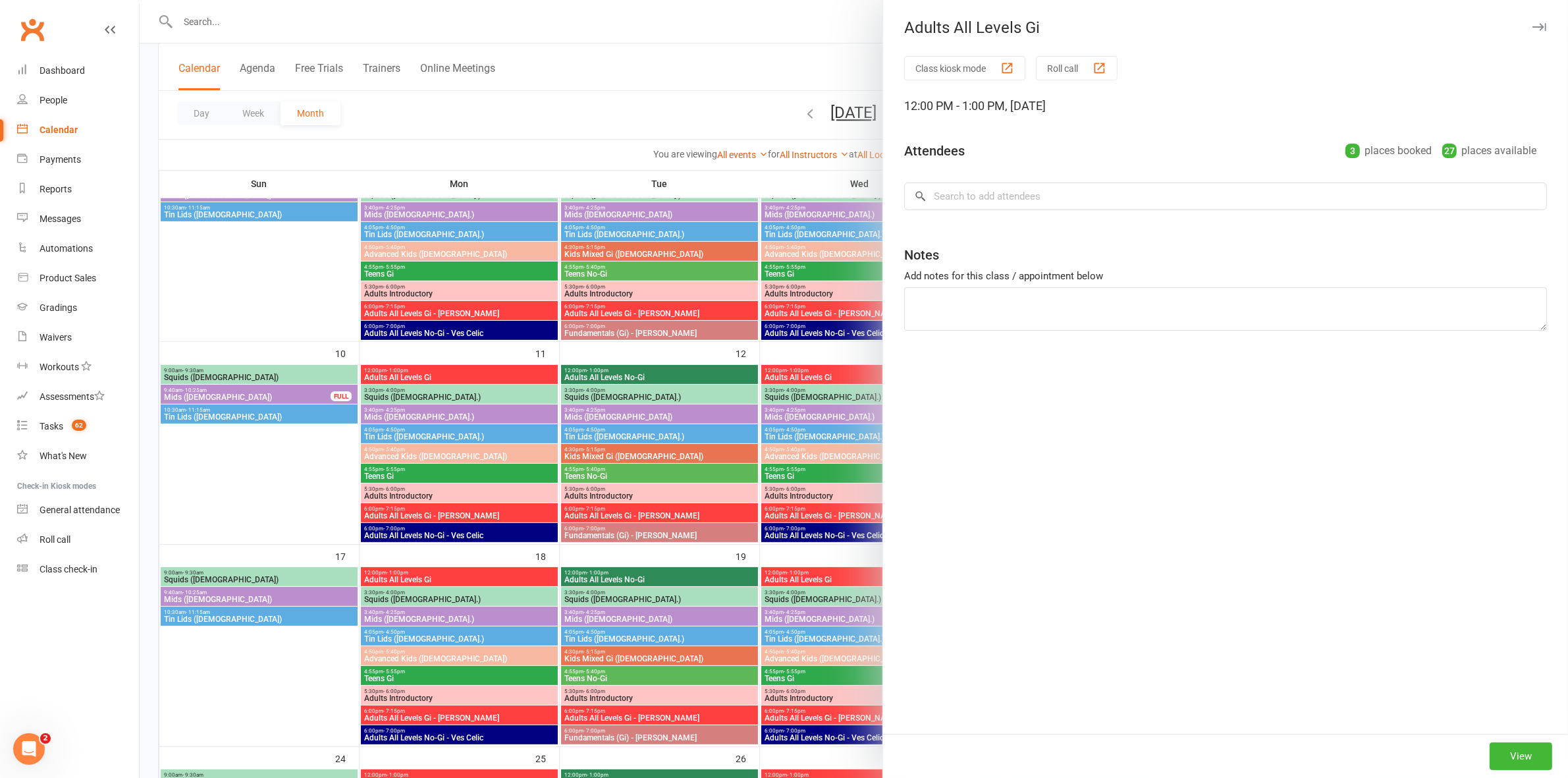
drag, startPoint x: 747, startPoint y: 308, endPoint x: 967, endPoint y: 6, distance: 373.6
click at [746, 308] on div at bounding box center [853, 389] width 1428 height 778
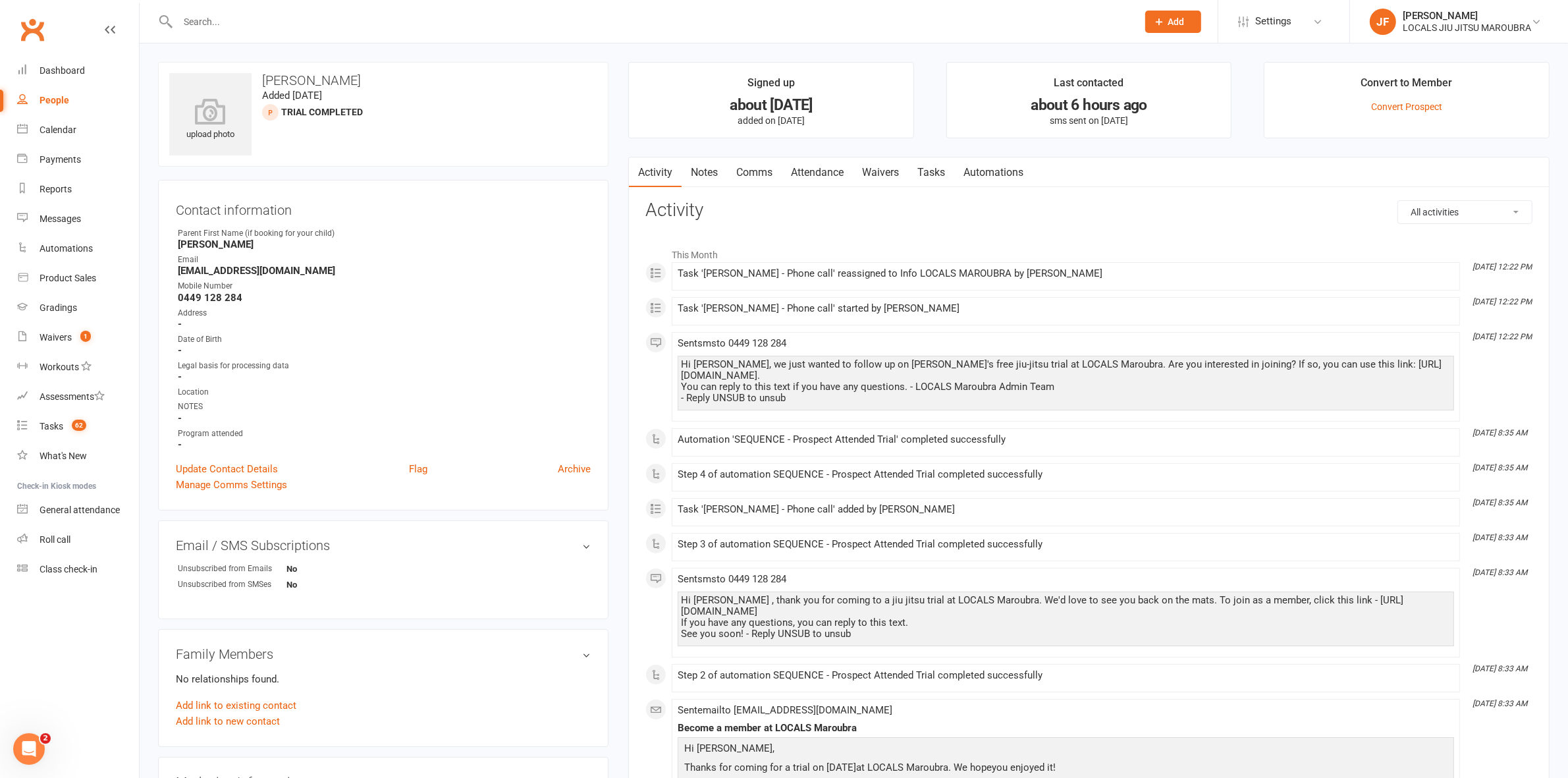
click at [828, 170] on link "Attendance" at bounding box center [817, 172] width 71 height 30
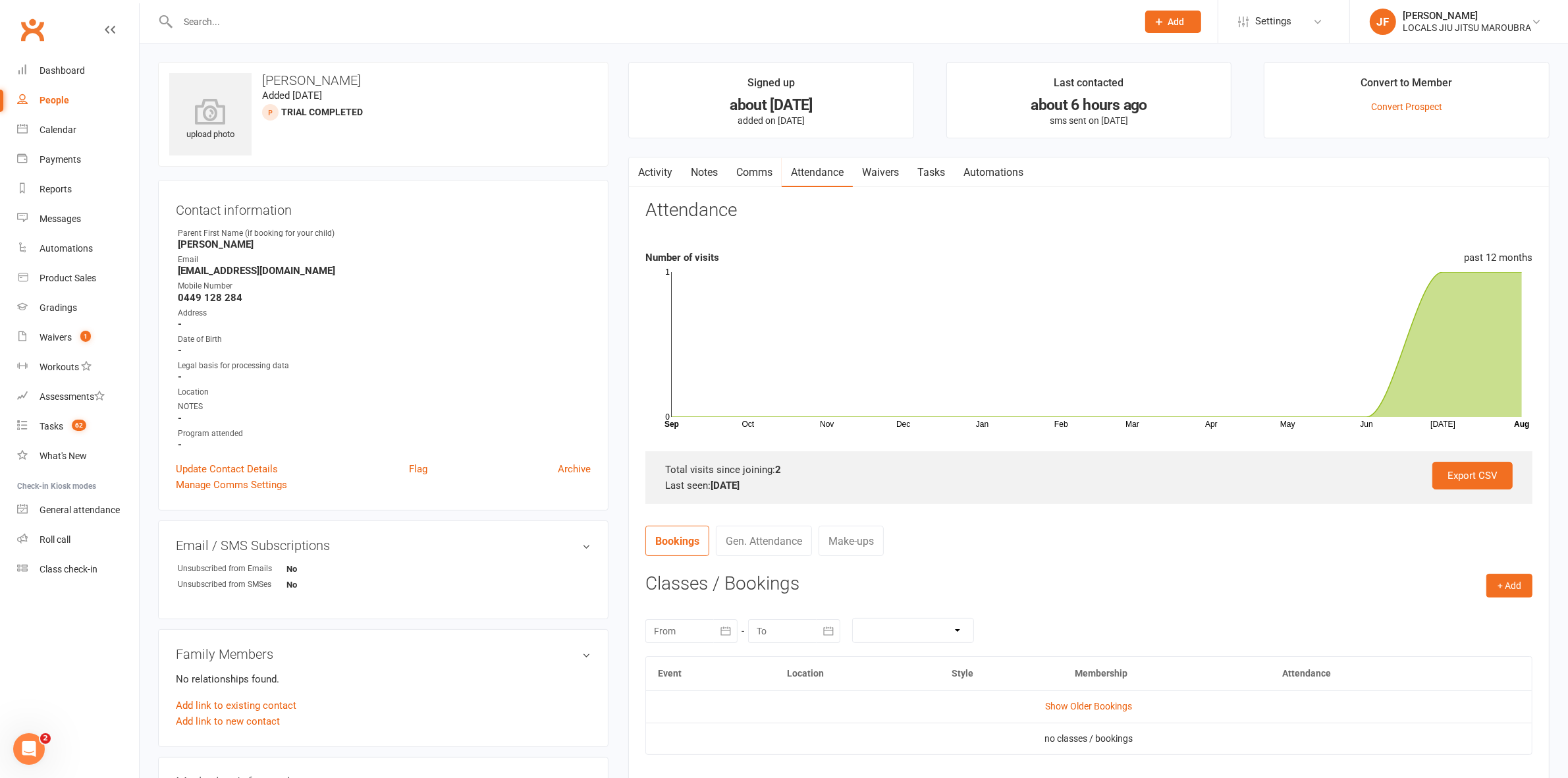
drag, startPoint x: 656, startPoint y: 175, endPoint x: 653, endPoint y: 196, distance: 21.2
click at [654, 175] on link "Activity" at bounding box center [655, 172] width 53 height 30
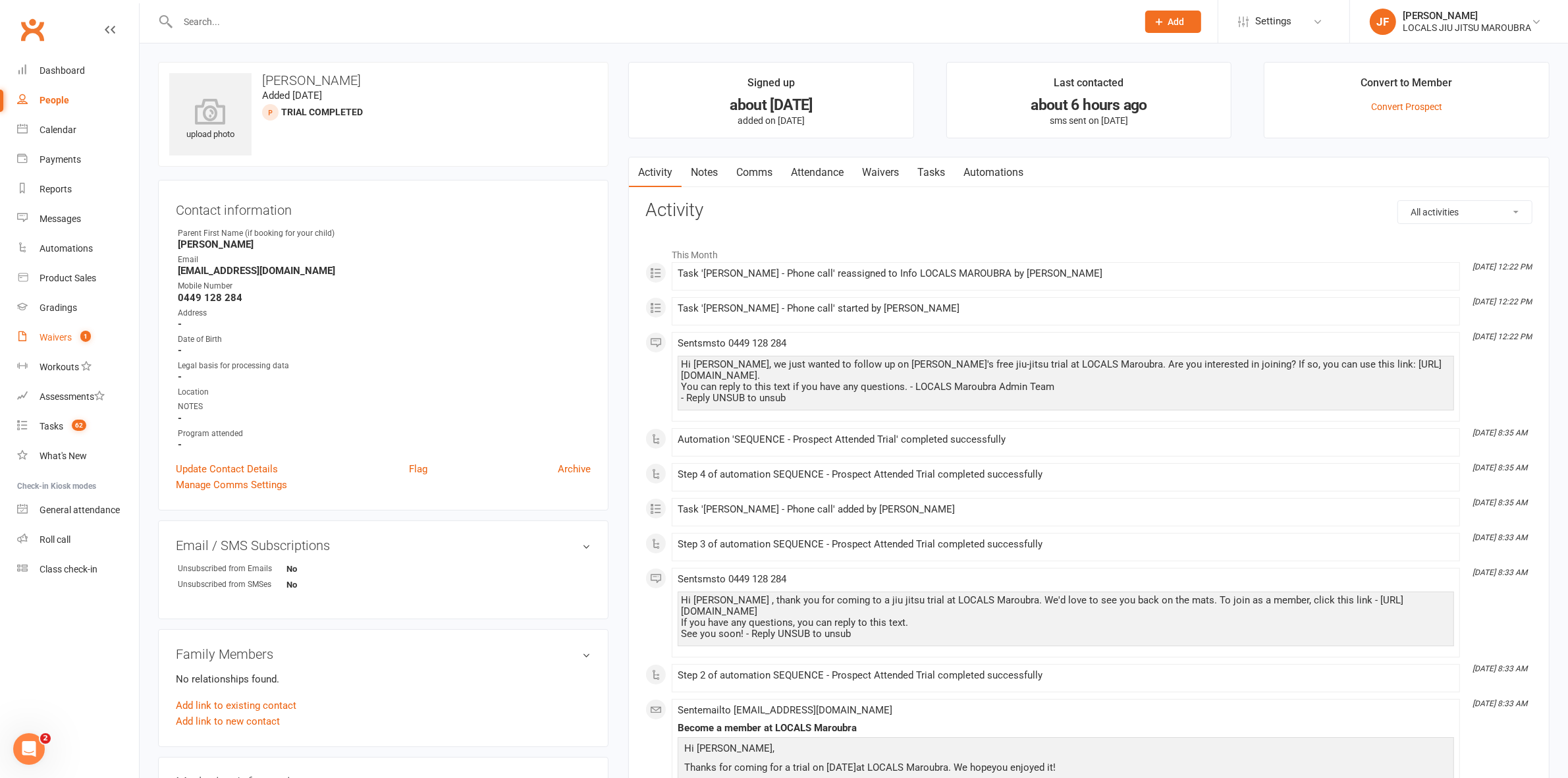
click at [66, 345] on link "Waivers 1" at bounding box center [78, 338] width 122 height 30
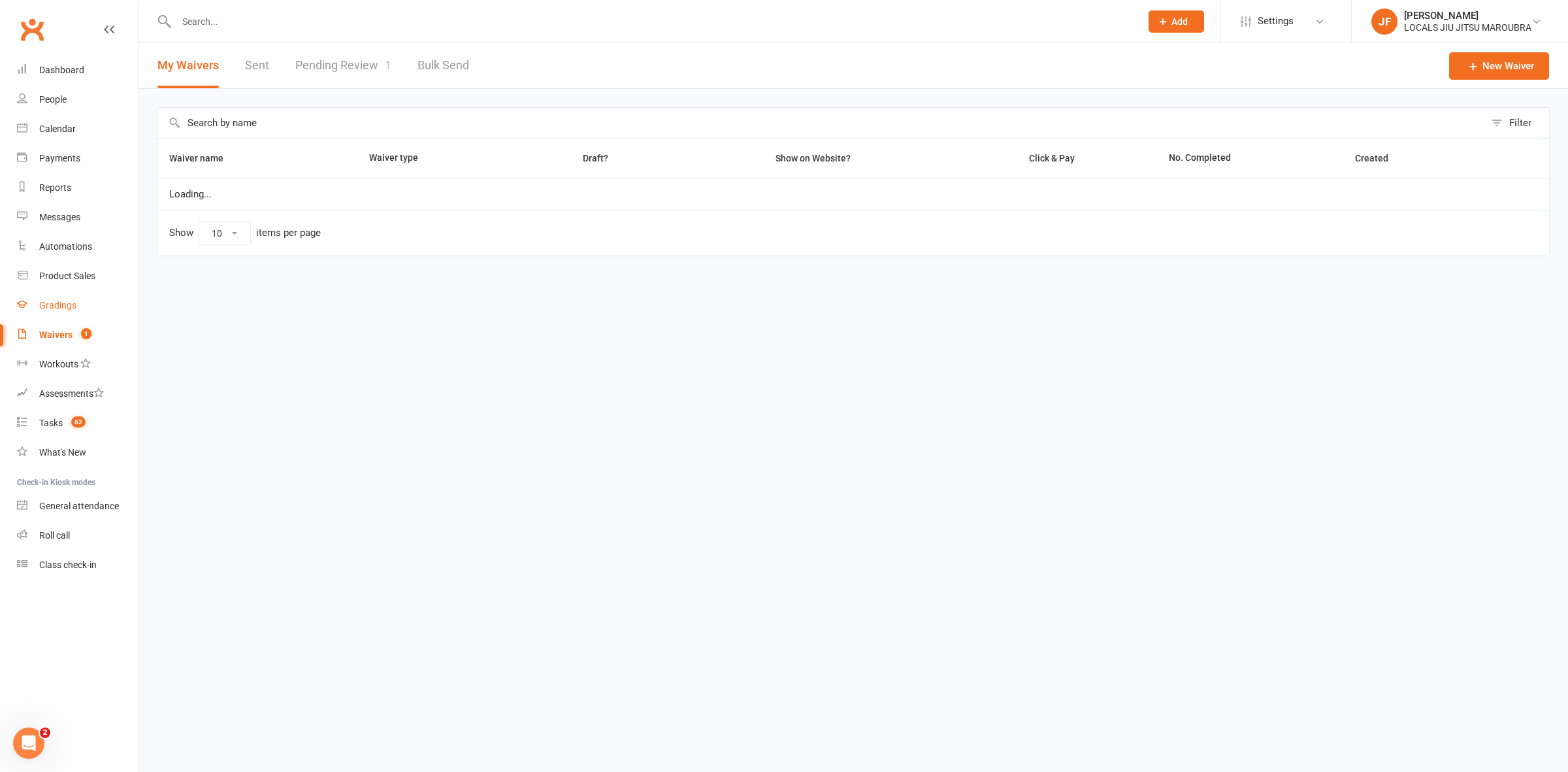
select select "100"
click at [364, 53] on link "Pending Review 1" at bounding box center [344, 66] width 96 height 45
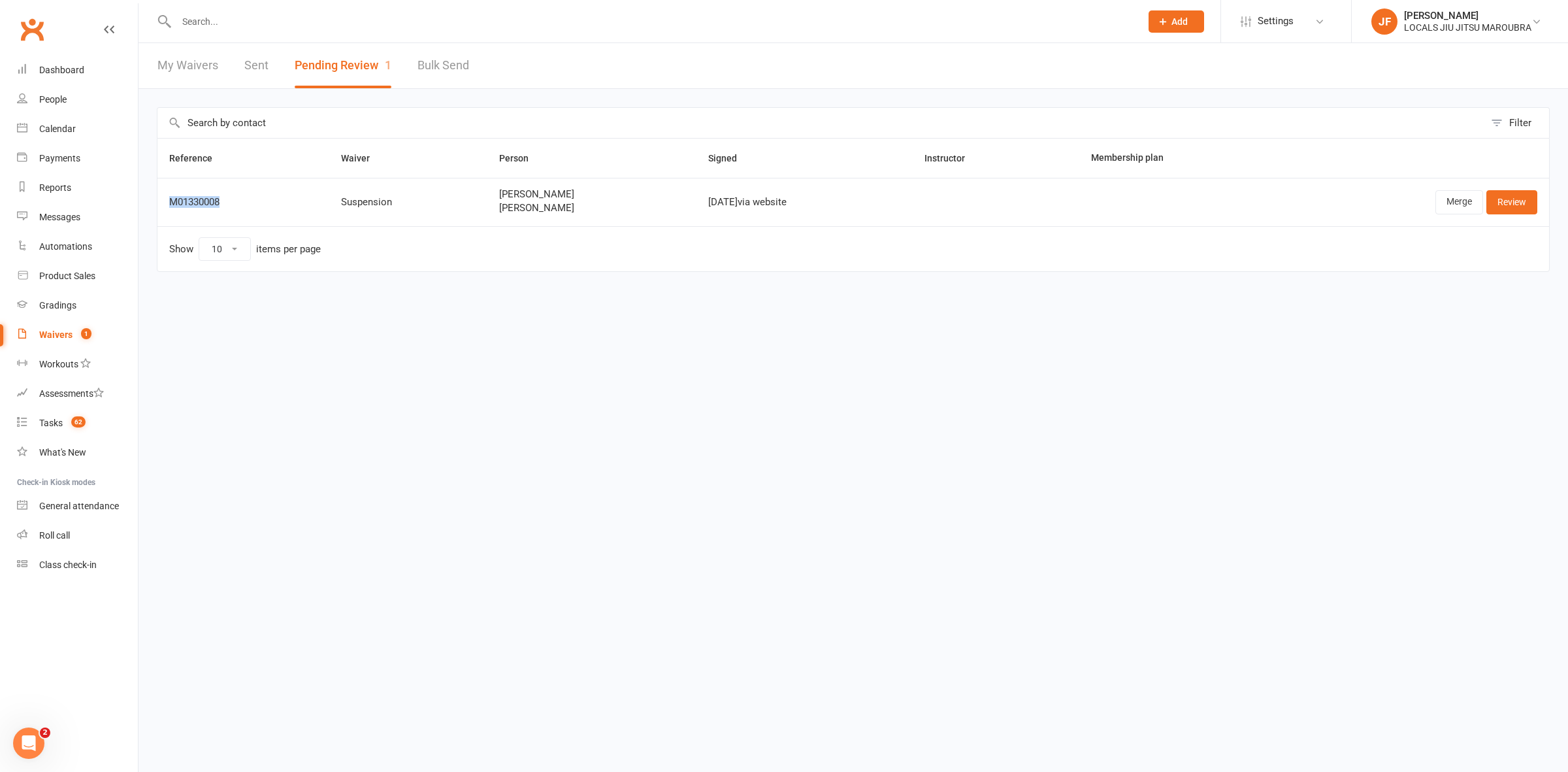
drag, startPoint x: 235, startPoint y: 199, endPoint x: 169, endPoint y: 206, distance: 66.4
click at [169, 206] on div "M01330008" at bounding box center [244, 202] width 149 height 11
copy div "M01330008"
drag, startPoint x: 616, startPoint y: 213, endPoint x: 467, endPoint y: 220, distance: 149.2
click at [488, 220] on td "Marion Berenhole Louis Forgeat Berenhole" at bounding box center [592, 202] width 209 height 48
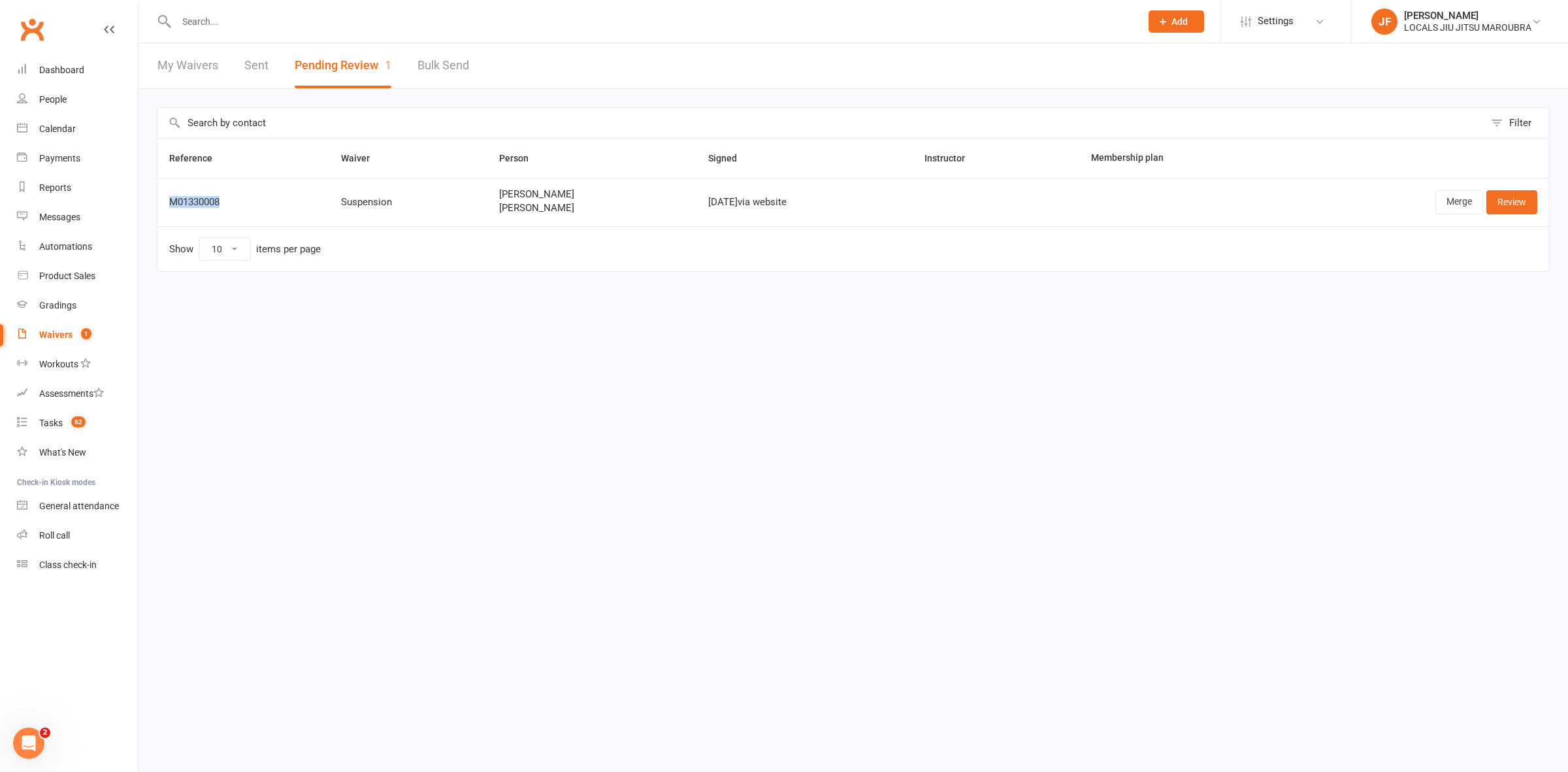
copy span "[PERSON_NAME]"
click at [1449, 208] on link "Merge" at bounding box center [1460, 202] width 48 height 23
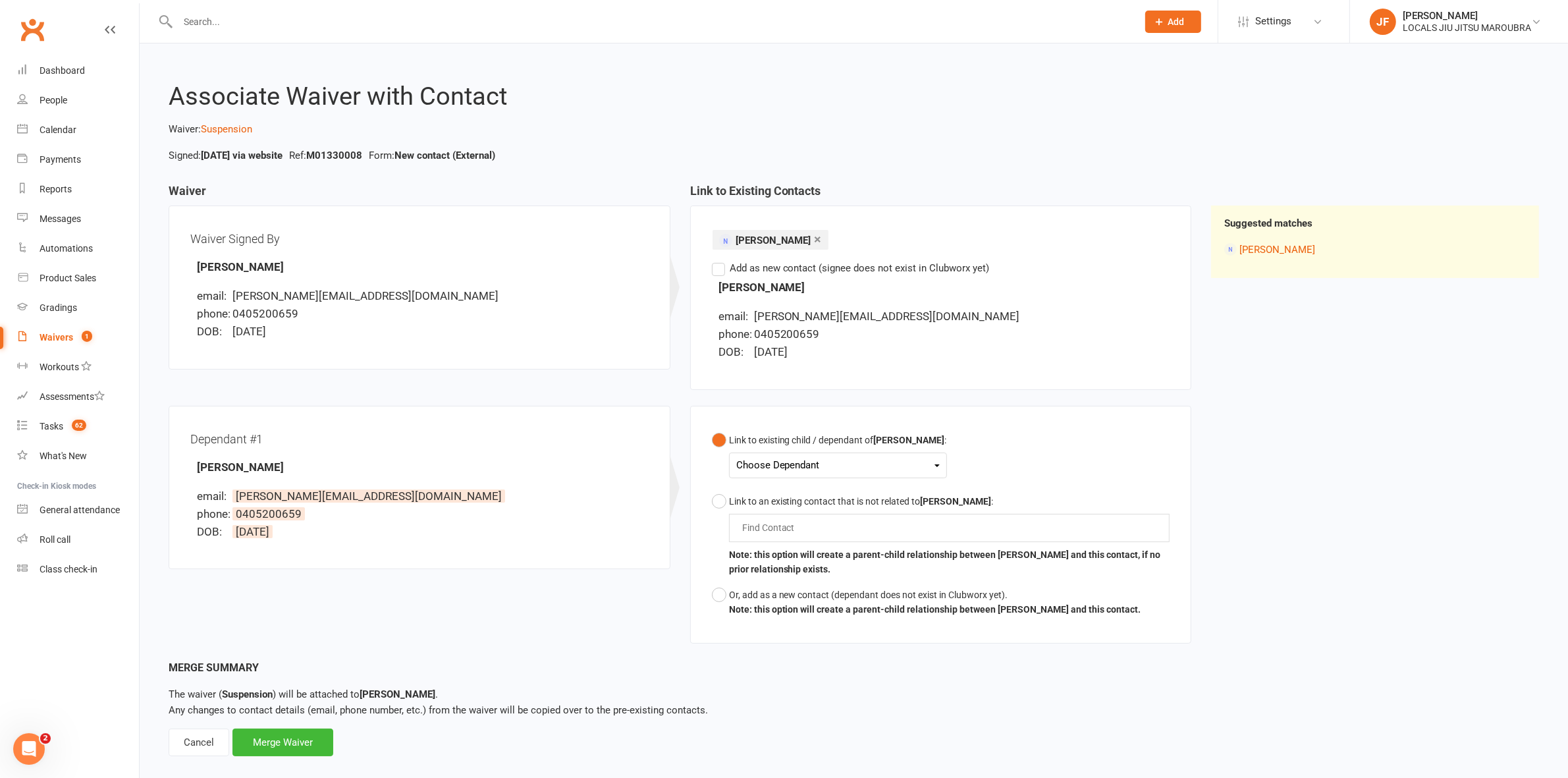
click at [772, 465] on div "Choose Dependant" at bounding box center [838, 465] width 204 height 18
click at [772, 501] on link "[PERSON_NAME]" at bounding box center [802, 496] width 130 height 28
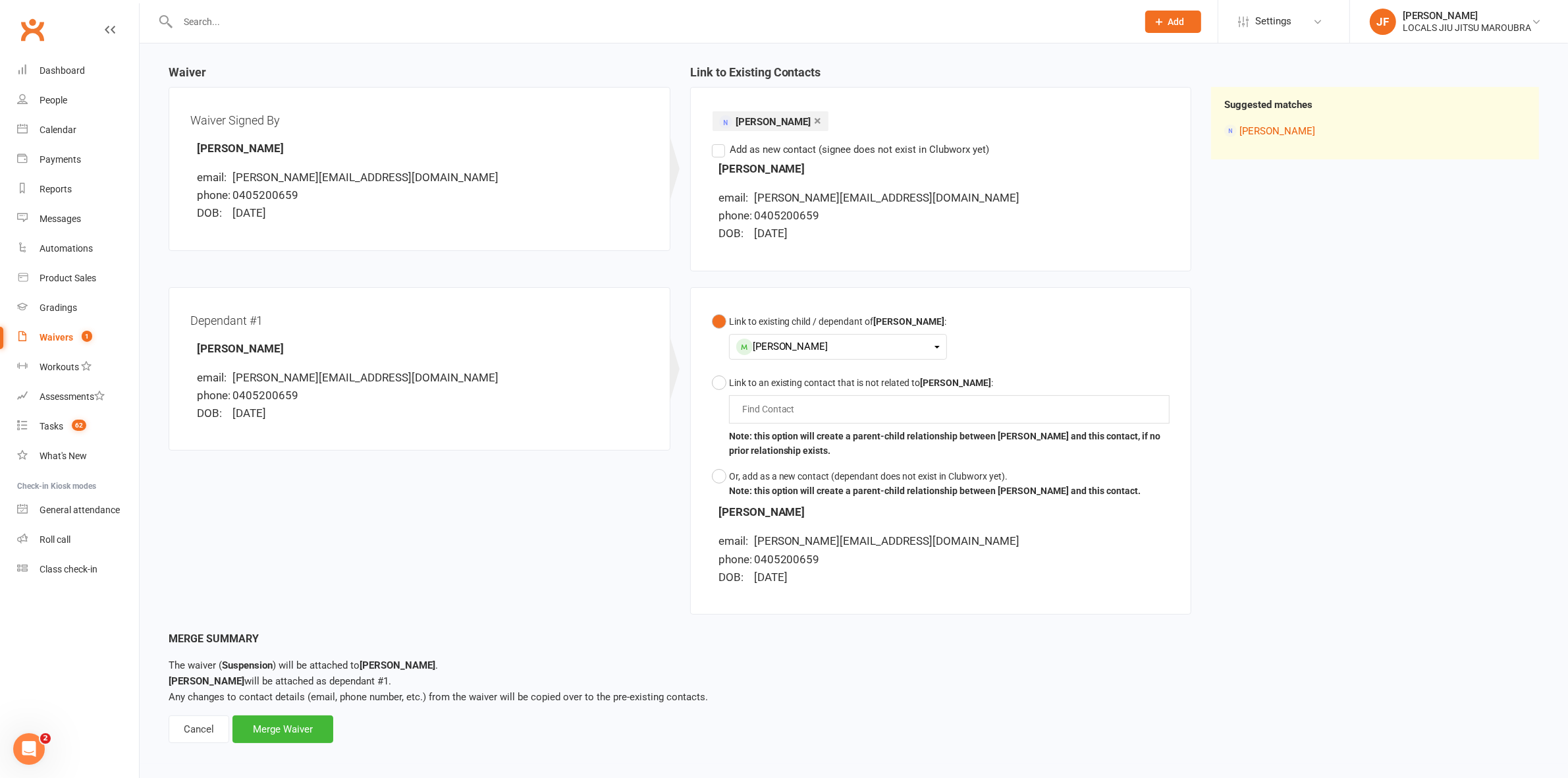
scroll to position [124, 0]
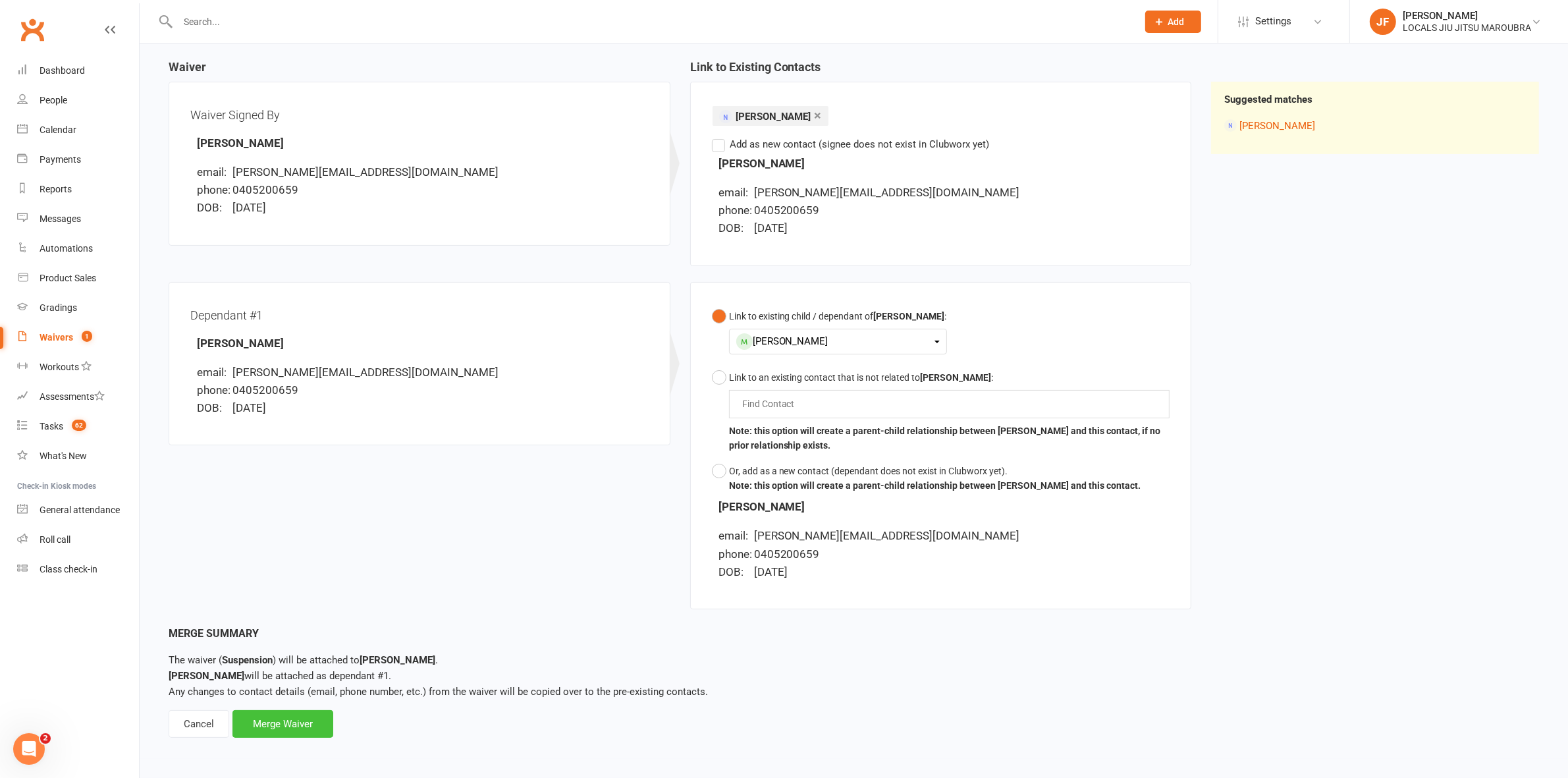
click at [285, 725] on div "Merge Waiver" at bounding box center [282, 723] width 101 height 27
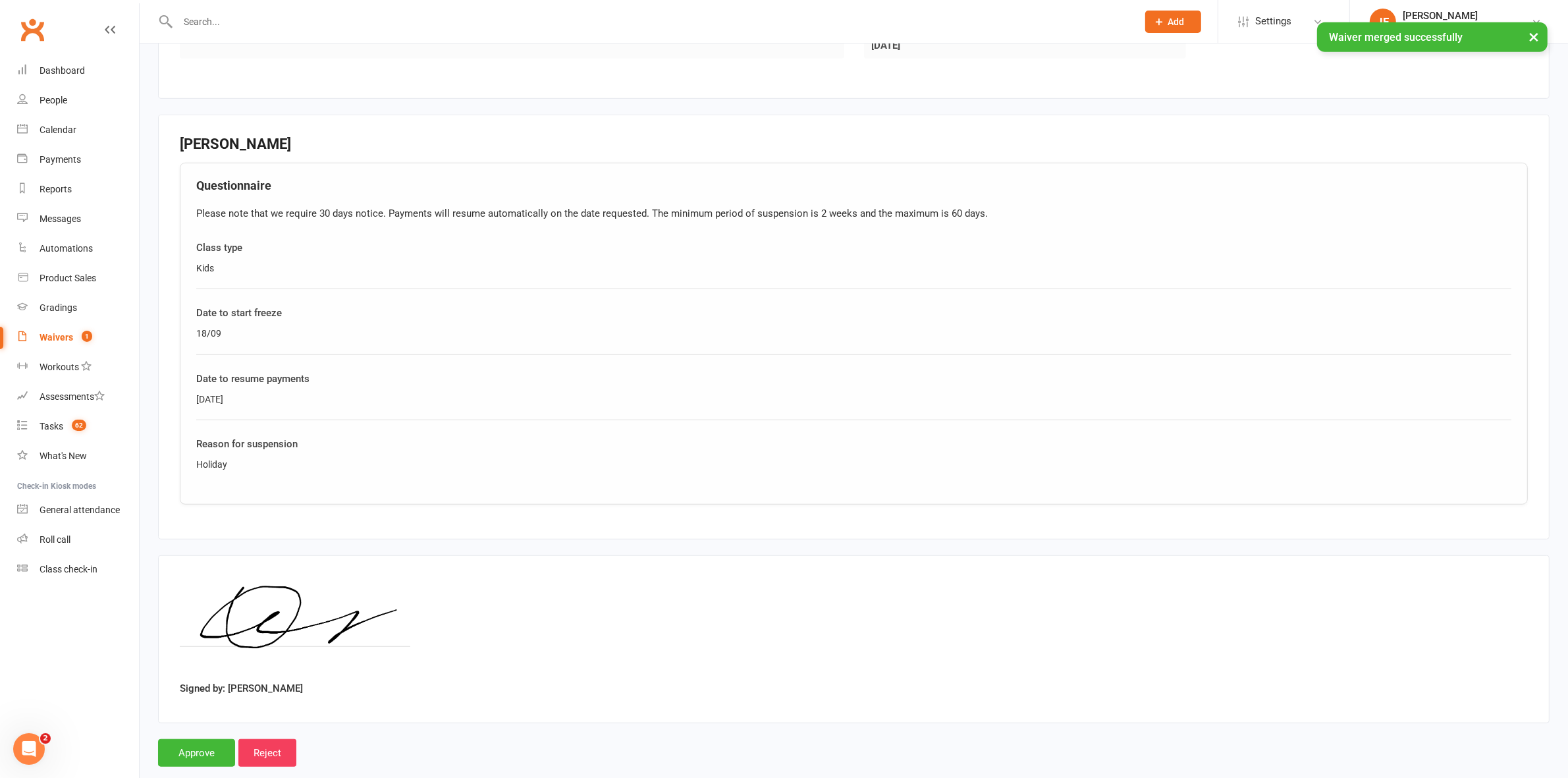
scroll to position [1043, 0]
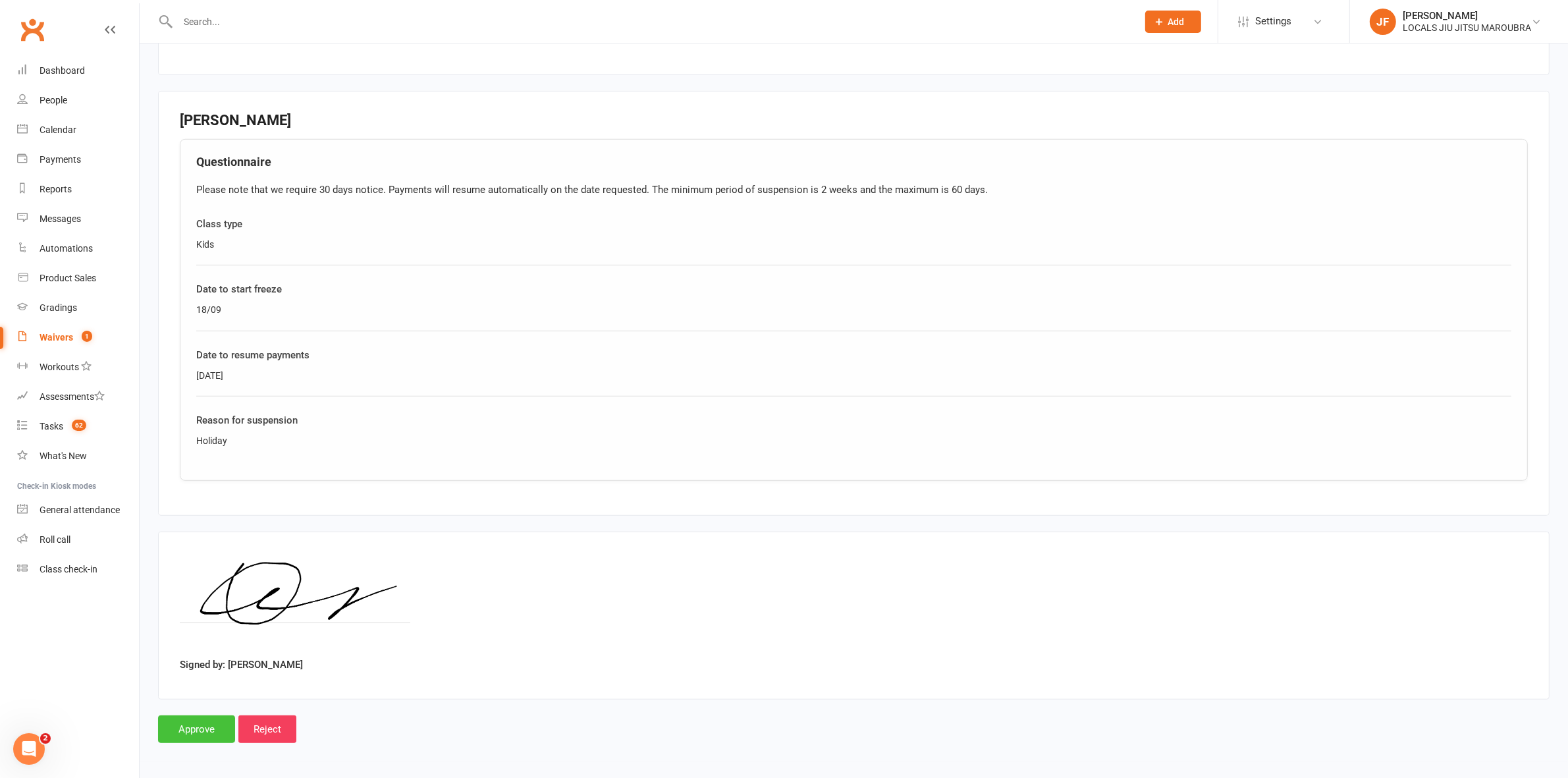
click at [172, 723] on input "Approve" at bounding box center [197, 729] width 77 height 27
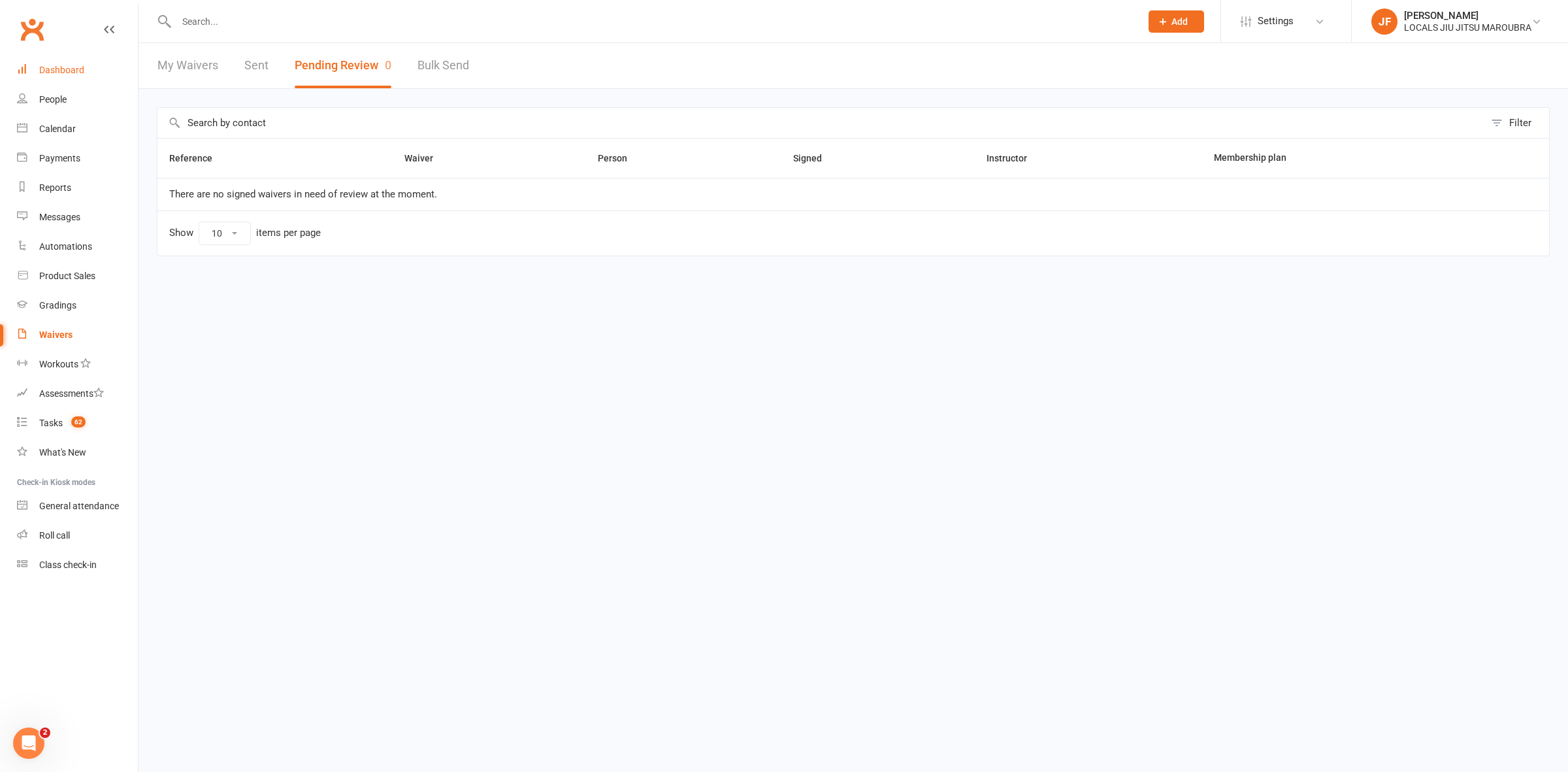
click at [66, 69] on div "Dashboard" at bounding box center [62, 70] width 45 height 11
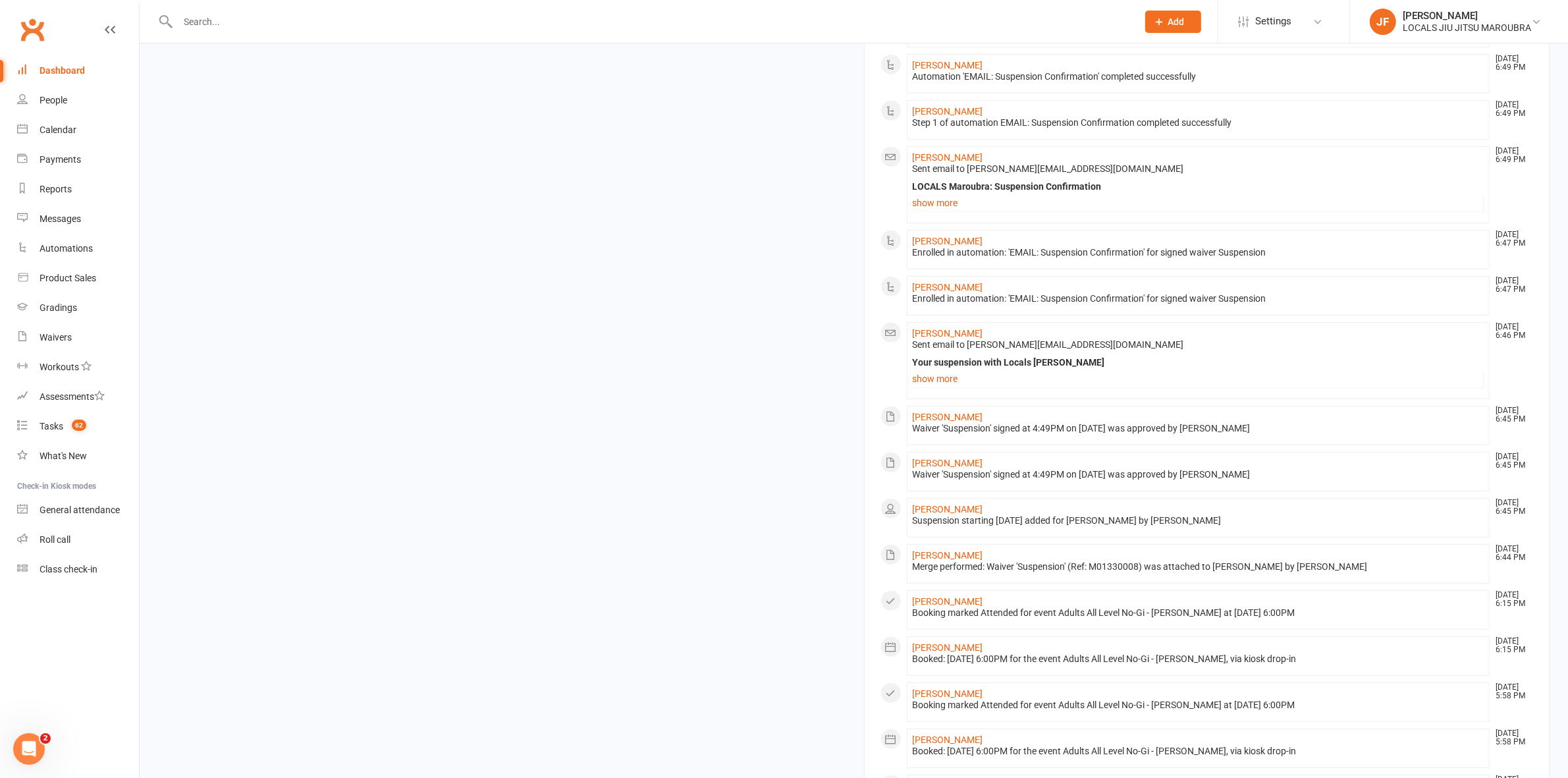
scroll to position [860, 0]
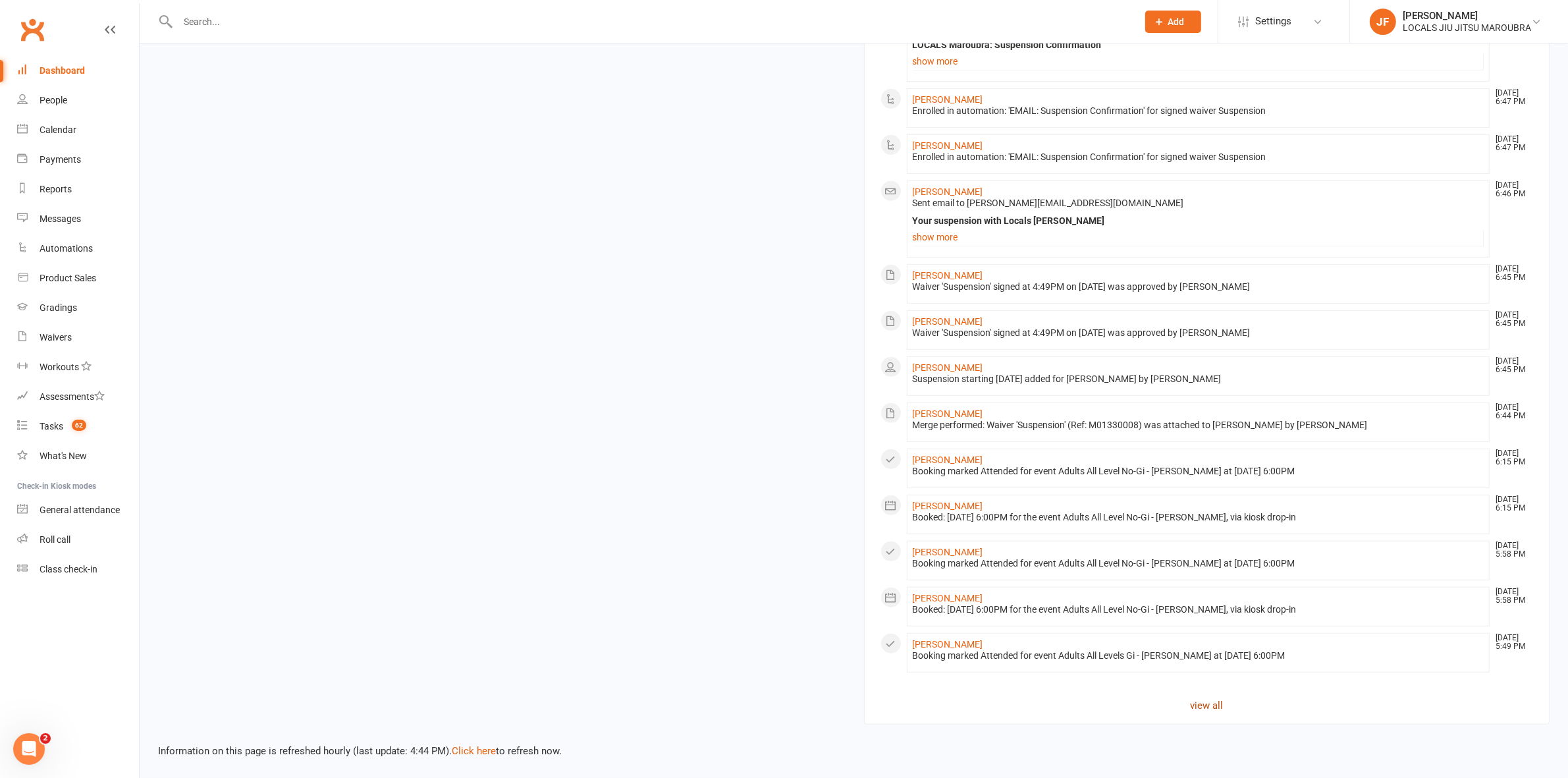
click at [1214, 699] on link "view all" at bounding box center [1207, 705] width 653 height 16
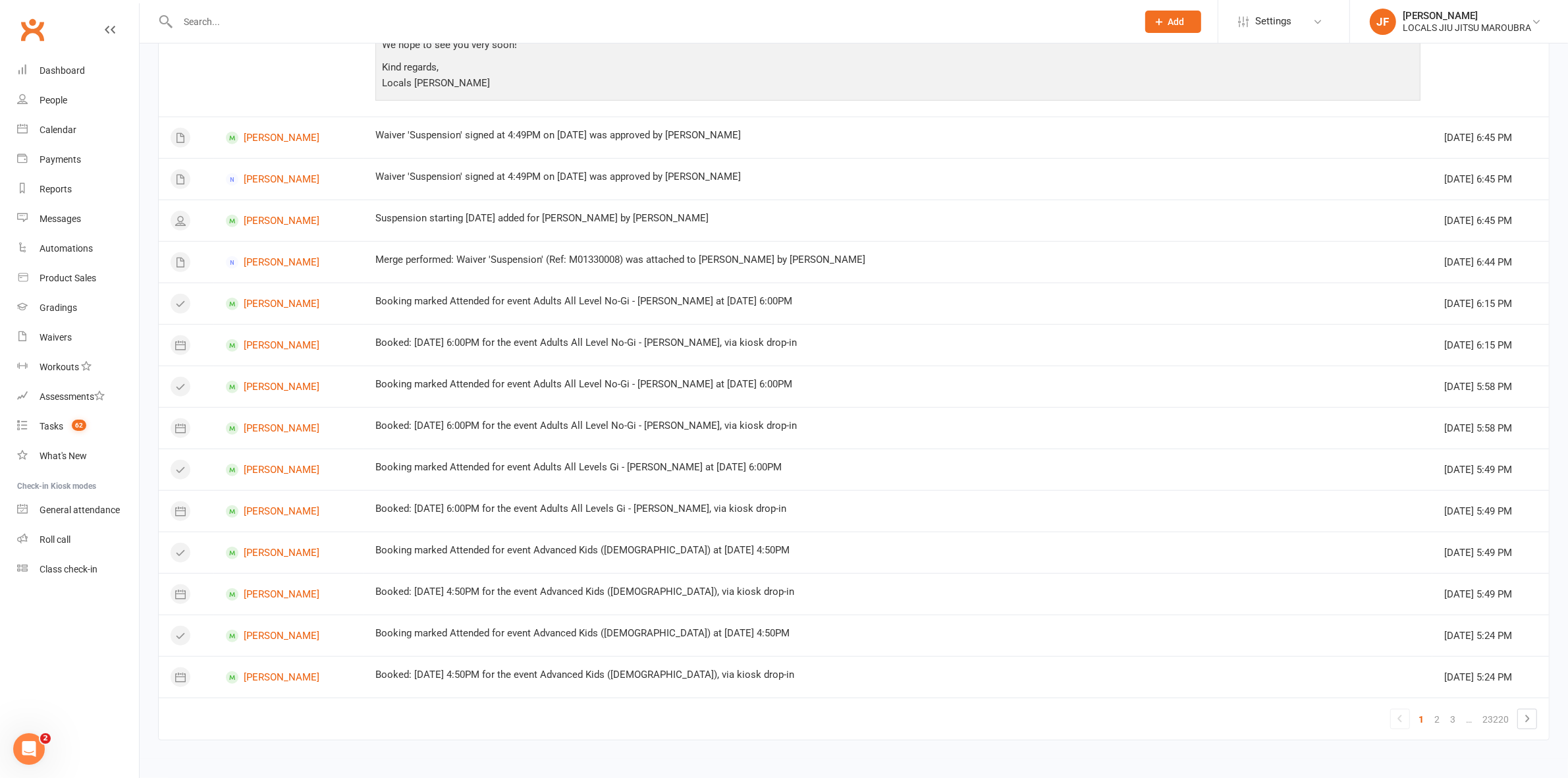
scroll to position [1072, 0]
click at [1439, 726] on link "2" at bounding box center [1437, 719] width 16 height 19
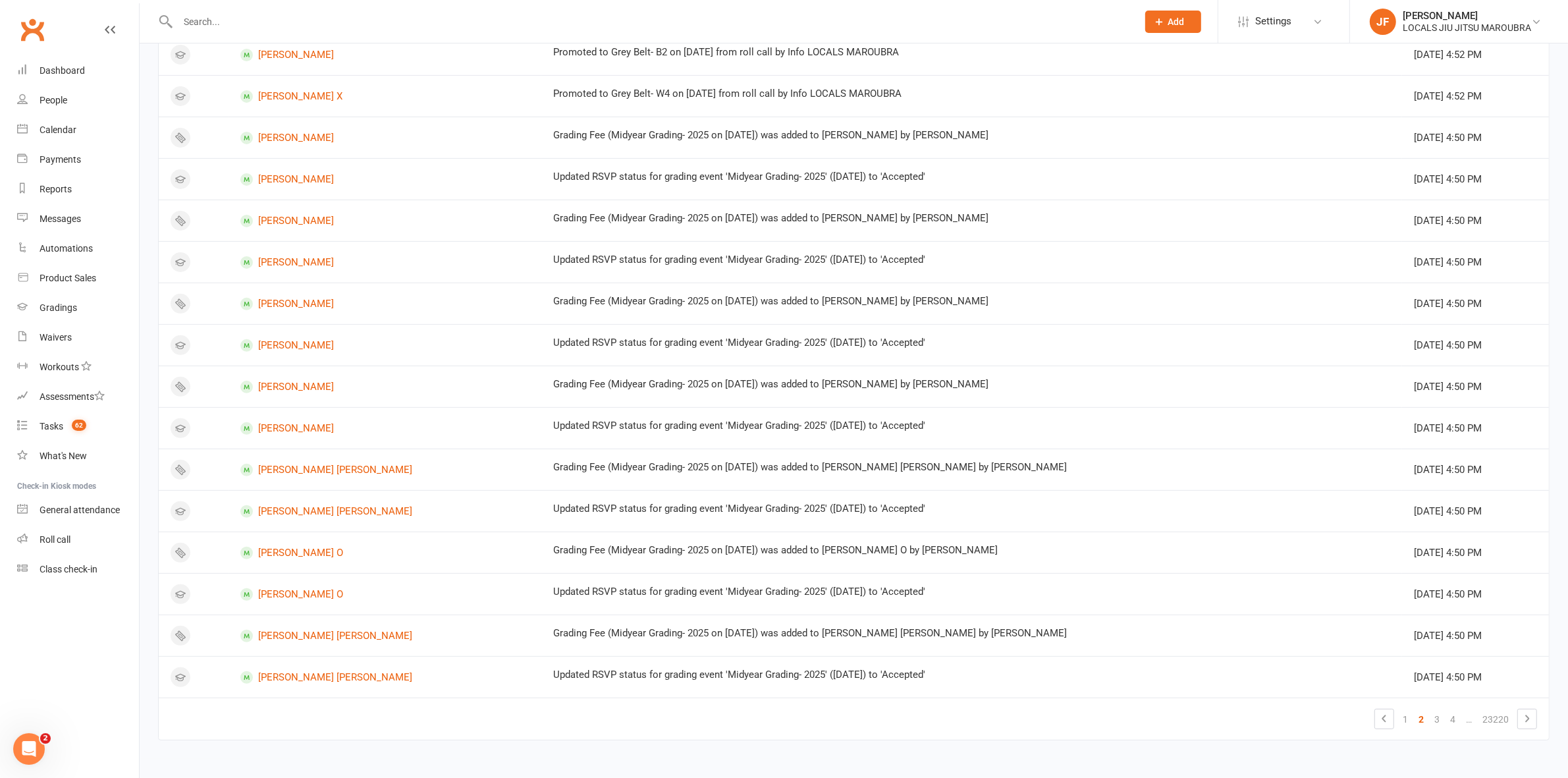
scroll to position [506, 0]
click at [1441, 725] on link "3" at bounding box center [1437, 719] width 16 height 19
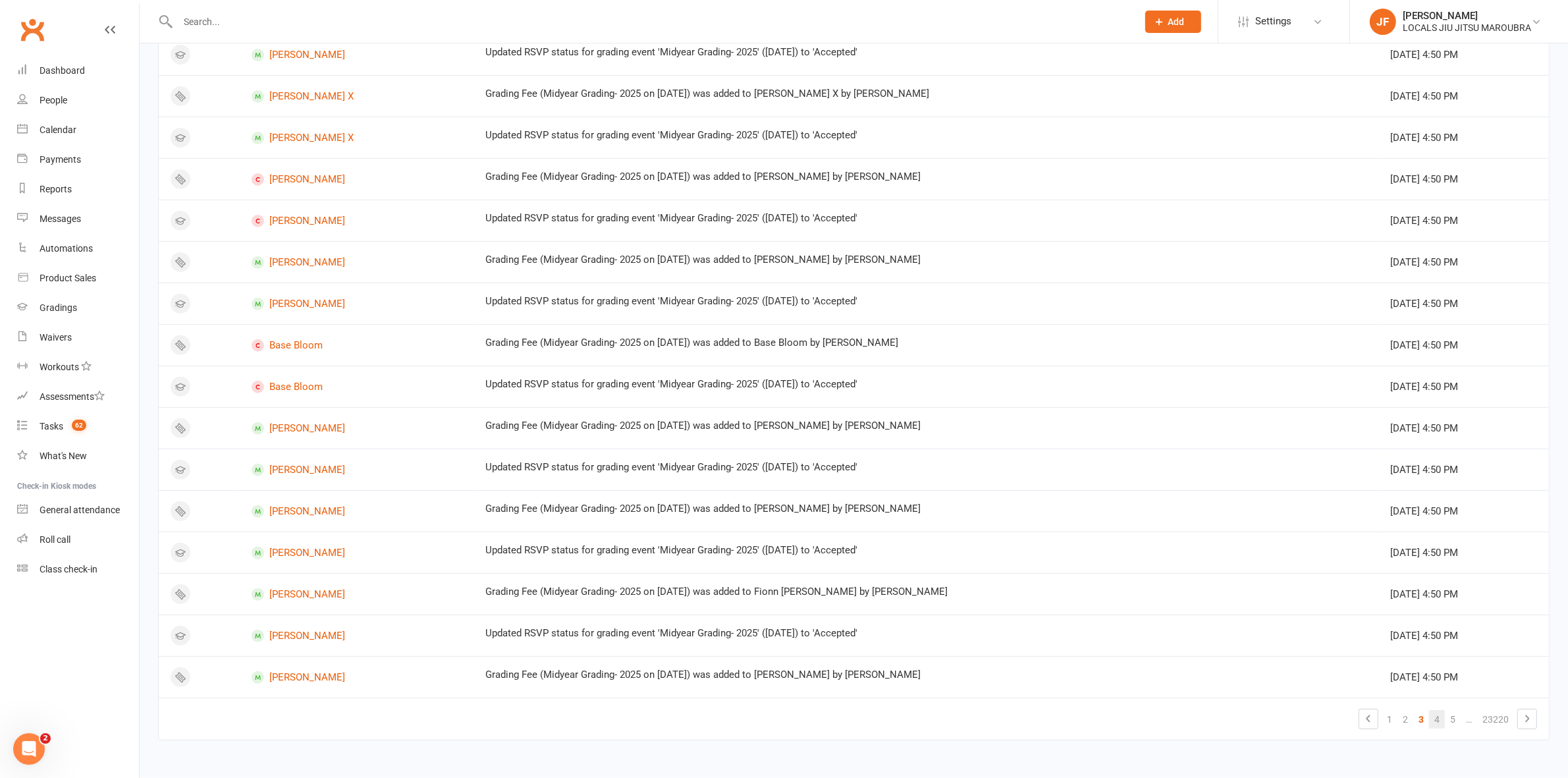
click at [1439, 726] on link "4" at bounding box center [1437, 719] width 16 height 19
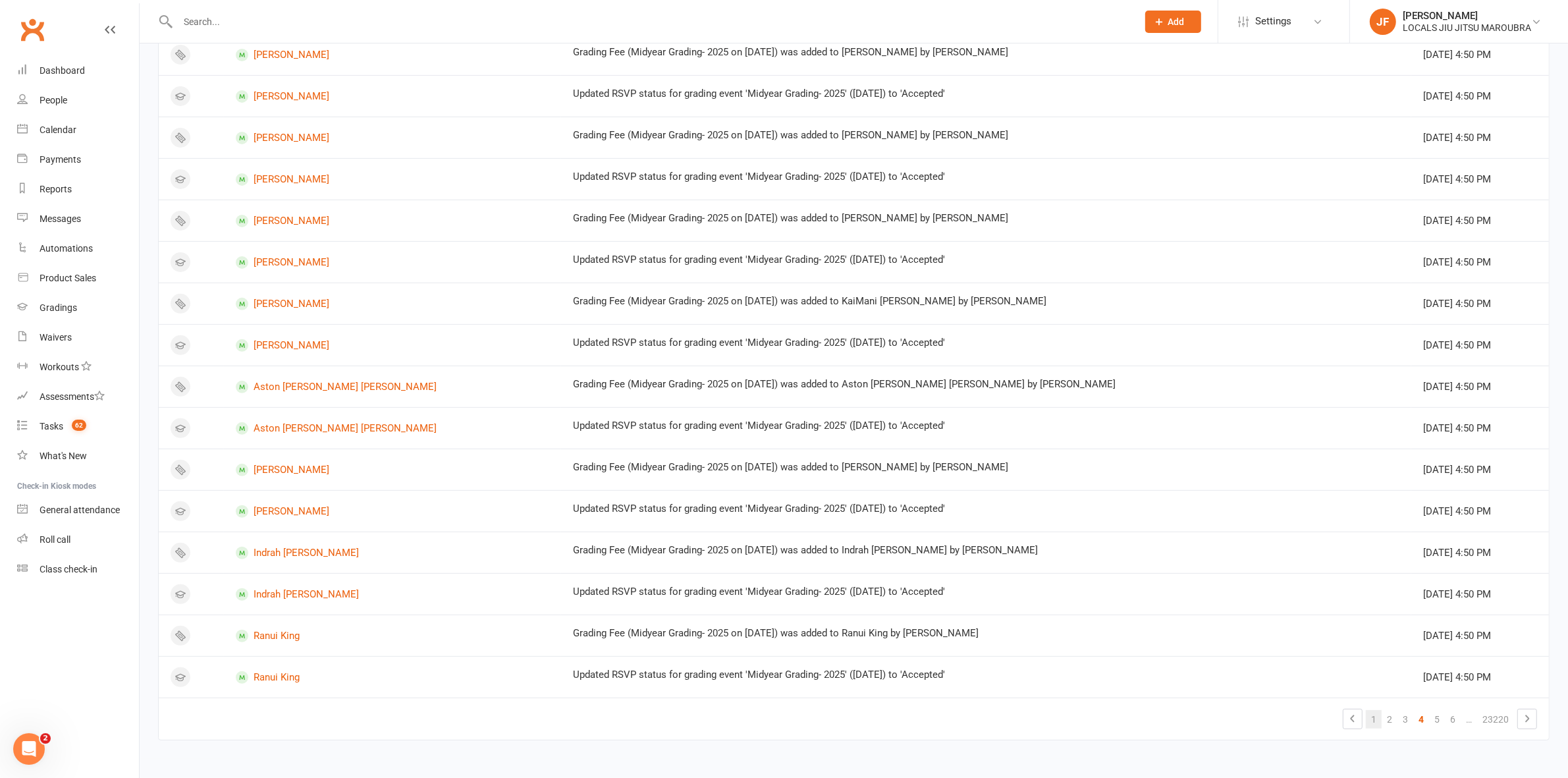
click at [1371, 722] on link "1" at bounding box center [1374, 719] width 16 height 19
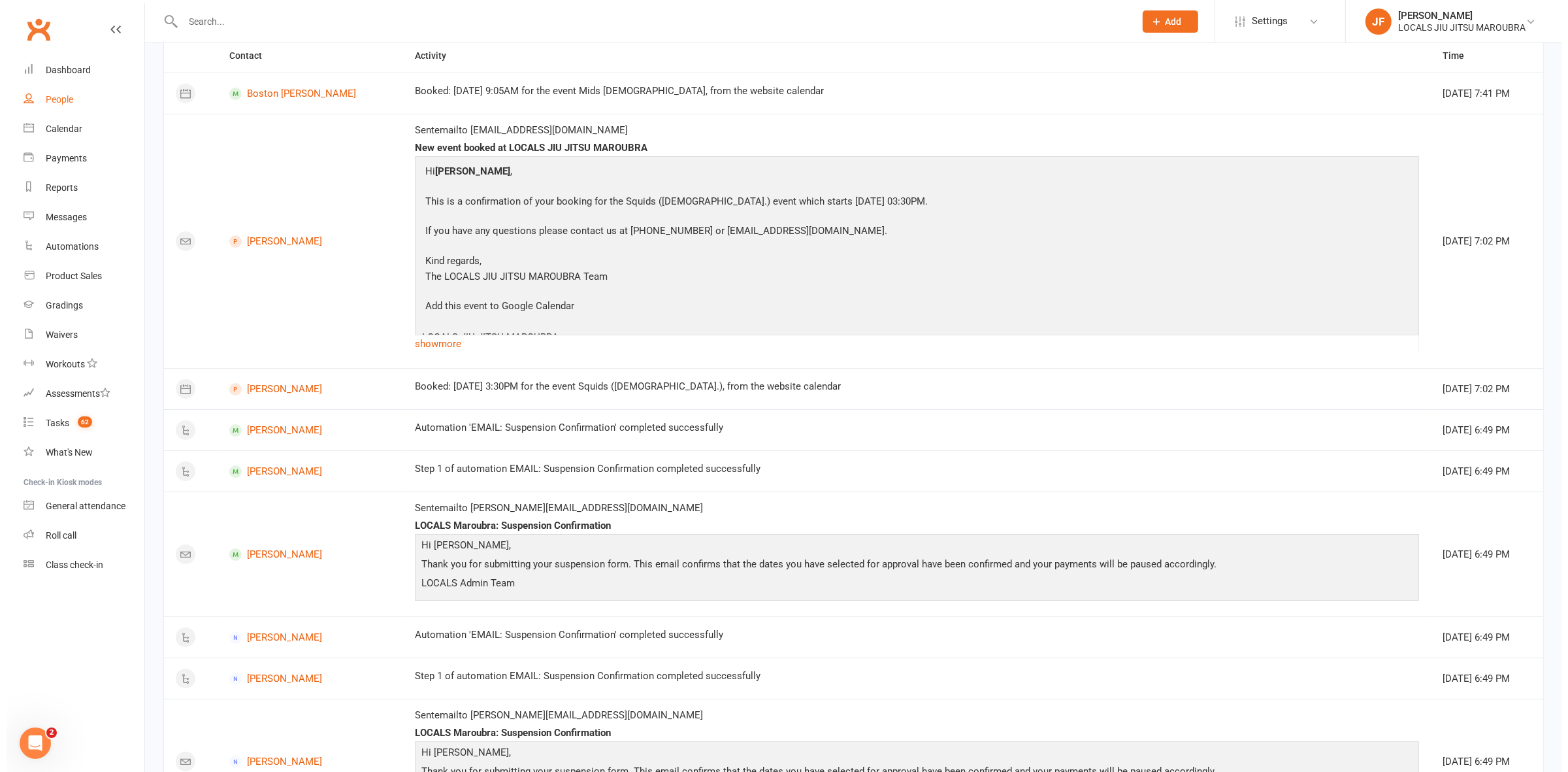
scroll to position [0, 0]
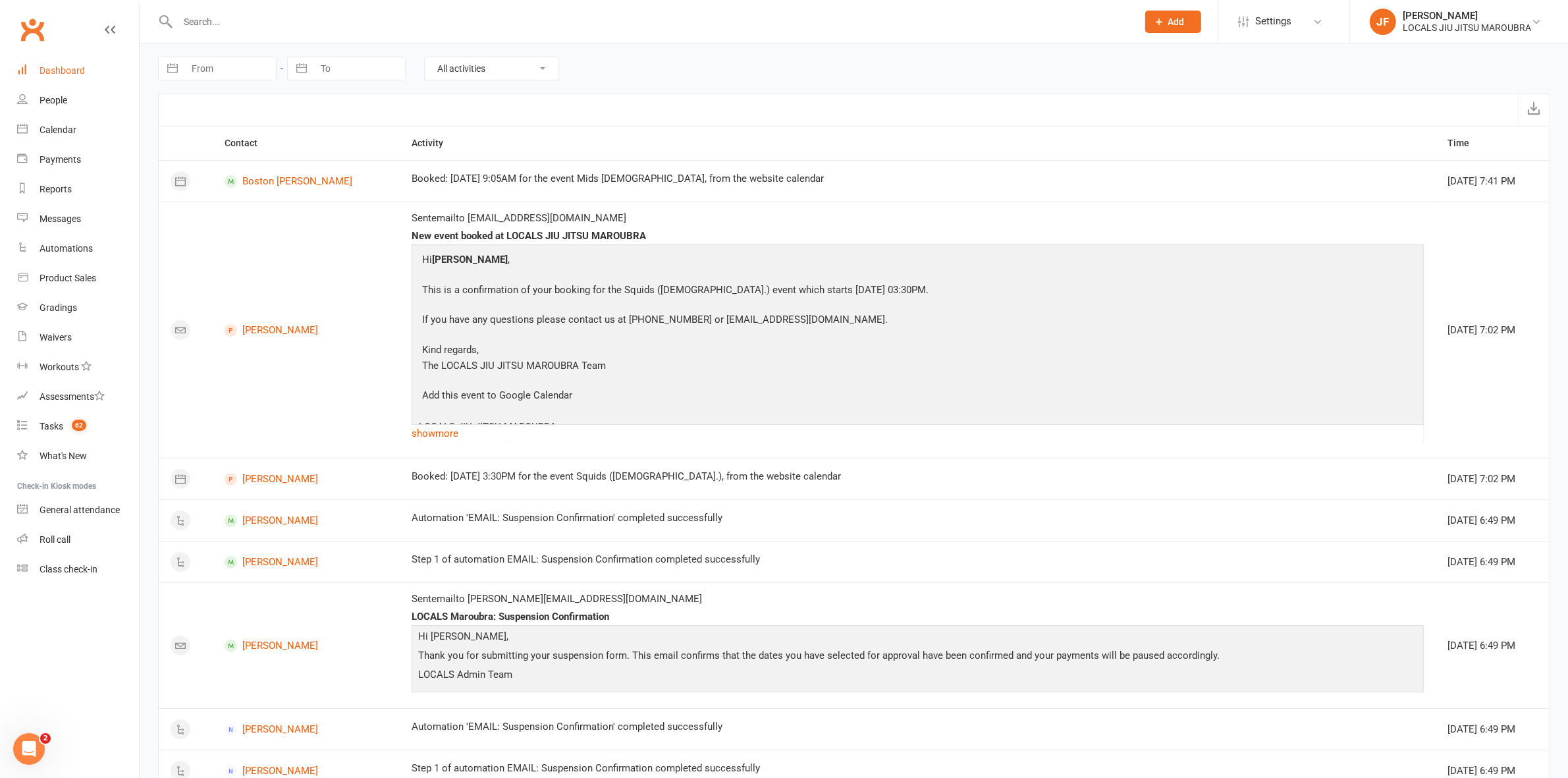
click at [83, 73] on div "Dashboard" at bounding box center [62, 71] width 45 height 11
